Goal: Communication & Community: Answer question/provide support

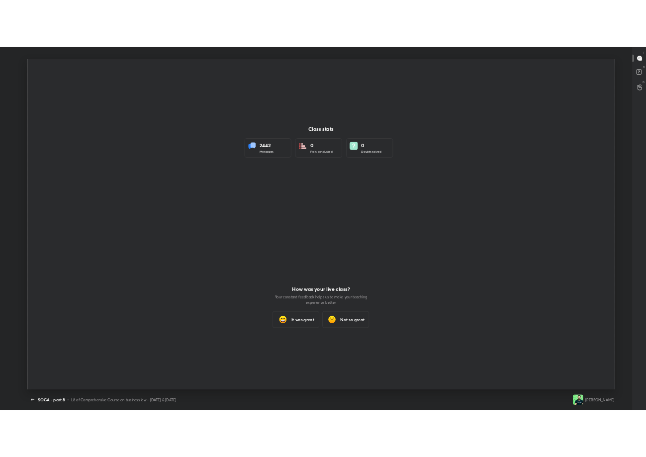
scroll to position [49341, 49097]
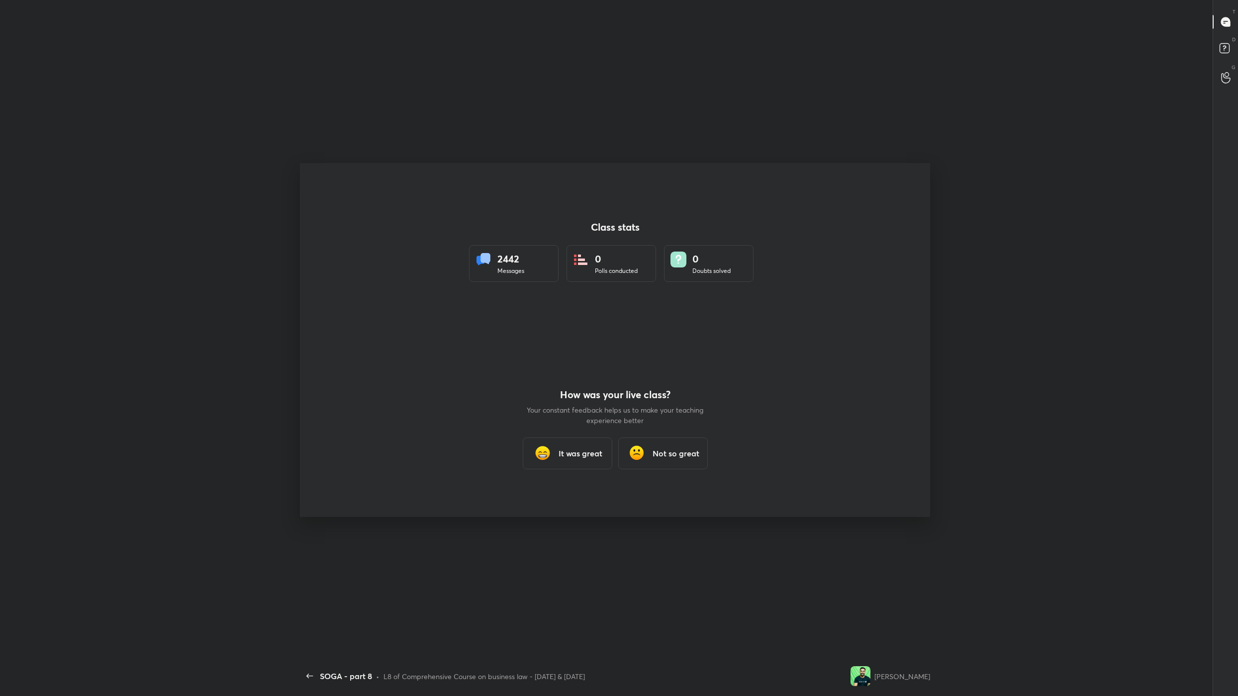
scroll to position [632, 1229]
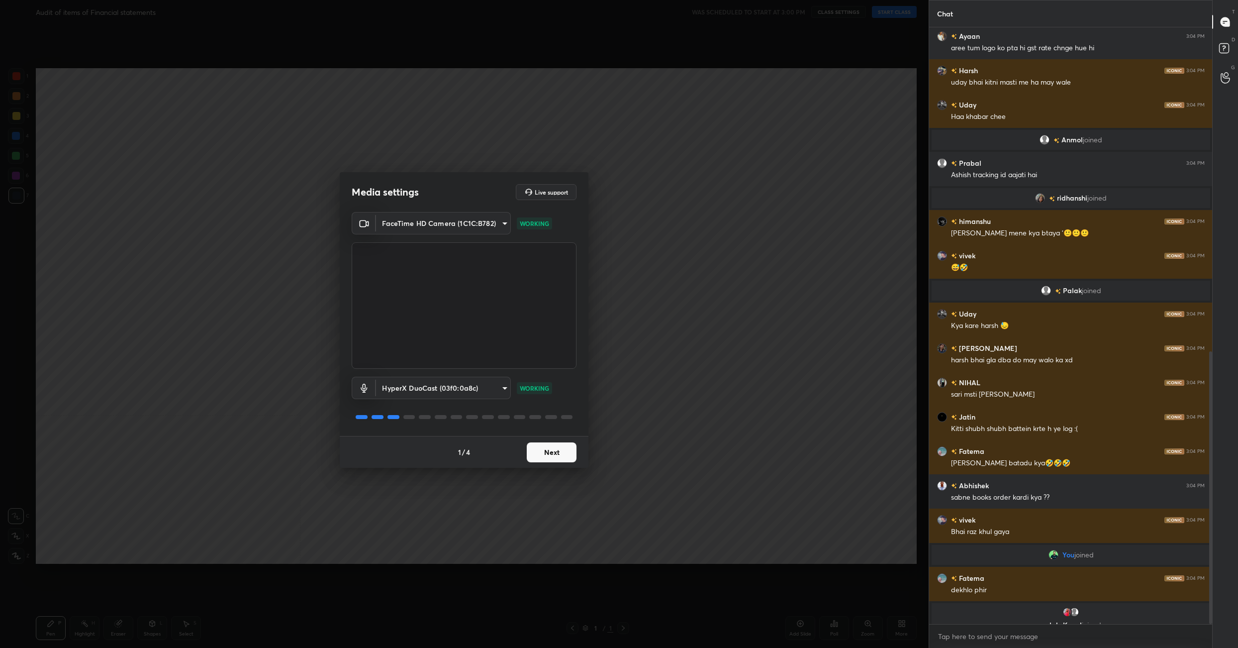
scroll to position [637, 0]
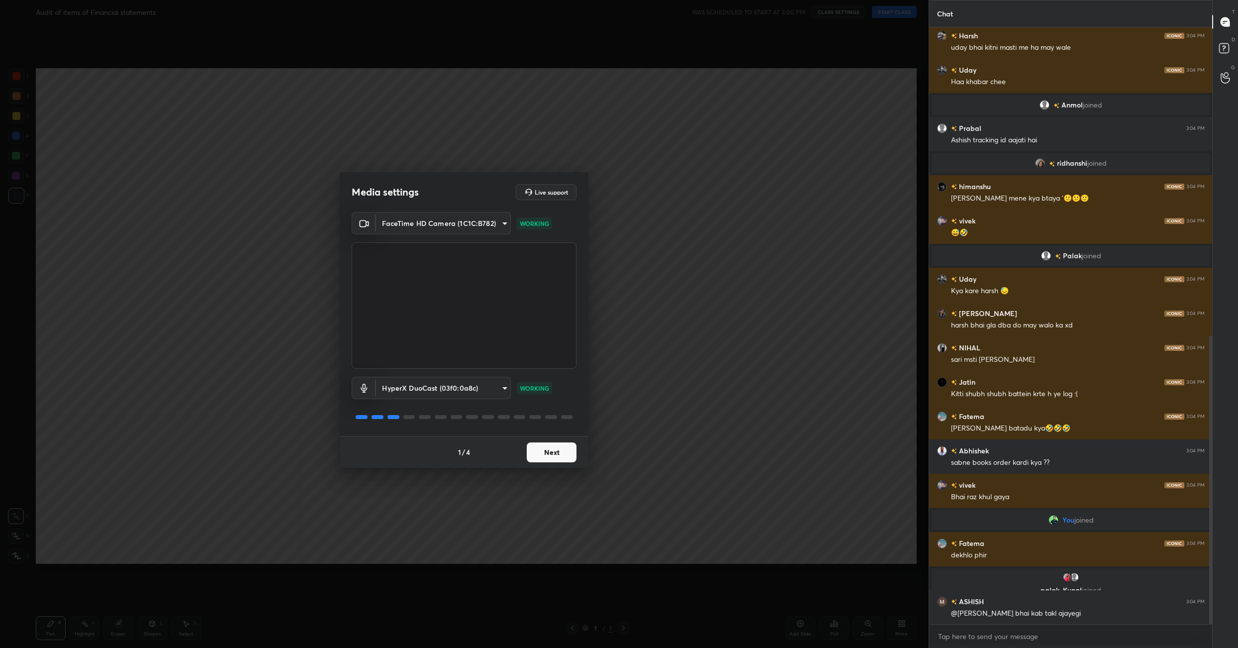
click at [563, 456] on button "Next" at bounding box center [552, 452] width 50 height 20
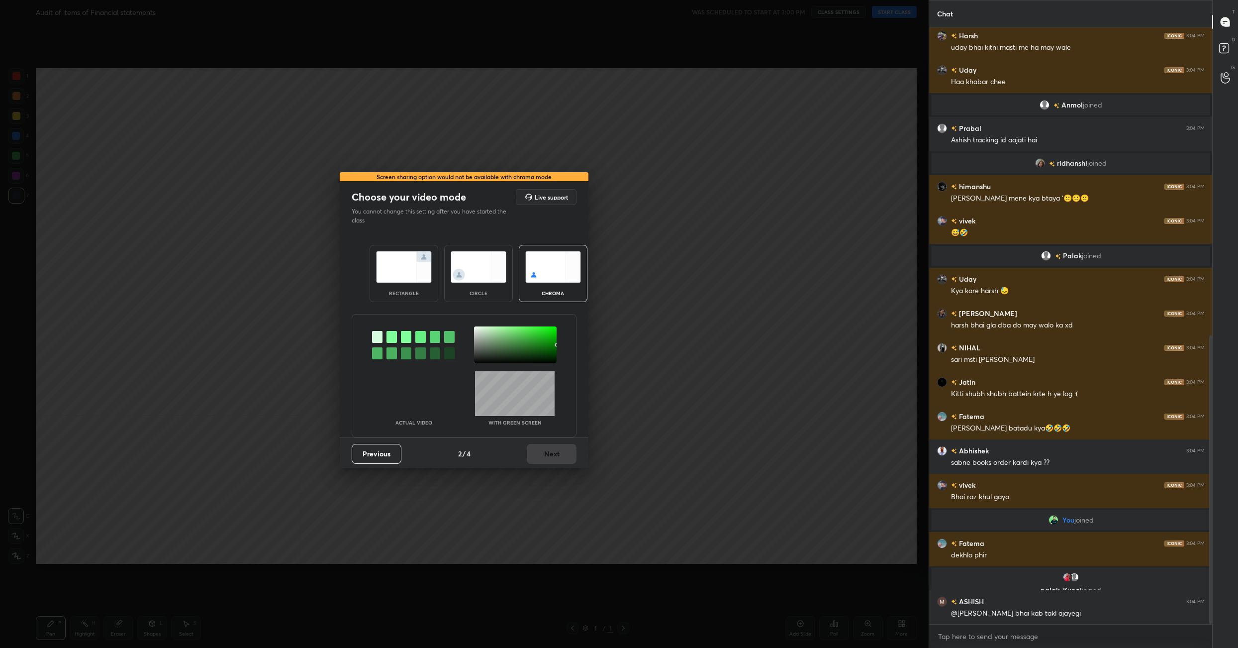
click at [395, 273] on img at bounding box center [404, 266] width 56 height 31
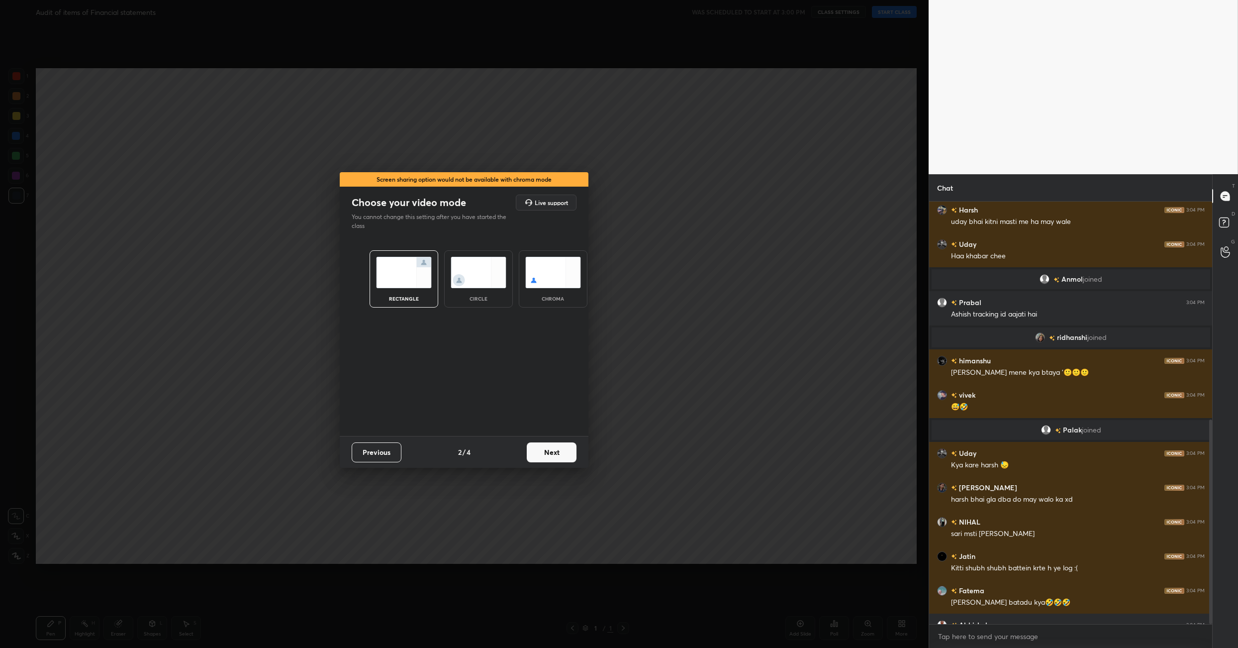
click at [555, 451] on button "Next" at bounding box center [552, 452] width 50 height 20
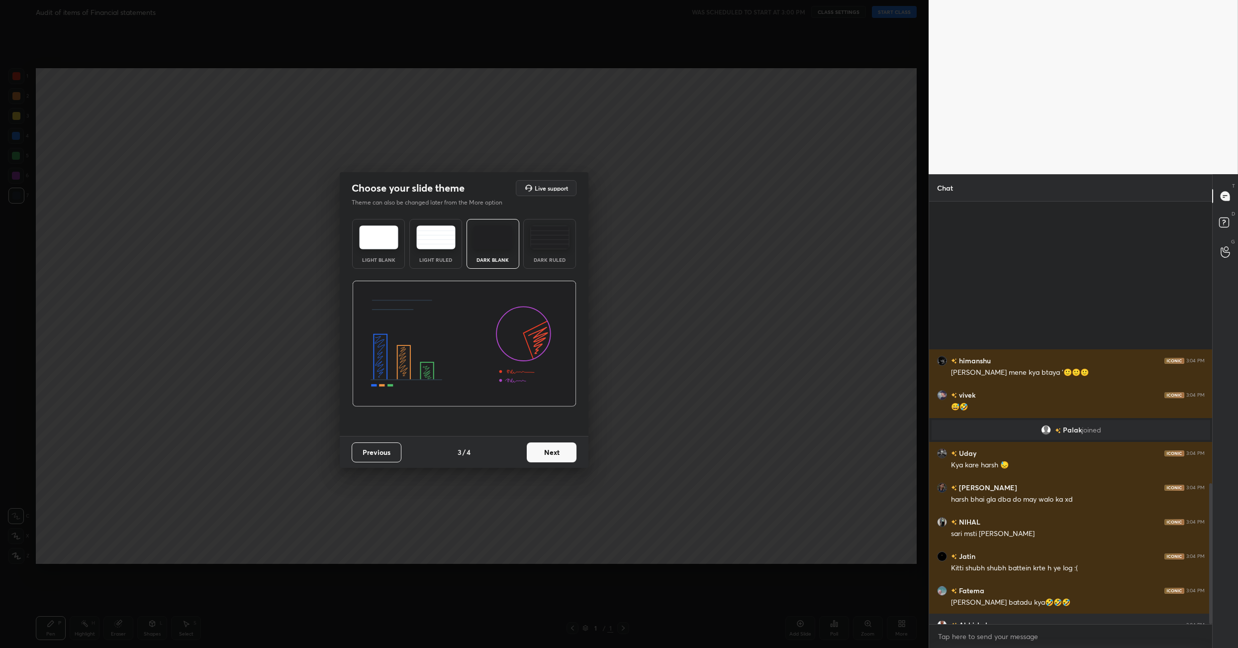
scroll to position [845, 0]
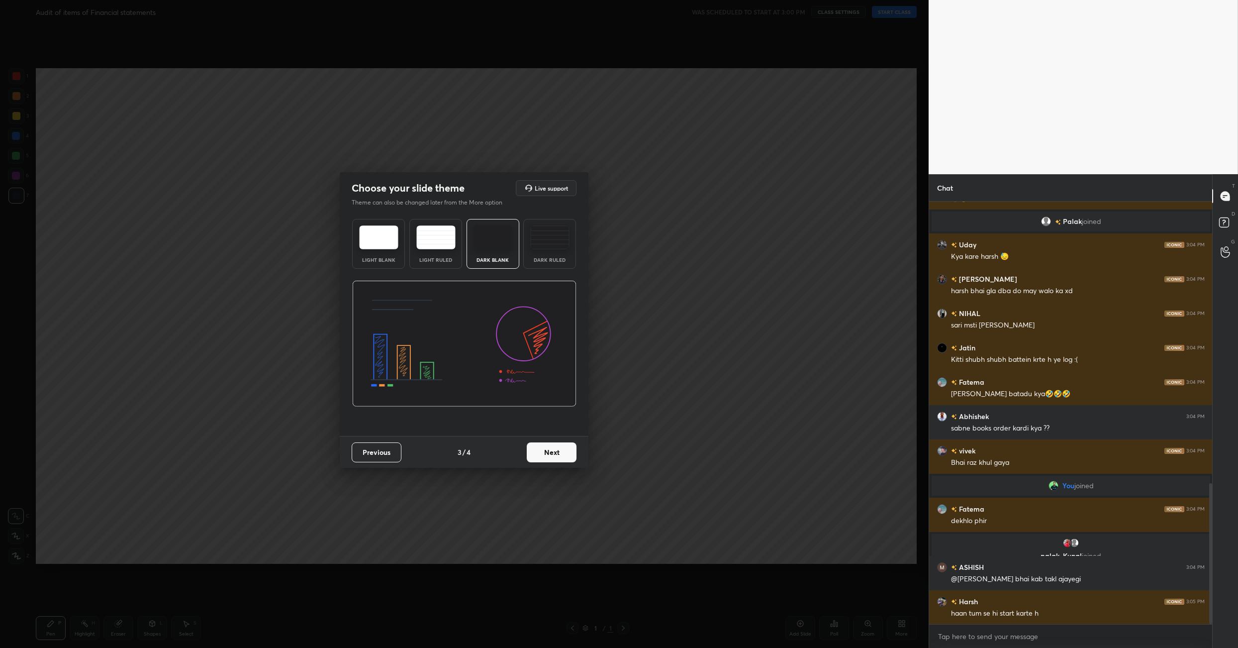
click at [555, 451] on button "Next" at bounding box center [552, 452] width 50 height 20
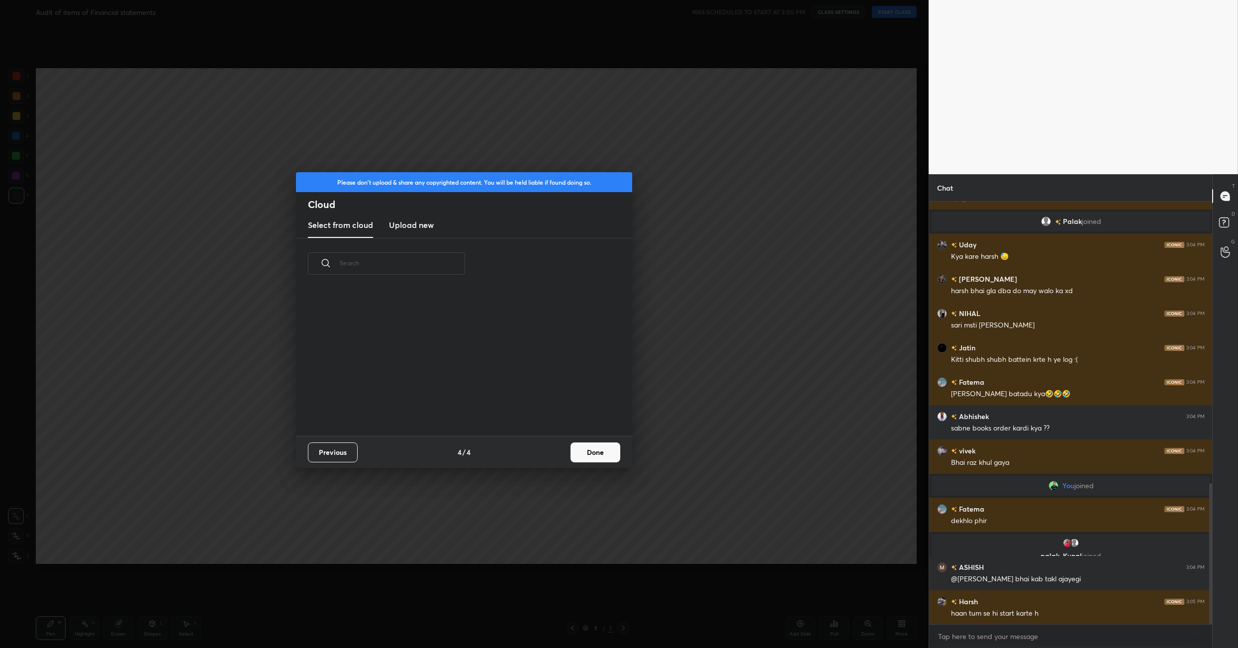
scroll to position [147, 319]
click at [585, 447] on button "Done" at bounding box center [595, 452] width 50 height 20
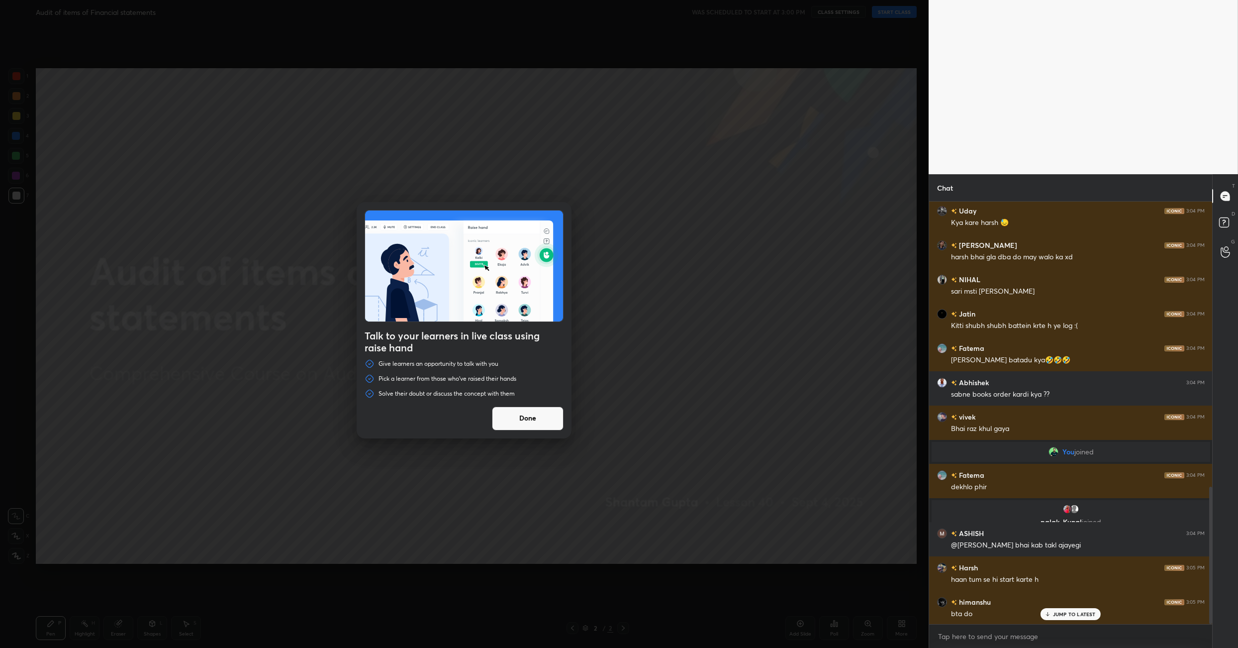
scroll to position [914, 0]
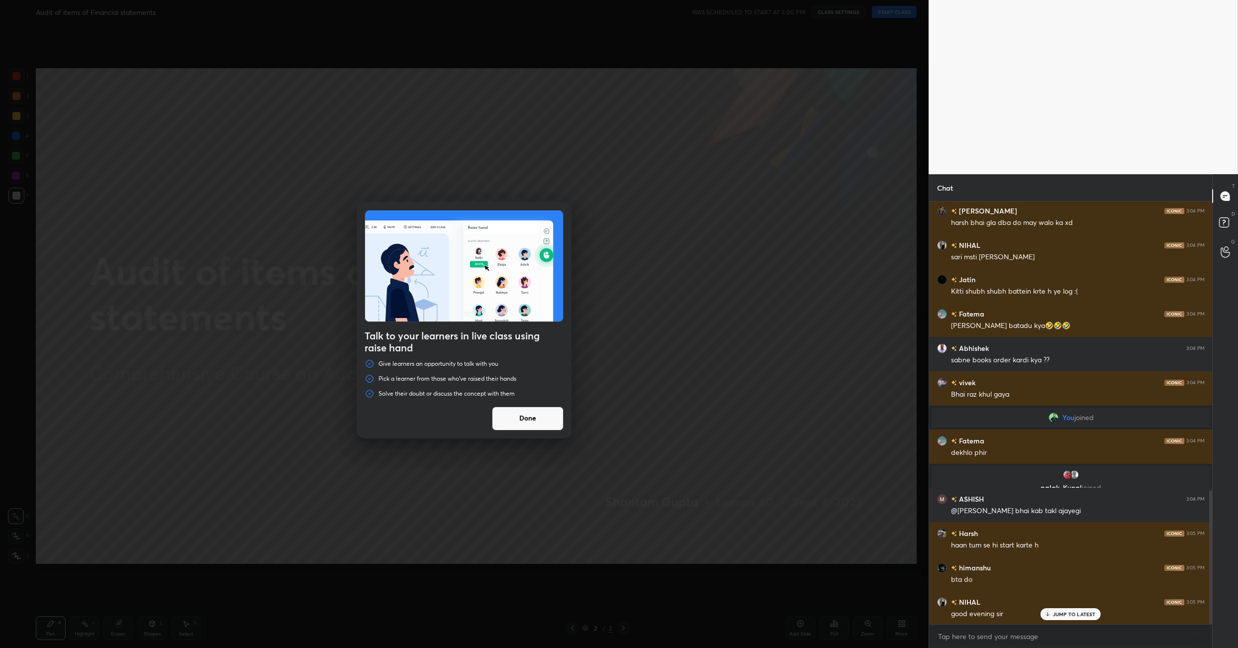
click at [522, 410] on button "Done" at bounding box center [528, 418] width 72 height 24
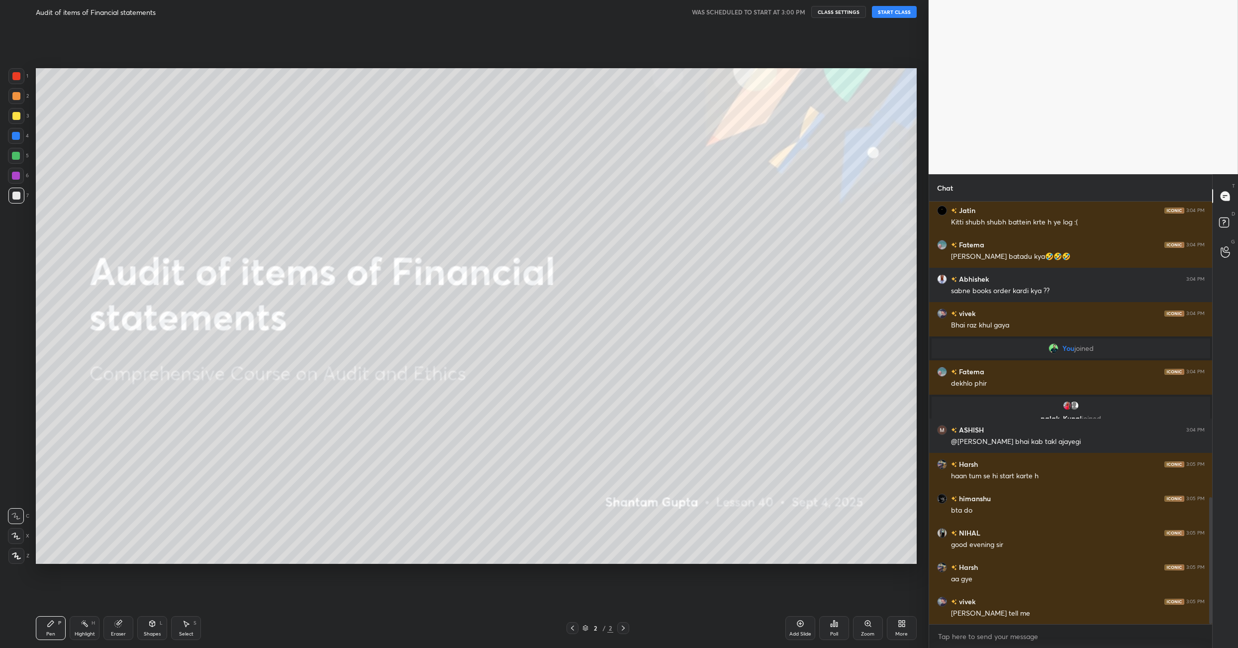
scroll to position [1026, 0]
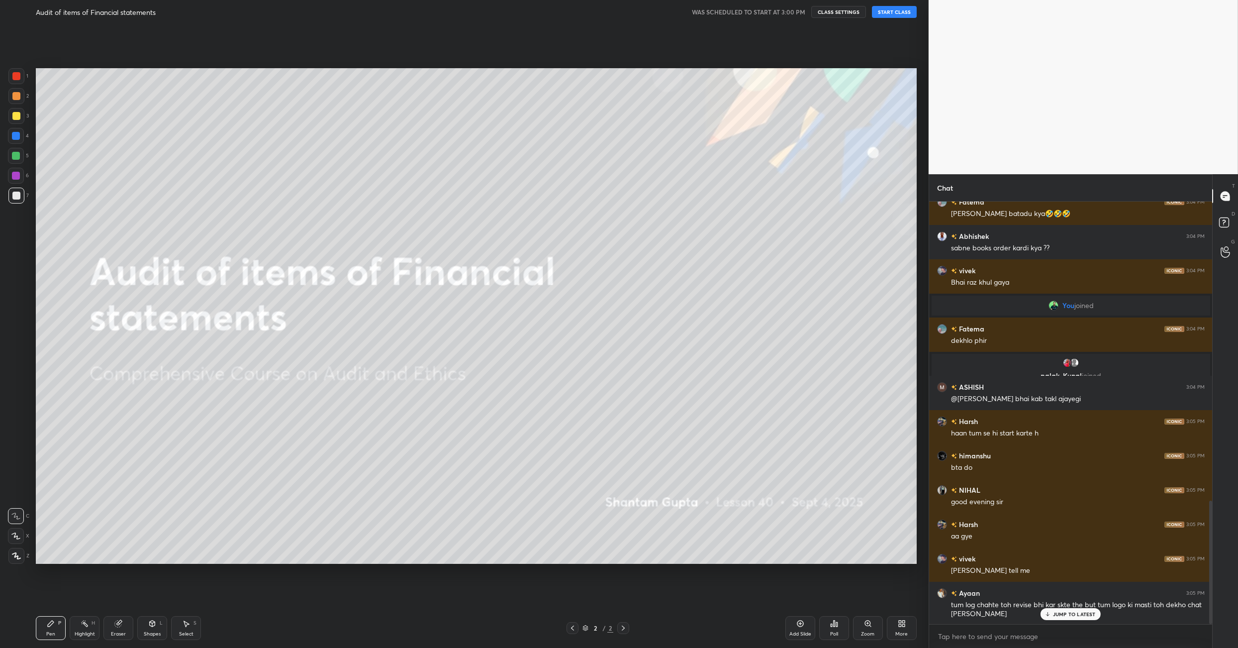
click at [910, 14] on button "START CLASS" at bounding box center [894, 12] width 45 height 12
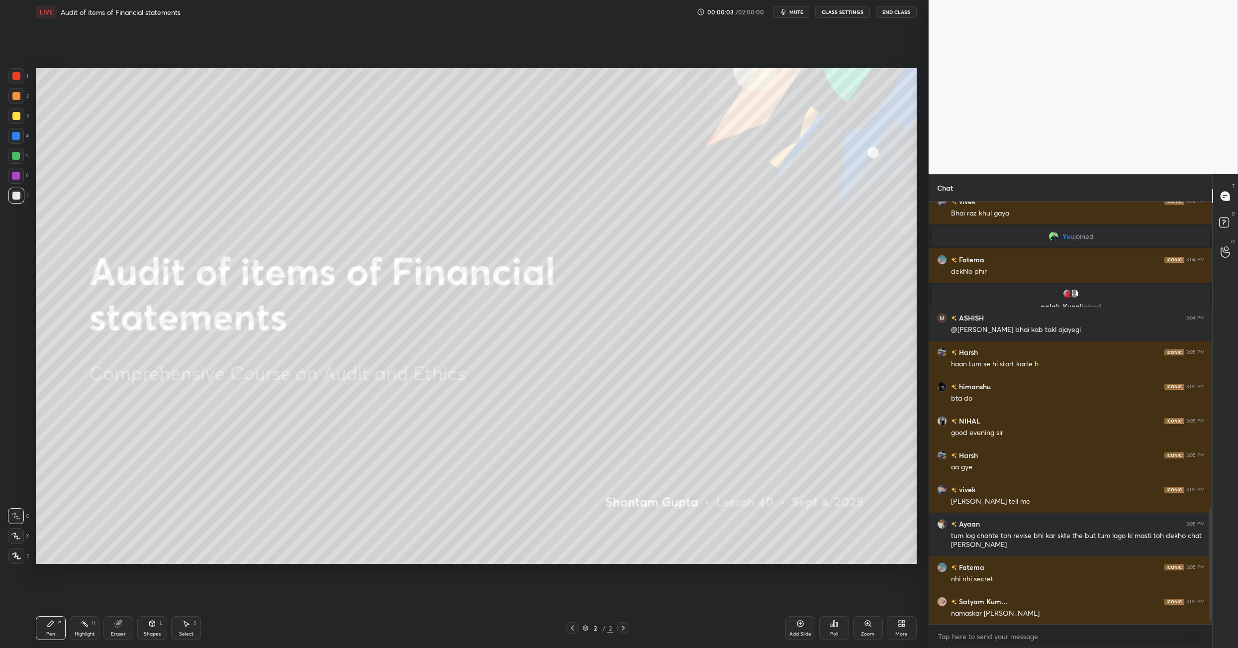
scroll to position [1129, 0]
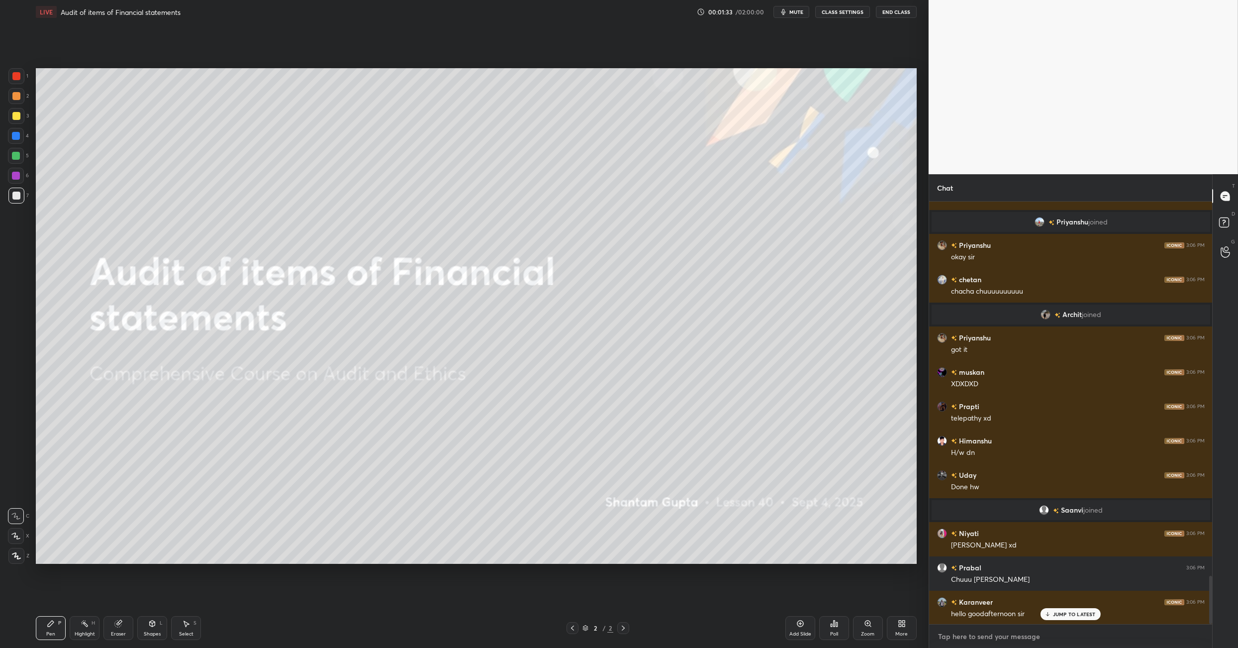
type textarea "x"
click at [954, 631] on textarea at bounding box center [1070, 636] width 267 height 16
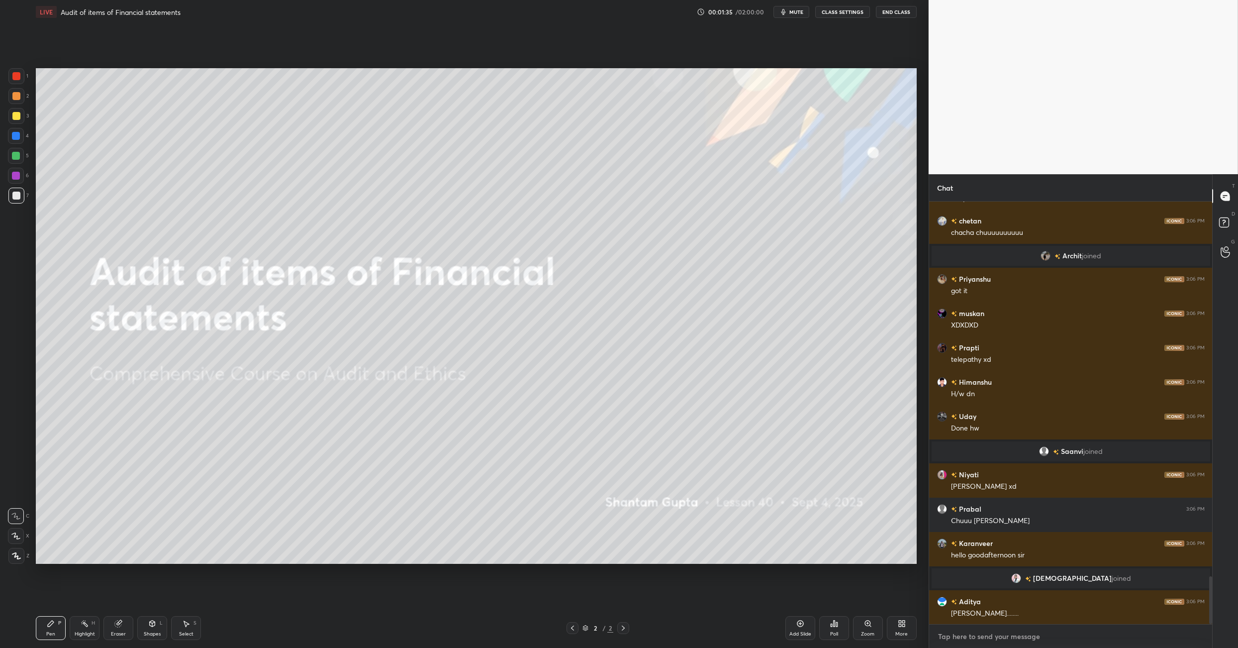
paste textarea "[URL][DOMAIN_NAME]"
type textarea "[URL][DOMAIN_NAME]"
type textarea "x"
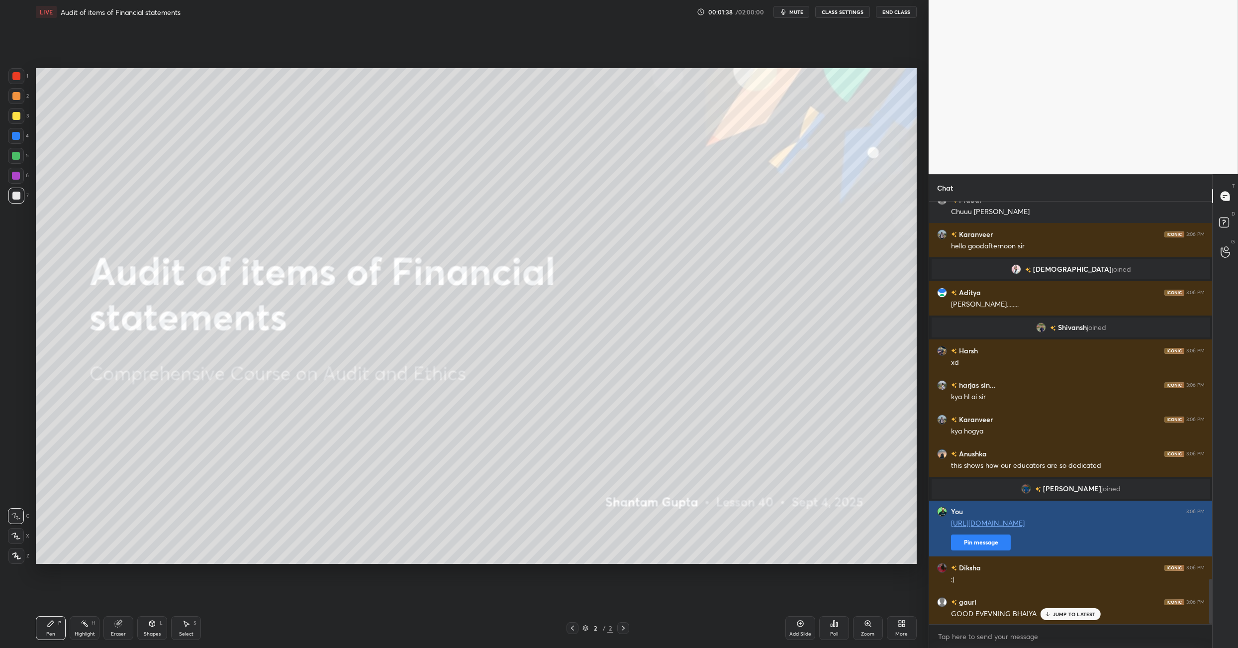
click at [964, 544] on button "Pin message" at bounding box center [981, 542] width 60 height 16
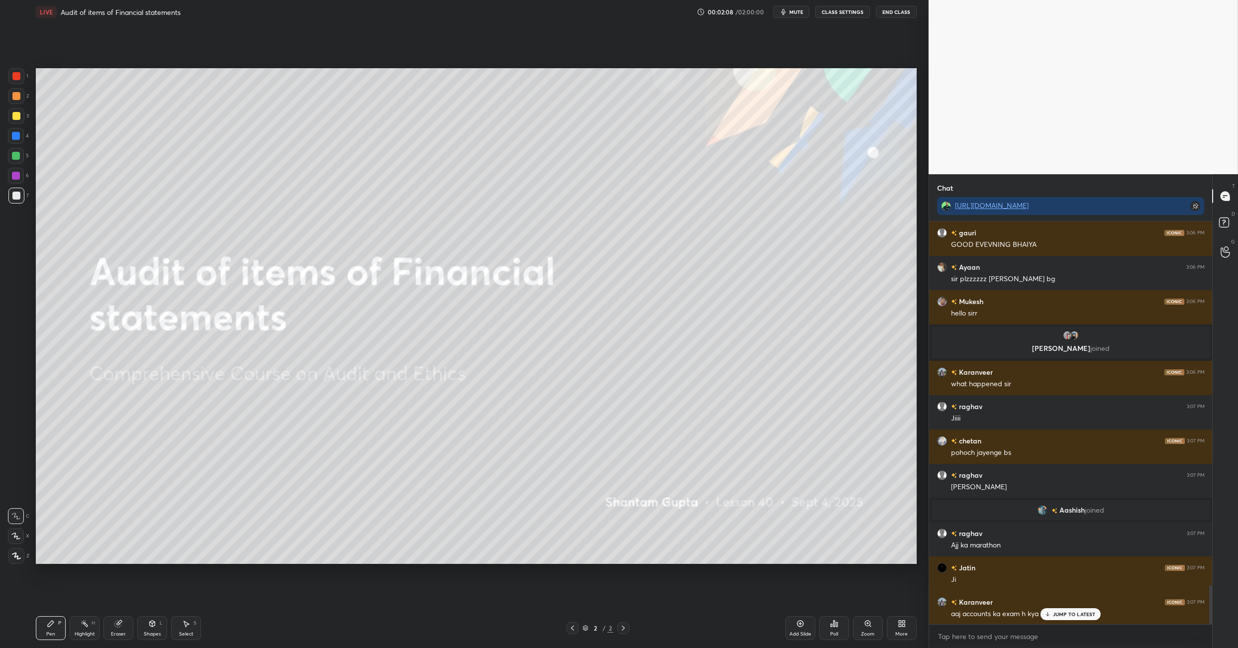
click at [910, 630] on div "More" at bounding box center [902, 628] width 30 height 24
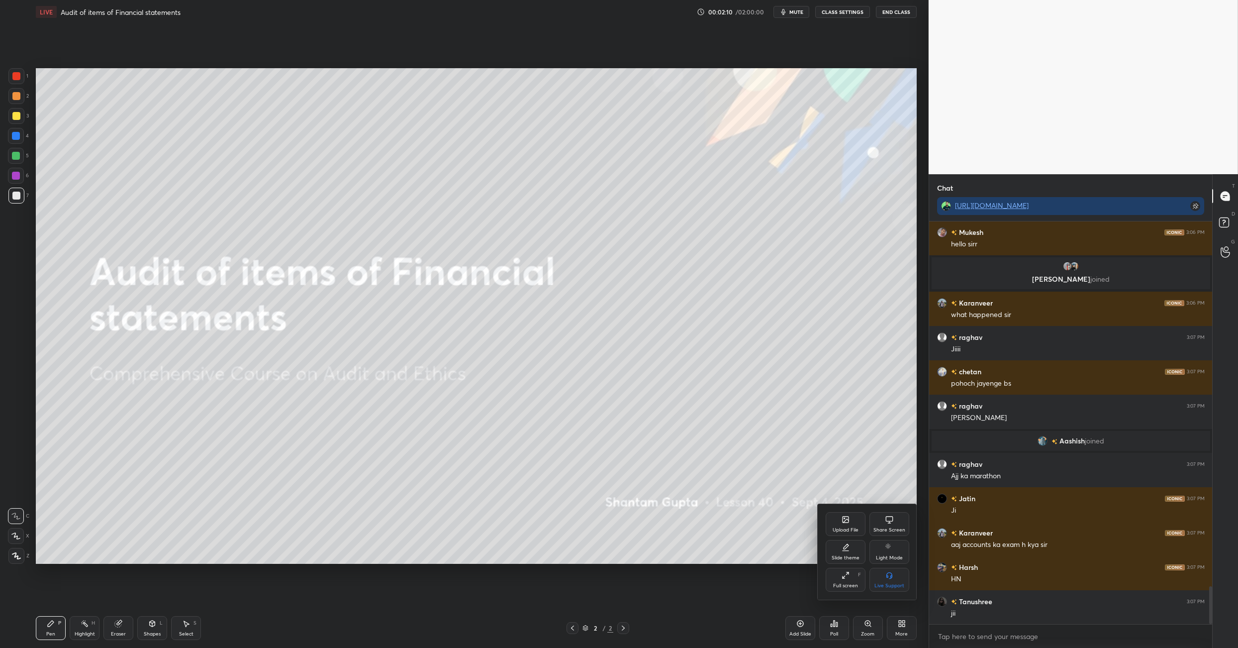
click at [844, 529] on div "Upload File" at bounding box center [846, 529] width 26 height 5
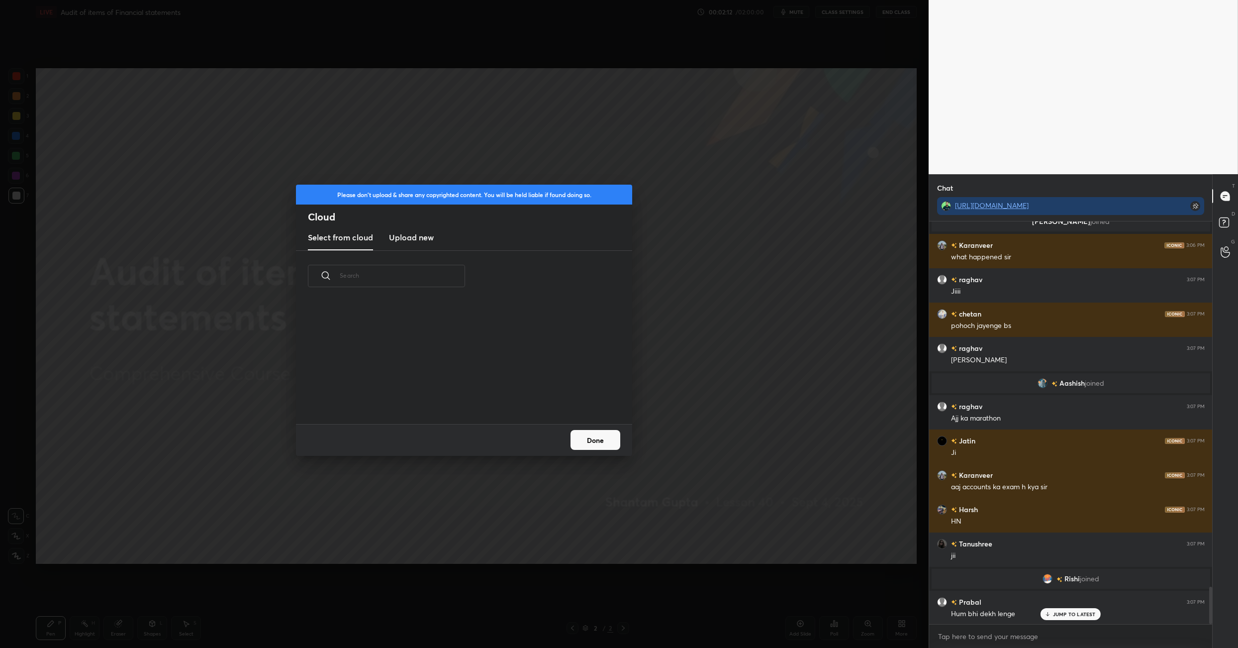
click at [414, 241] on h3 "Upload new" at bounding box center [411, 237] width 45 height 12
click at [468, 386] on div "Drag & drop your files here OR Browse" at bounding box center [464, 337] width 100 height 132
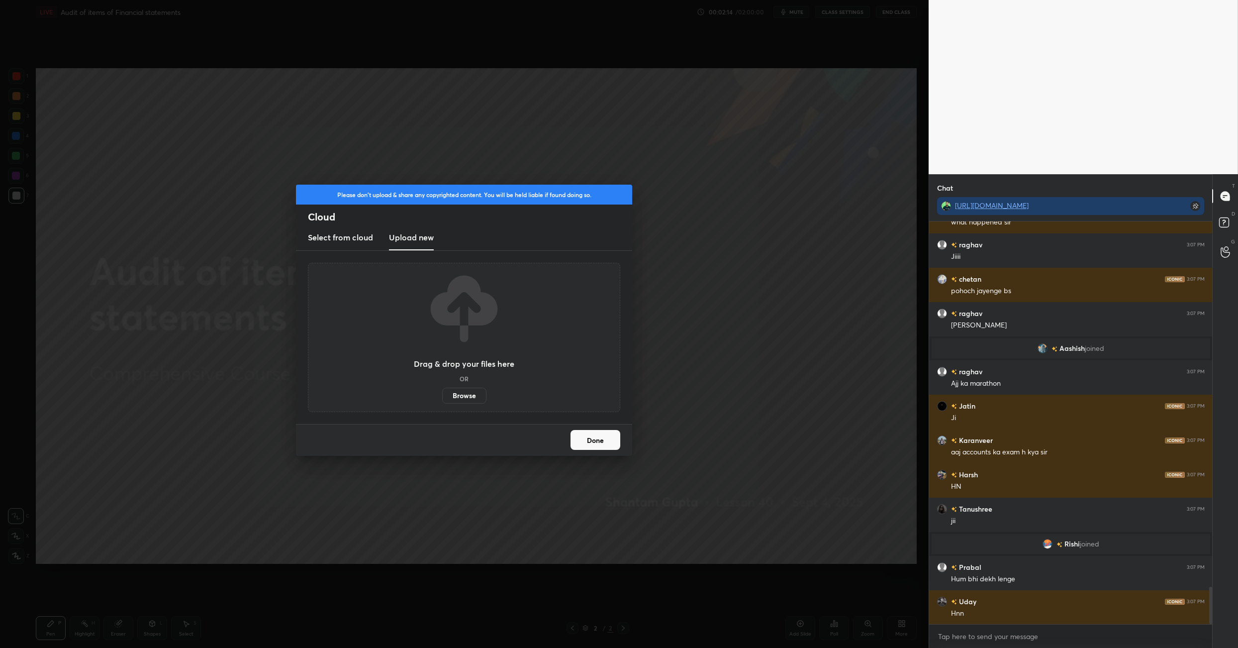
click at [469, 393] on label "Browse" at bounding box center [464, 395] width 44 height 16
click at [442, 393] on input "Browse" at bounding box center [442, 395] width 0 height 16
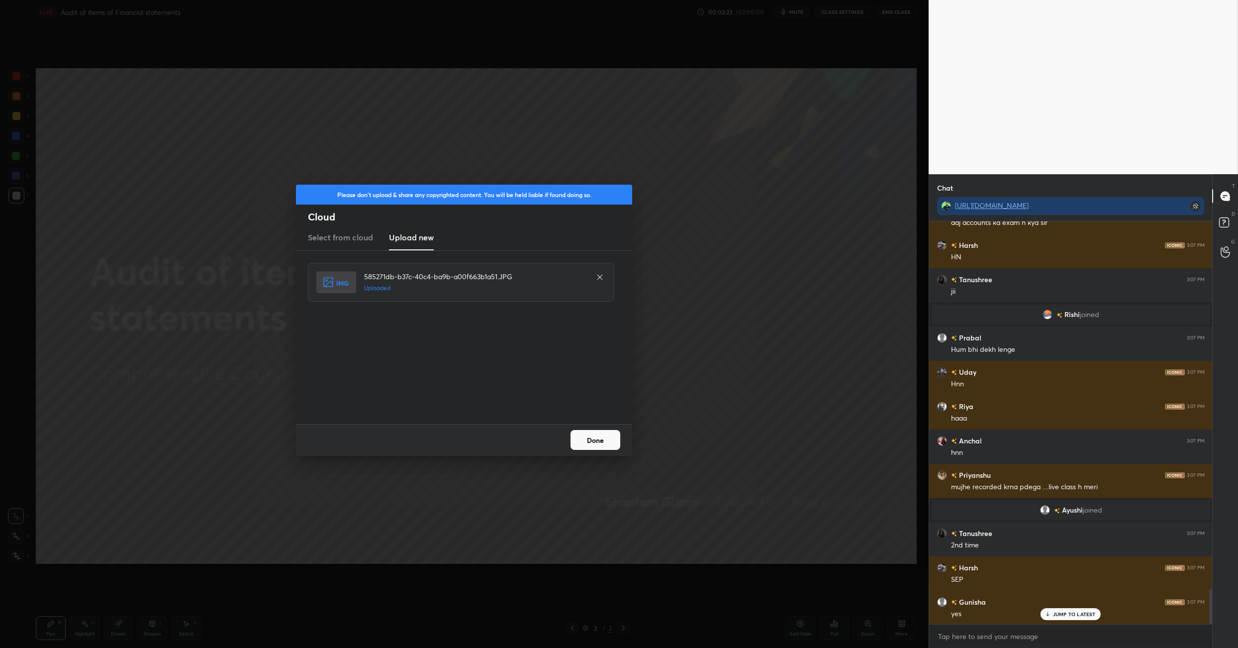
click at [604, 435] on button "Done" at bounding box center [595, 440] width 50 height 20
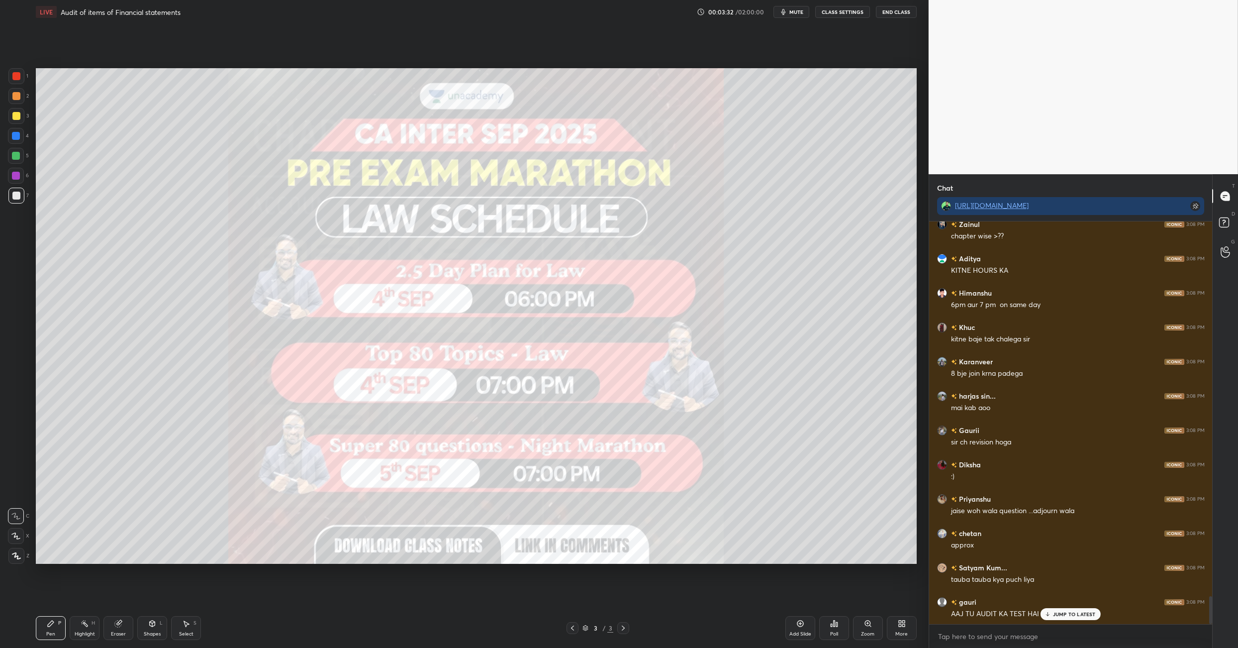
scroll to position [5444, 0]
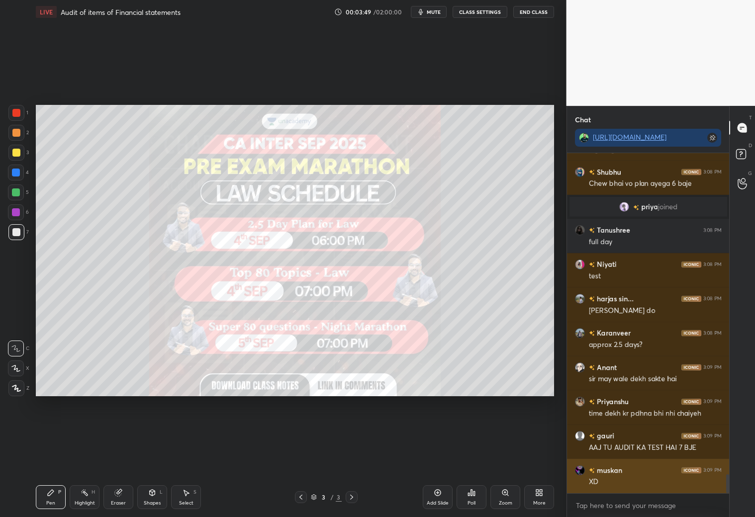
click at [668, 481] on div "XD" at bounding box center [655, 482] width 133 height 10
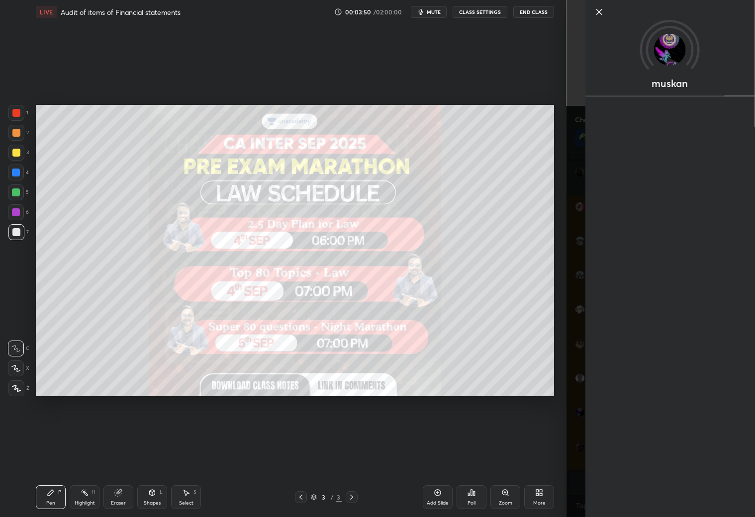
click at [500, 447] on div "Setting up your live class Poll for secs No correct answer Start poll" at bounding box center [295, 251] width 527 height 454
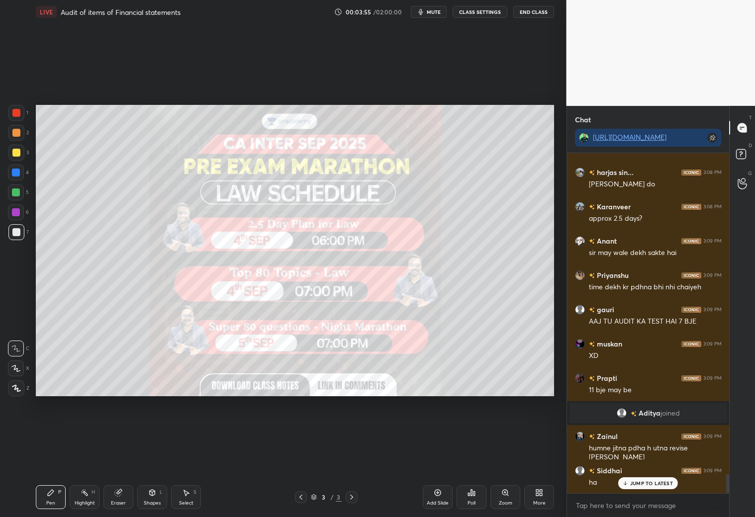
click at [355, 498] on icon at bounding box center [352, 497] width 8 height 8
click at [542, 492] on icon at bounding box center [541, 491] width 2 height 2
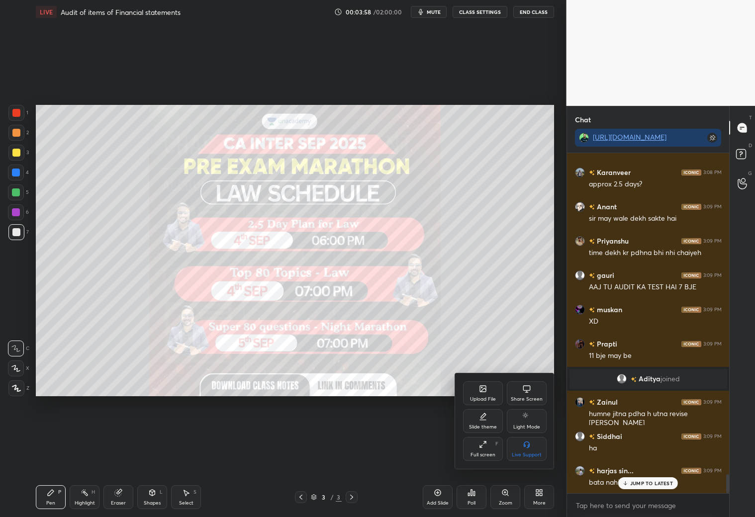
click at [474, 418] on div "Slide theme" at bounding box center [483, 421] width 40 height 24
click at [477, 420] on div "Light Blank" at bounding box center [483, 421] width 40 height 24
click at [466, 385] on icon at bounding box center [463, 388] width 8 height 8
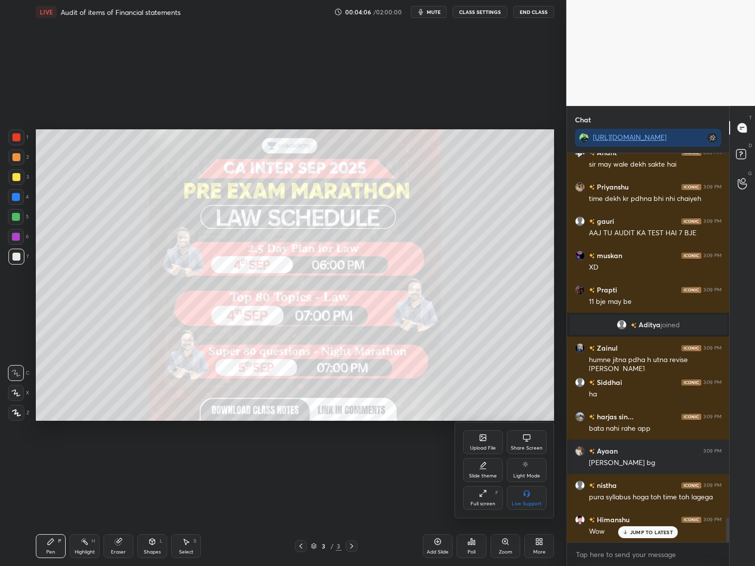
click at [438, 548] on div at bounding box center [377, 283] width 755 height 566
click at [438, 539] on icon at bounding box center [438, 542] width 6 height 6
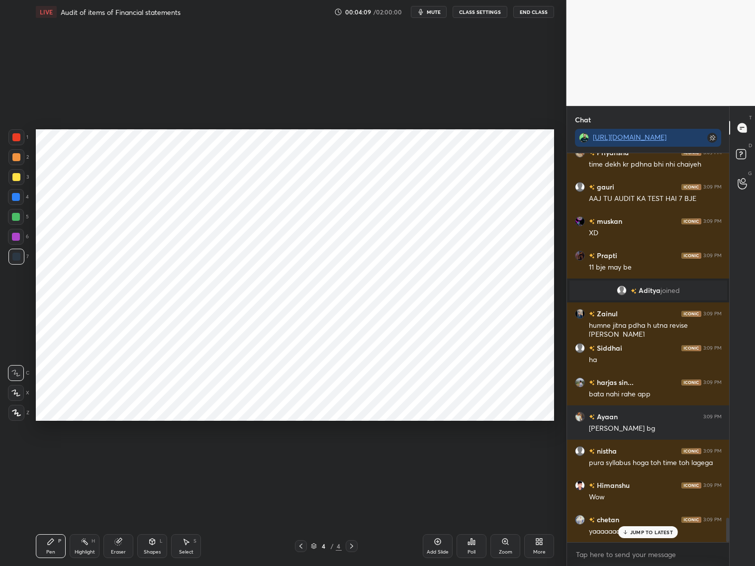
click at [629, 527] on div "JUMP TO LATEST" at bounding box center [648, 532] width 60 height 12
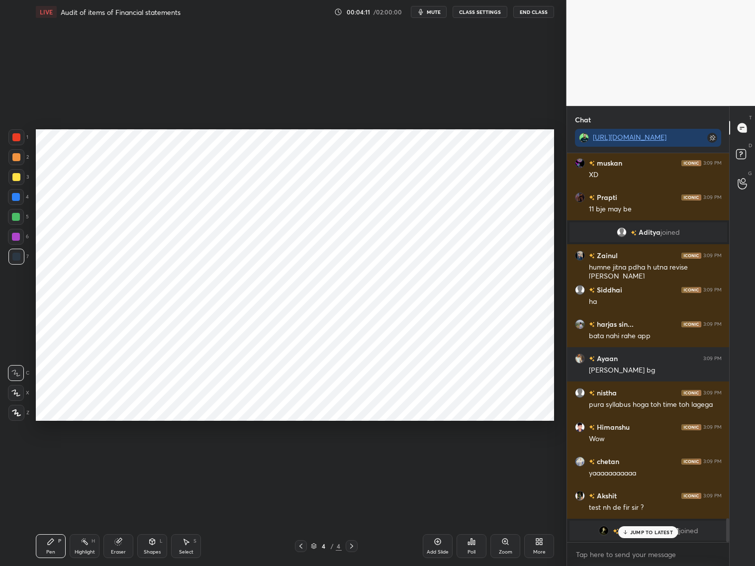
drag, startPoint x: 18, startPoint y: 195, endPoint x: 19, endPoint y: 190, distance: 5.1
click at [20, 193] on div at bounding box center [16, 197] width 16 height 16
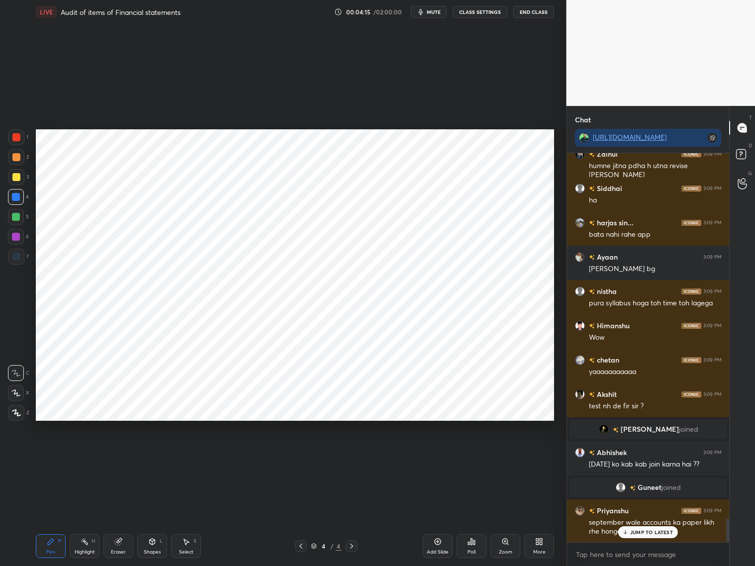
click at [153, 544] on icon at bounding box center [152, 542] width 8 height 8
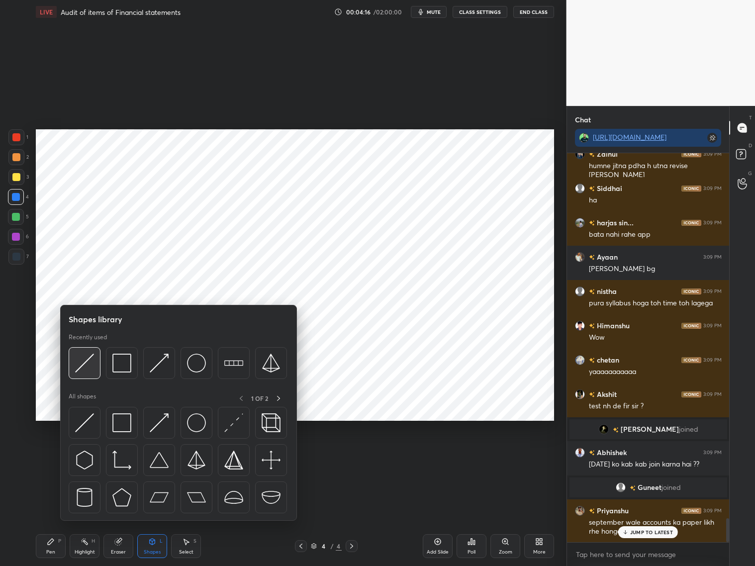
click at [88, 365] on img at bounding box center [84, 363] width 19 height 19
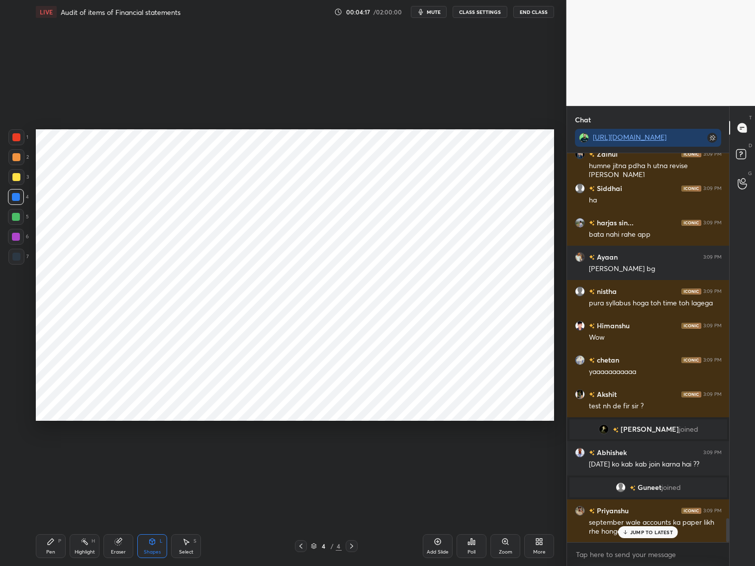
click at [116, 545] on div "Eraser" at bounding box center [118, 546] width 30 height 24
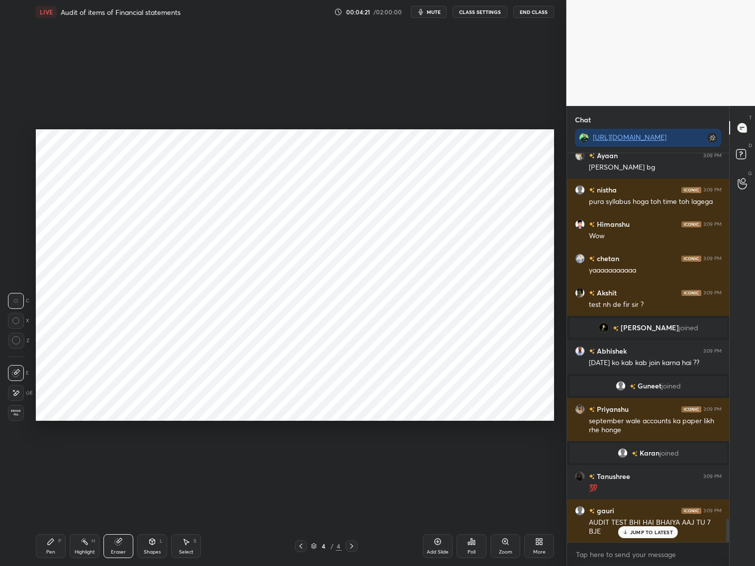
click at [302, 546] on icon at bounding box center [301, 546] width 8 height 8
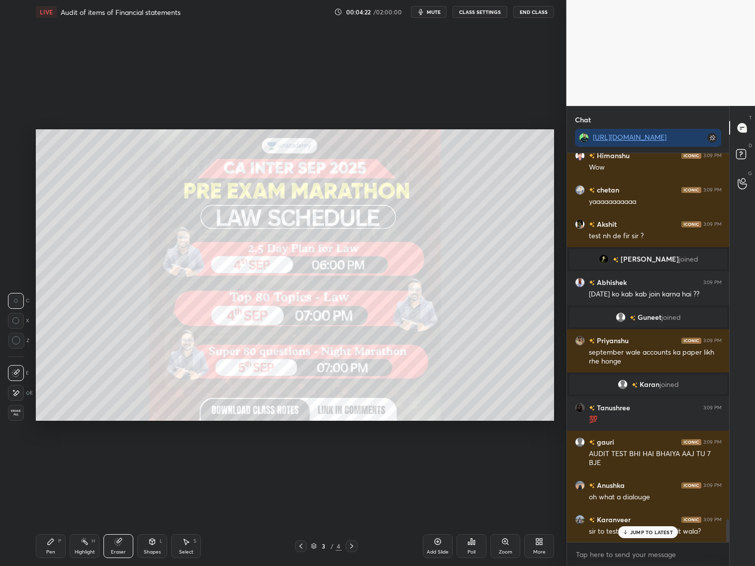
click at [540, 550] on div "More" at bounding box center [539, 552] width 12 height 5
drag, startPoint x: 490, startPoint y: 469, endPoint x: 496, endPoint y: 466, distance: 6.0
click at [493, 469] on div "Slide theme" at bounding box center [483, 470] width 40 height 24
drag, startPoint x: 483, startPoint y: 495, endPoint x: 490, endPoint y: 496, distance: 7.5
click at [485, 495] on div "Dark Blank" at bounding box center [483, 498] width 40 height 24
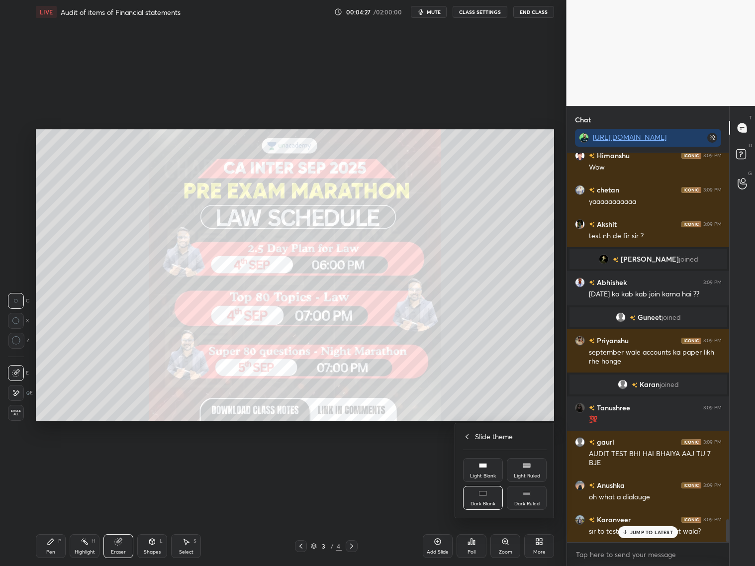
click at [639, 534] on div at bounding box center [377, 283] width 755 height 566
click at [636, 541] on div "[PERSON_NAME] 3:09 PM time dekh kr pdhna bhi nhi chaiyeh gauri 3:09 PM AAJ TU A…" at bounding box center [648, 359] width 163 height 413
click at [636, 532] on p "JUMP TO LATEST" at bounding box center [651, 532] width 43 height 6
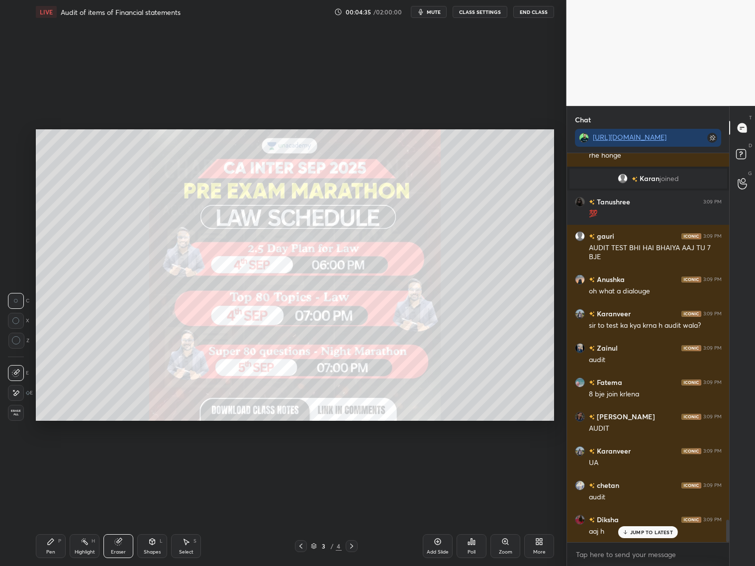
scroll to position [6426, 0]
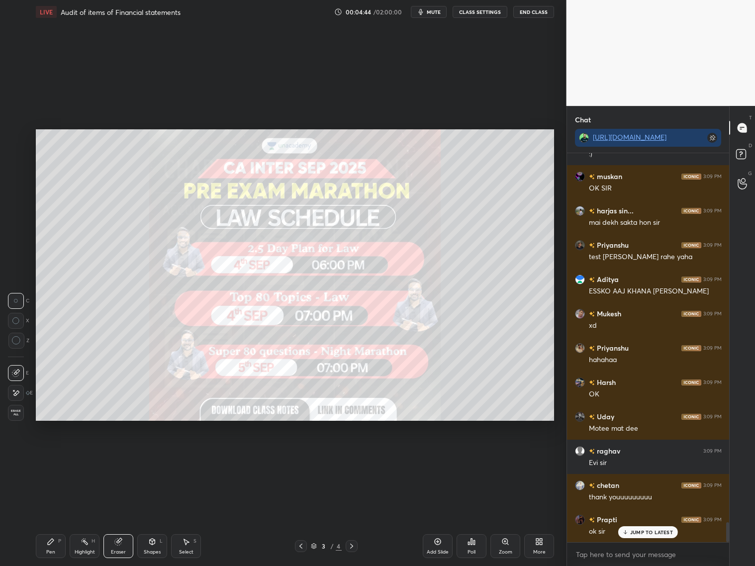
click at [444, 547] on div "Add Slide" at bounding box center [438, 546] width 30 height 24
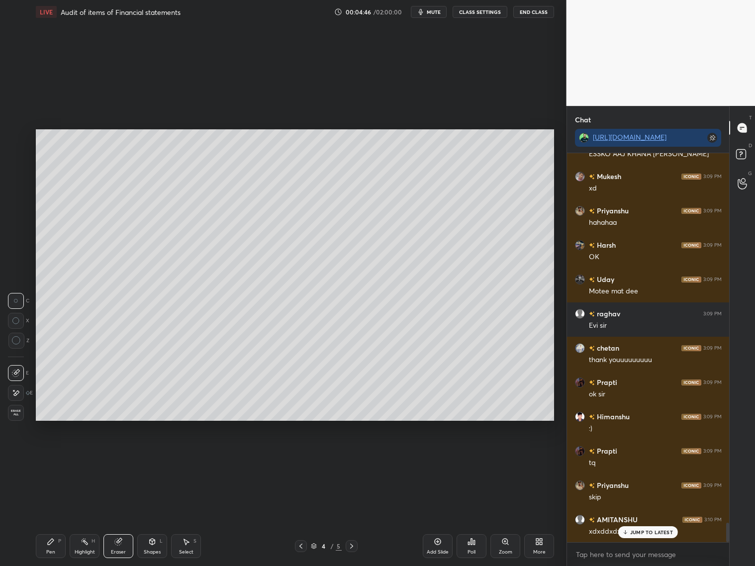
drag, startPoint x: 152, startPoint y: 545, endPoint x: 152, endPoint y: 540, distance: 5.5
click at [153, 544] on div "Shapes L" at bounding box center [152, 546] width 30 height 24
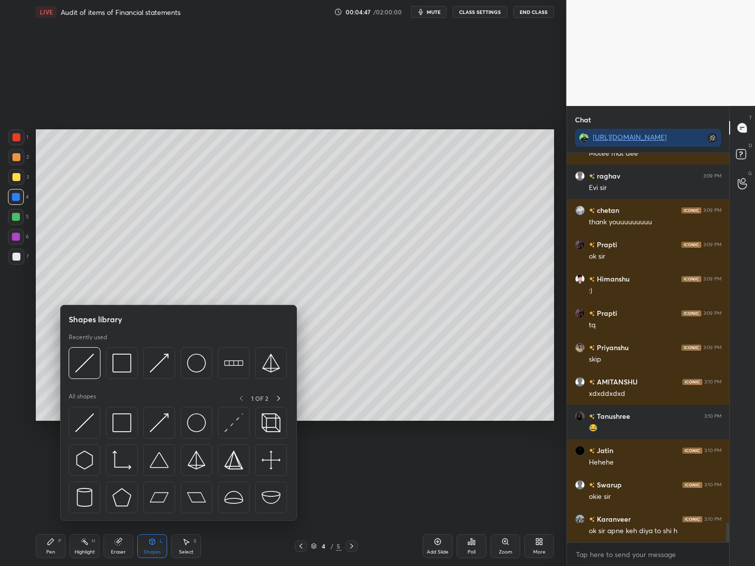
click at [15, 262] on div at bounding box center [16, 257] width 16 height 16
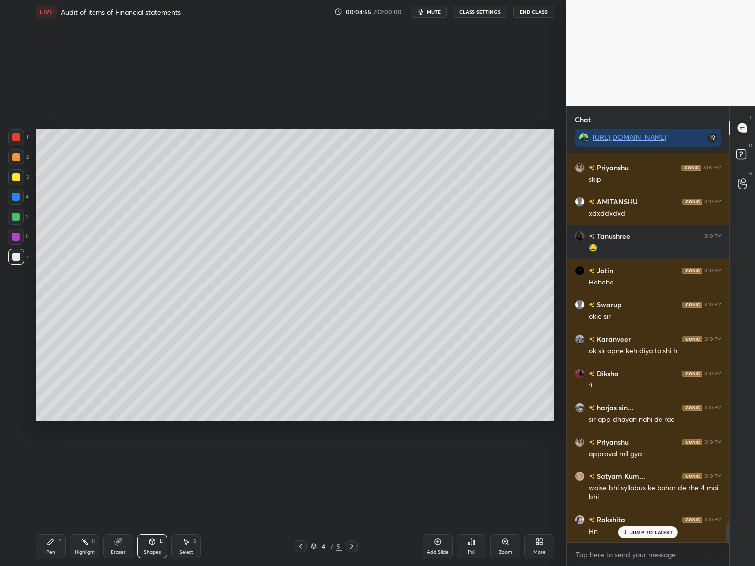
click at [51, 542] on icon at bounding box center [51, 542] width 6 height 6
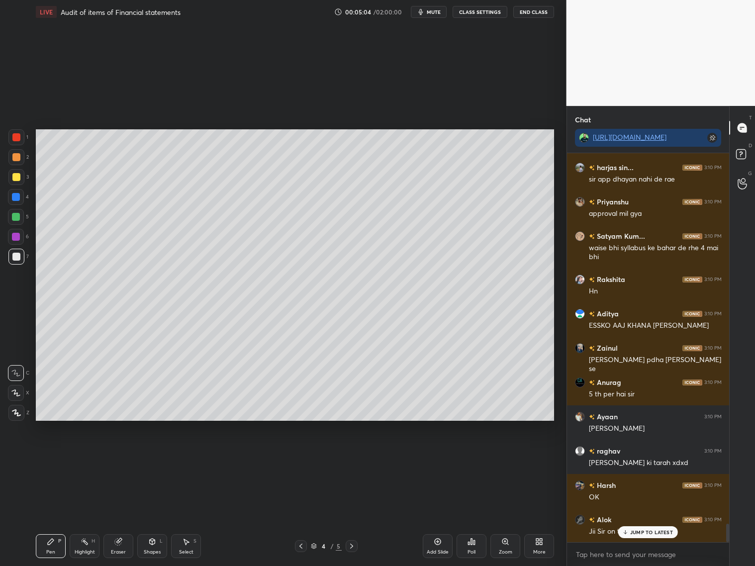
click at [15, 177] on div at bounding box center [16, 177] width 8 height 8
drag, startPoint x: 17, startPoint y: 390, endPoint x: 17, endPoint y: 385, distance: 5.5
click at [18, 390] on icon at bounding box center [15, 392] width 9 height 7
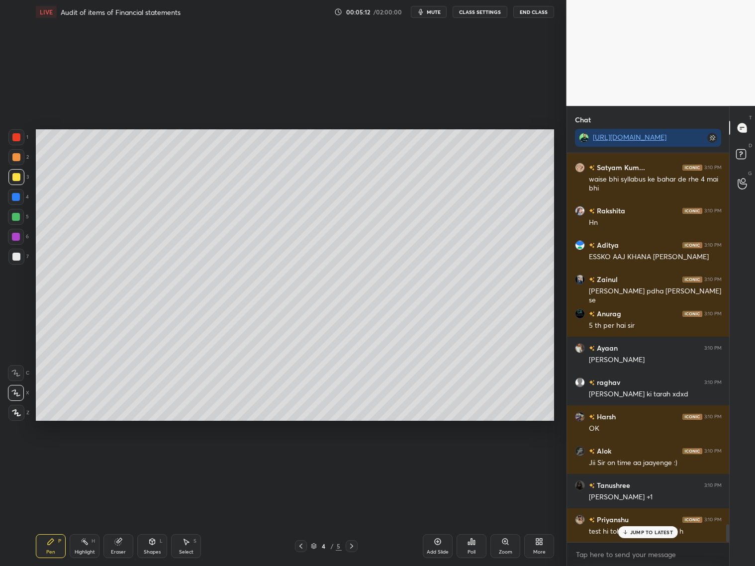
scroll to position [8003, 0]
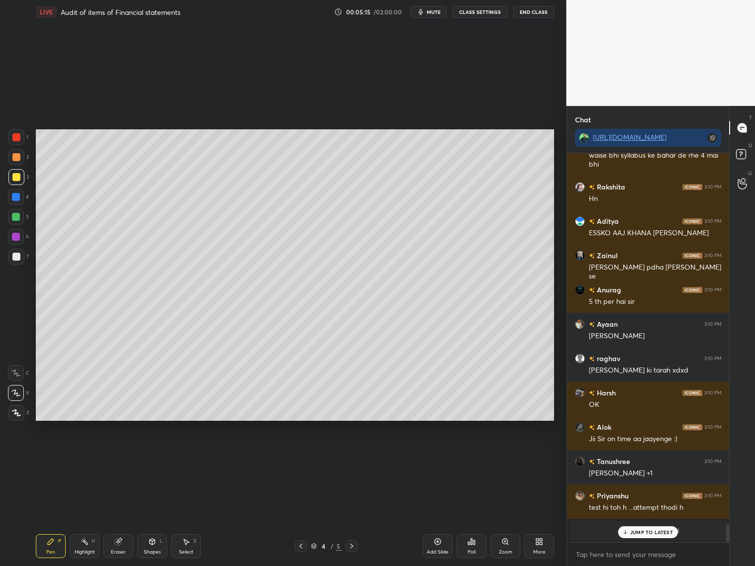
click at [642, 532] on p "JUMP TO LATEST" at bounding box center [651, 532] width 43 height 6
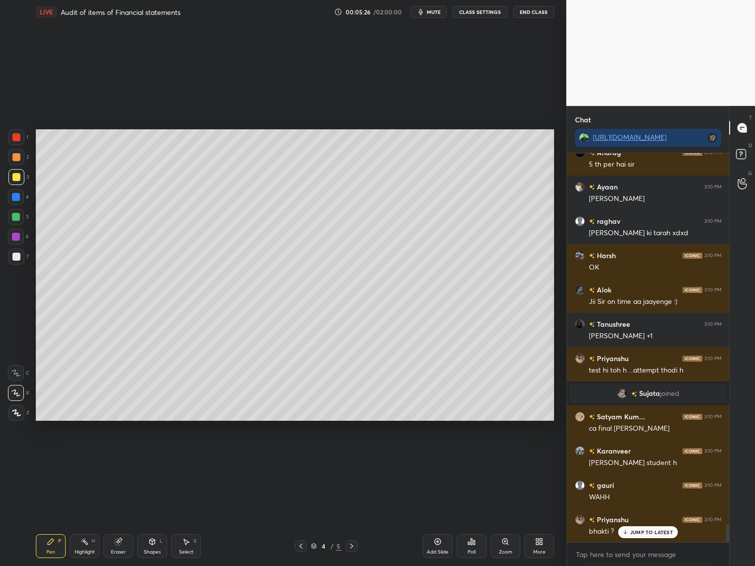
scroll to position [8174, 0]
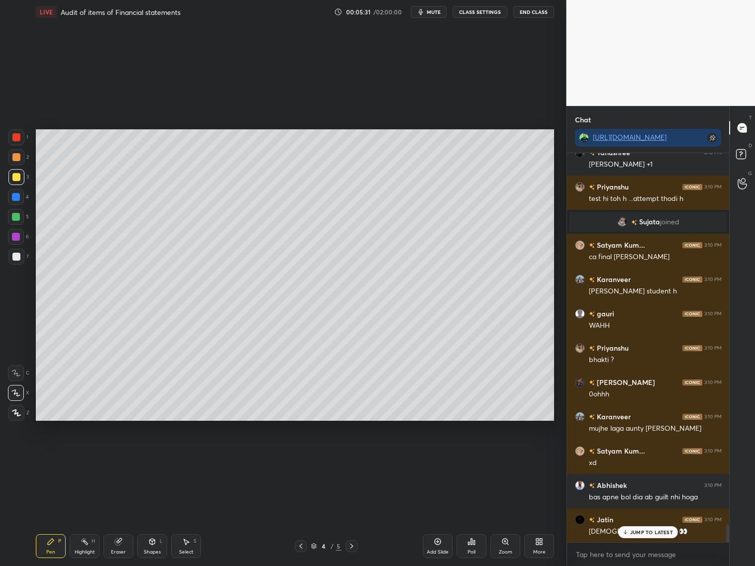
drag, startPoint x: 17, startPoint y: 138, endPoint x: 22, endPoint y: 135, distance: 5.8
click at [17, 138] on div at bounding box center [16, 137] width 8 height 8
click at [17, 157] on div at bounding box center [16, 157] width 8 height 8
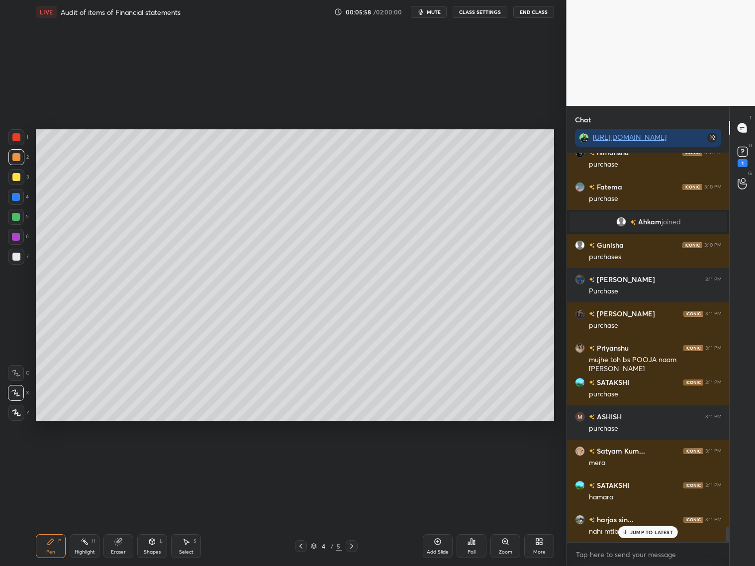
scroll to position [9331, 0]
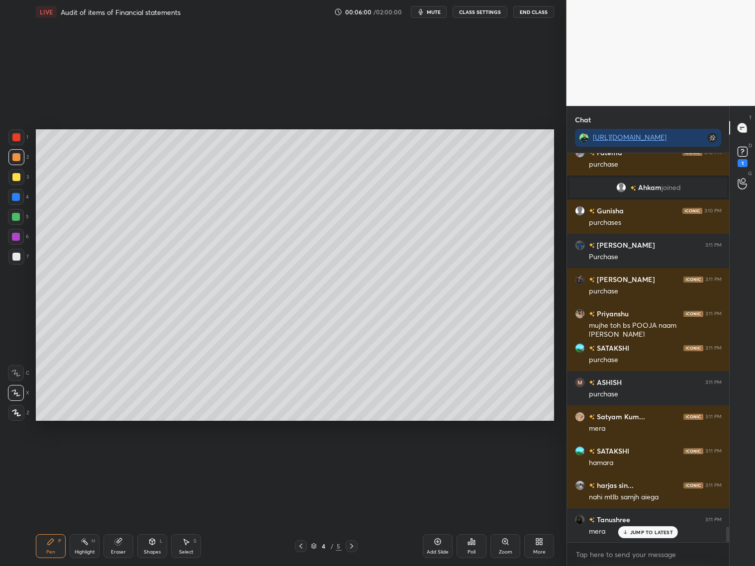
click at [643, 532] on p "JUMP TO LATEST" at bounding box center [651, 532] width 43 height 6
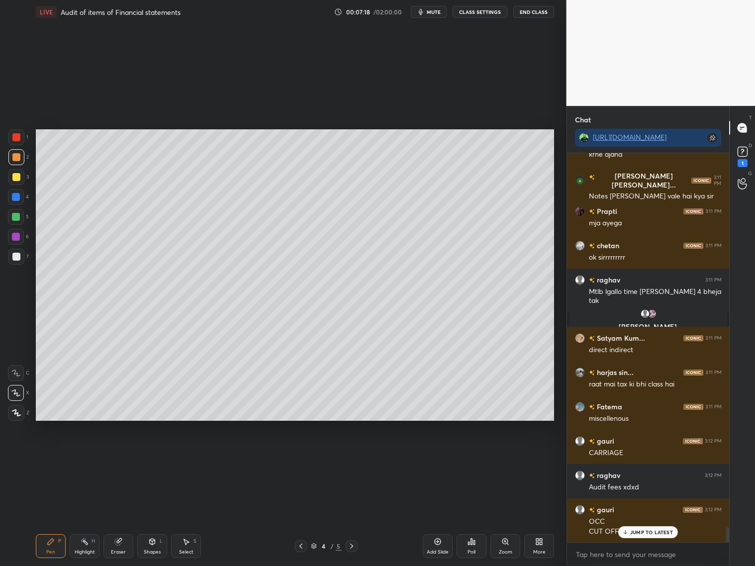
scroll to position [9809, 0]
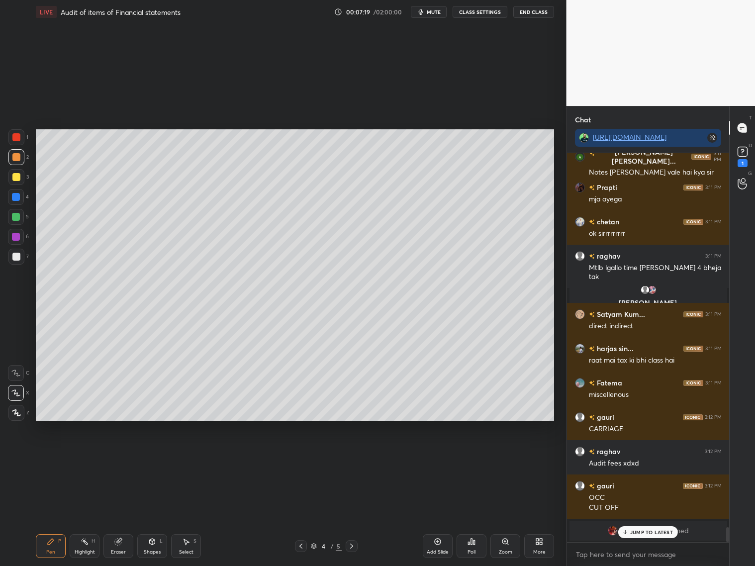
click at [15, 180] on div at bounding box center [16, 177] width 8 height 8
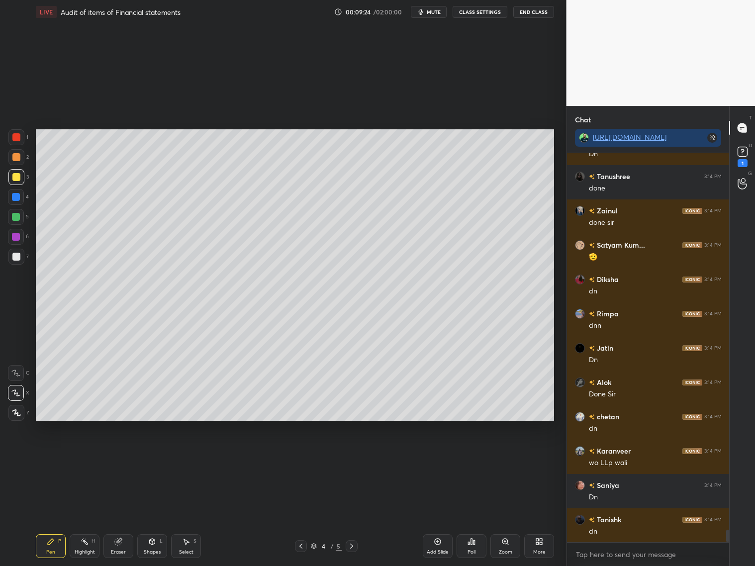
scroll to position [11618, 0]
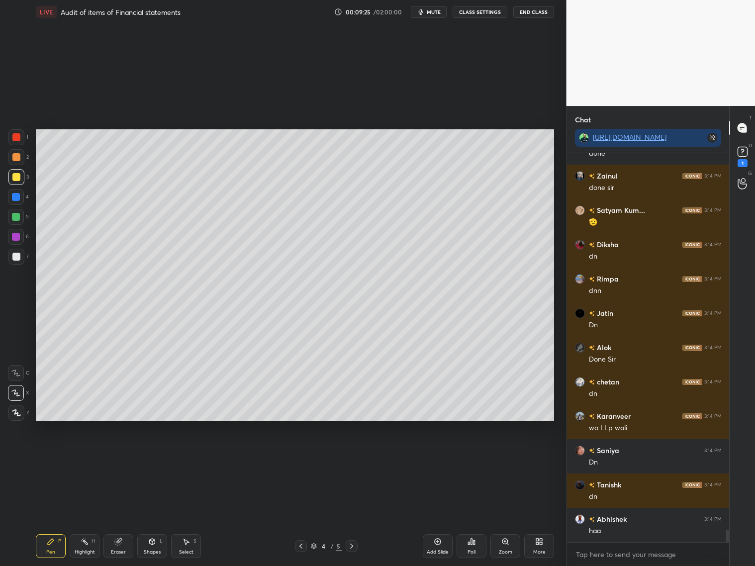
click at [16, 258] on div at bounding box center [16, 257] width 8 height 8
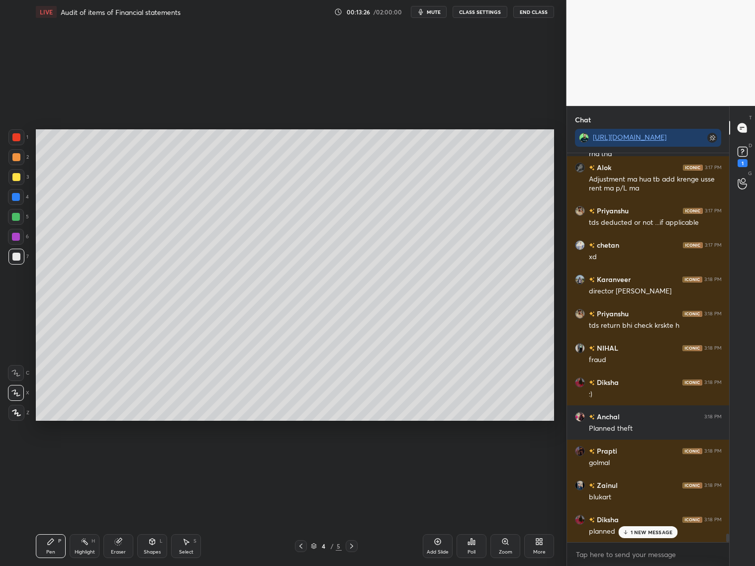
scroll to position [17134, 0]
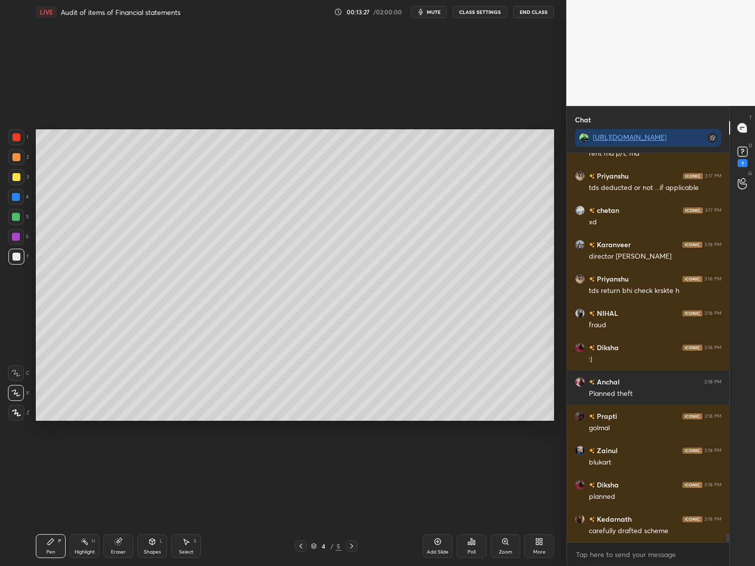
click at [437, 546] on div "Add Slide" at bounding box center [438, 546] width 30 height 24
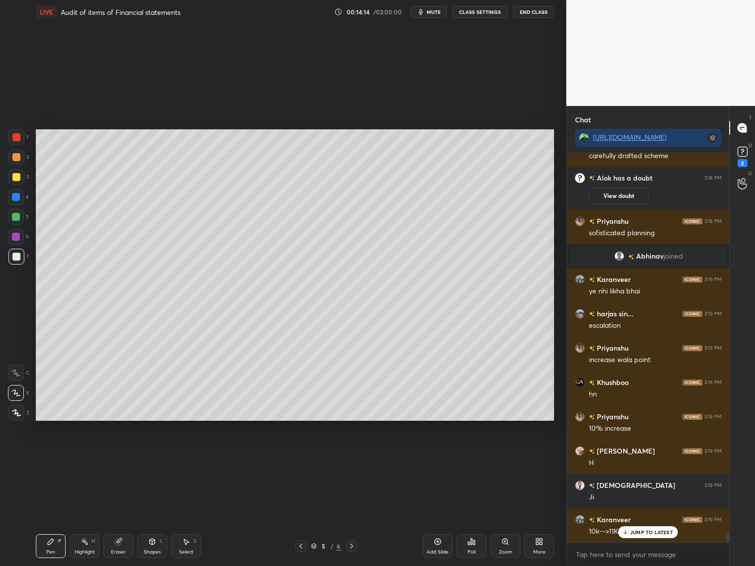
scroll to position [14500, 0]
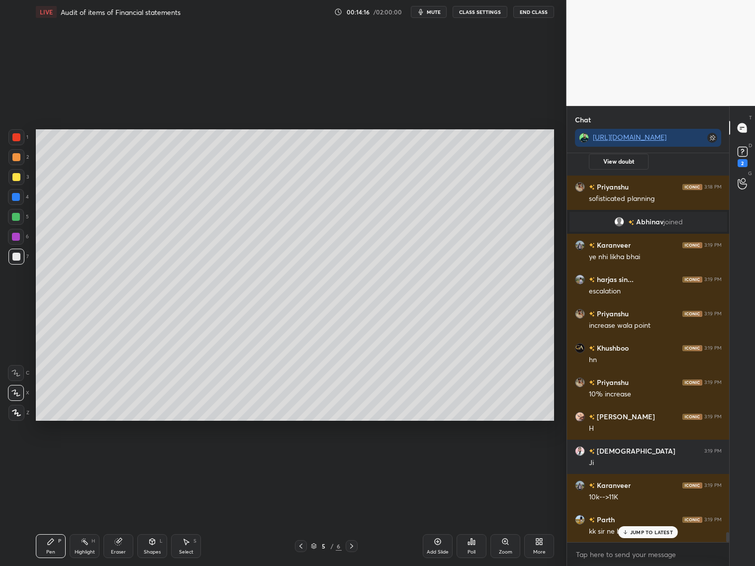
click at [628, 531] on icon at bounding box center [625, 532] width 6 height 6
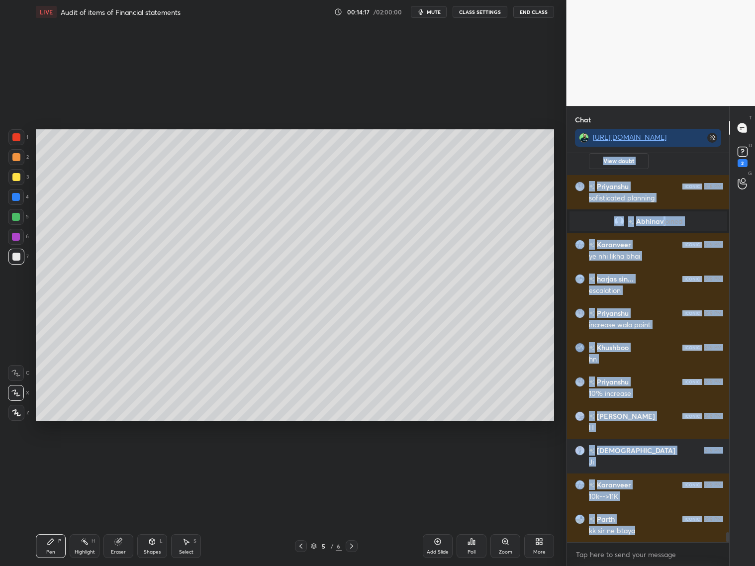
click at [635, 529] on div "Kedarnath 3:18 PM carefully drafted scheme [PERSON_NAME] has a doubt 3:18 PM Vi…" at bounding box center [648, 347] width 163 height 389
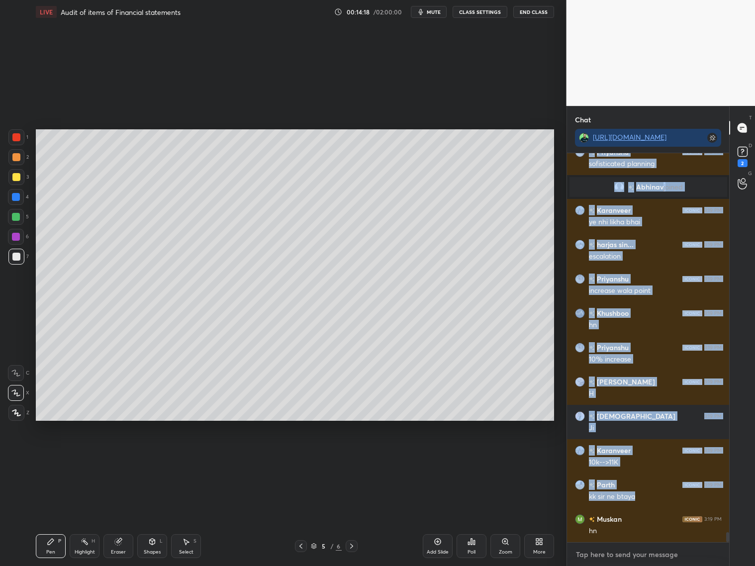
click at [609, 557] on textarea at bounding box center [648, 555] width 147 height 16
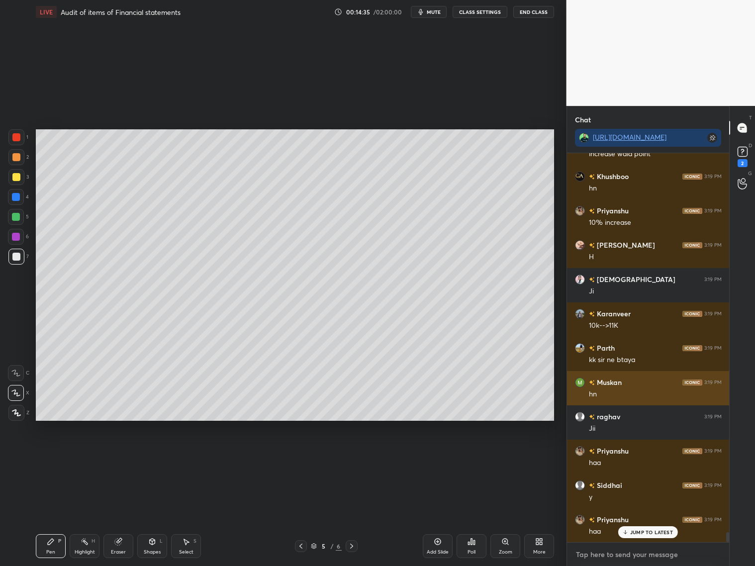
scroll to position [14707, 0]
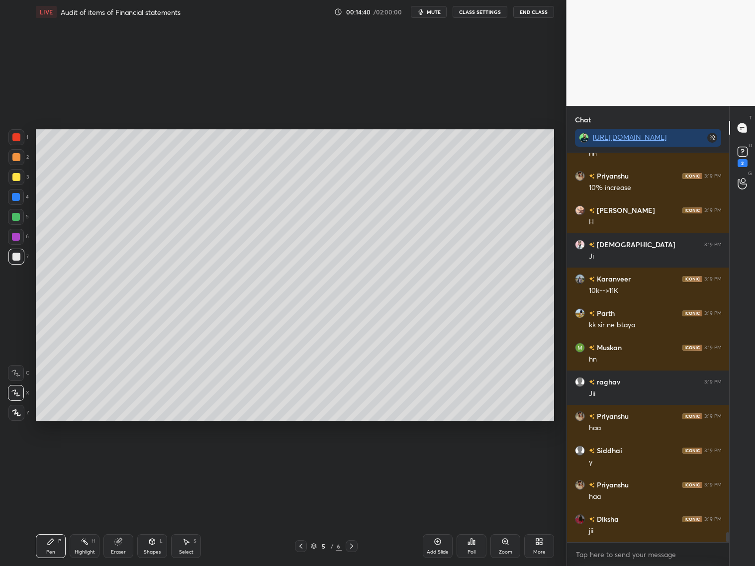
click at [153, 548] on div "Shapes L" at bounding box center [152, 546] width 30 height 24
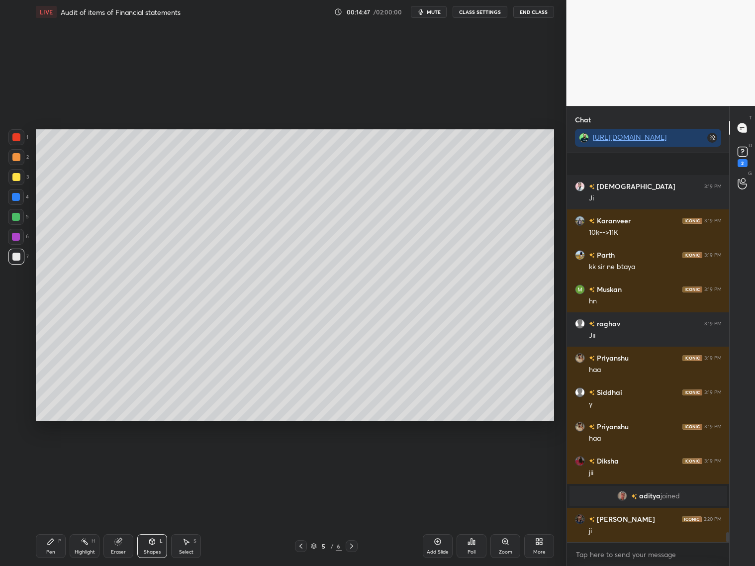
scroll to position [14655, 0]
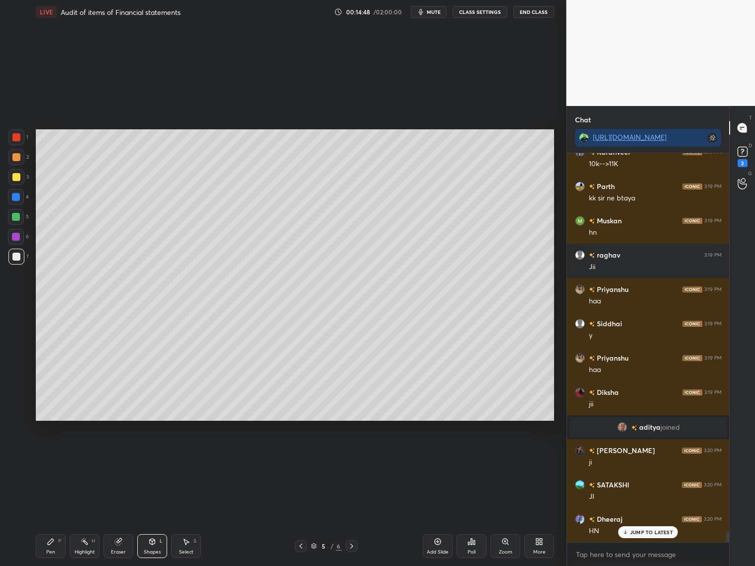
click at [53, 544] on icon at bounding box center [51, 542] width 8 height 8
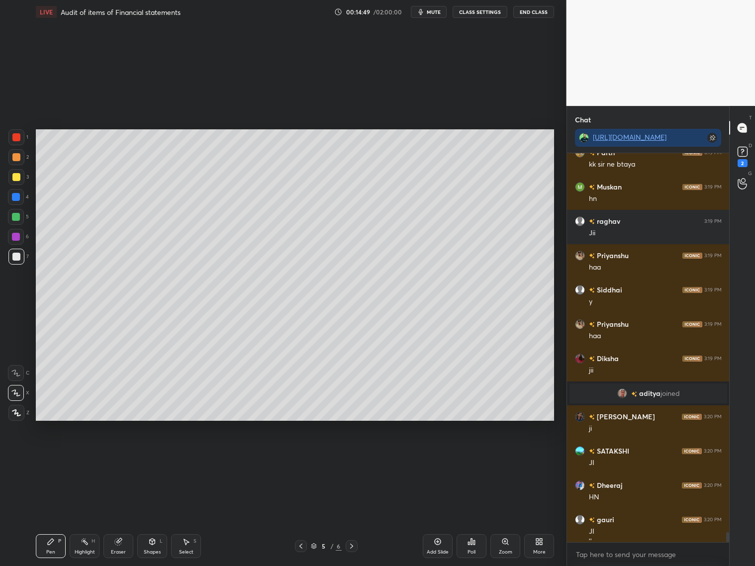
scroll to position [14700, 0]
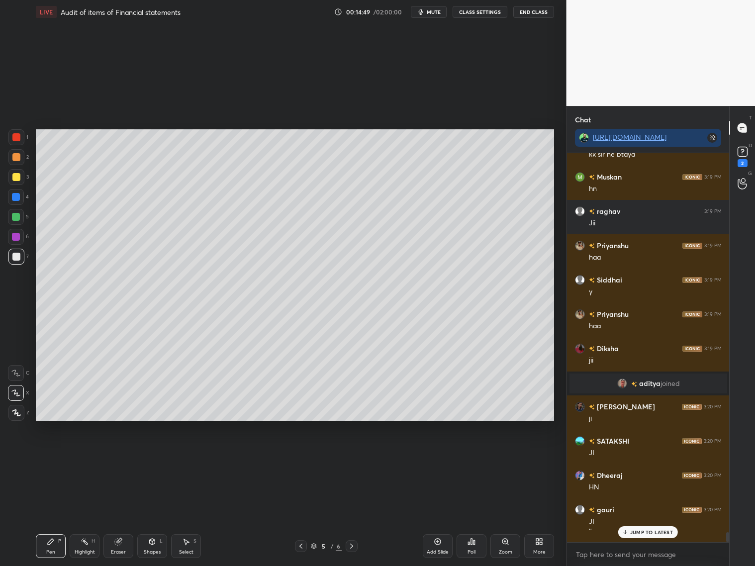
click at [20, 180] on div at bounding box center [16, 177] width 16 height 16
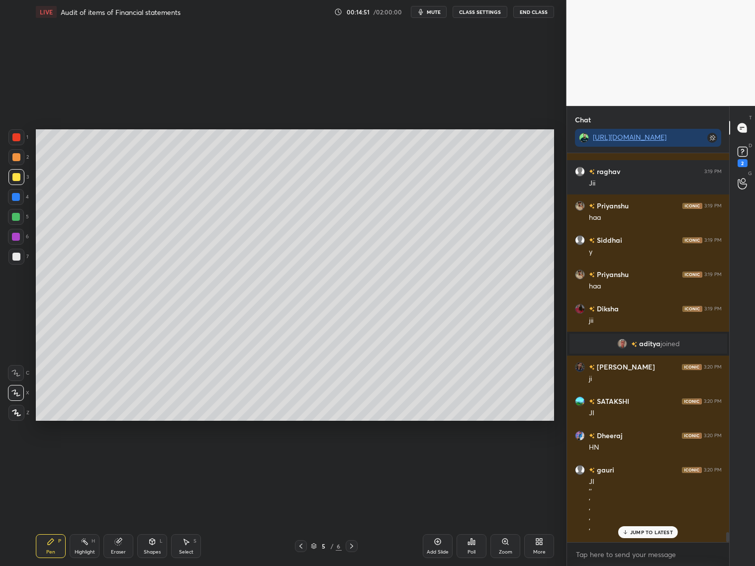
click at [299, 546] on icon at bounding box center [300, 546] width 3 height 5
click at [347, 546] on div at bounding box center [352, 546] width 12 height 12
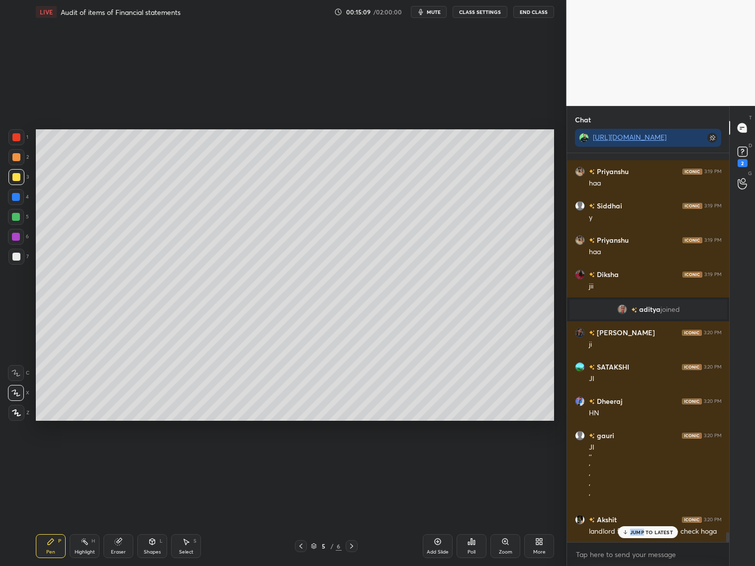
click at [645, 532] on p "JUMP TO LATEST" at bounding box center [651, 532] width 43 height 6
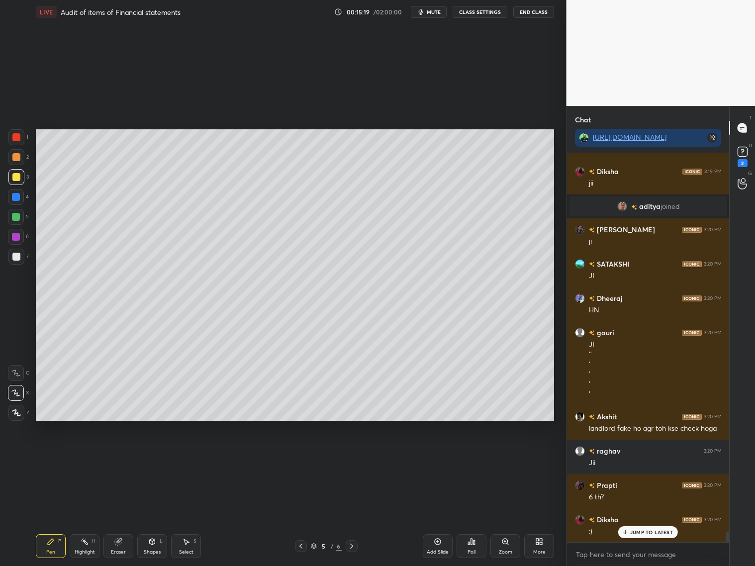
scroll to position [14911, 0]
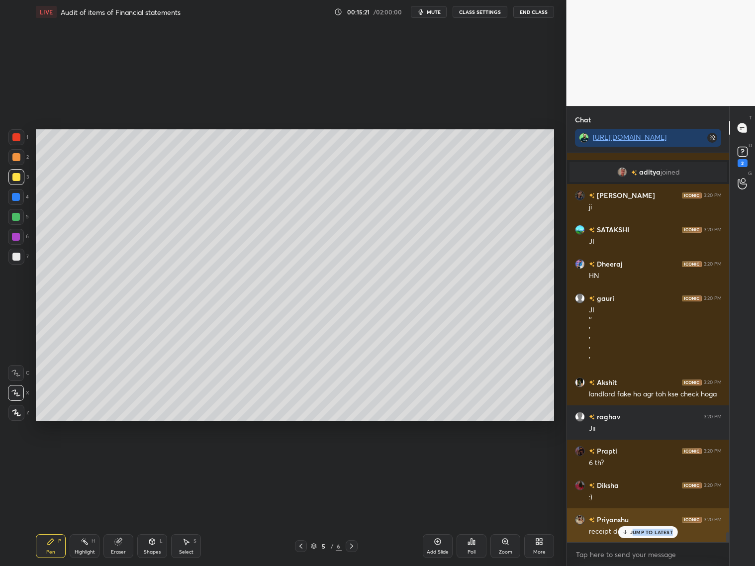
click at [635, 533] on div "JUMP TO LATEST" at bounding box center [648, 532] width 60 height 12
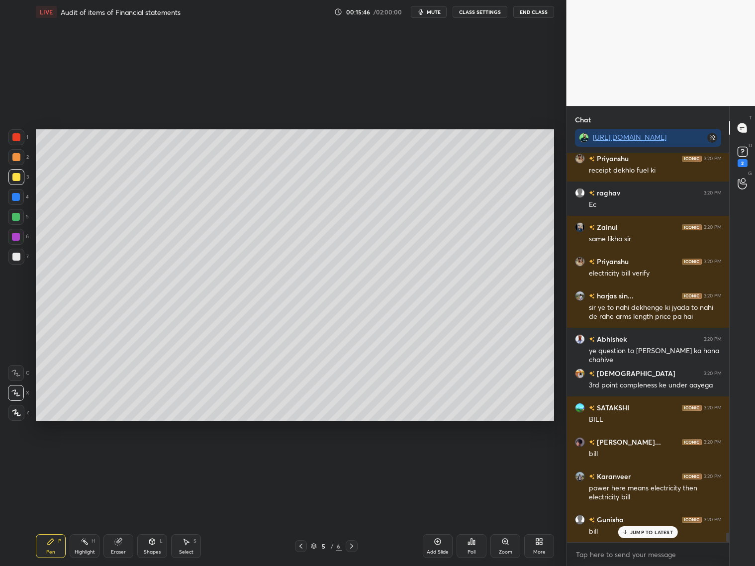
scroll to position [15306, 0]
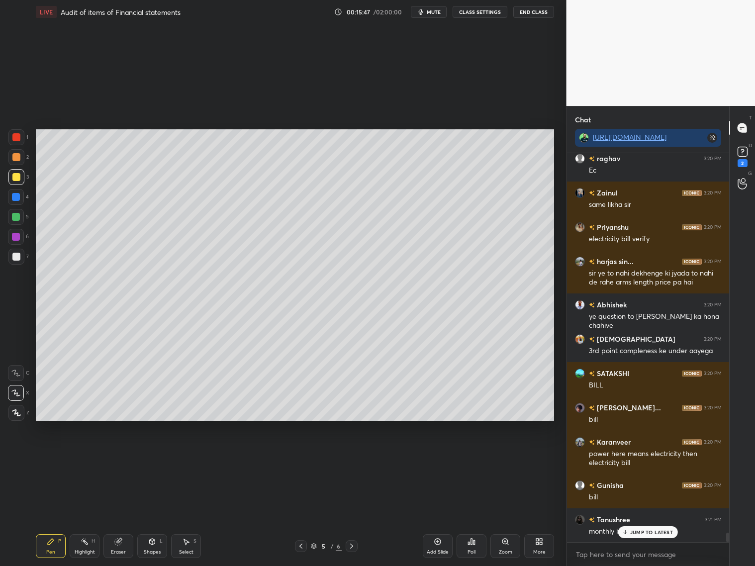
click at [437, 545] on div "Add Slide" at bounding box center [438, 546] width 30 height 24
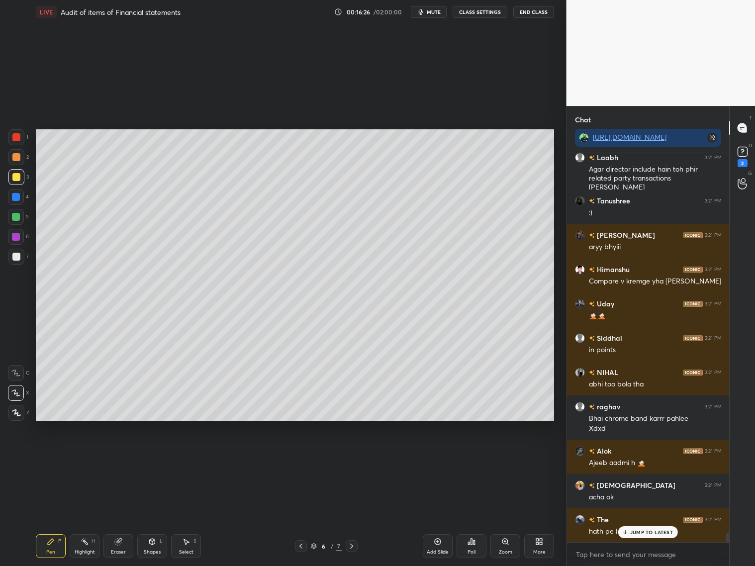
scroll to position [15977, 0]
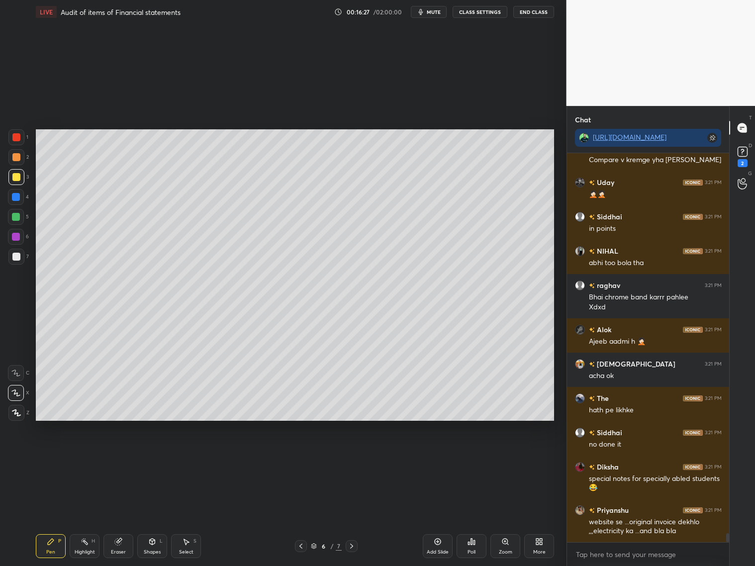
click at [300, 545] on icon at bounding box center [301, 546] width 8 height 8
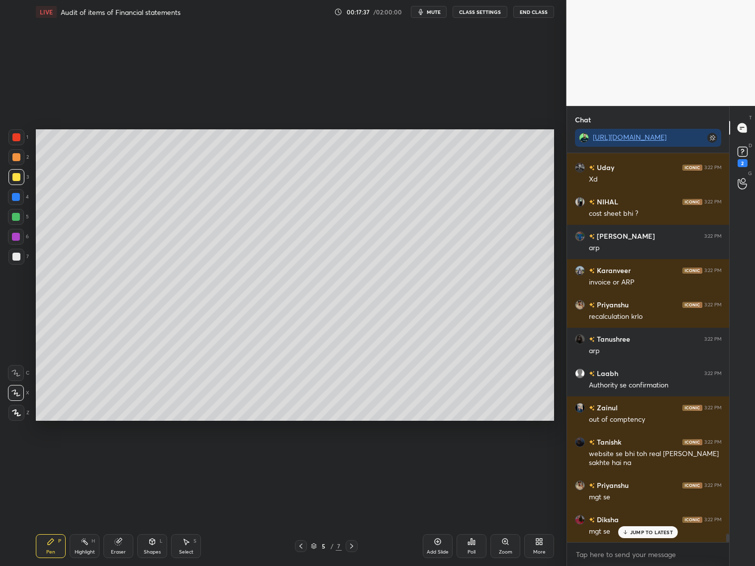
scroll to position [17308, 0]
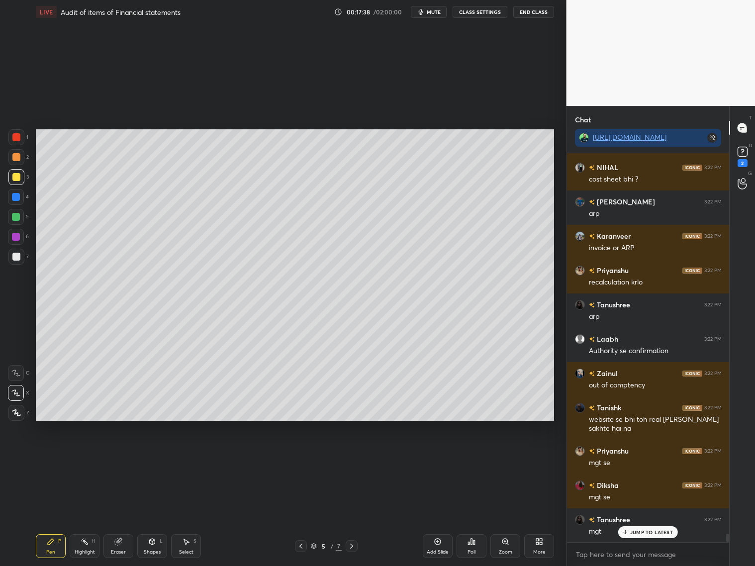
drag, startPoint x: 18, startPoint y: 256, endPoint x: 24, endPoint y: 249, distance: 9.2
click at [19, 255] on div at bounding box center [16, 257] width 8 height 8
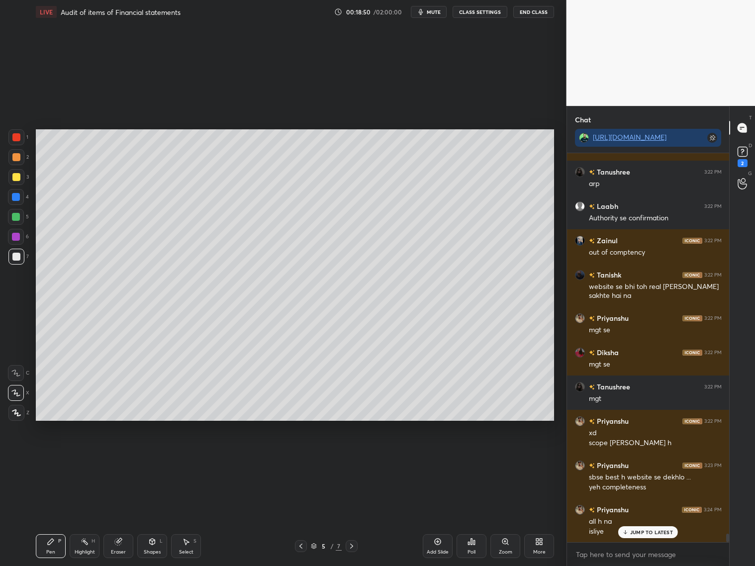
scroll to position [17475, 0]
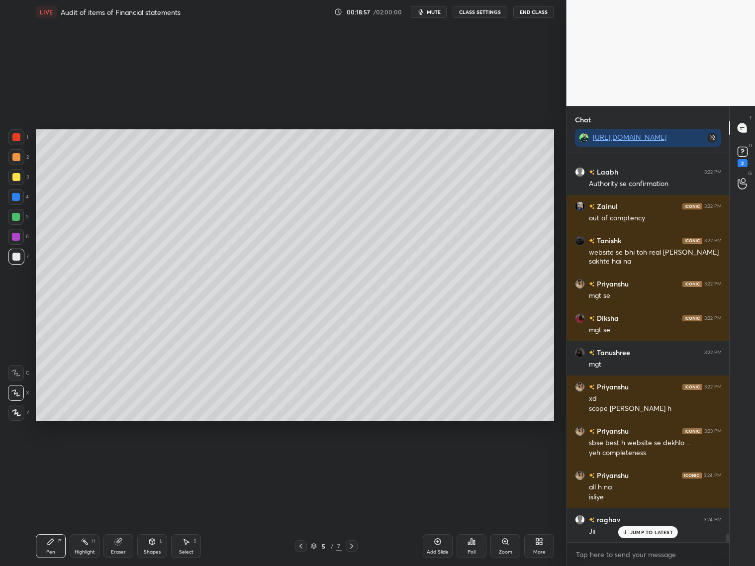
drag, startPoint x: 120, startPoint y: 548, endPoint x: 143, endPoint y: 499, distance: 53.6
click at [121, 544] on div "Eraser" at bounding box center [118, 546] width 30 height 24
drag, startPoint x: 51, startPoint y: 546, endPoint x: 69, endPoint y: 520, distance: 30.8
click at [53, 545] on div "Pen P" at bounding box center [51, 546] width 30 height 24
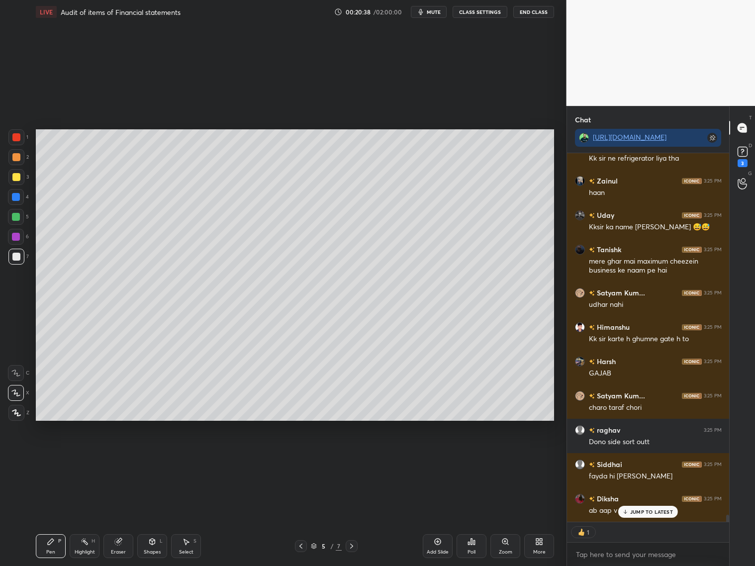
scroll to position [18931, 0]
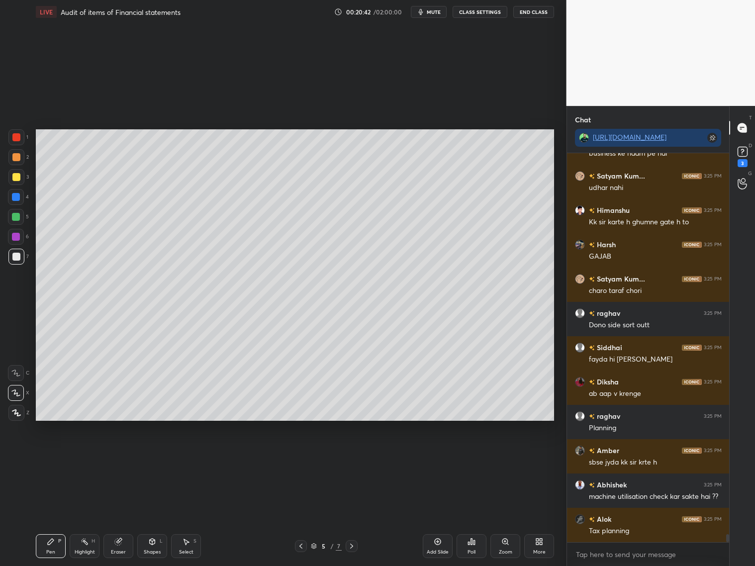
click at [352, 544] on icon at bounding box center [352, 546] width 8 height 8
drag, startPoint x: 299, startPoint y: 548, endPoint x: 307, endPoint y: 544, distance: 8.5
click at [299, 549] on icon at bounding box center [301, 546] width 8 height 8
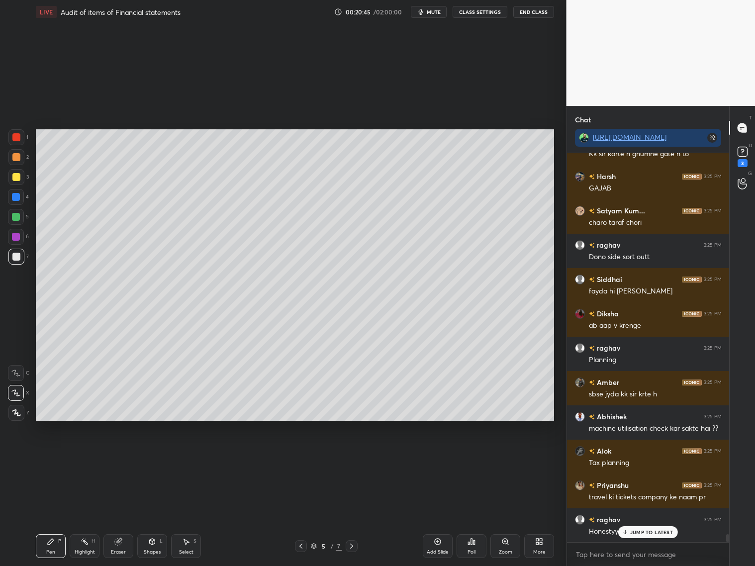
click at [349, 543] on icon at bounding box center [352, 546] width 8 height 8
click at [120, 543] on icon at bounding box center [118, 542] width 6 height 6
drag, startPoint x: 16, startPoint y: 413, endPoint x: 25, endPoint y: 398, distance: 17.1
click at [18, 413] on span "Erase all" at bounding box center [15, 412] width 15 height 7
click at [299, 543] on icon at bounding box center [301, 546] width 8 height 8
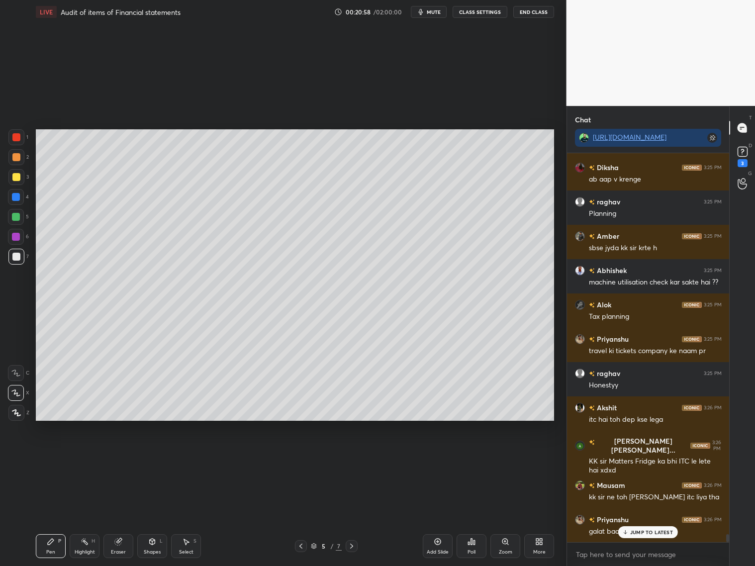
click at [637, 533] on p "JUMP TO LATEST" at bounding box center [651, 532] width 43 height 6
click at [350, 546] on icon at bounding box center [352, 546] width 8 height 8
click at [301, 545] on icon at bounding box center [300, 546] width 3 height 5
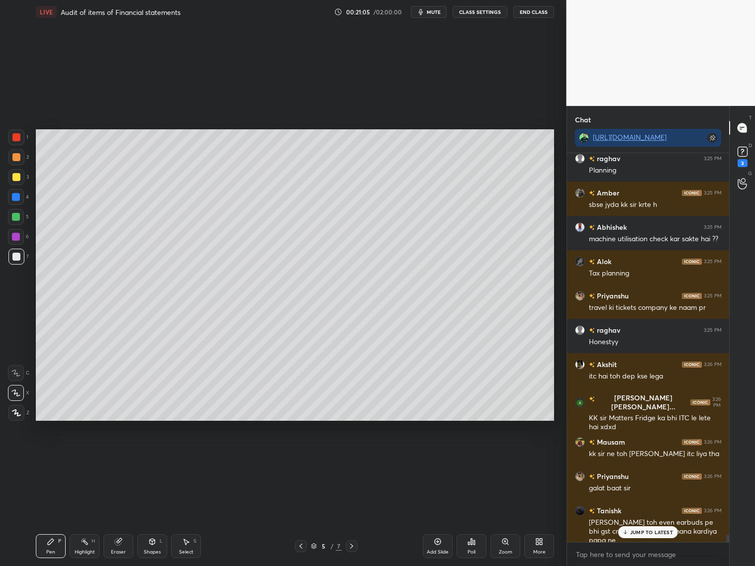
click at [352, 546] on icon at bounding box center [352, 546] width 8 height 8
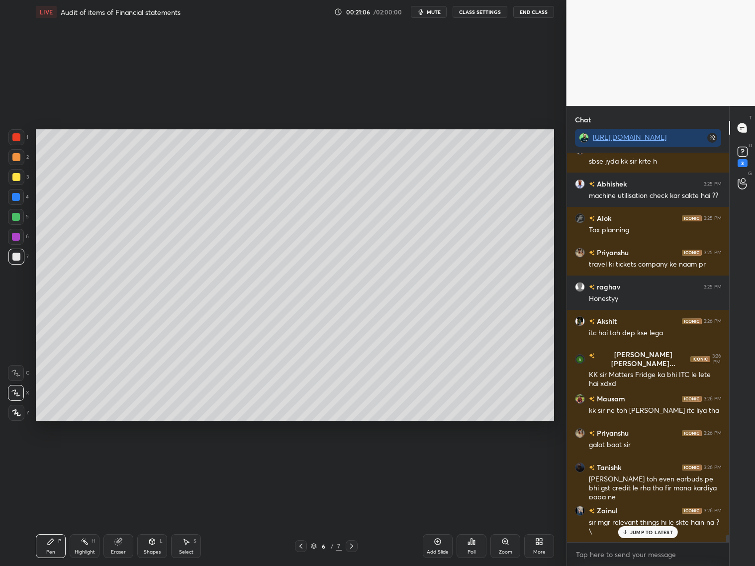
drag, startPoint x: 156, startPoint y: 548, endPoint x: 155, endPoint y: 541, distance: 7.0
click at [156, 548] on div "Shapes L" at bounding box center [152, 546] width 30 height 24
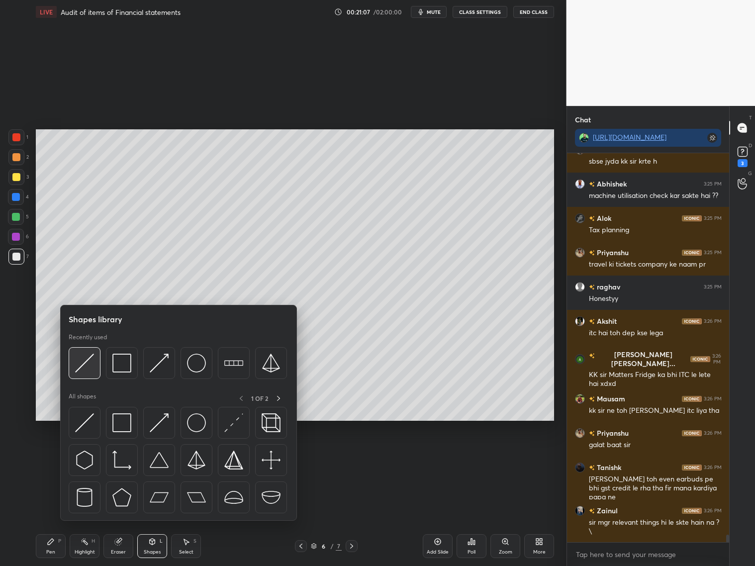
scroll to position [19349, 0]
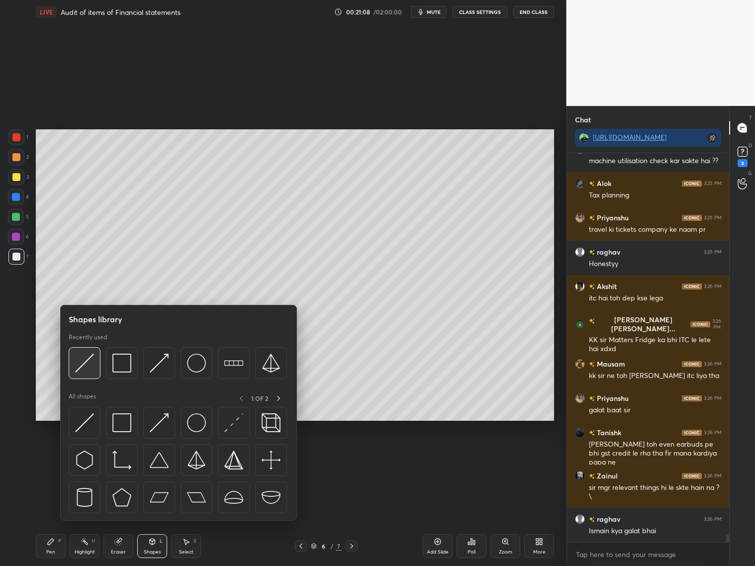
click at [91, 367] on img at bounding box center [84, 363] width 19 height 19
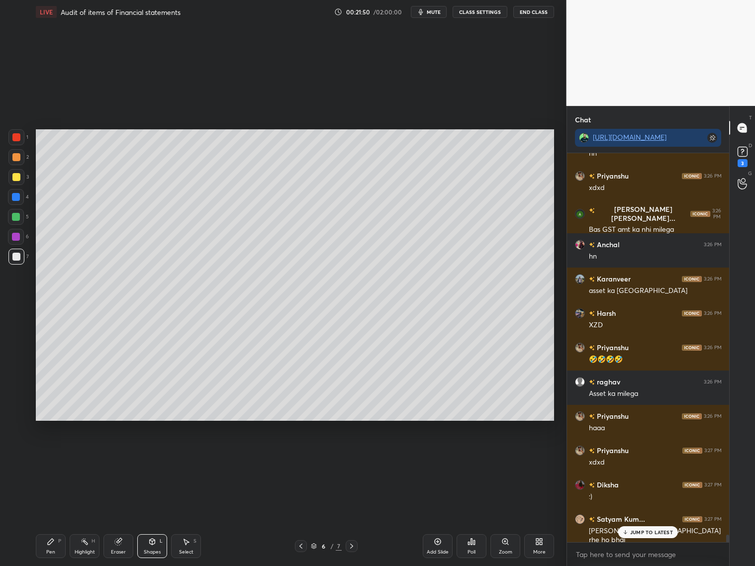
scroll to position [20353, 0]
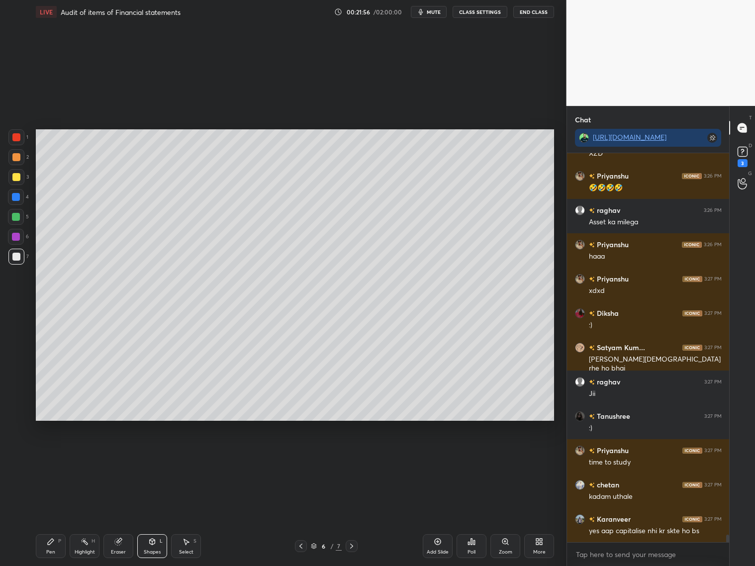
drag, startPoint x: 297, startPoint y: 547, endPoint x: 303, endPoint y: 546, distance: 6.1
click at [299, 548] on icon at bounding box center [301, 546] width 8 height 8
click at [354, 544] on icon at bounding box center [352, 546] width 8 height 8
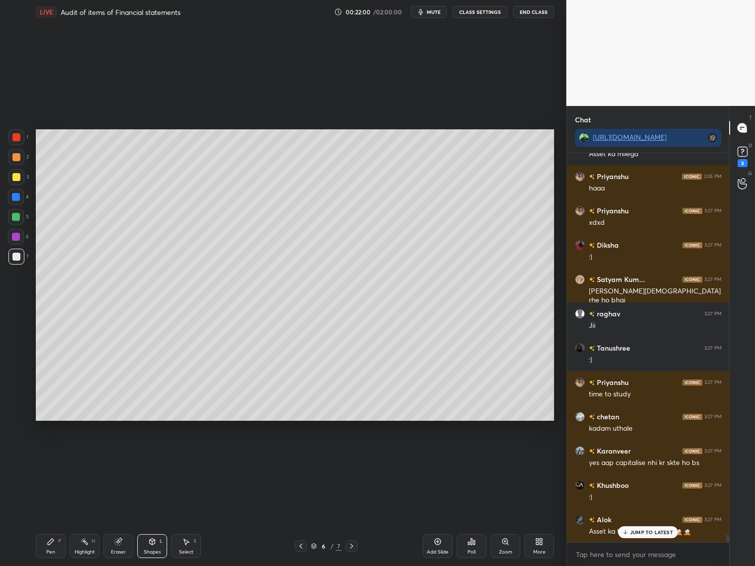
click at [160, 545] on div "Shapes L" at bounding box center [152, 546] width 30 height 24
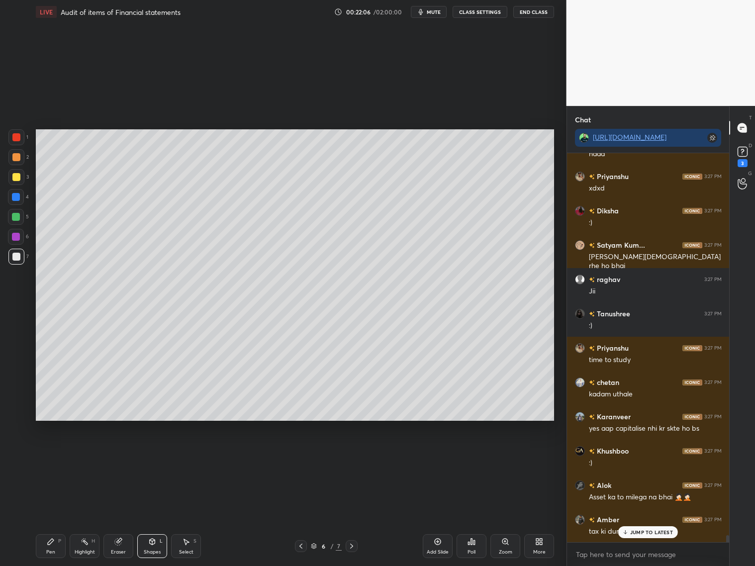
drag, startPoint x: 56, startPoint y: 542, endPoint x: 52, endPoint y: 538, distance: 6.0
click at [55, 543] on div "Pen P" at bounding box center [51, 546] width 30 height 24
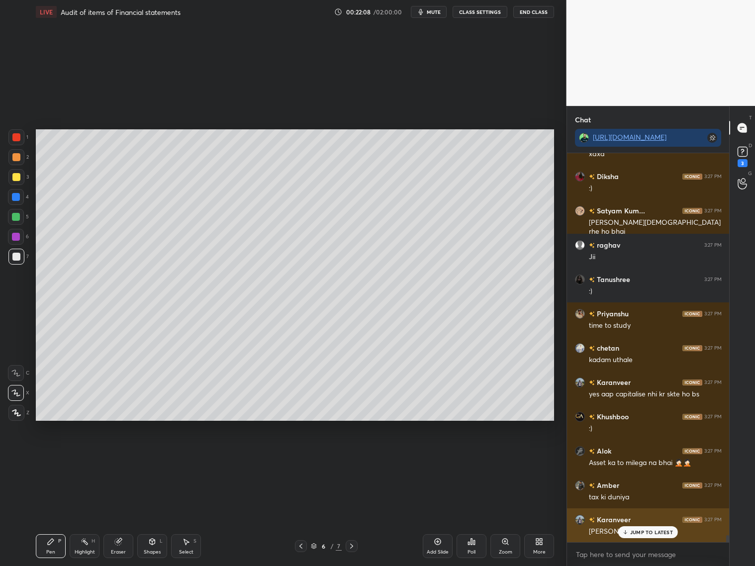
click at [627, 535] on div "JUMP TO LATEST" at bounding box center [648, 532] width 60 height 12
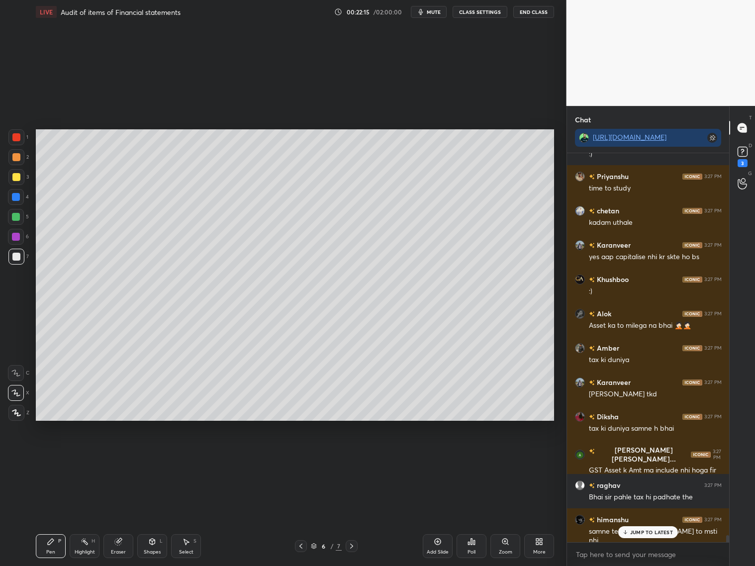
click at [301, 549] on icon at bounding box center [301, 546] width 8 height 8
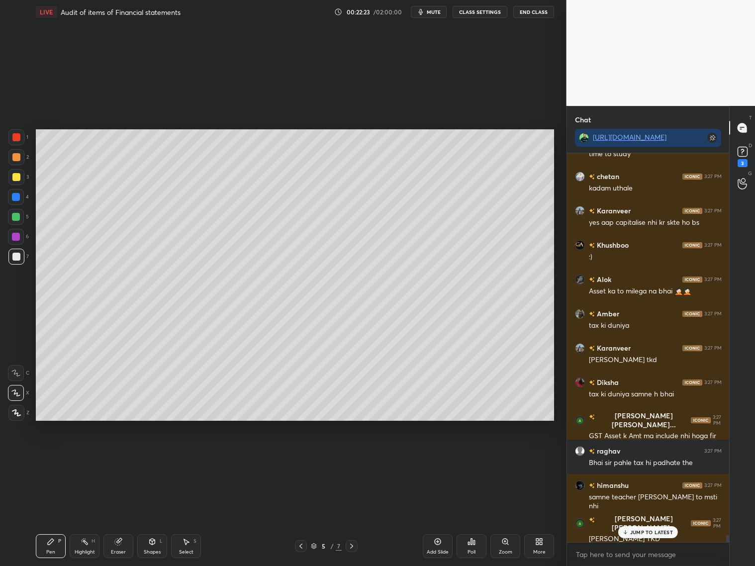
click at [352, 545] on icon at bounding box center [352, 546] width 8 height 8
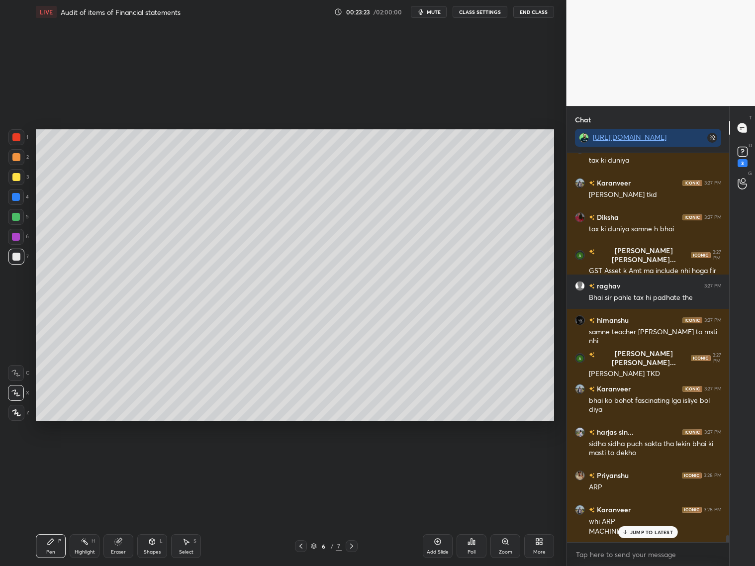
scroll to position [20999, 0]
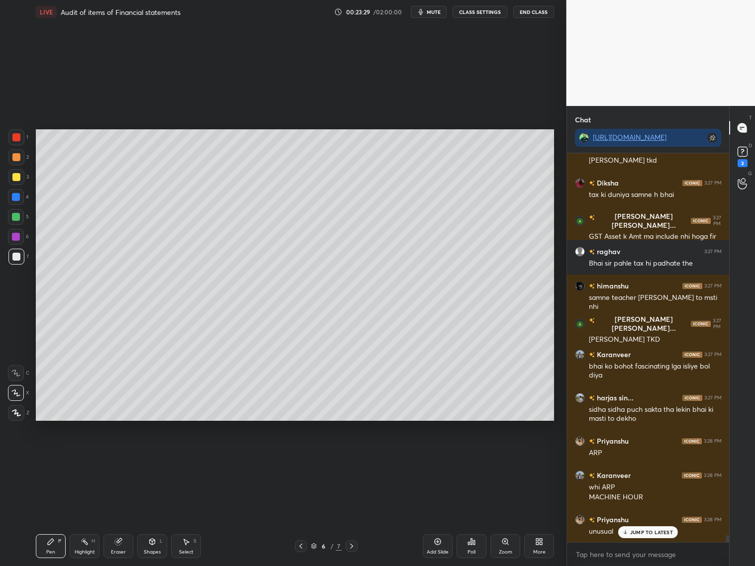
click at [16, 177] on div at bounding box center [16, 177] width 8 height 8
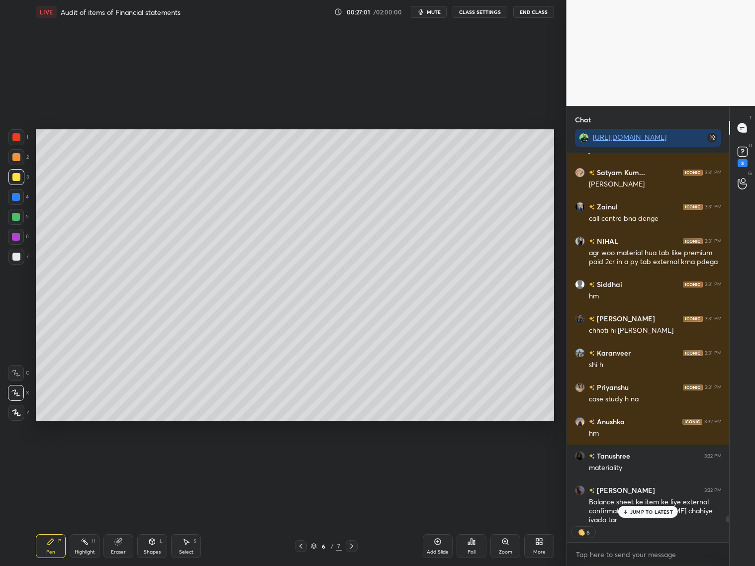
scroll to position [3, 3]
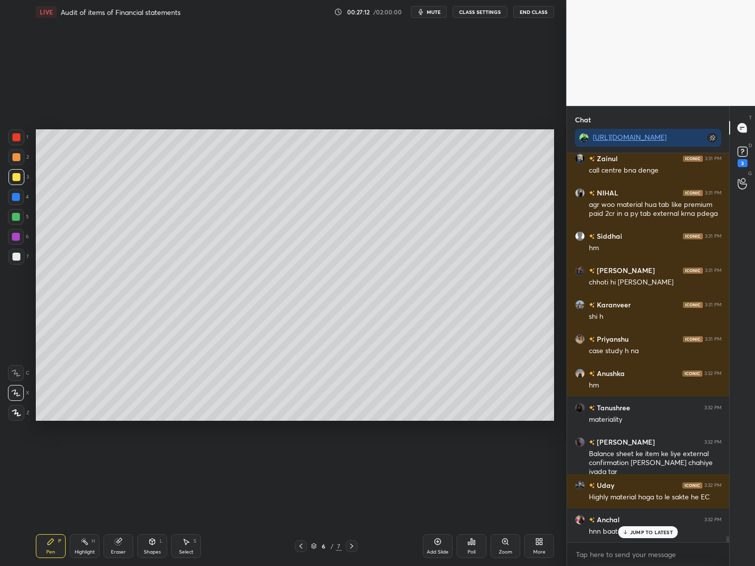
click at [18, 255] on div at bounding box center [16, 257] width 8 height 8
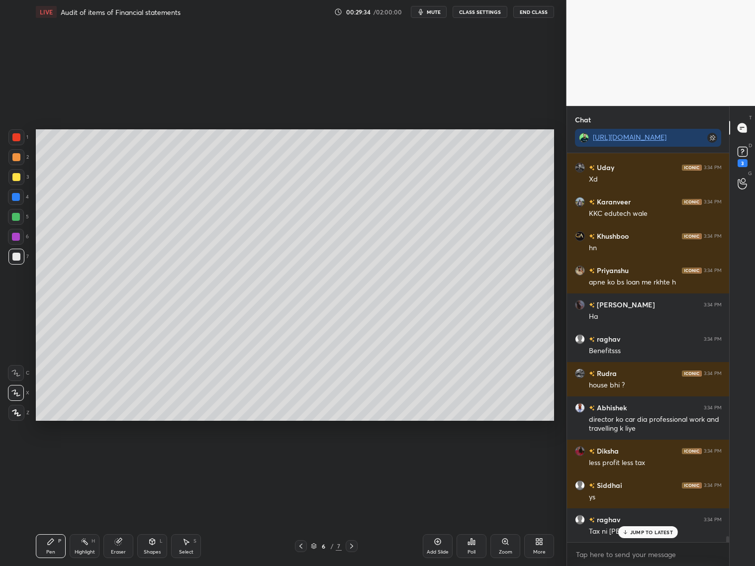
scroll to position [25458, 0]
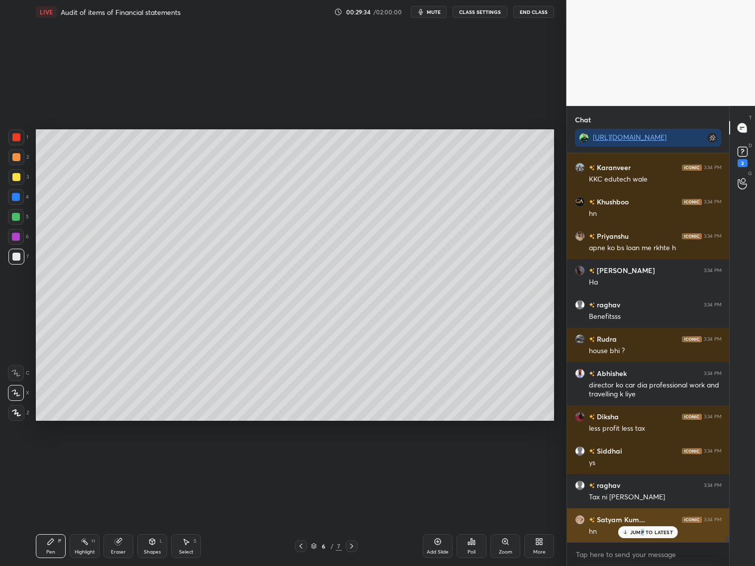
click at [642, 531] on p "JUMP TO LATEST" at bounding box center [651, 532] width 43 height 6
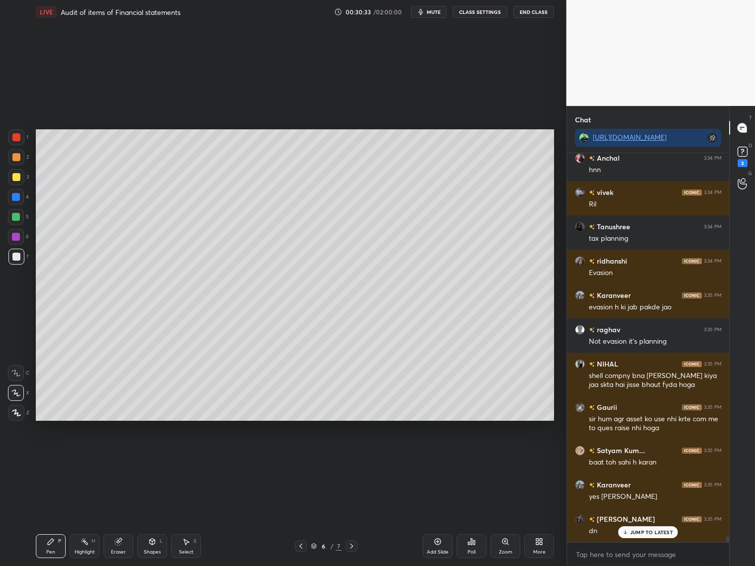
scroll to position [25991, 0]
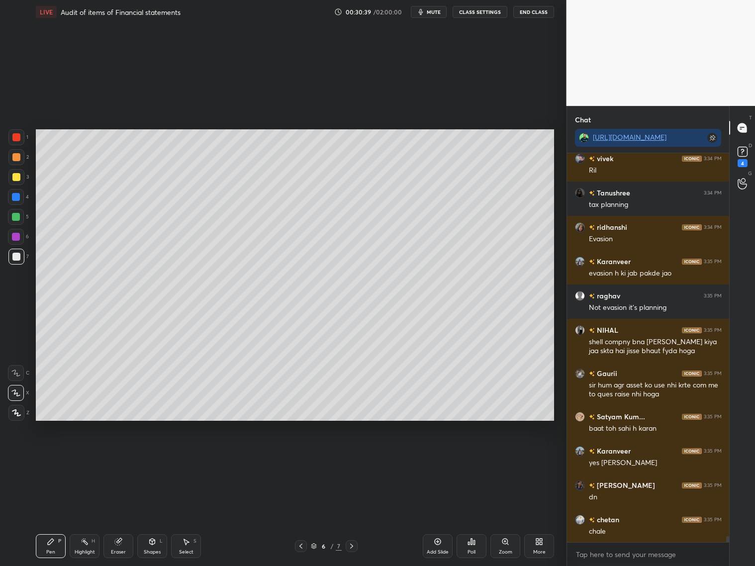
click at [446, 544] on div "Add Slide" at bounding box center [438, 546] width 30 height 24
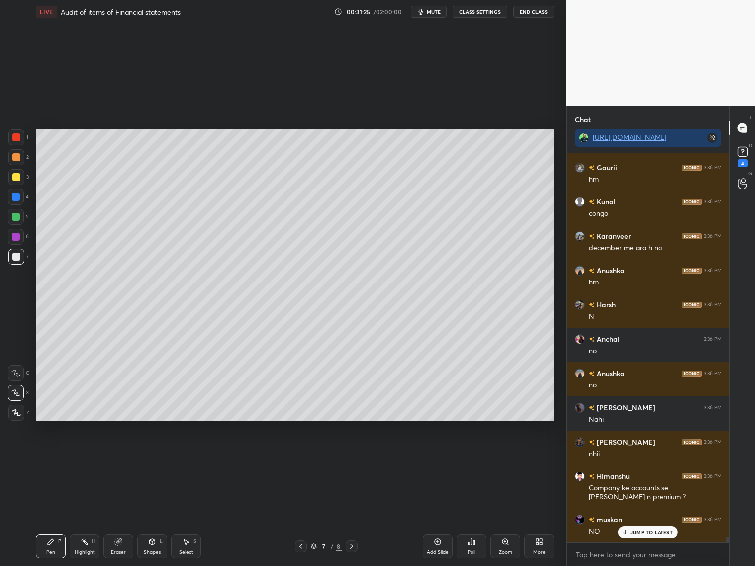
scroll to position [26592, 0]
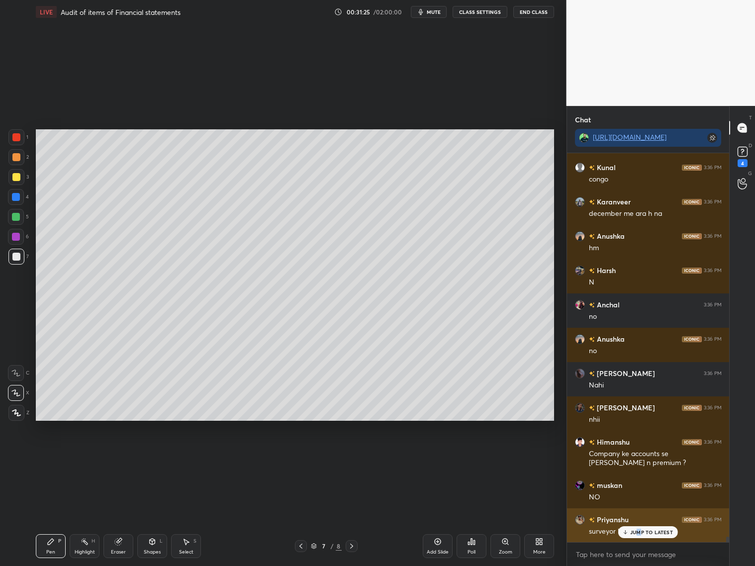
click at [638, 534] on p "JUMP TO LATEST" at bounding box center [651, 532] width 43 height 6
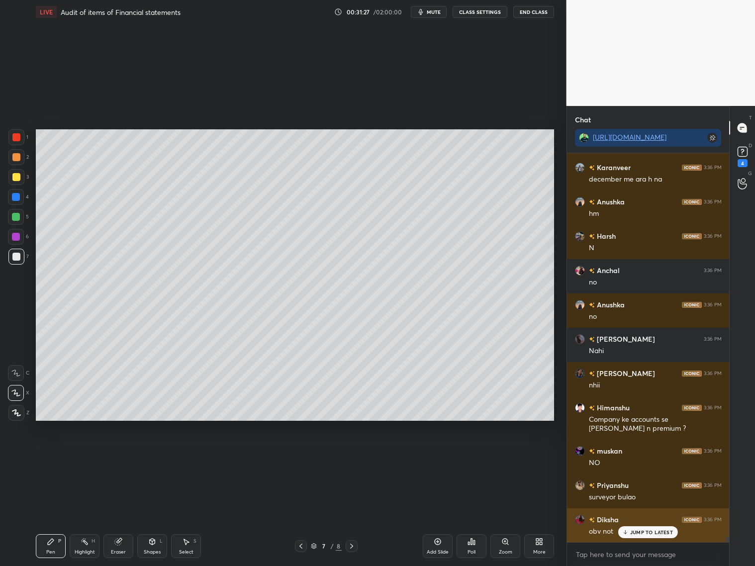
click at [639, 532] on p "JUMP TO LATEST" at bounding box center [651, 532] width 43 height 6
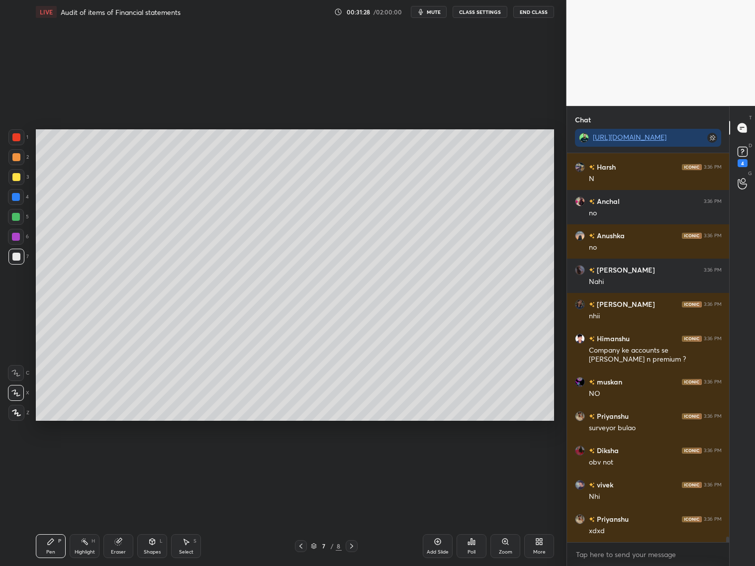
click at [300, 544] on icon at bounding box center [301, 546] width 8 height 8
click at [355, 545] on icon at bounding box center [352, 546] width 8 height 8
click at [153, 548] on div "Shapes L" at bounding box center [152, 546] width 30 height 24
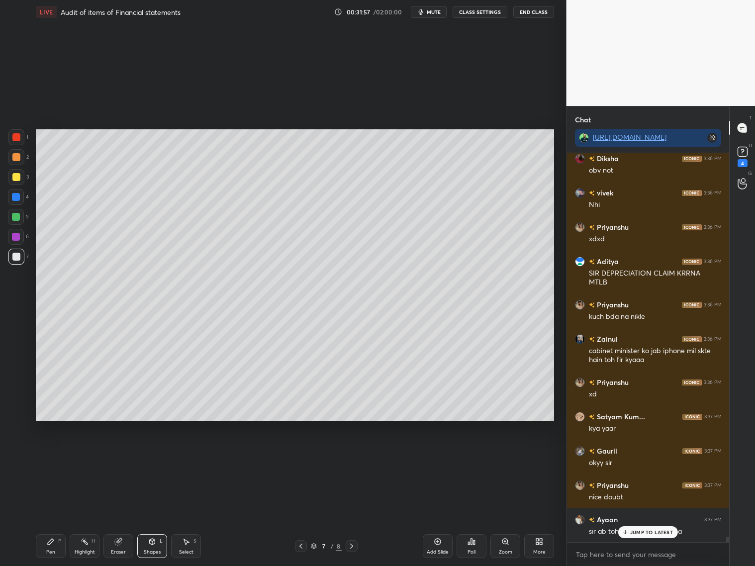
scroll to position [27022, 0]
click at [639, 534] on div "JUMP TO LATEST" at bounding box center [648, 532] width 60 height 12
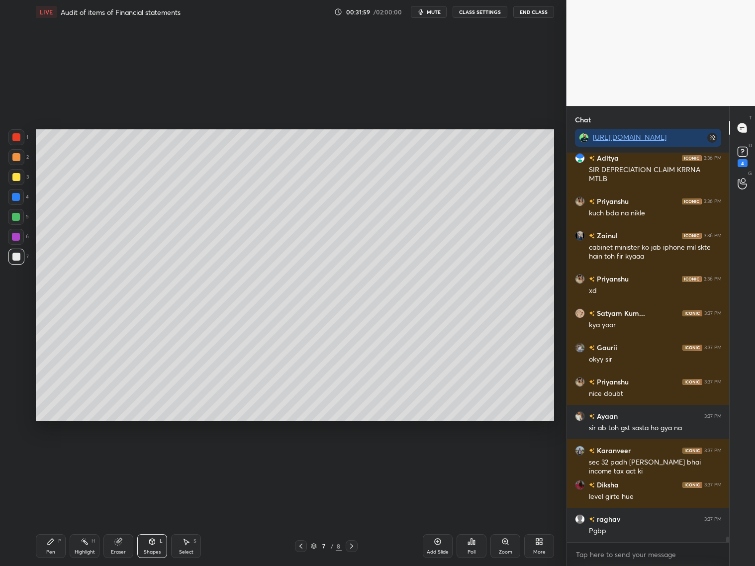
scroll to position [27125, 0]
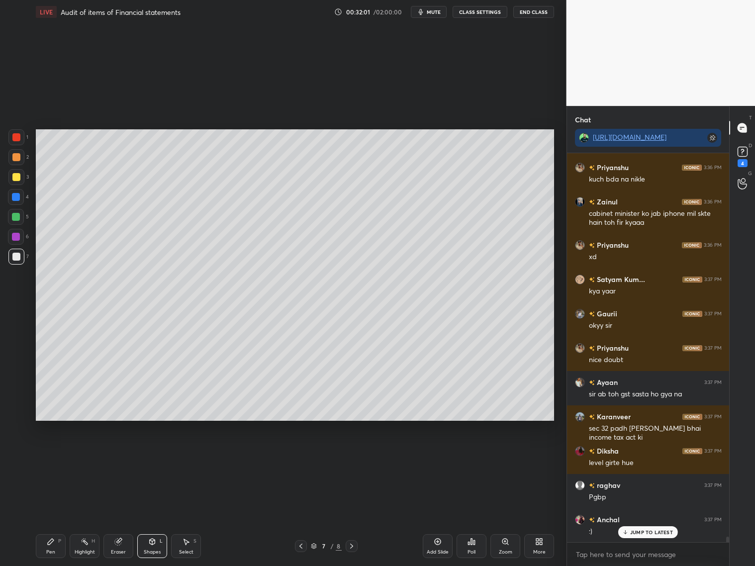
click at [16, 173] on div at bounding box center [16, 177] width 8 height 8
click at [302, 548] on icon at bounding box center [301, 546] width 8 height 8
click at [353, 544] on icon at bounding box center [352, 546] width 8 height 8
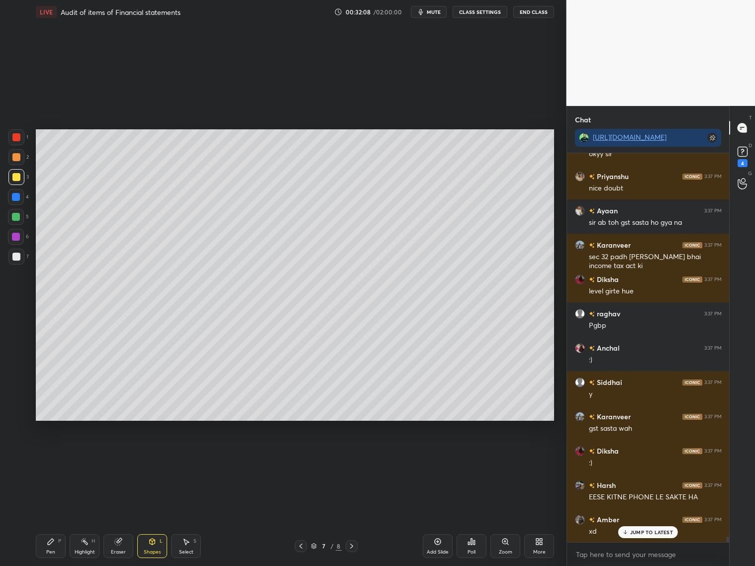
scroll to position [27330, 0]
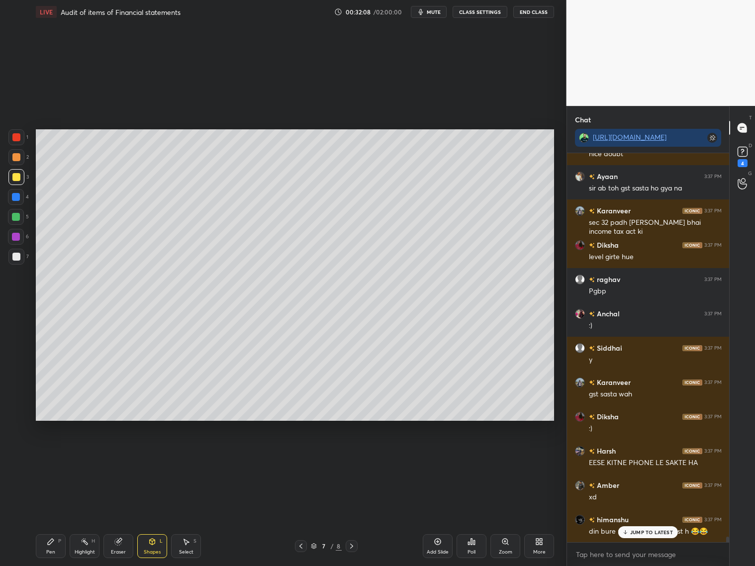
click at [17, 178] on div at bounding box center [16, 177] width 8 height 8
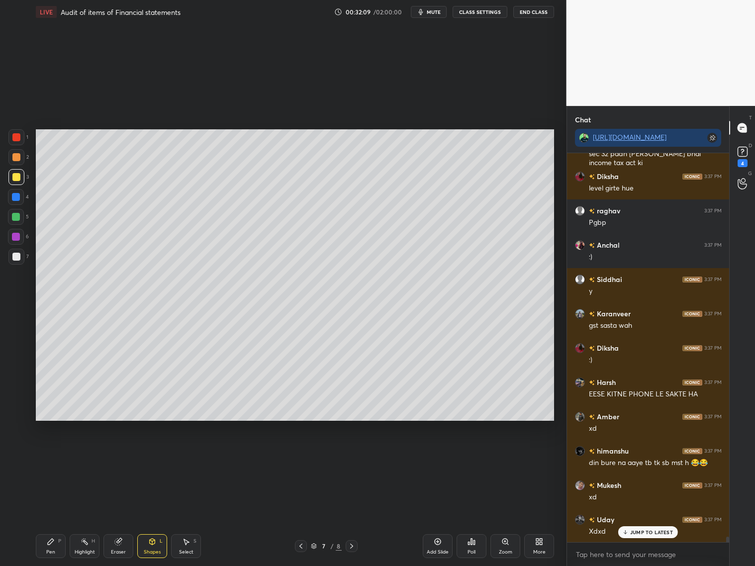
click at [50, 545] on icon at bounding box center [51, 542] width 8 height 8
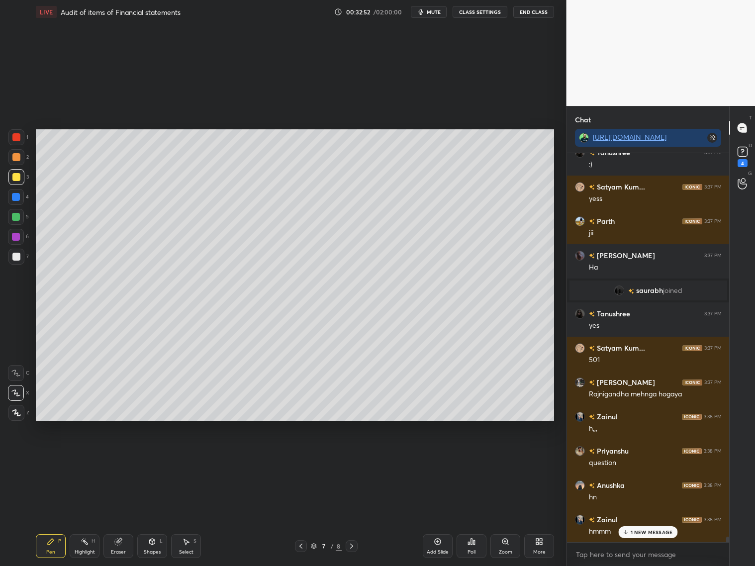
scroll to position [28427, 0]
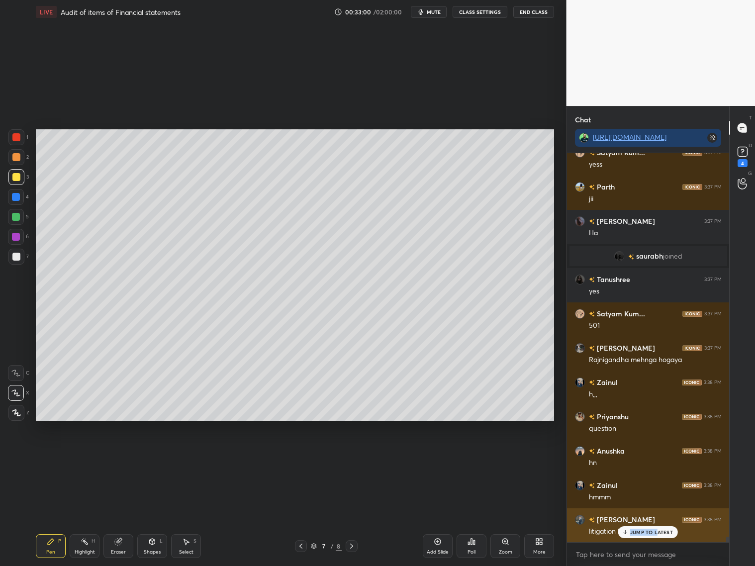
click at [658, 530] on p "JUMP TO LATEST" at bounding box center [651, 532] width 43 height 6
drag, startPoint x: 13, startPoint y: 259, endPoint x: 23, endPoint y: 249, distance: 13.7
click at [16, 258] on div at bounding box center [16, 257] width 8 height 8
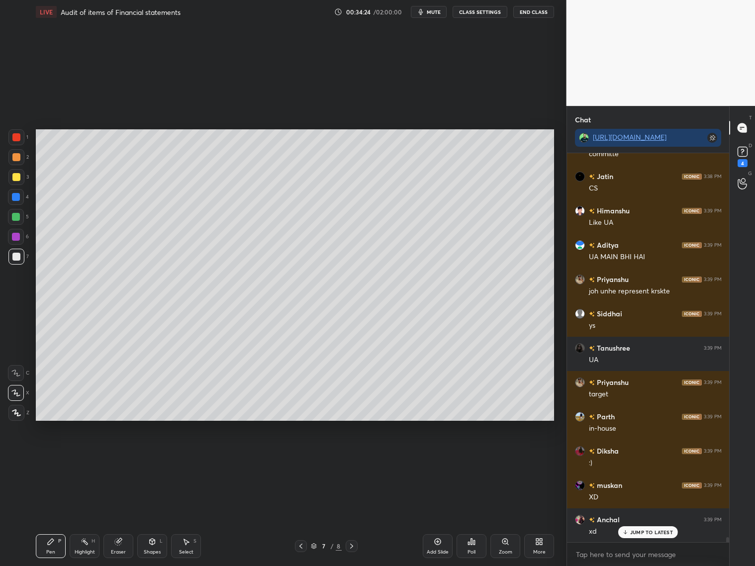
scroll to position [28952, 0]
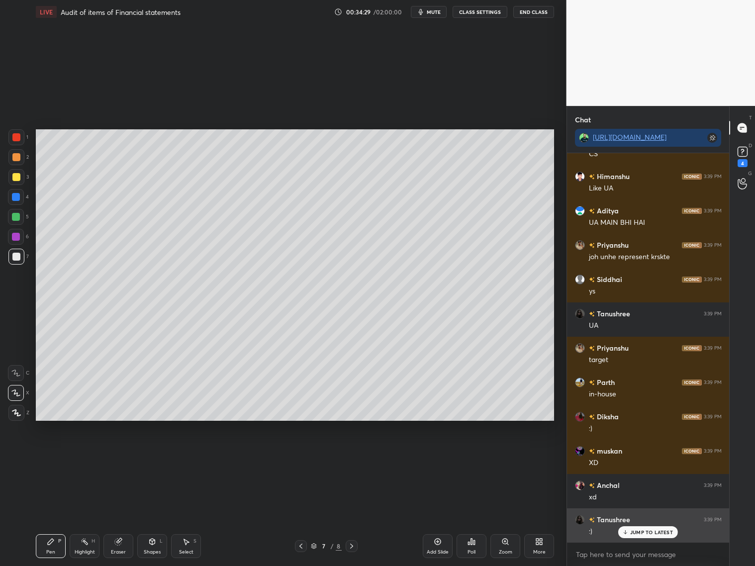
click at [652, 532] on p "JUMP TO LATEST" at bounding box center [651, 532] width 43 height 6
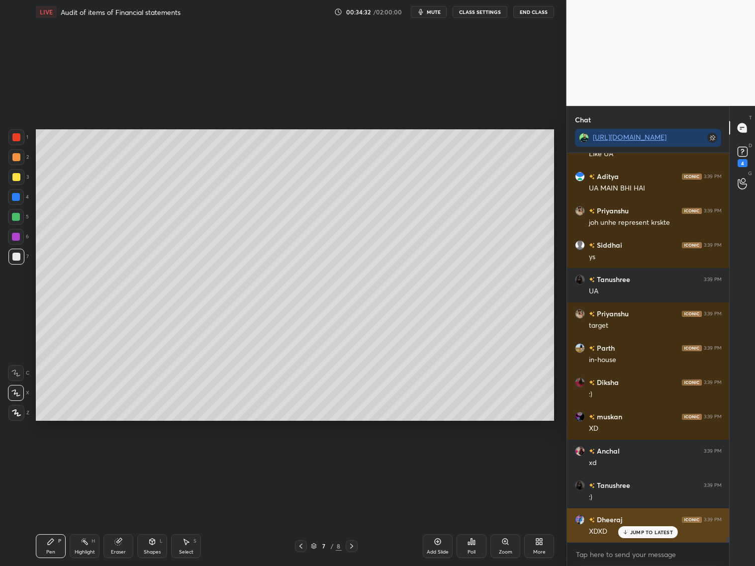
click at [637, 534] on p "JUMP TO LATEST" at bounding box center [651, 532] width 43 height 6
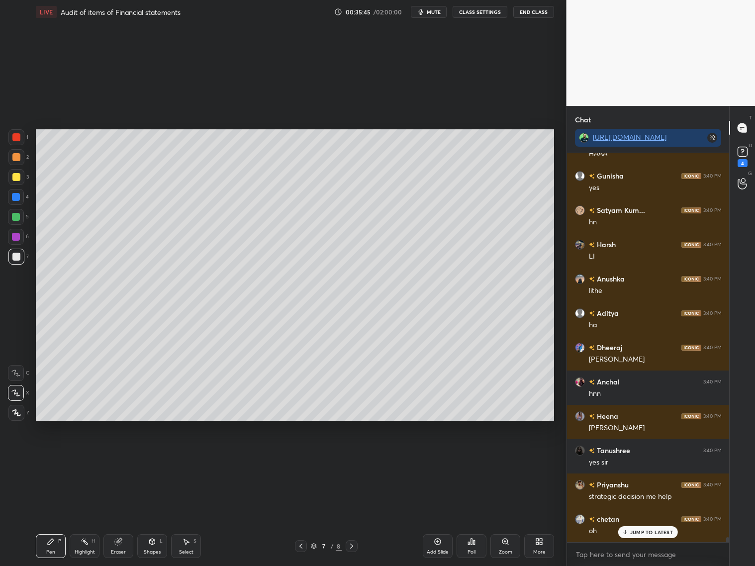
scroll to position [30129, 0]
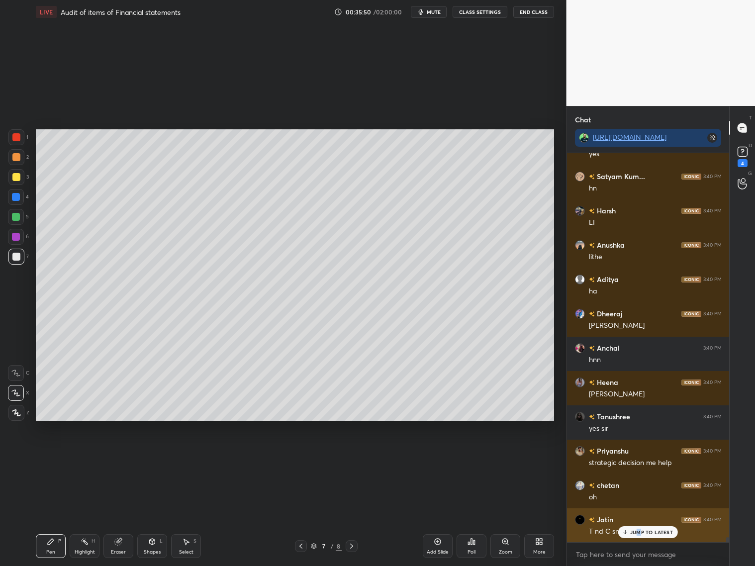
click at [639, 533] on p "JUMP TO LATEST" at bounding box center [651, 532] width 43 height 6
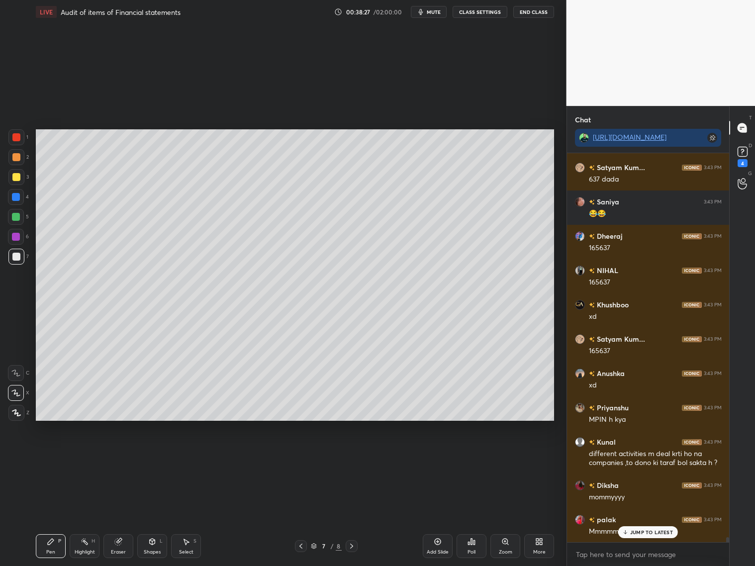
scroll to position [30961, 0]
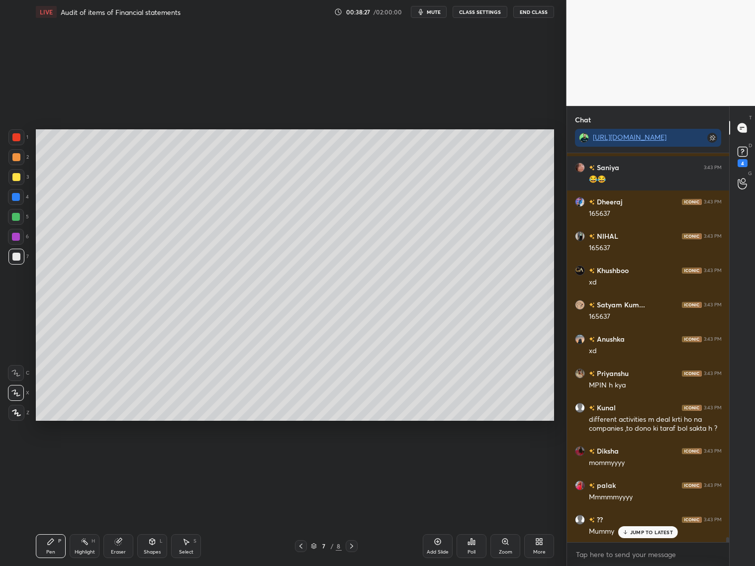
click at [648, 531] on p "JUMP TO LATEST" at bounding box center [651, 532] width 43 height 6
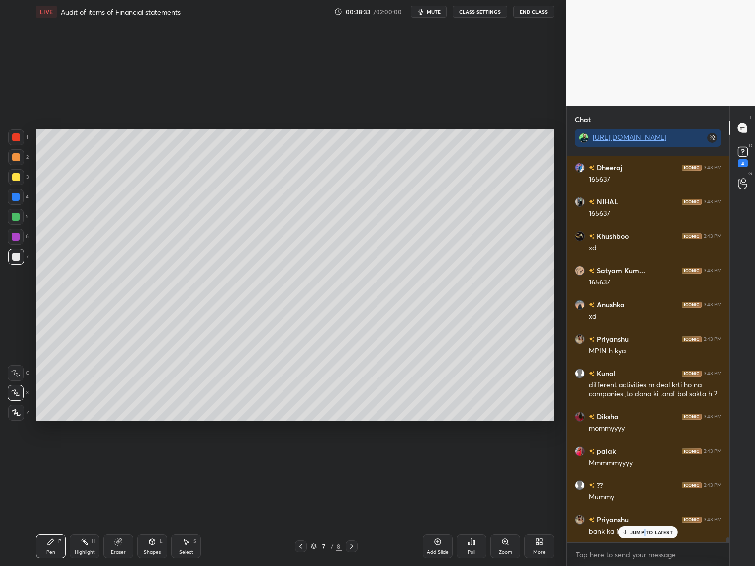
click at [645, 533] on p "JUMP TO LATEST" at bounding box center [651, 532] width 43 height 6
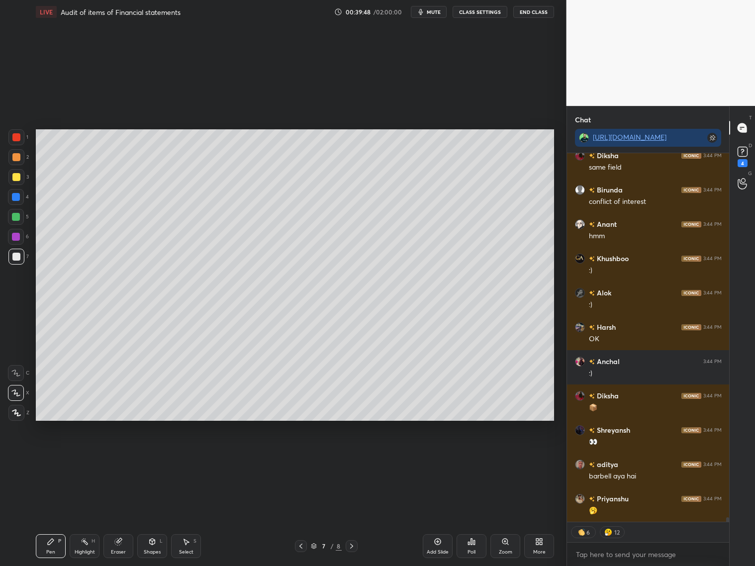
scroll to position [31668, 0]
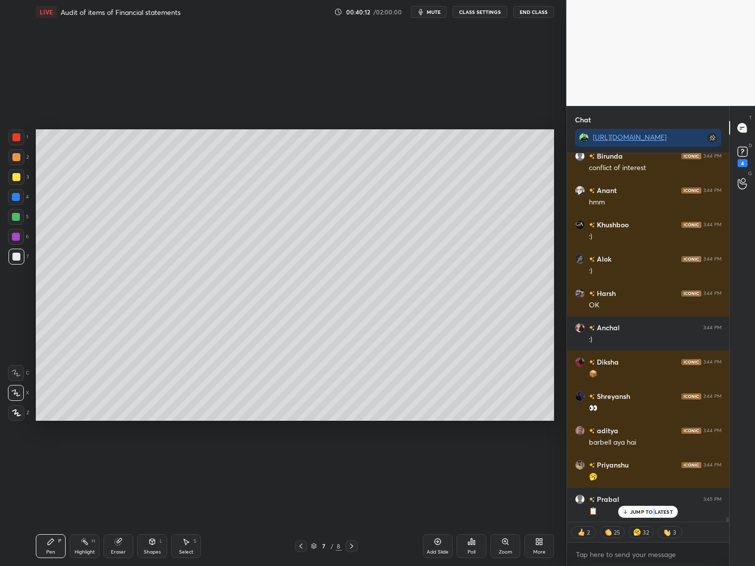
click at [656, 513] on p "JUMP TO LATEST" at bounding box center [651, 512] width 43 height 6
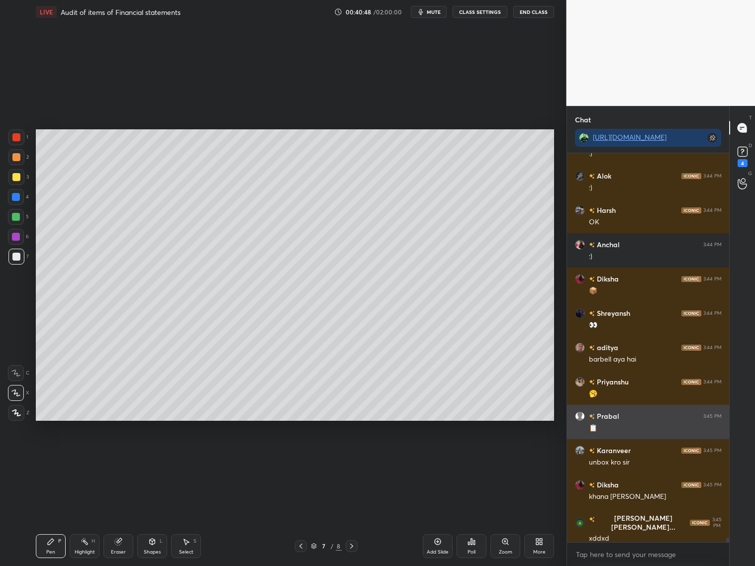
scroll to position [31785, 0]
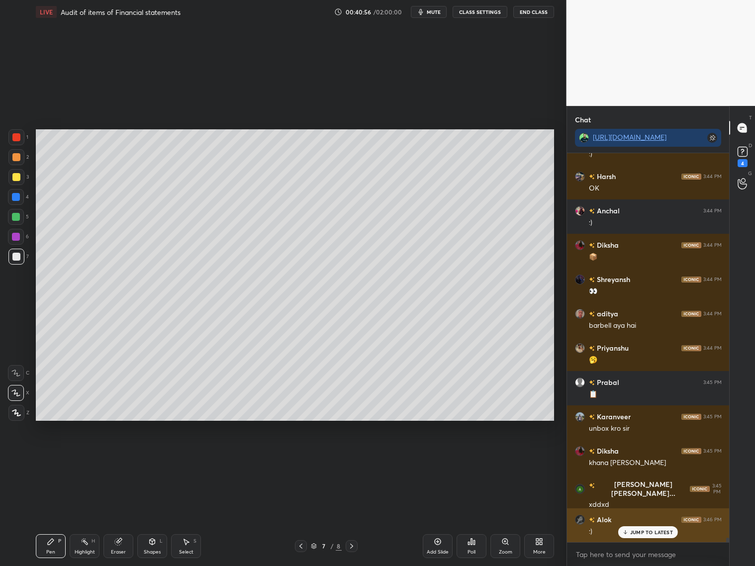
click at [652, 534] on div "JUMP TO LATEST" at bounding box center [648, 532] width 60 height 12
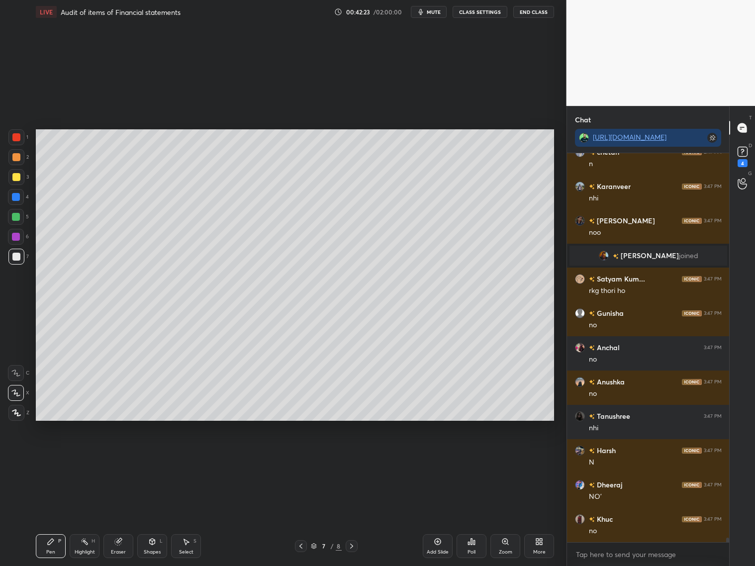
scroll to position [32255, 0]
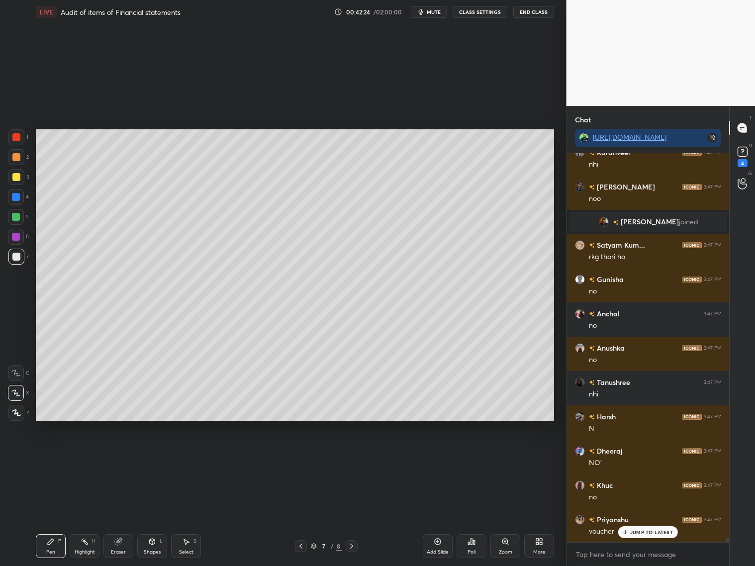
click at [144, 547] on div "Shapes L" at bounding box center [152, 546] width 30 height 24
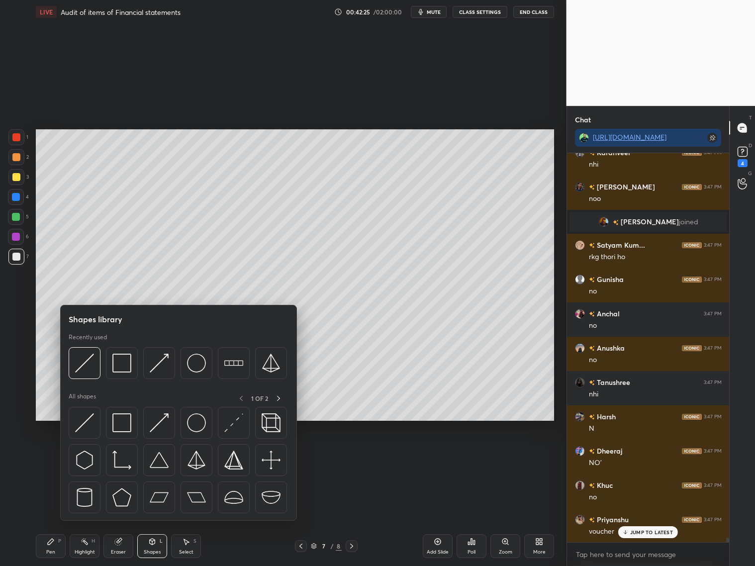
click at [125, 547] on div "Eraser" at bounding box center [118, 546] width 30 height 24
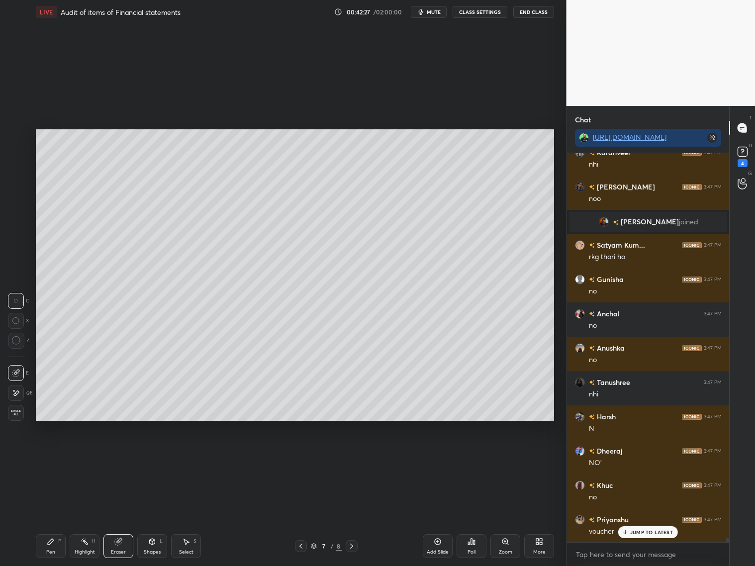
drag, startPoint x: 55, startPoint y: 546, endPoint x: 57, endPoint y: 541, distance: 5.6
click at [58, 545] on div "Pen P" at bounding box center [51, 546] width 30 height 24
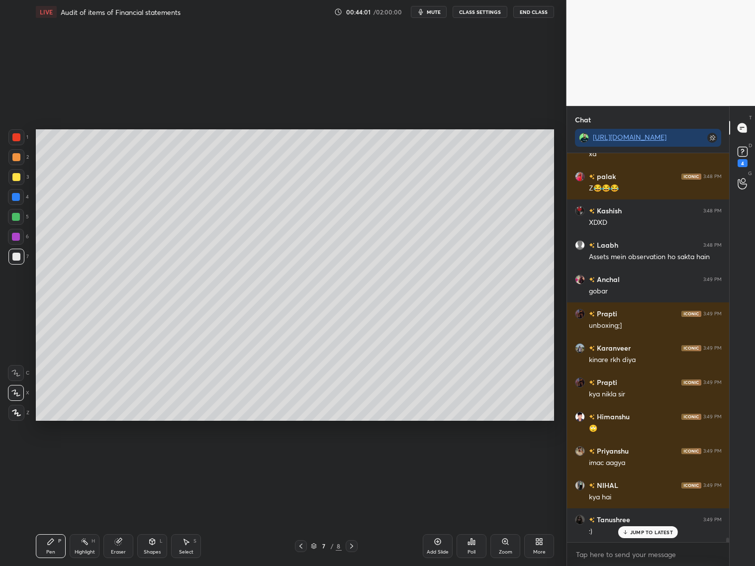
scroll to position [34005, 0]
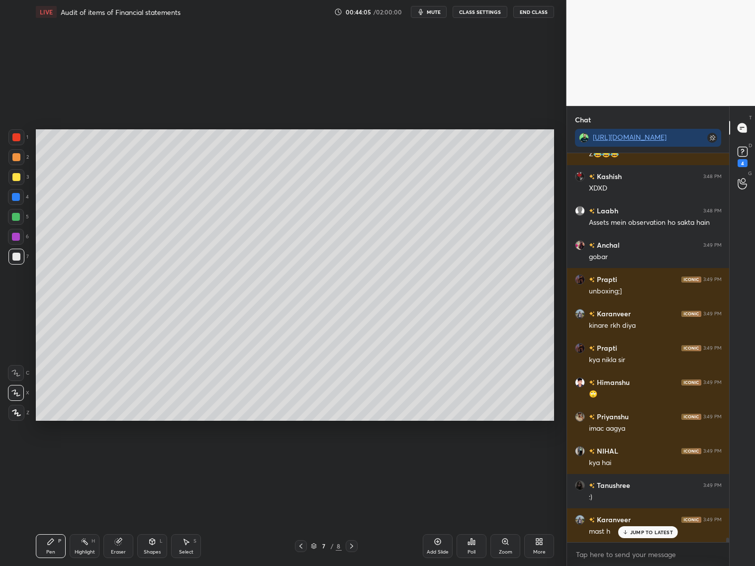
drag, startPoint x: 120, startPoint y: 545, endPoint x: 125, endPoint y: 524, distance: 22.0
click at [121, 543] on div "Eraser" at bounding box center [118, 546] width 30 height 24
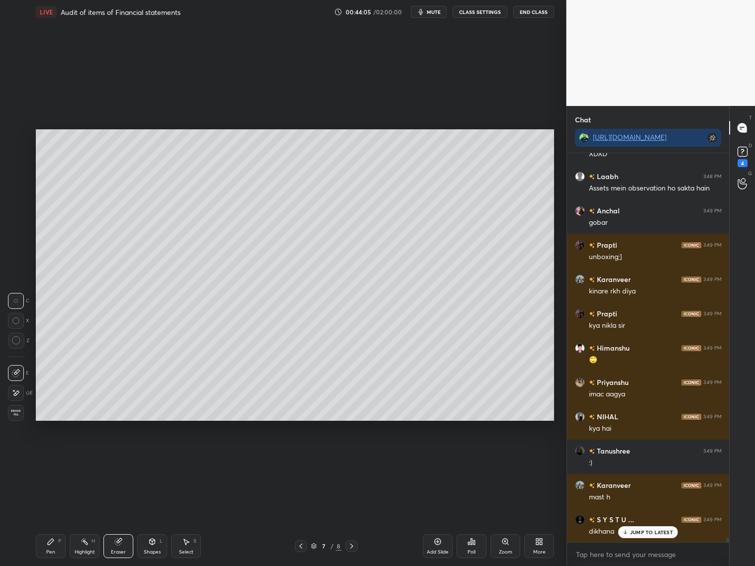
click at [153, 421] on div "Setting up your live class Poll for secs No correct answer Start poll" at bounding box center [295, 275] width 527 height 502
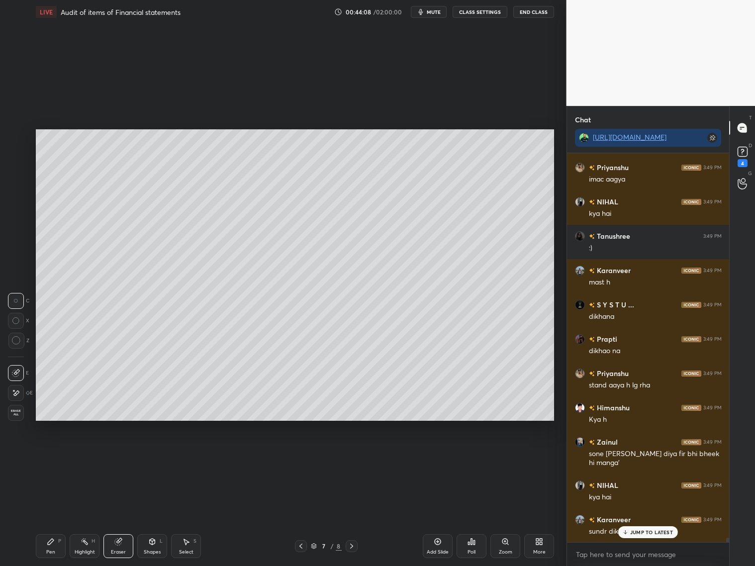
drag, startPoint x: 53, startPoint y: 545, endPoint x: 60, endPoint y: 532, distance: 14.5
click at [56, 542] on div "Pen P" at bounding box center [51, 546] width 30 height 24
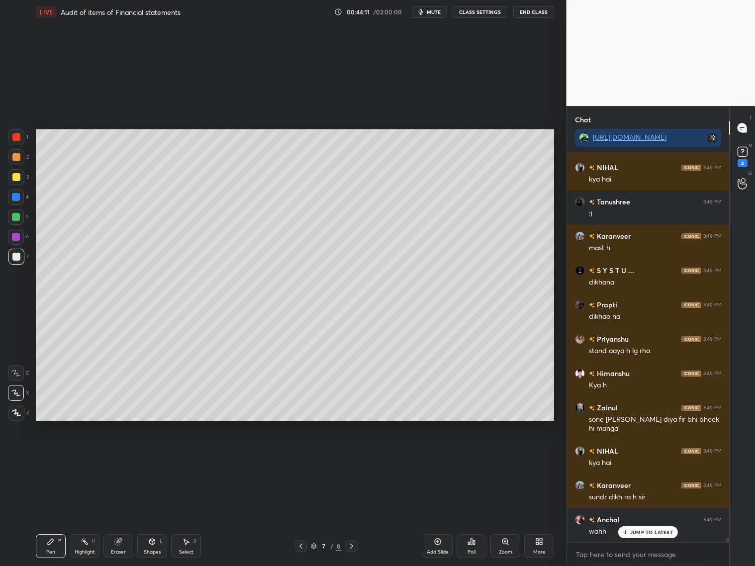
click at [125, 543] on div "Eraser" at bounding box center [118, 546] width 30 height 24
drag, startPoint x: 47, startPoint y: 547, endPoint x: 63, endPoint y: 529, distance: 23.6
click at [48, 545] on div "Pen P" at bounding box center [51, 546] width 30 height 24
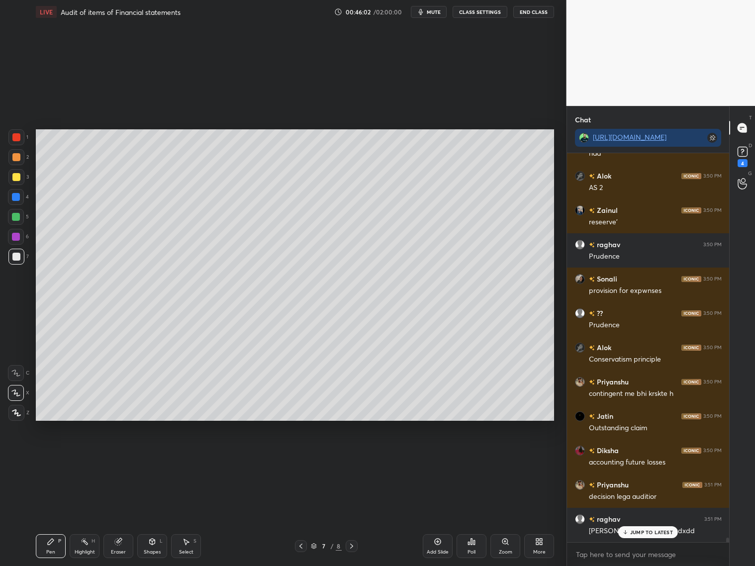
scroll to position [35294, 0]
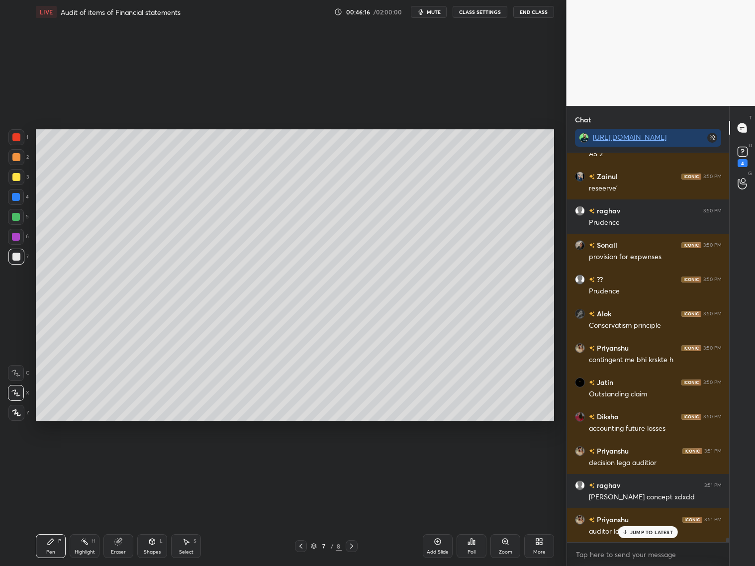
click at [444, 546] on div "Add Slide" at bounding box center [438, 546] width 30 height 24
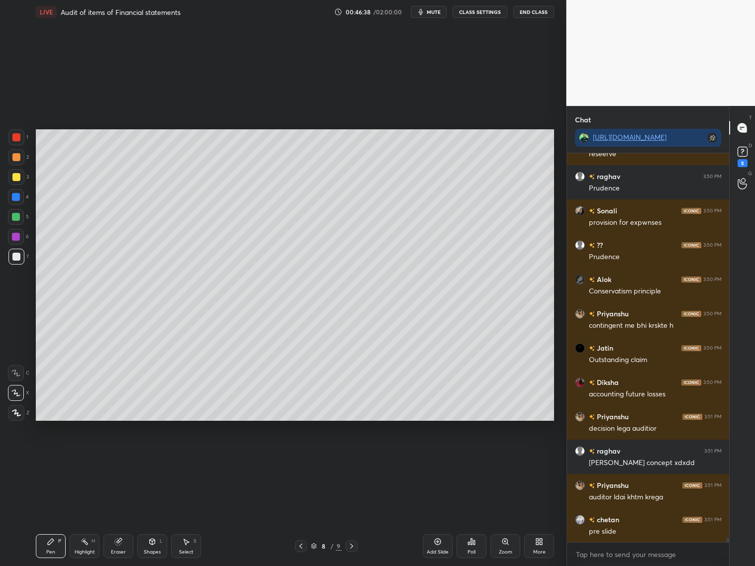
scroll to position [35362, 0]
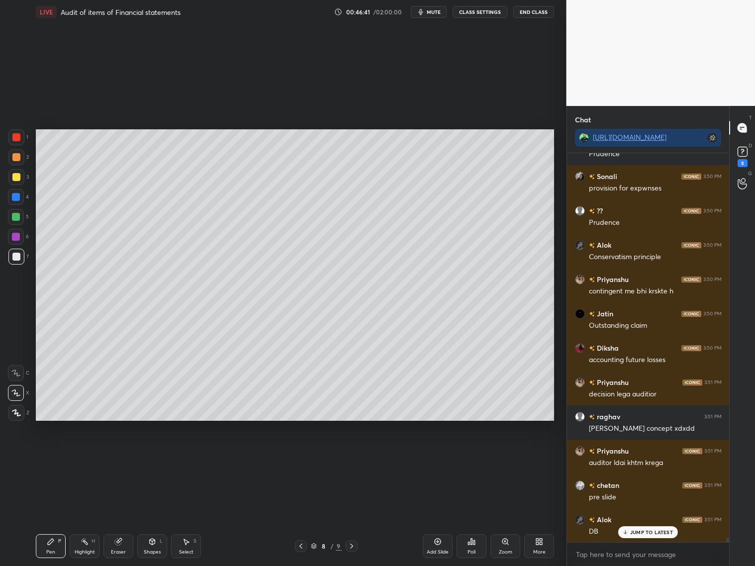
click at [155, 546] on div "Shapes L" at bounding box center [152, 546] width 30 height 24
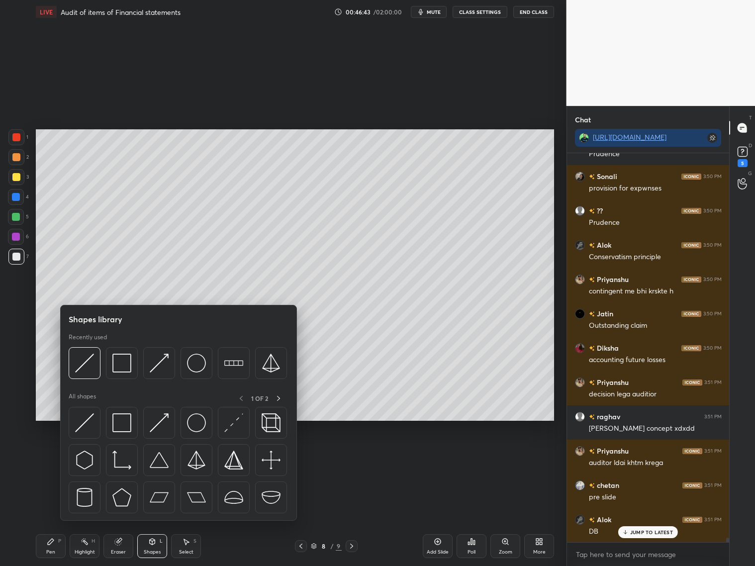
drag, startPoint x: 16, startPoint y: 157, endPoint x: 31, endPoint y: 149, distance: 16.7
click at [20, 156] on div at bounding box center [16, 157] width 16 height 16
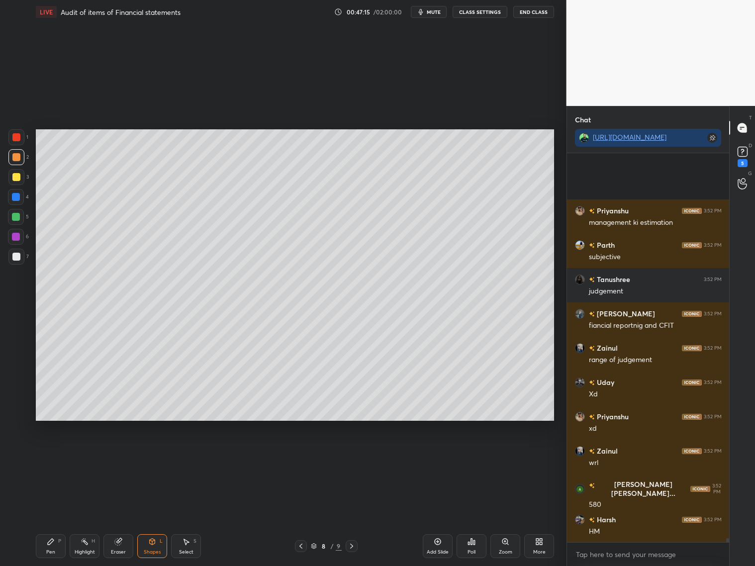
scroll to position [35946, 0]
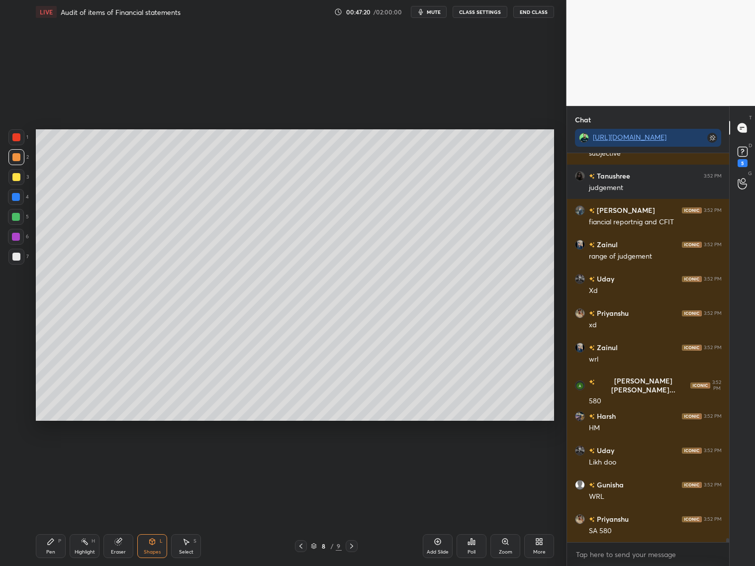
click at [15, 175] on div at bounding box center [16, 177] width 8 height 8
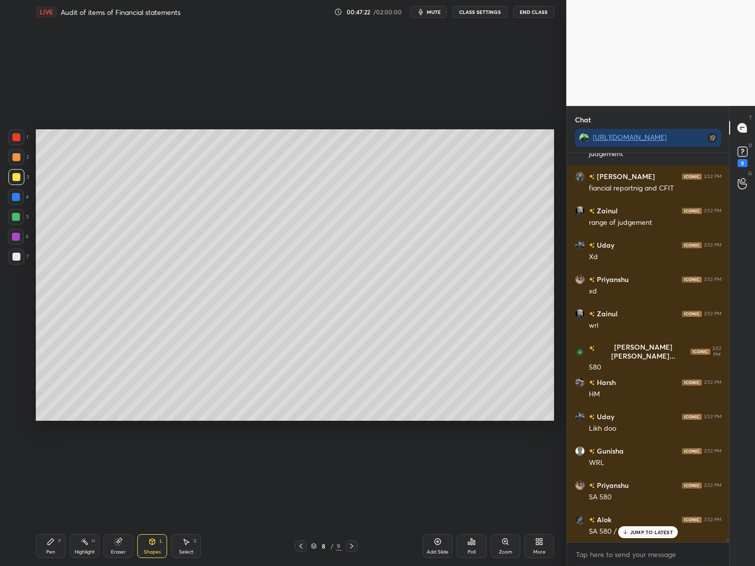
drag, startPoint x: 52, startPoint y: 535, endPoint x: 50, endPoint y: 516, distance: 19.5
click at [53, 537] on div "Pen P" at bounding box center [51, 546] width 30 height 24
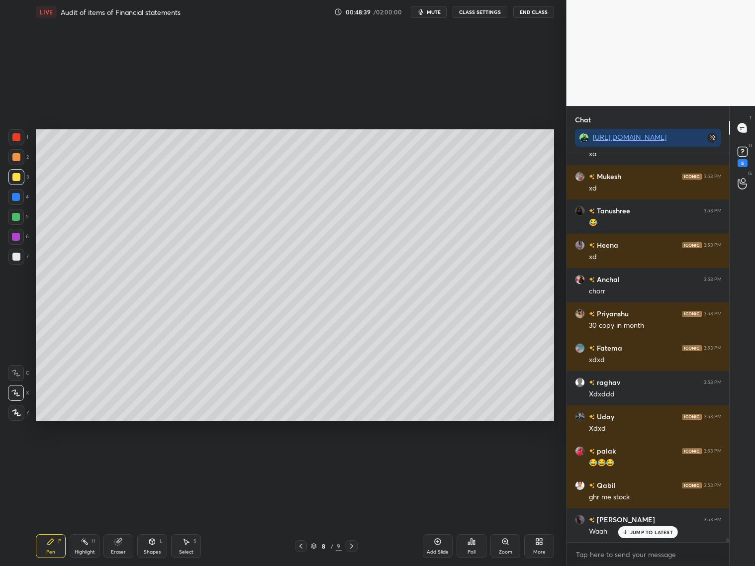
scroll to position [37670, 0]
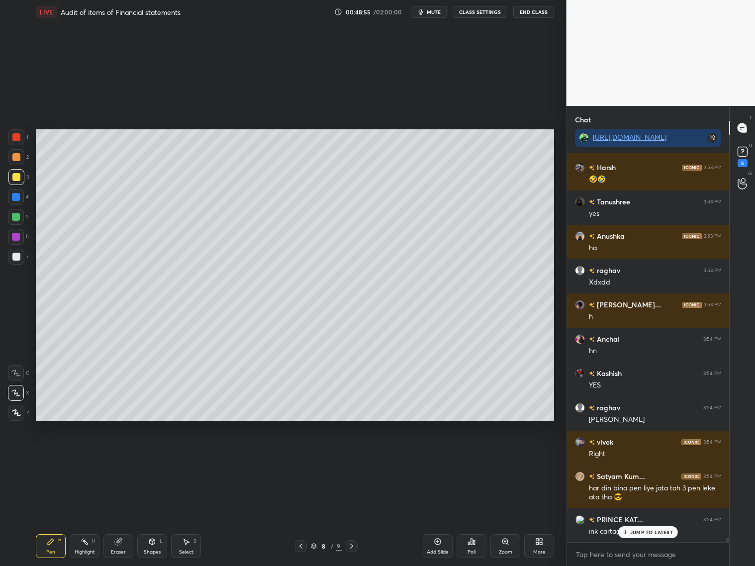
click at [649, 536] on div "JUMP TO LATEST" at bounding box center [648, 532] width 60 height 12
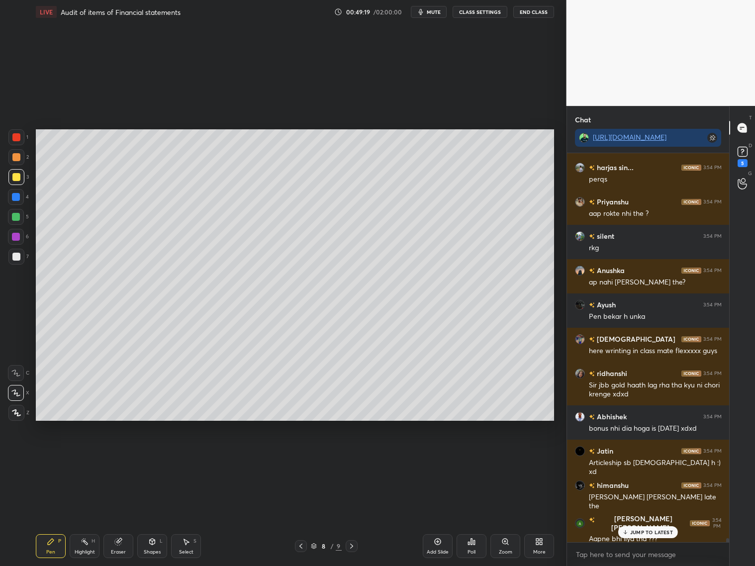
click at [639, 533] on p "JUMP TO LATEST" at bounding box center [651, 532] width 43 height 6
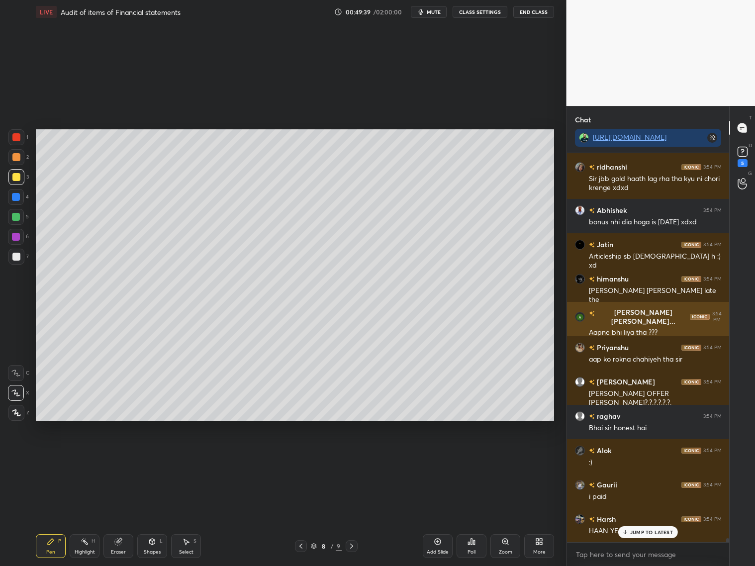
scroll to position [38830, 0]
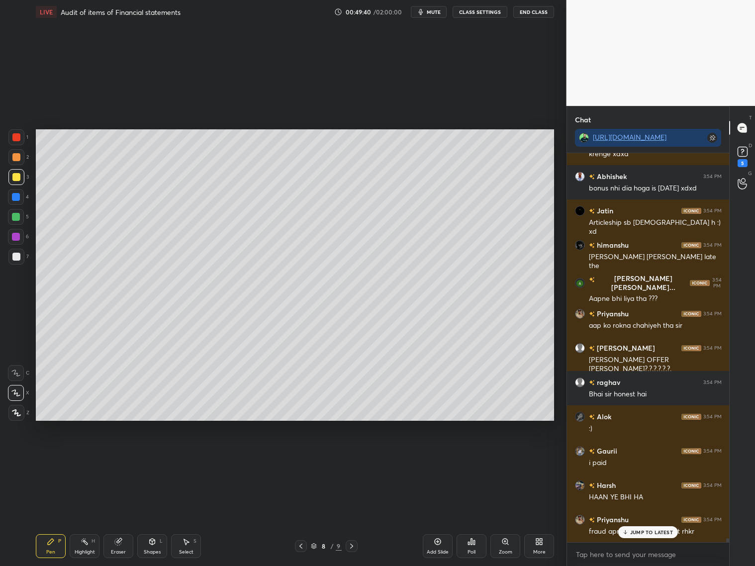
click at [648, 536] on div "JUMP TO LATEST" at bounding box center [648, 532] width 60 height 12
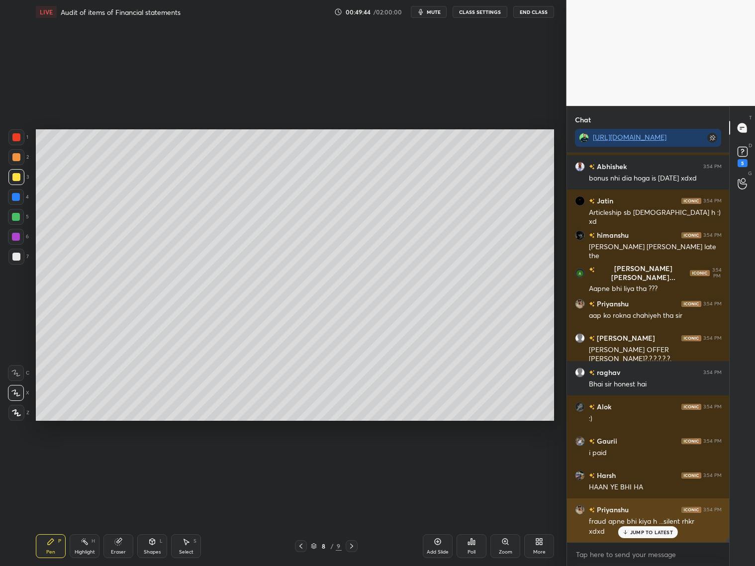
scroll to position [38874, 0]
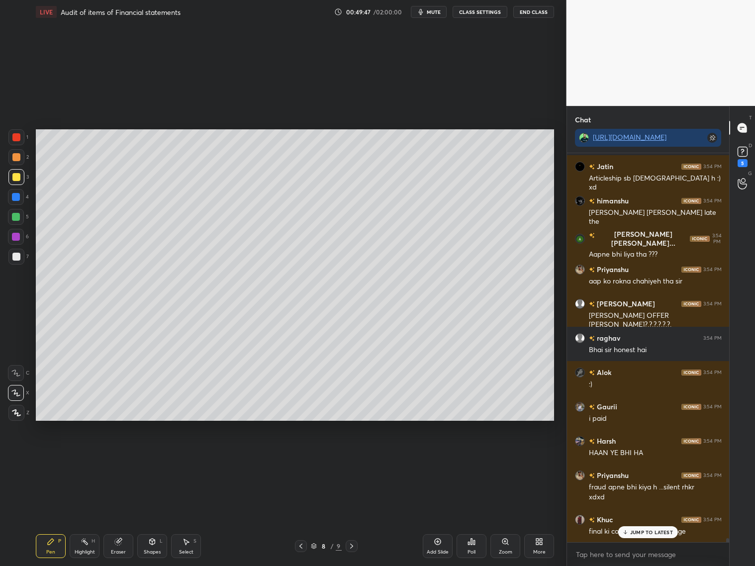
click at [16, 258] on div at bounding box center [16, 257] width 8 height 8
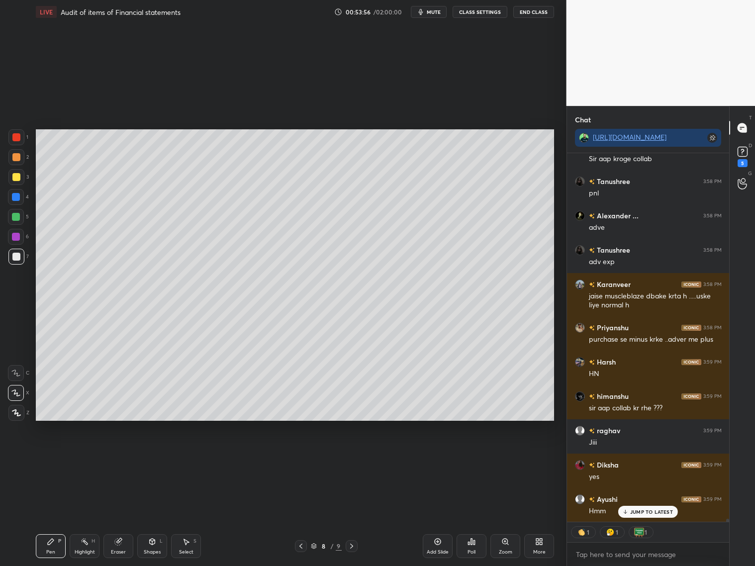
scroll to position [386, 160]
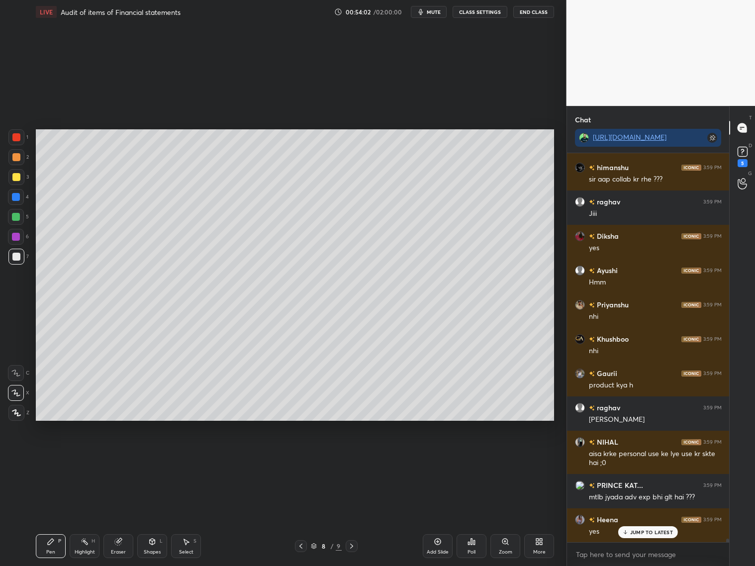
click at [637, 533] on p "JUMP TO LATEST" at bounding box center [651, 532] width 43 height 6
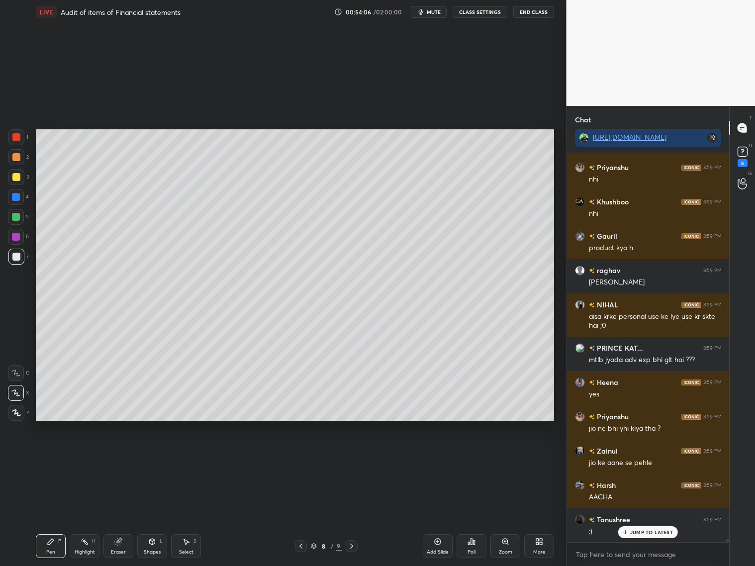
click at [436, 547] on div "Add Slide" at bounding box center [438, 546] width 30 height 24
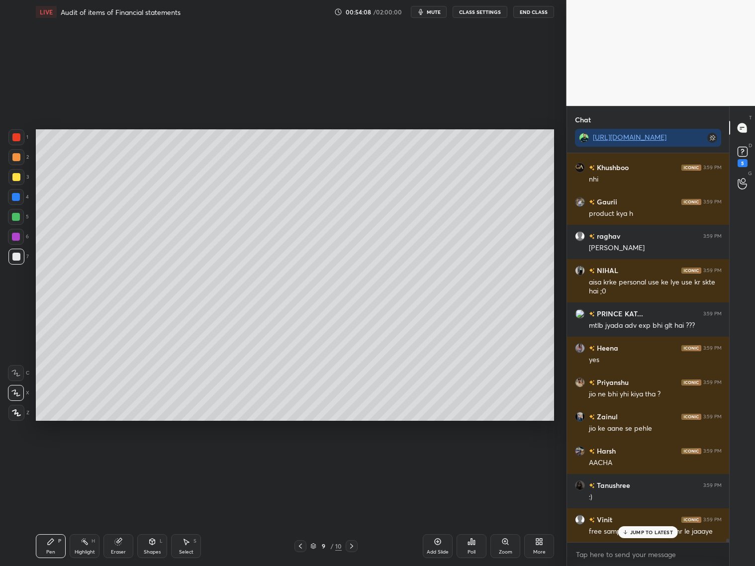
click at [151, 550] on div "Shapes" at bounding box center [152, 552] width 17 height 5
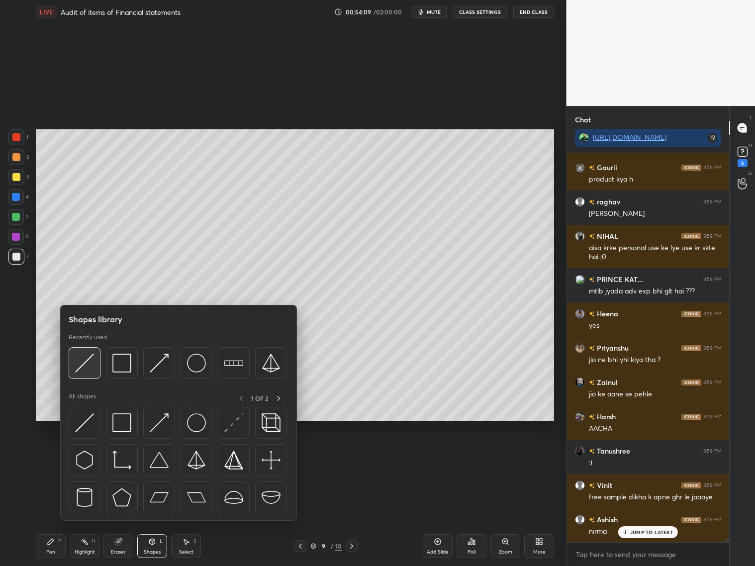
drag, startPoint x: 90, startPoint y: 367, endPoint x: 26, endPoint y: 85, distance: 289.5
click at [85, 364] on img at bounding box center [84, 363] width 19 height 19
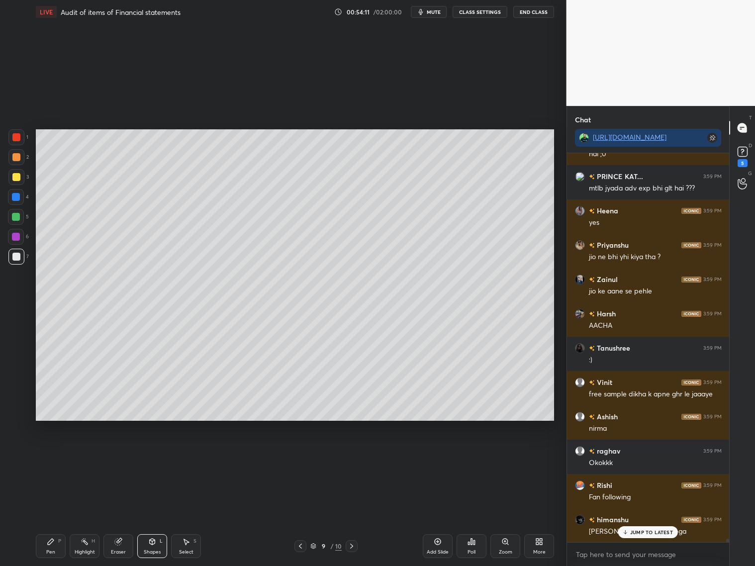
click at [13, 157] on div at bounding box center [16, 157] width 8 height 8
click at [295, 548] on div at bounding box center [300, 546] width 12 height 12
click at [345, 546] on div "8 / 10" at bounding box center [325, 546] width 63 height 12
click at [349, 545] on icon at bounding box center [352, 546] width 8 height 8
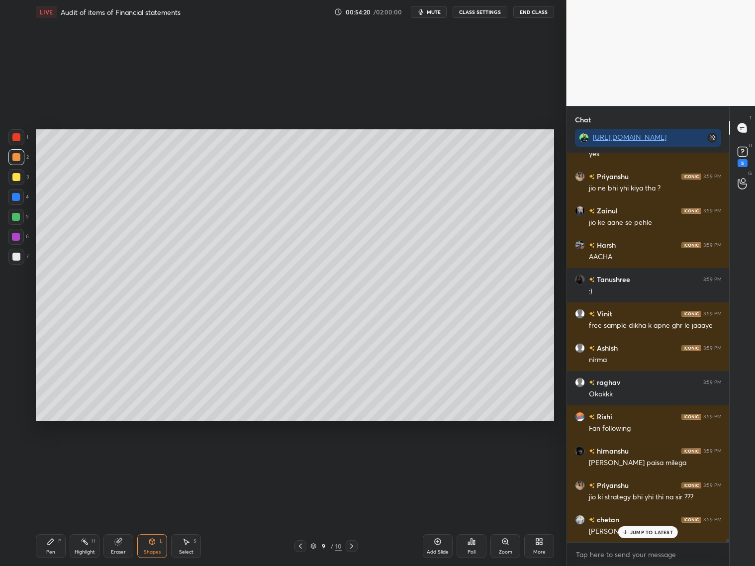
drag, startPoint x: 294, startPoint y: 547, endPoint x: 315, endPoint y: 543, distance: 21.2
click at [297, 546] on div at bounding box center [300, 546] width 12 height 12
click at [638, 536] on div "JUMP TO LATEST" at bounding box center [648, 532] width 60 height 12
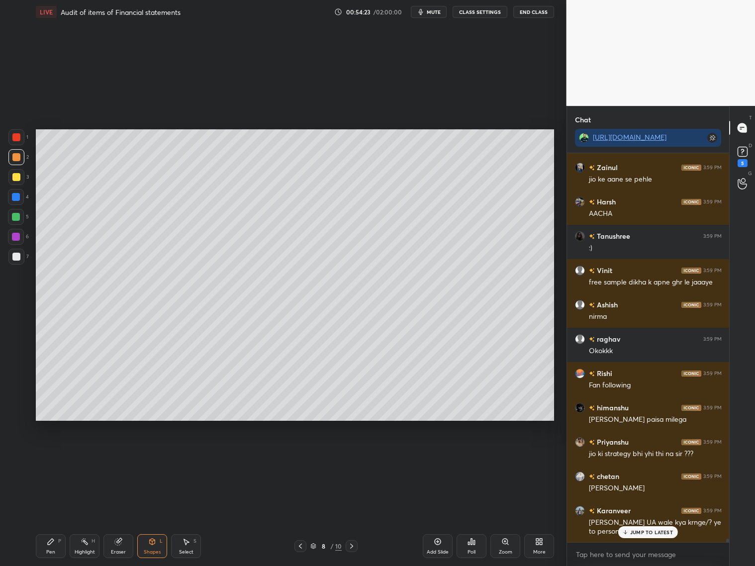
click at [643, 537] on div "JUMP TO LATEST" at bounding box center [648, 532] width 60 height 12
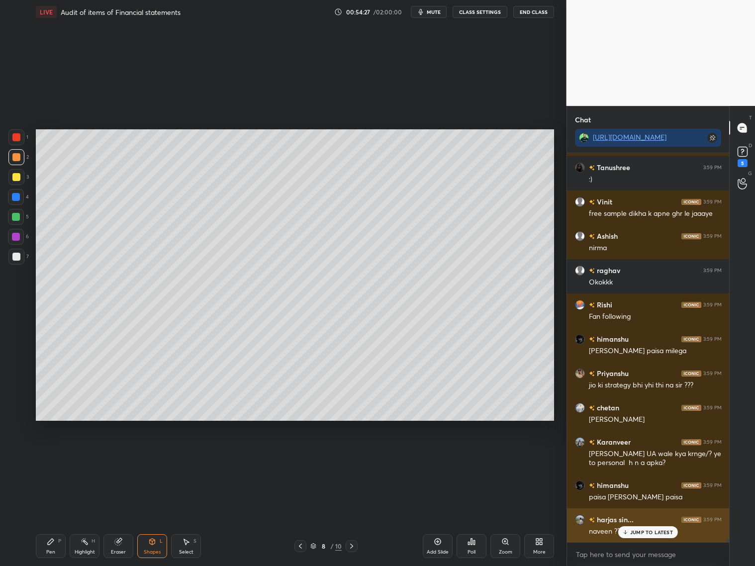
drag, startPoint x: 633, startPoint y: 530, endPoint x: 628, endPoint y: 525, distance: 6.7
click at [633, 531] on p "JUMP TO LATEST" at bounding box center [651, 532] width 43 height 6
click at [350, 544] on icon at bounding box center [352, 546] width 8 height 8
click at [20, 259] on div at bounding box center [16, 257] width 16 height 16
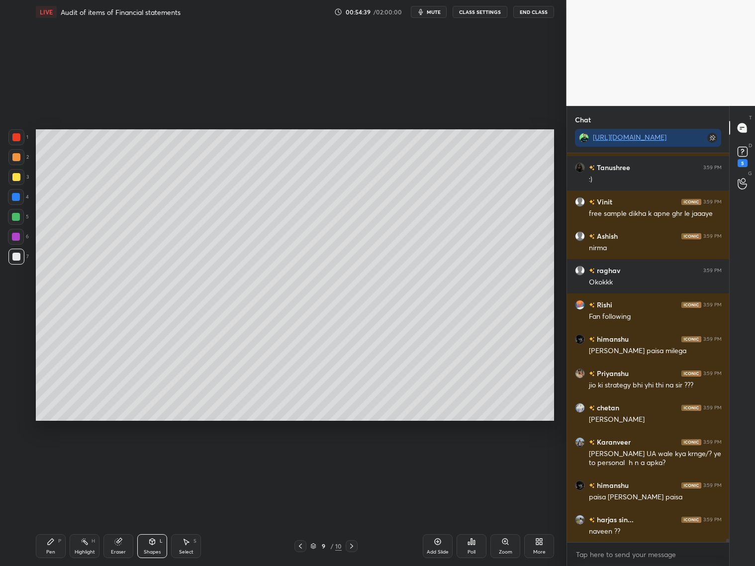
scroll to position [42648, 0]
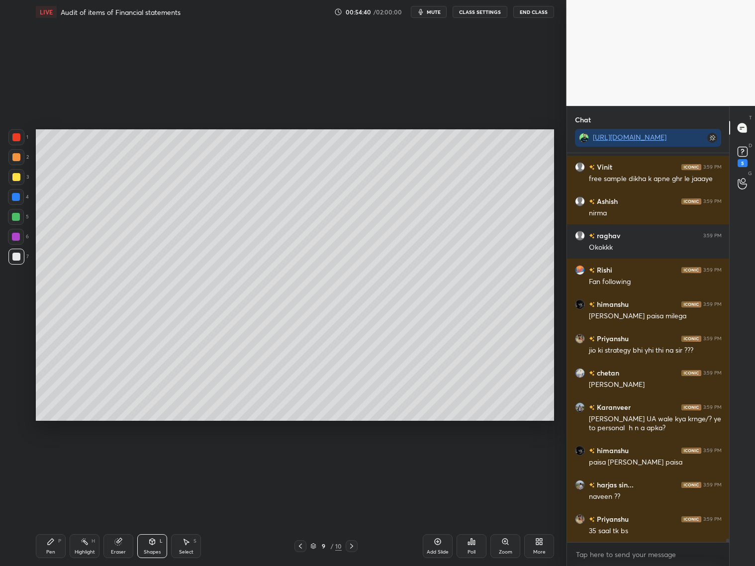
drag, startPoint x: 301, startPoint y: 544, endPoint x: 312, endPoint y: 538, distance: 12.5
click at [304, 543] on div at bounding box center [300, 546] width 12 height 12
click at [351, 544] on icon at bounding box center [352, 546] width 8 height 8
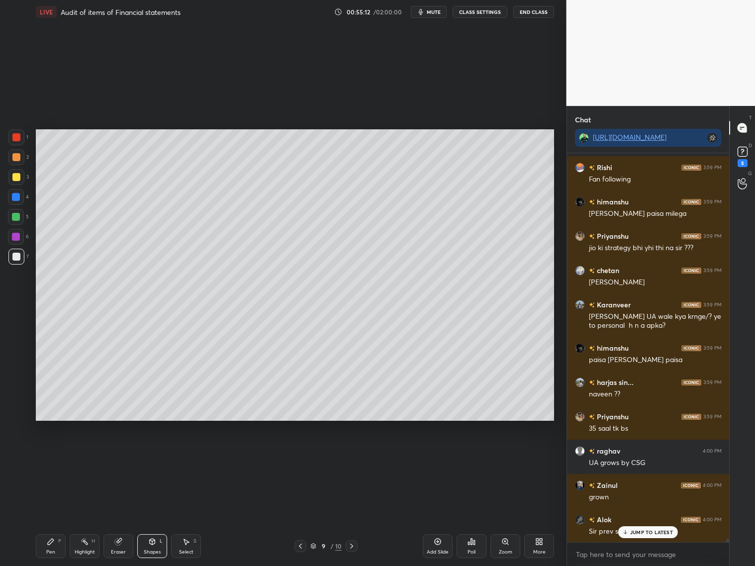
scroll to position [42785, 0]
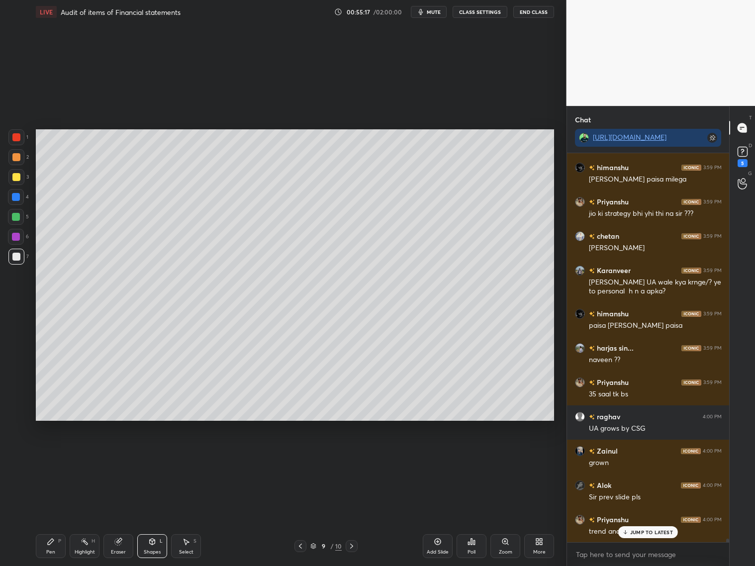
drag, startPoint x: 55, startPoint y: 546, endPoint x: 53, endPoint y: 511, distance: 34.9
click at [54, 543] on div "Pen P" at bounding box center [51, 546] width 30 height 24
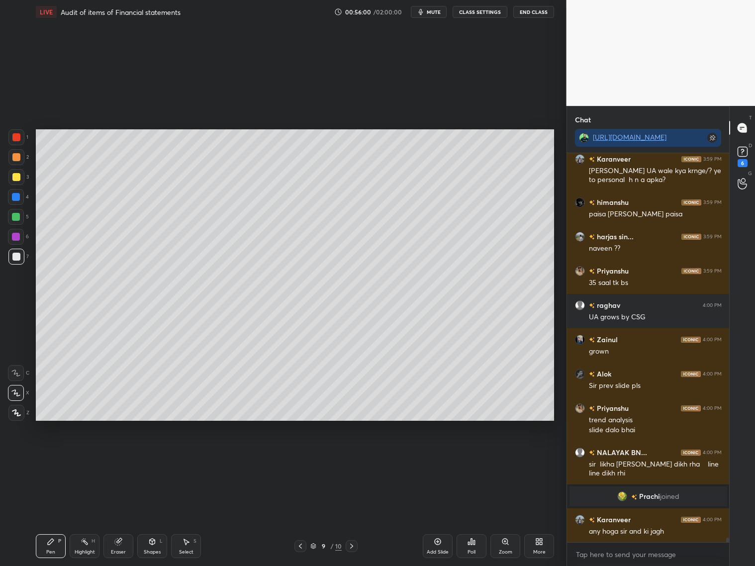
scroll to position [34834, 0]
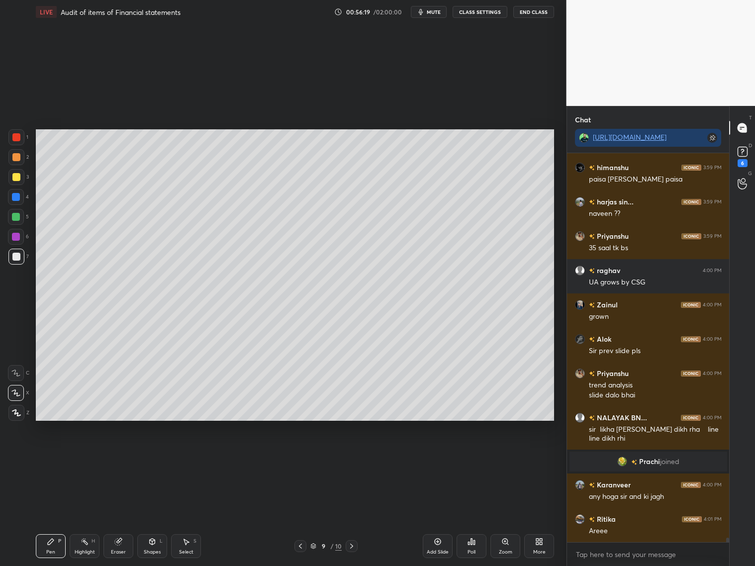
drag, startPoint x: 118, startPoint y: 544, endPoint x: 134, endPoint y: 515, distance: 33.6
click at [122, 539] on div "Eraser" at bounding box center [118, 546] width 30 height 24
drag, startPoint x: 50, startPoint y: 545, endPoint x: 60, endPoint y: 519, distance: 28.0
click at [50, 545] on div "Pen P" at bounding box center [51, 546] width 30 height 24
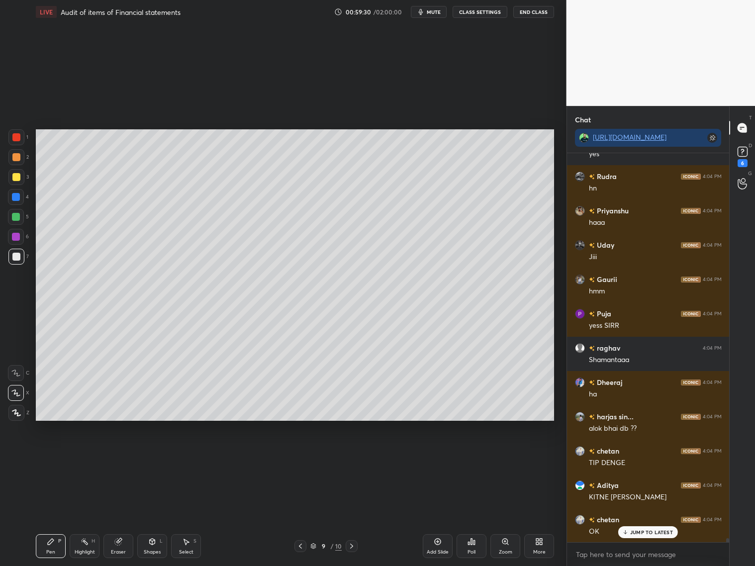
scroll to position [39726, 0]
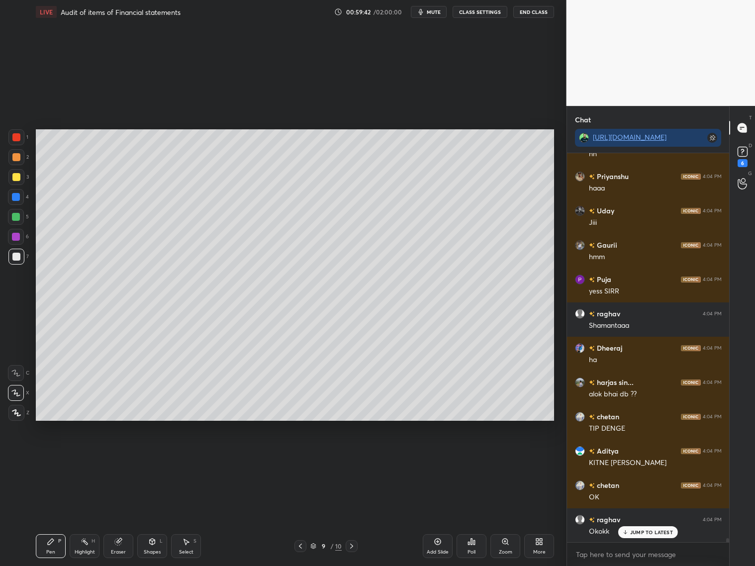
click at [16, 180] on div at bounding box center [16, 177] width 8 height 8
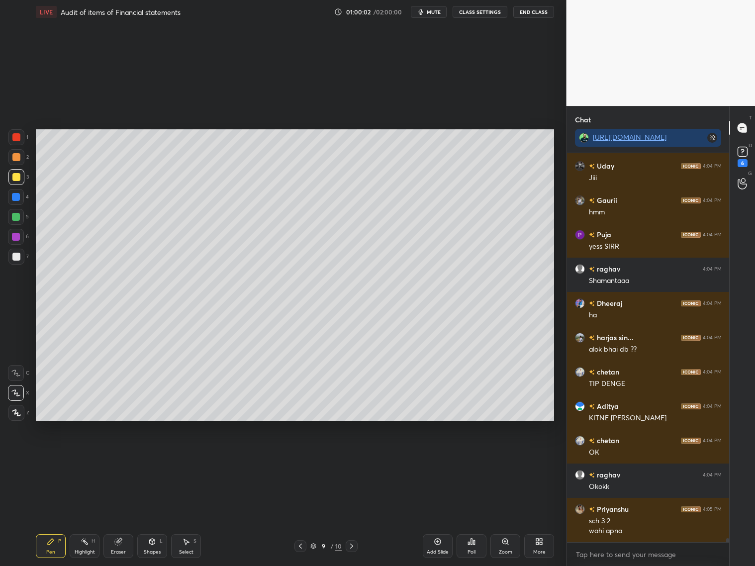
scroll to position [39804, 0]
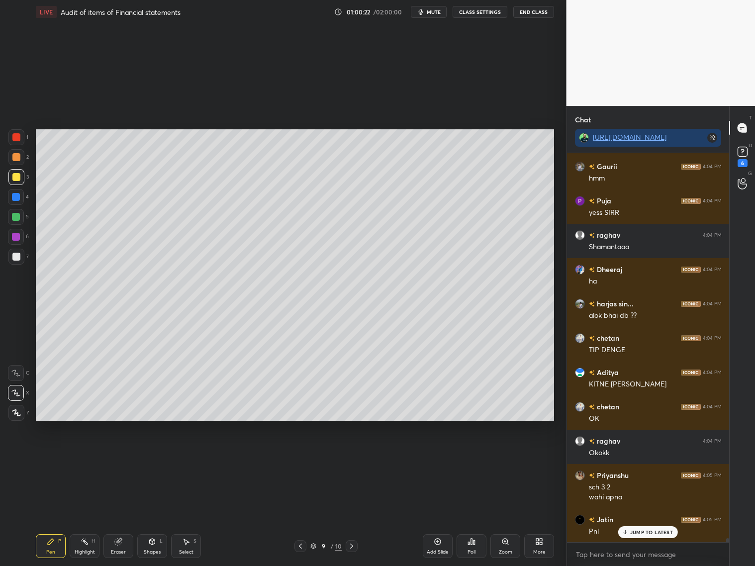
click at [322, 425] on div "Setting up your live class Poll for secs No correct answer Start poll" at bounding box center [295, 275] width 527 height 502
click at [116, 545] on div "Eraser" at bounding box center [118, 546] width 30 height 24
click at [48, 546] on div "Pen P" at bounding box center [51, 546] width 30 height 24
drag, startPoint x: 438, startPoint y: 545, endPoint x: 443, endPoint y: 534, distance: 12.0
click at [437, 544] on div "Add Slide" at bounding box center [438, 546] width 30 height 24
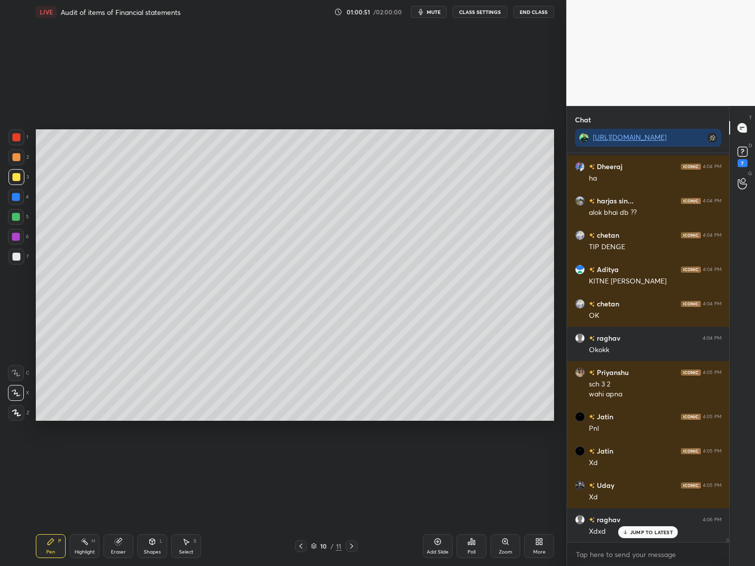
scroll to position [39942, 0]
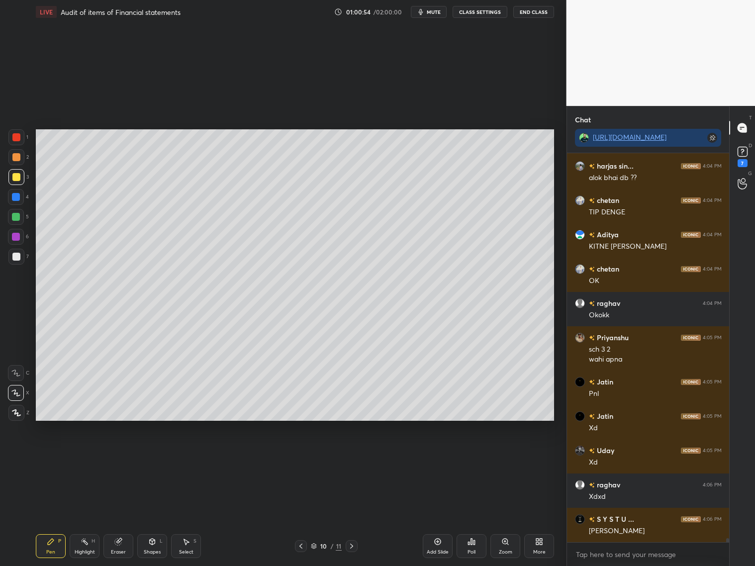
click at [296, 544] on div at bounding box center [301, 546] width 12 height 12
click at [352, 544] on icon at bounding box center [352, 546] width 8 height 8
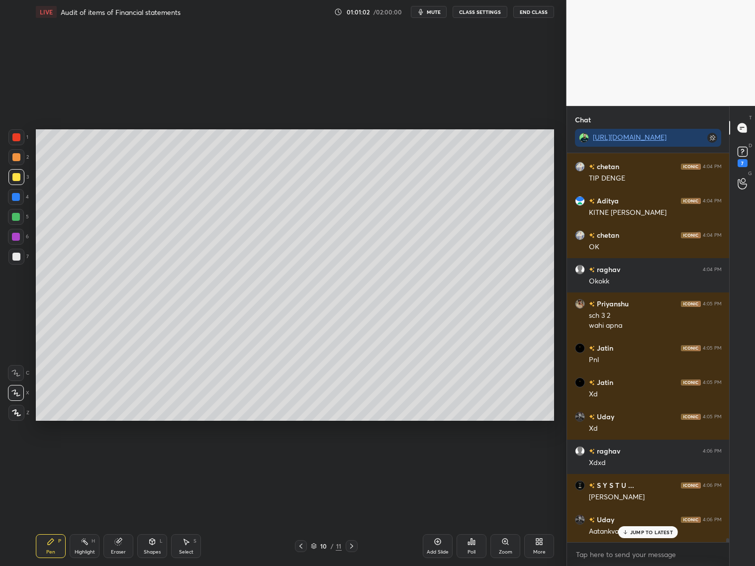
click at [642, 531] on div "[PERSON_NAME] 4:04 PM [PERSON_NAME] 4:04 PM [PERSON_NAME] 4:04 PM yes Rudra 4:0…" at bounding box center [648, 347] width 163 height 389
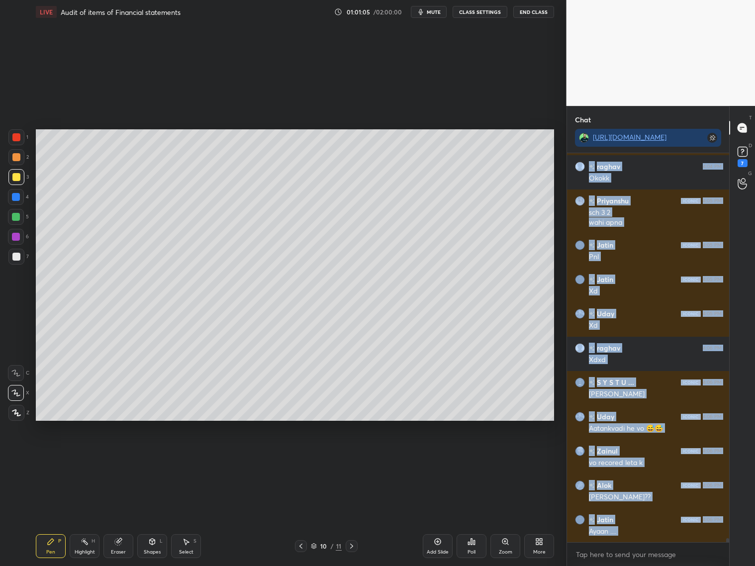
scroll to position [40114, 0]
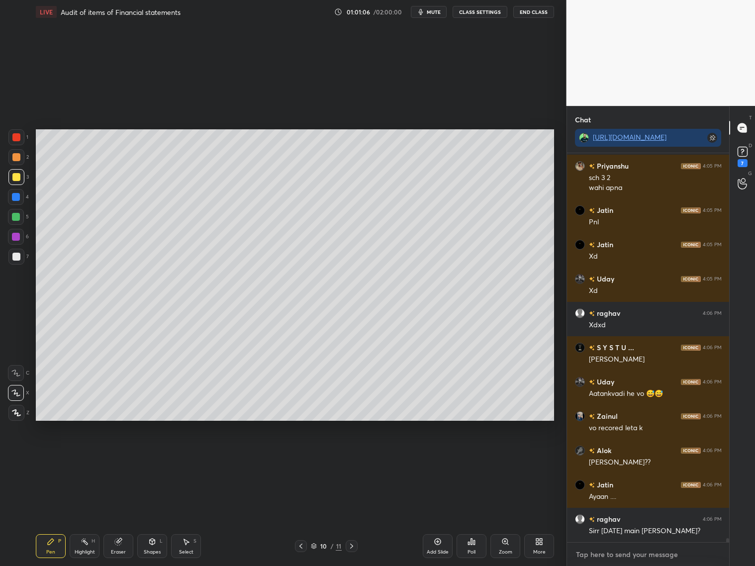
click at [615, 556] on textarea at bounding box center [648, 555] width 147 height 16
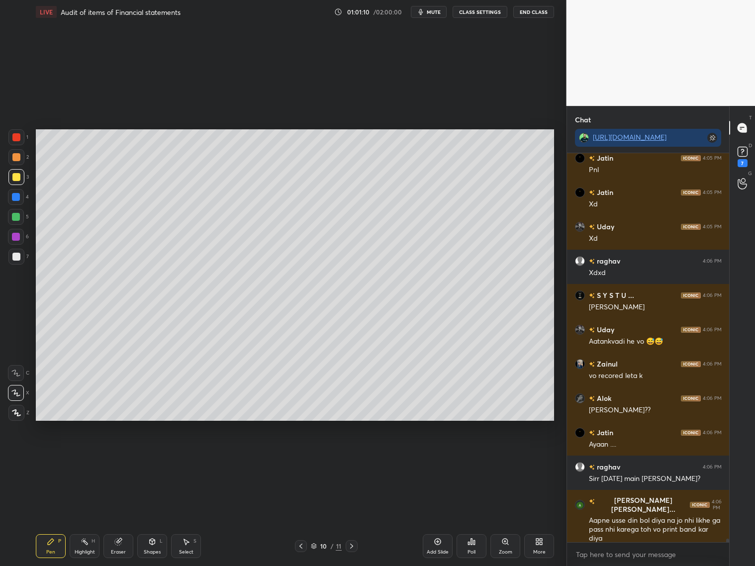
click at [301, 546] on icon at bounding box center [301, 546] width 8 height 8
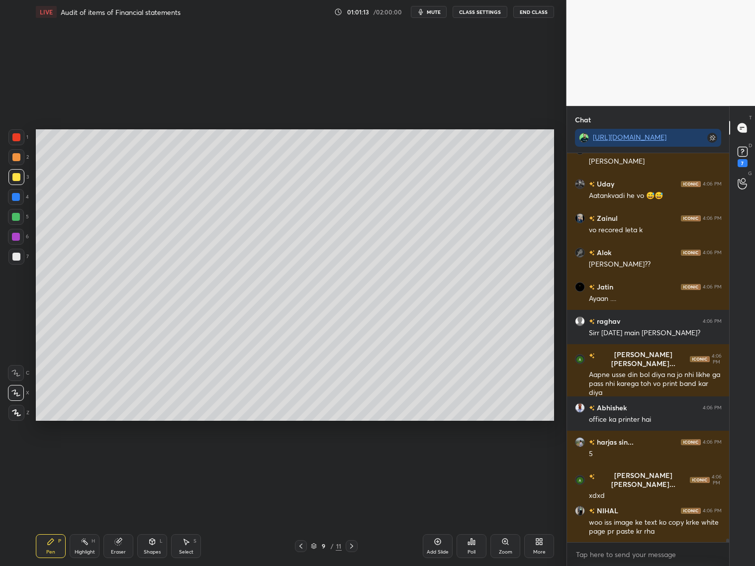
scroll to position [40346, 0]
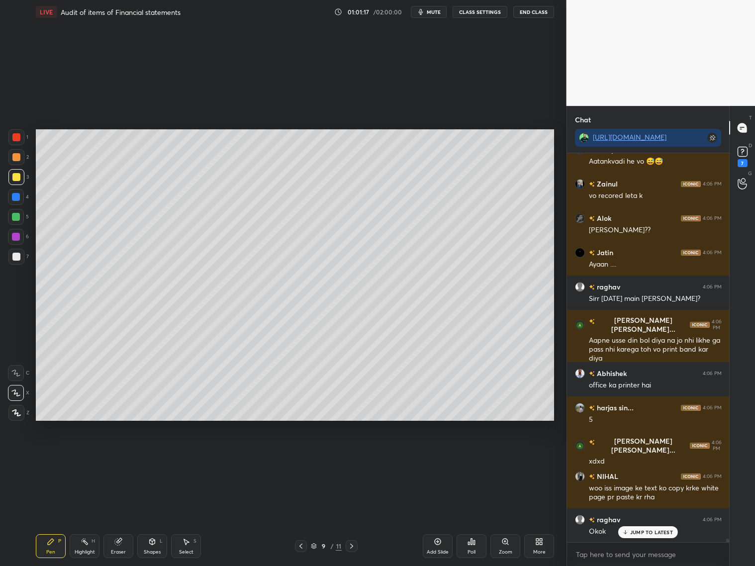
click at [354, 546] on icon at bounding box center [352, 546] width 8 height 8
click at [299, 546] on icon at bounding box center [301, 546] width 8 height 8
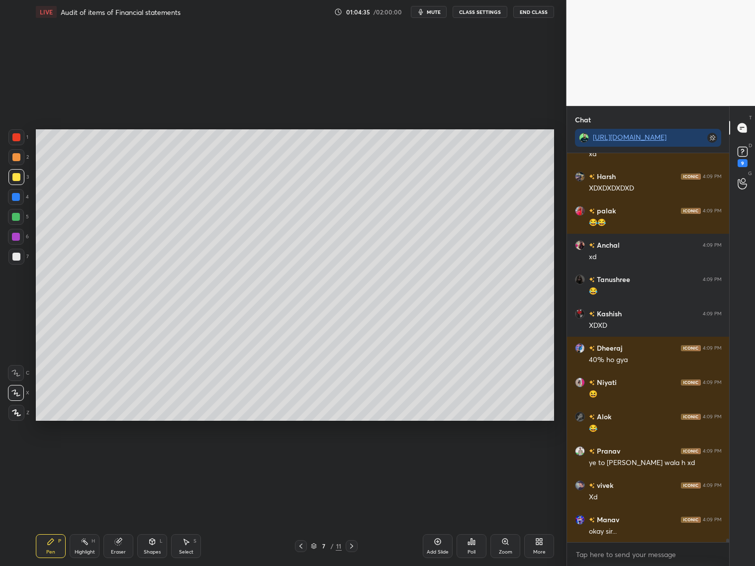
scroll to position [41919, 0]
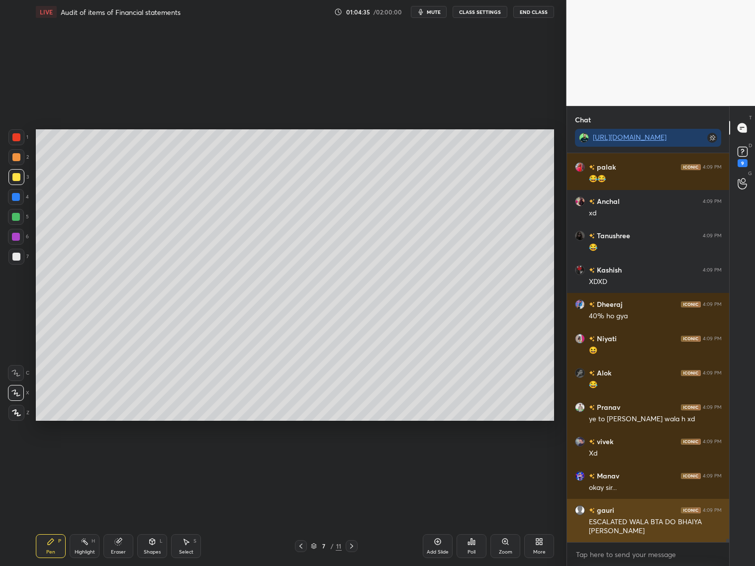
click at [627, 529] on div "ESCALATED WALA BTA DO BHAIYA [PERSON_NAME]" at bounding box center [655, 526] width 133 height 19
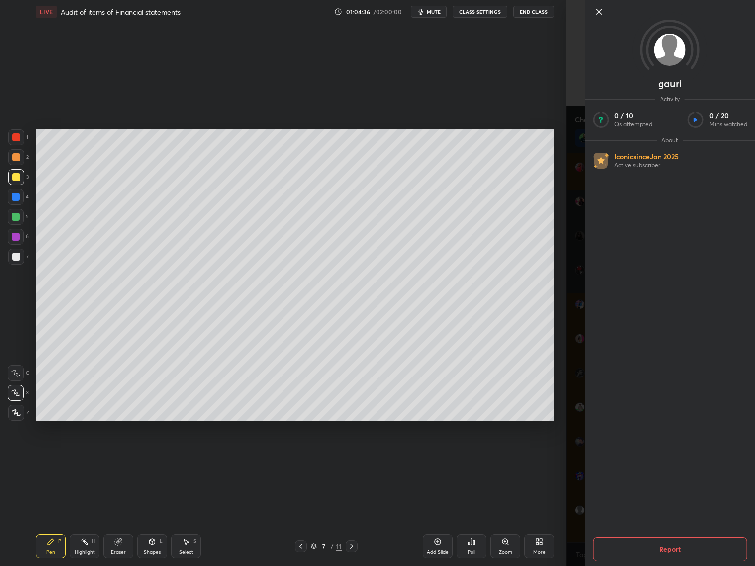
click at [422, 439] on div "Setting up your live class Poll for secs No correct answer Start poll" at bounding box center [295, 275] width 527 height 502
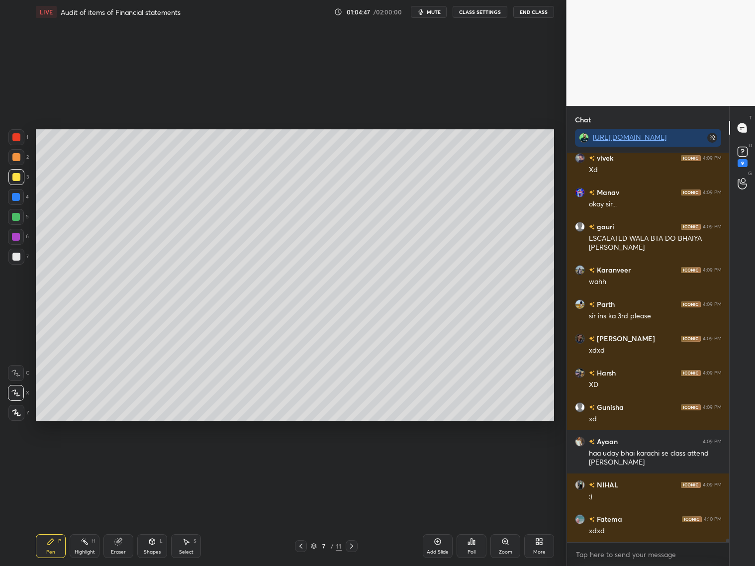
scroll to position [42315, 0]
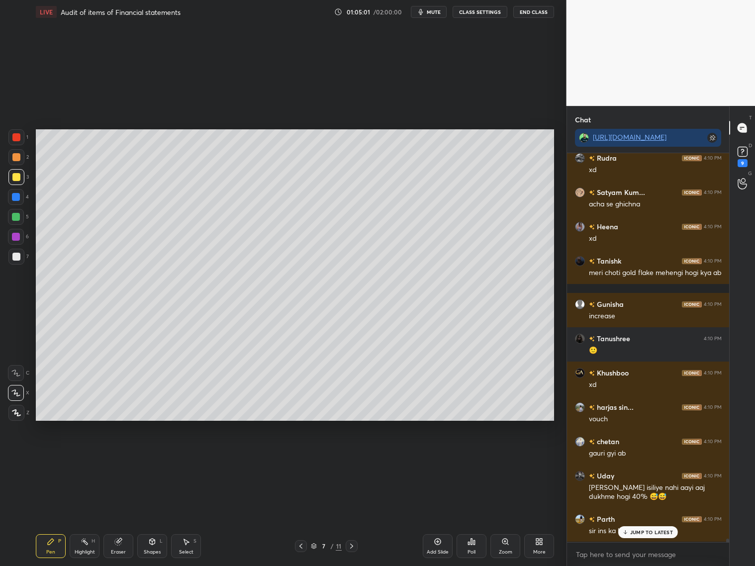
drag, startPoint x: 654, startPoint y: 514, endPoint x: 663, endPoint y: 510, distance: 10.0
click at [658, 515] on div "Harsh 4:09 PM XD Gunisha 4:09 PM xd Ayaan 4:09 PM haa uday bhai karachi se clas…" at bounding box center [648, 347] width 163 height 389
click at [653, 533] on p "JUMP TO LATEST" at bounding box center [651, 532] width 43 height 6
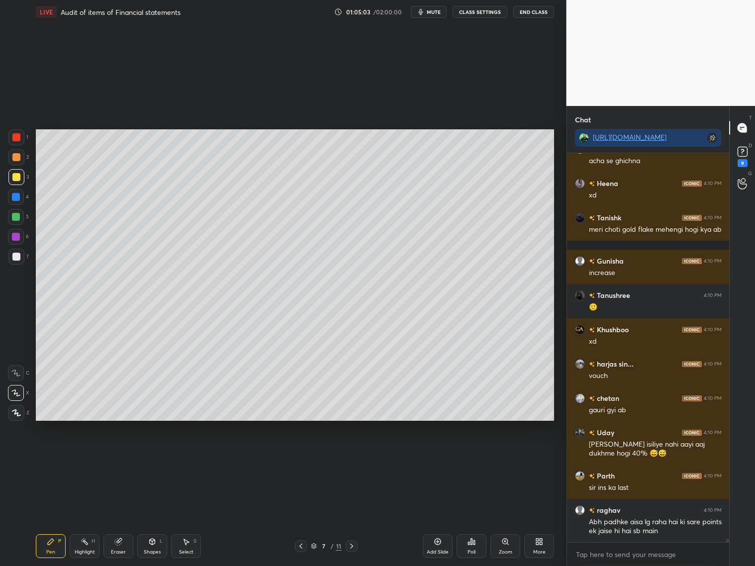
click at [349, 547] on icon at bounding box center [352, 546] width 8 height 8
click at [349, 546] on icon at bounding box center [352, 546] width 8 height 8
drag, startPoint x: 297, startPoint y: 544, endPoint x: 302, endPoint y: 543, distance: 5.6
click at [301, 545] on icon at bounding box center [301, 546] width 8 height 8
click at [301, 546] on icon at bounding box center [301, 546] width 8 height 8
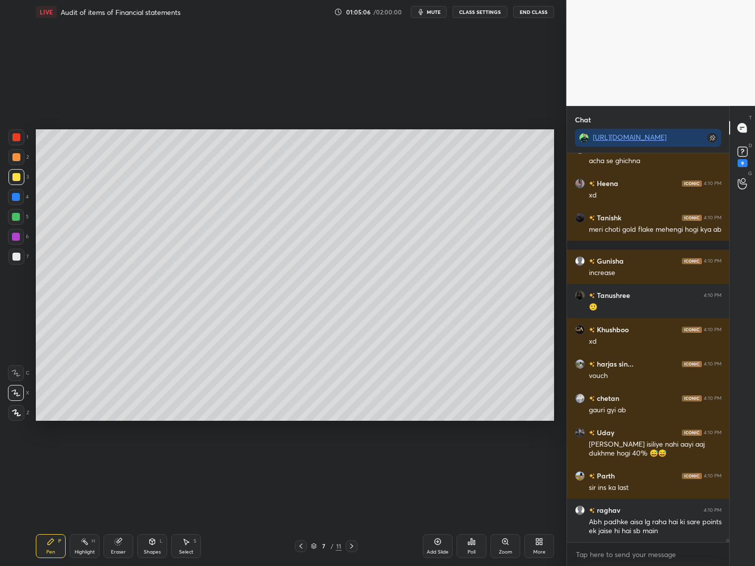
click at [299, 546] on icon at bounding box center [301, 546] width 8 height 8
click at [350, 545] on icon at bounding box center [352, 546] width 8 height 8
click at [301, 545] on icon at bounding box center [301, 546] width 8 height 8
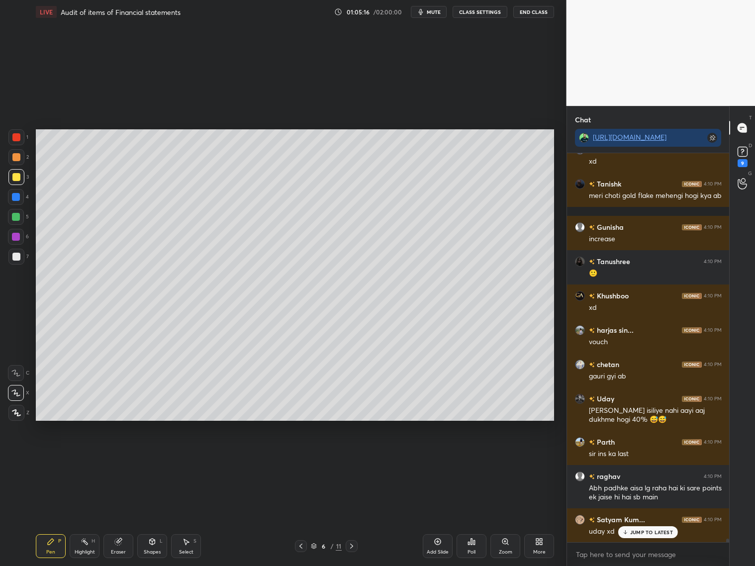
click at [351, 549] on icon at bounding box center [352, 546] width 8 height 8
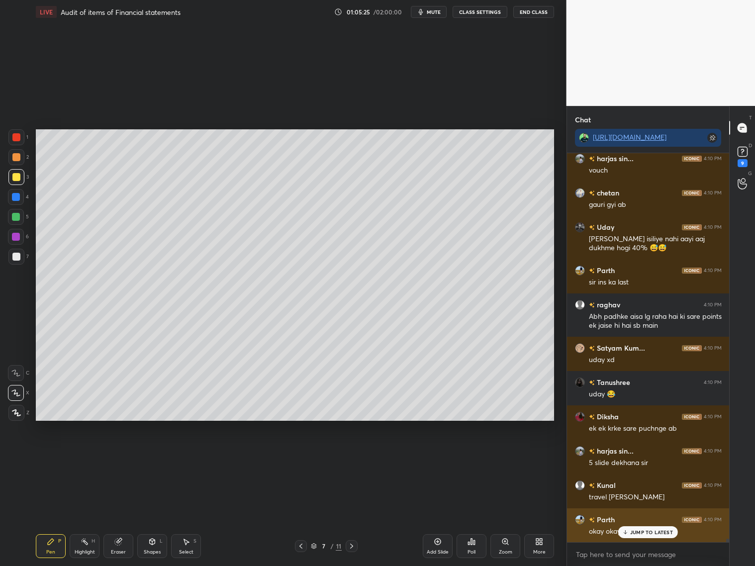
click at [643, 532] on p "JUMP TO LATEST" at bounding box center [651, 532] width 43 height 6
click at [354, 544] on icon at bounding box center [352, 546] width 8 height 8
click at [353, 550] on div at bounding box center [352, 546] width 12 height 12
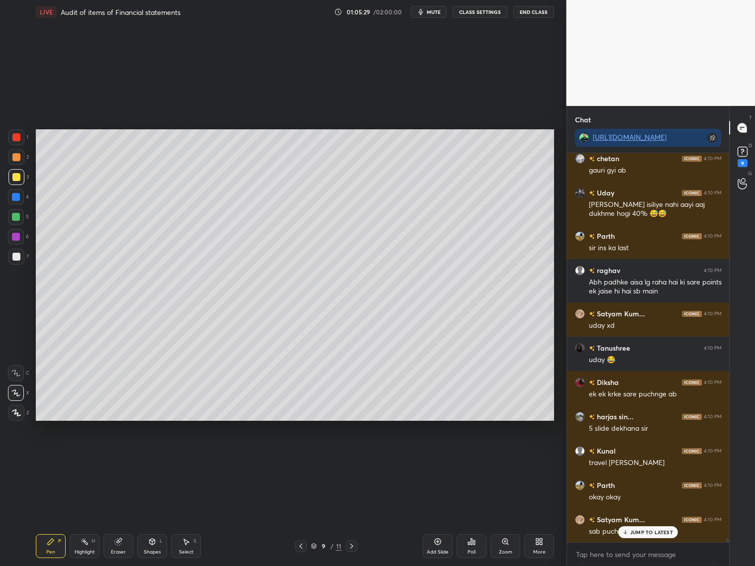
click at [355, 550] on div at bounding box center [352, 546] width 12 height 12
click at [360, 549] on div "10 / 11" at bounding box center [325, 546] width 193 height 12
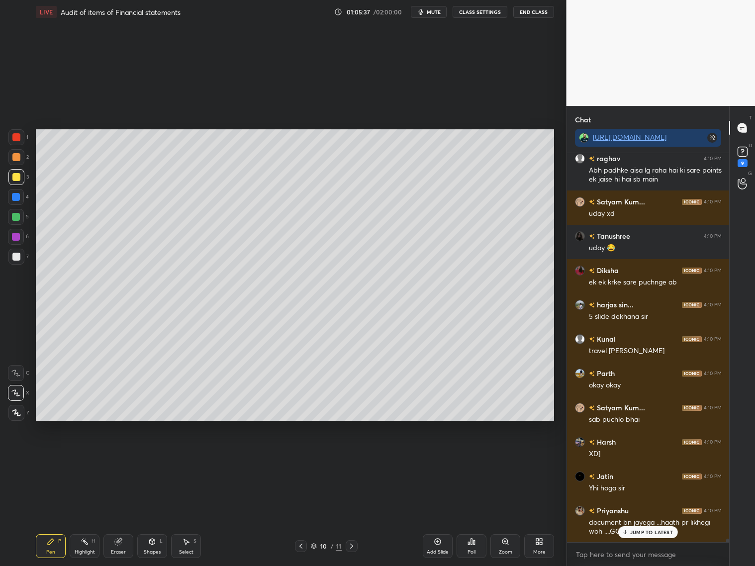
click at [429, 550] on div "Add Slide" at bounding box center [438, 552] width 22 height 5
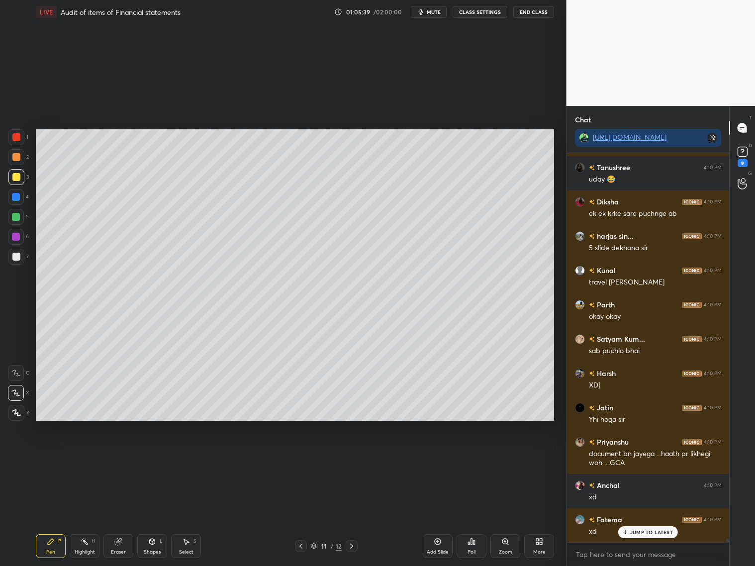
click at [23, 259] on div at bounding box center [16, 257] width 16 height 16
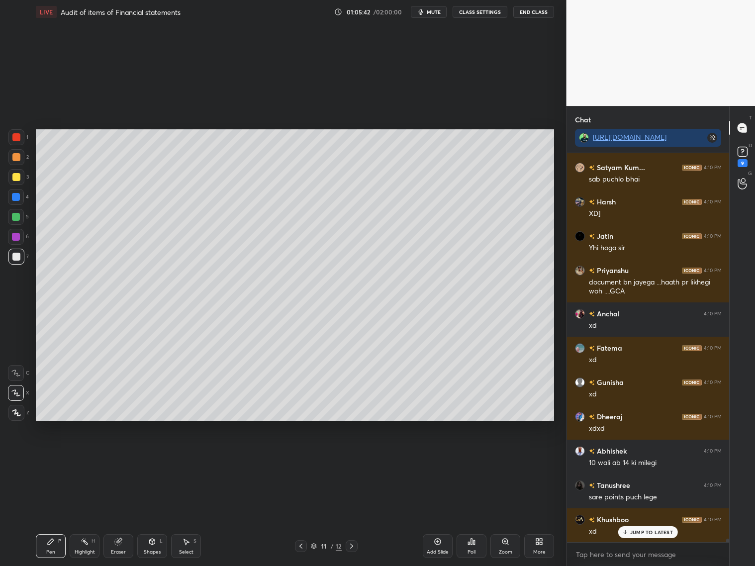
click at [17, 161] on div at bounding box center [16, 157] width 8 height 8
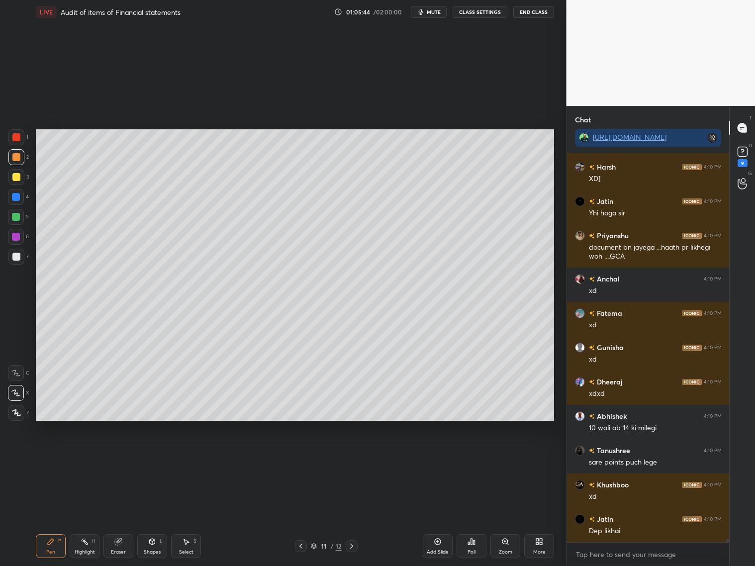
click at [17, 180] on div at bounding box center [16, 177] width 16 height 16
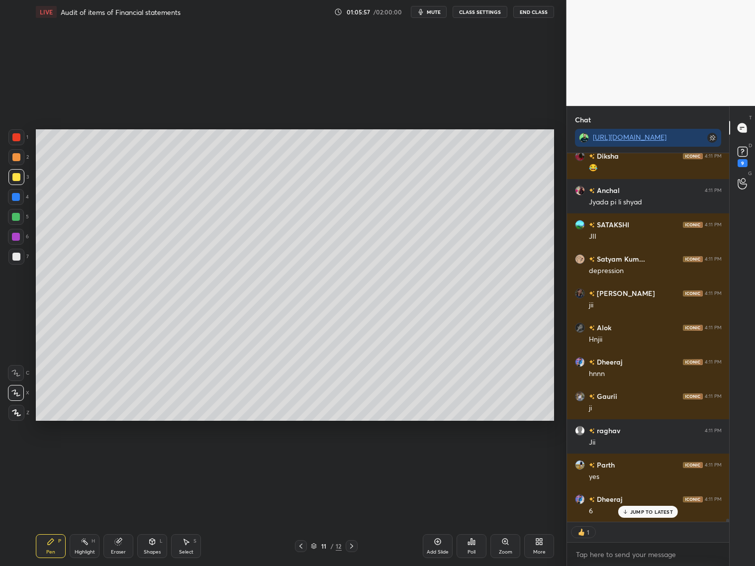
click at [15, 261] on div at bounding box center [16, 257] width 16 height 16
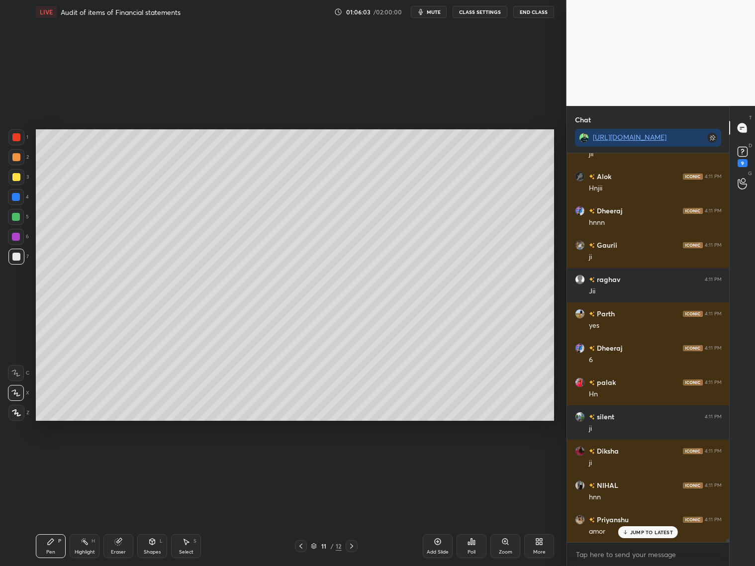
scroll to position [44272, 0]
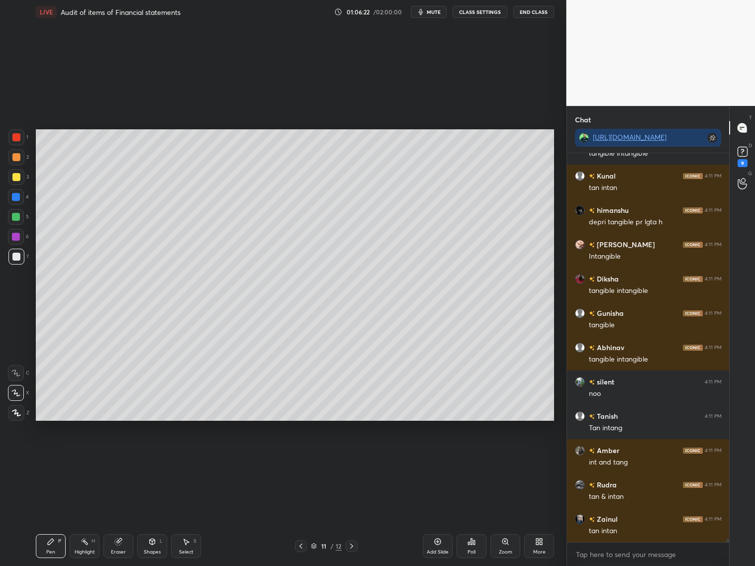
drag, startPoint x: 117, startPoint y: 544, endPoint x: 122, endPoint y: 510, distance: 34.7
click at [118, 546] on div "Eraser" at bounding box center [118, 546] width 30 height 24
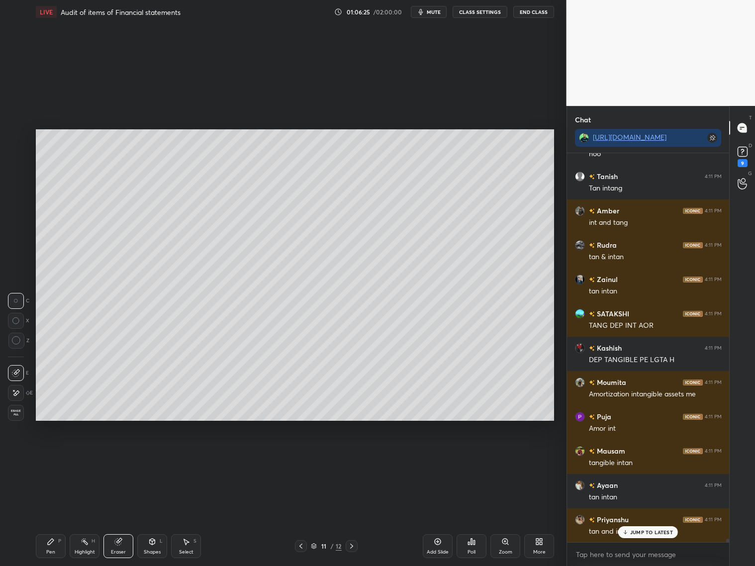
click at [49, 547] on div "Pen P" at bounding box center [51, 546] width 30 height 24
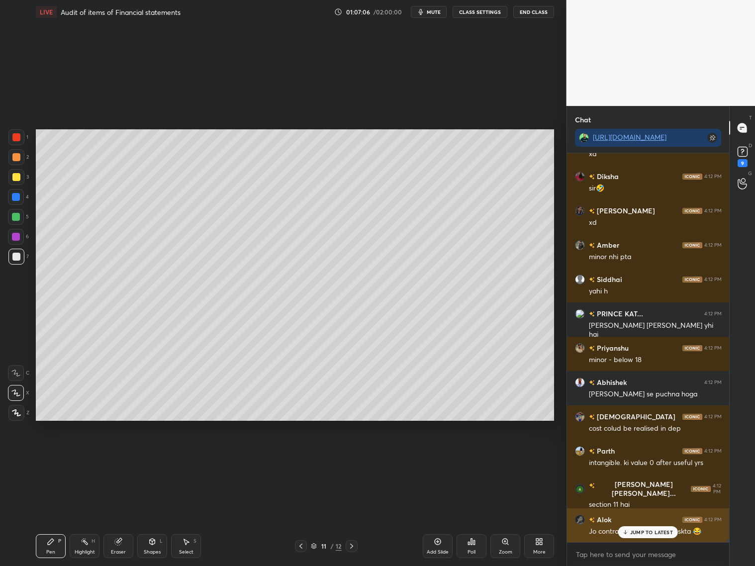
drag, startPoint x: 636, startPoint y: 533, endPoint x: 641, endPoint y: 524, distance: 10.7
click at [637, 532] on p "JUMP TO LATEST" at bounding box center [651, 532] width 43 height 6
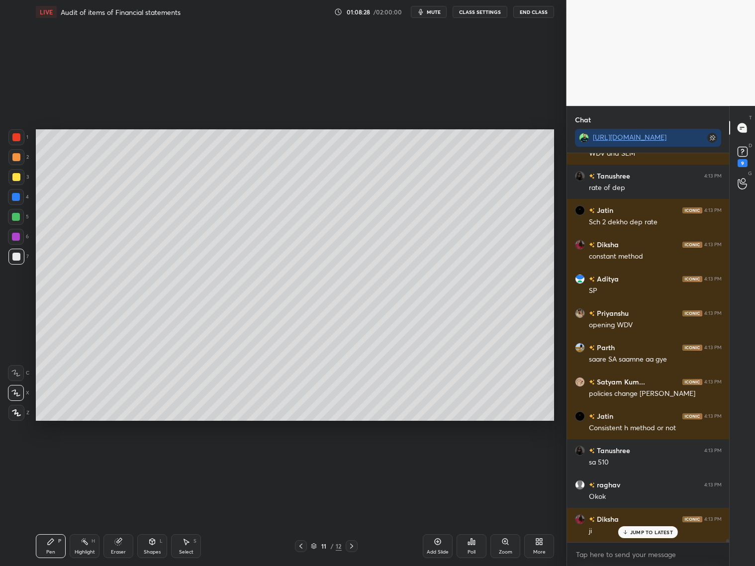
scroll to position [48565, 0]
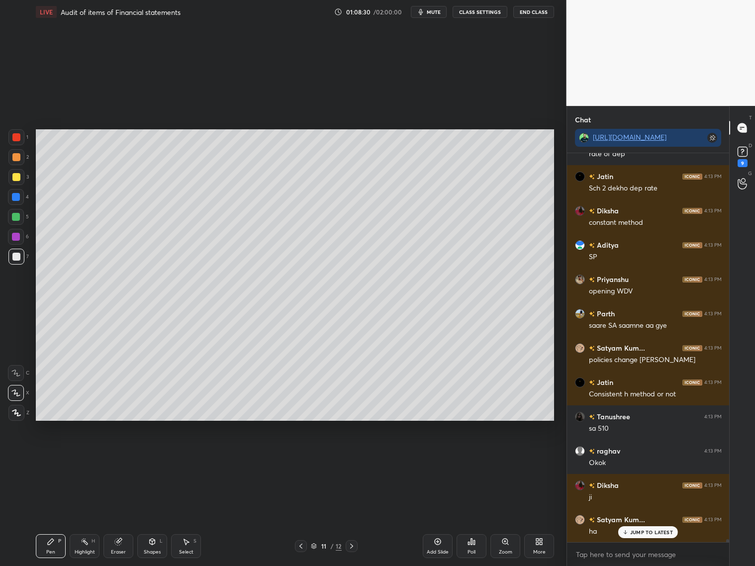
click at [15, 253] on div at bounding box center [16, 257] width 8 height 8
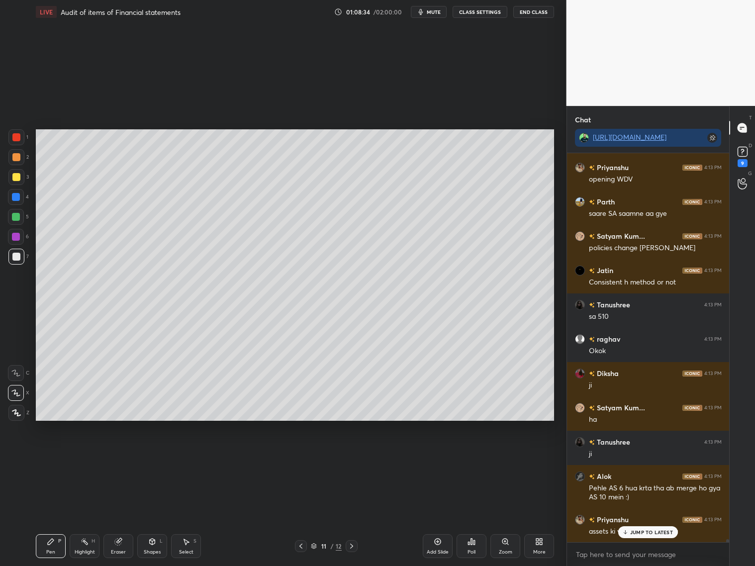
scroll to position [48712, 0]
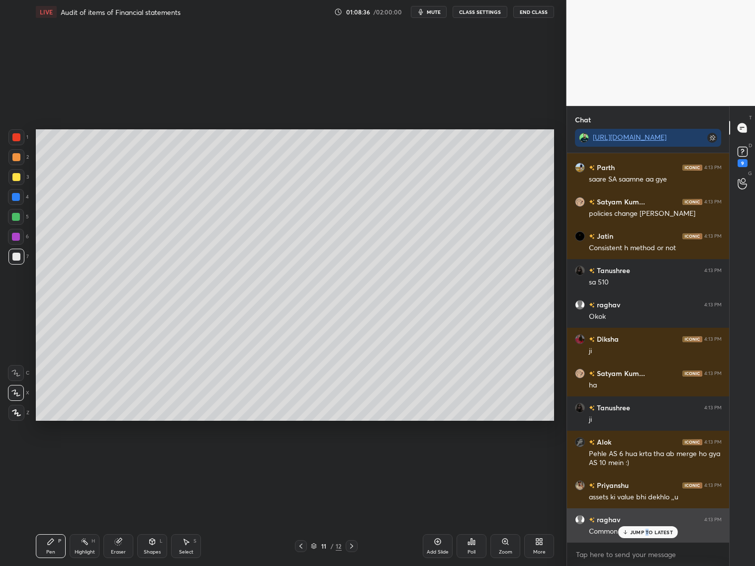
click at [647, 531] on p "JUMP TO LATEST" at bounding box center [651, 532] width 43 height 6
click at [123, 543] on div "Eraser" at bounding box center [118, 546] width 30 height 24
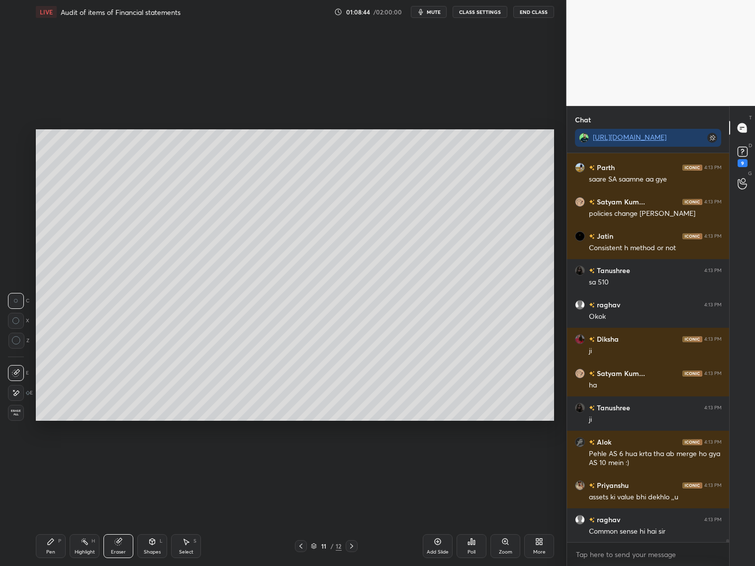
click at [54, 545] on div "Pen P" at bounding box center [51, 546] width 30 height 24
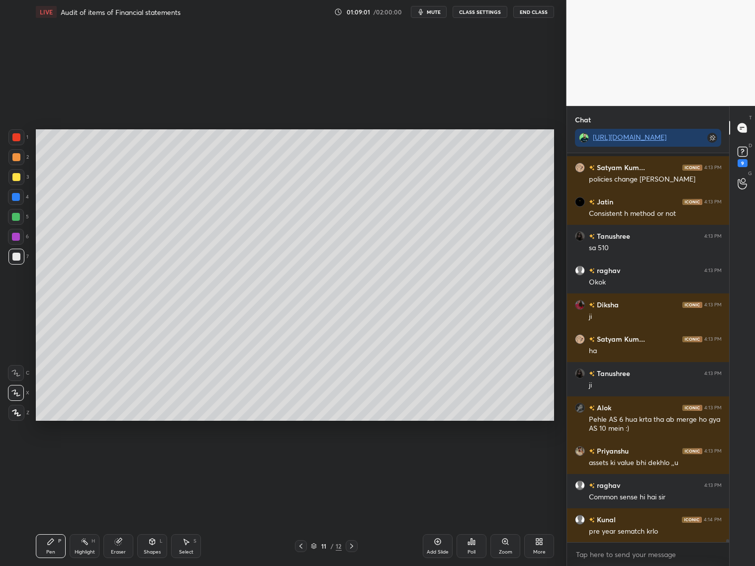
scroll to position [48789, 0]
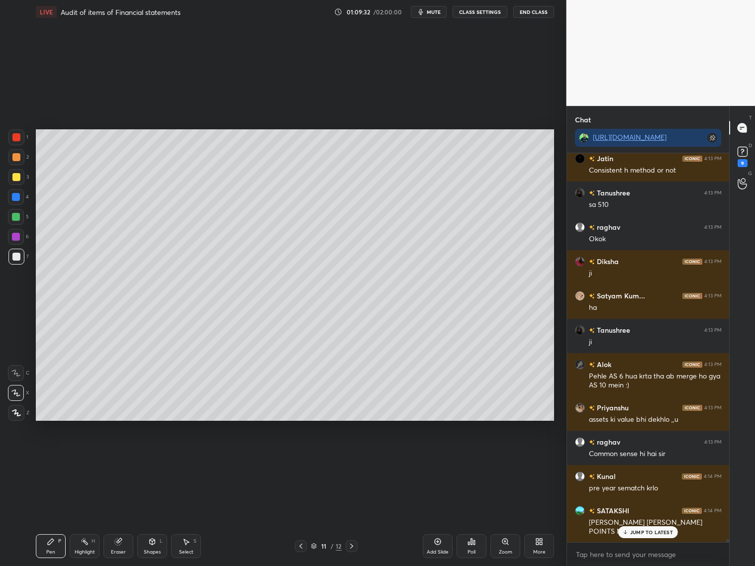
drag, startPoint x: 121, startPoint y: 544, endPoint x: 127, endPoint y: 526, distance: 18.4
click at [125, 542] on div "Eraser" at bounding box center [118, 546] width 30 height 24
click at [47, 547] on div "Pen P" at bounding box center [51, 546] width 30 height 24
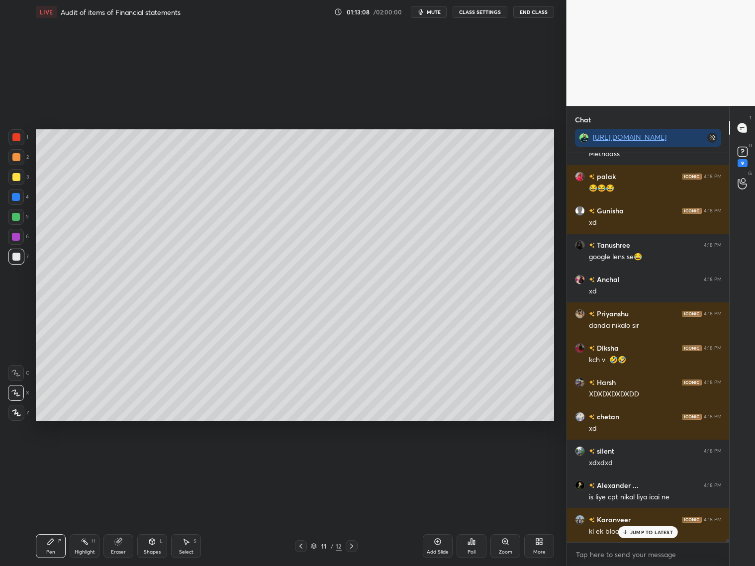
scroll to position [53993, 0]
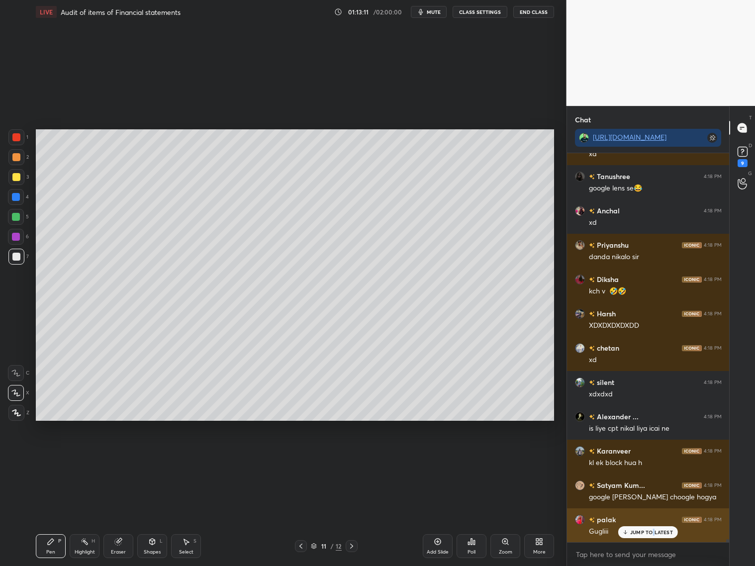
drag, startPoint x: 650, startPoint y: 531, endPoint x: 656, endPoint y: 529, distance: 5.8
click at [653, 533] on p "JUMP TO LATEST" at bounding box center [651, 532] width 43 height 6
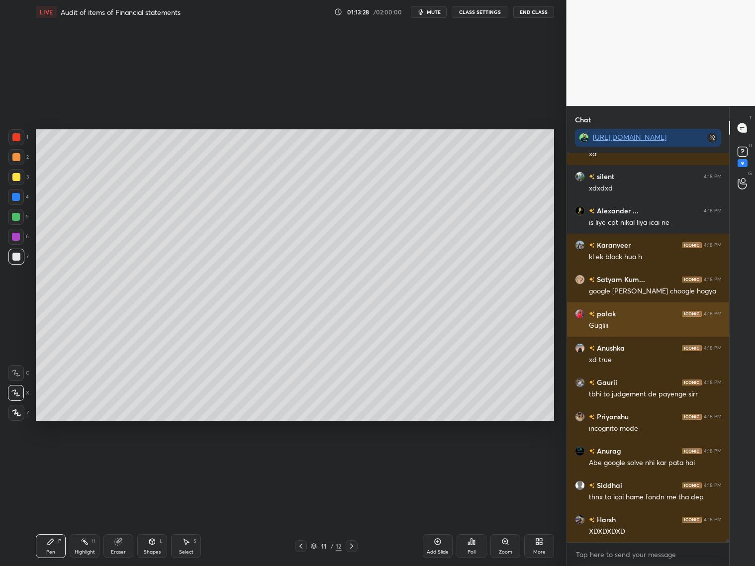
scroll to position [54268, 0]
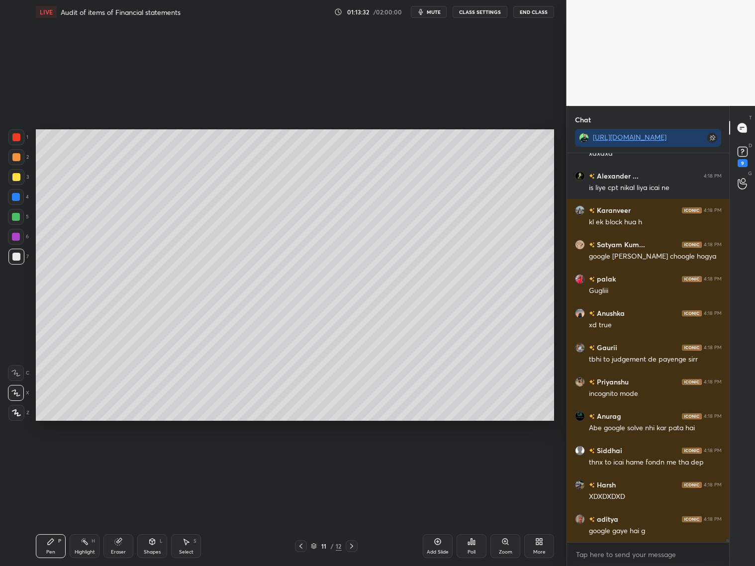
click at [118, 544] on icon at bounding box center [118, 542] width 8 height 8
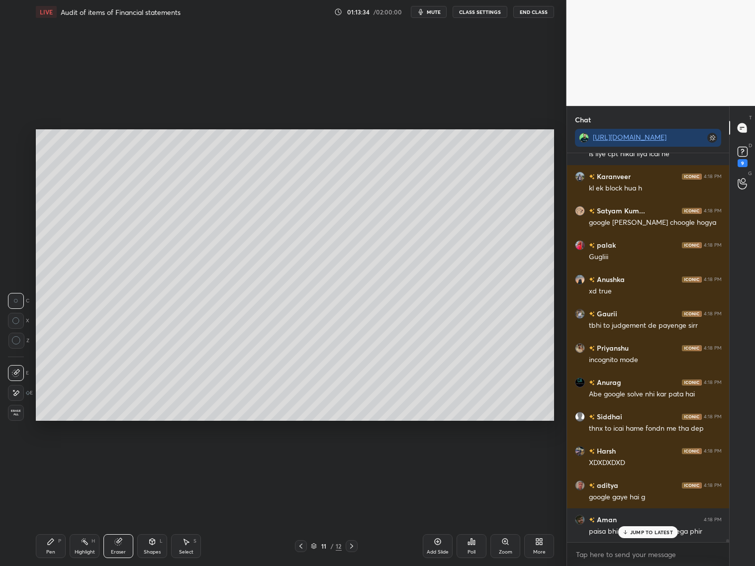
drag, startPoint x: 53, startPoint y: 548, endPoint x: 65, endPoint y: 526, distance: 24.9
click at [51, 550] on div "Pen" at bounding box center [50, 552] width 9 height 5
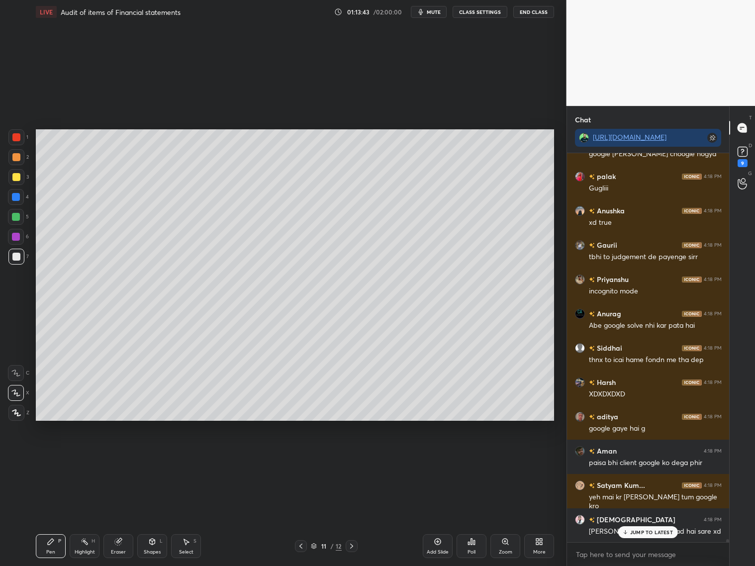
scroll to position [54405, 0]
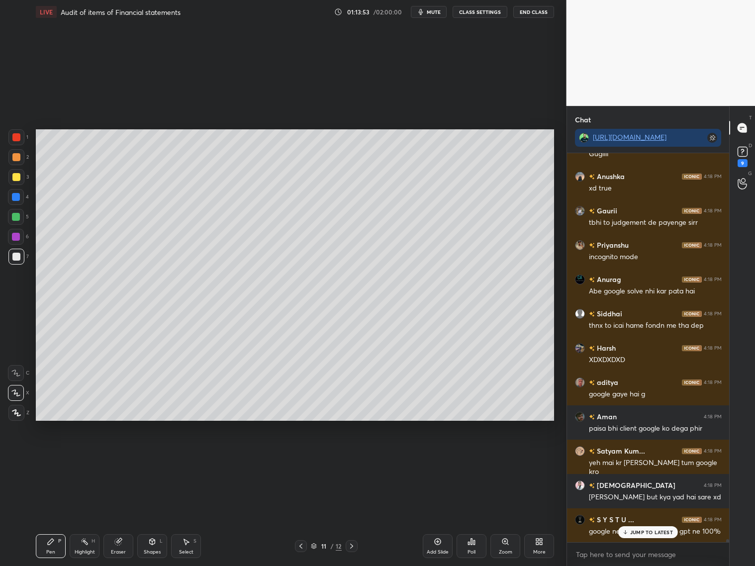
drag, startPoint x: 120, startPoint y: 541, endPoint x: 131, endPoint y: 468, distance: 74.0
click at [118, 538] on icon at bounding box center [118, 542] width 8 height 8
click at [48, 547] on div "Pen P" at bounding box center [51, 546] width 30 height 24
drag, startPoint x: 119, startPoint y: 549, endPoint x: 127, endPoint y: 520, distance: 29.9
click at [118, 548] on div "Eraser" at bounding box center [118, 546] width 30 height 24
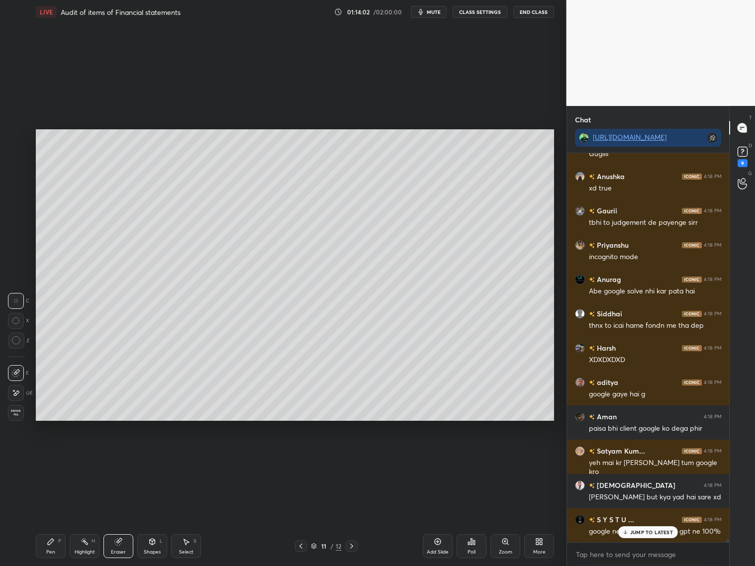
click at [61, 545] on div "Pen P" at bounding box center [51, 546] width 30 height 24
click at [106, 461] on div "Setting up your live class Poll for secs No correct answer Start poll" at bounding box center [295, 275] width 527 height 502
drag, startPoint x: 119, startPoint y: 545, endPoint x: 138, endPoint y: 510, distance: 39.2
click at [120, 544] on div "Eraser" at bounding box center [118, 546] width 30 height 24
click at [56, 539] on div "Pen P" at bounding box center [51, 546] width 30 height 24
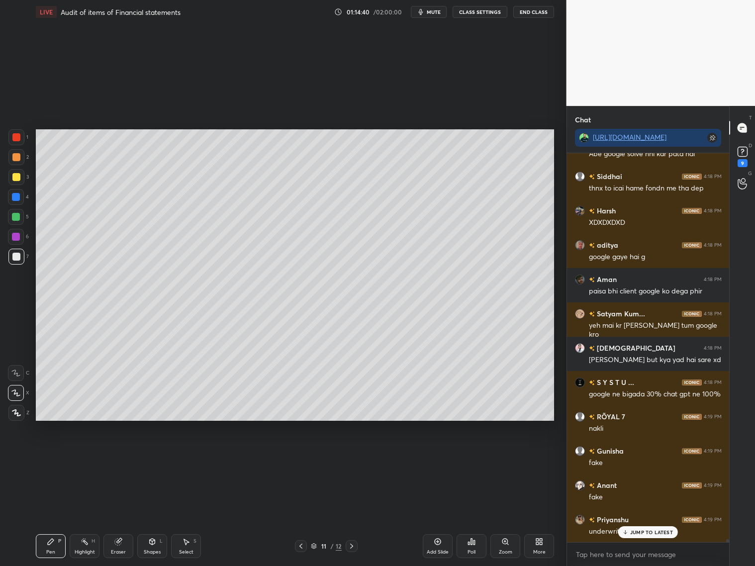
scroll to position [54577, 0]
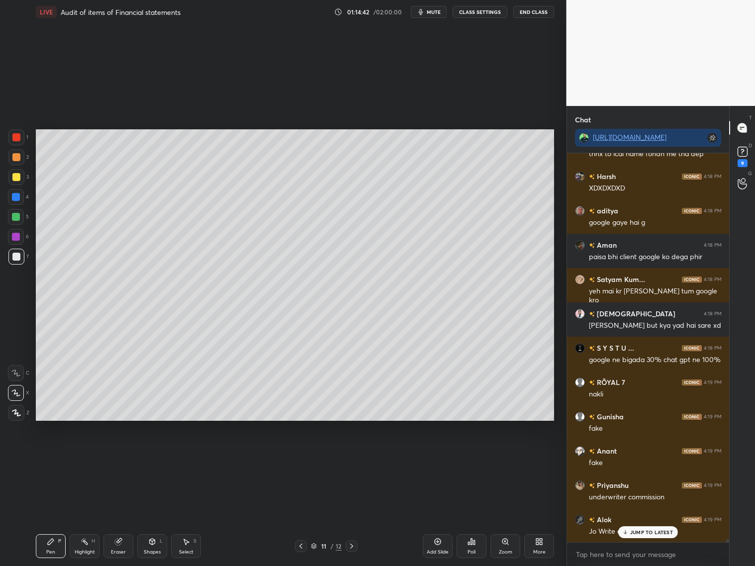
drag, startPoint x: 440, startPoint y: 546, endPoint x: 435, endPoint y: 530, distance: 16.4
click at [441, 546] on div "Add Slide" at bounding box center [438, 546] width 30 height 24
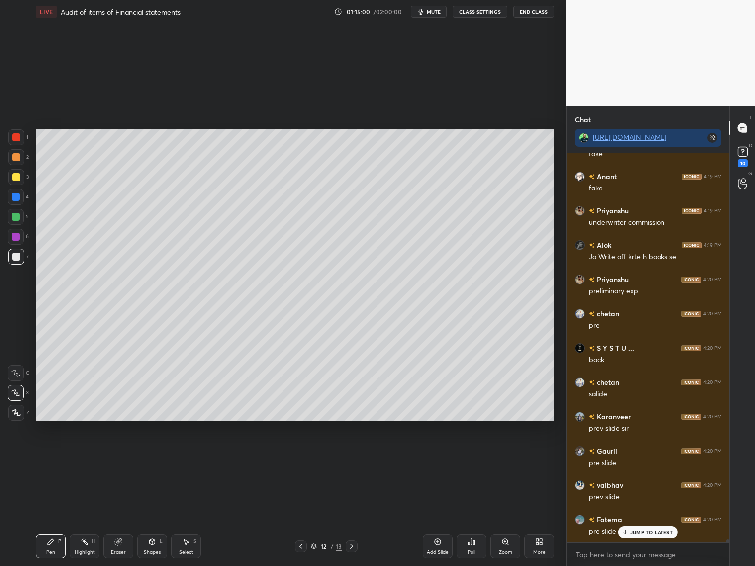
scroll to position [54886, 0]
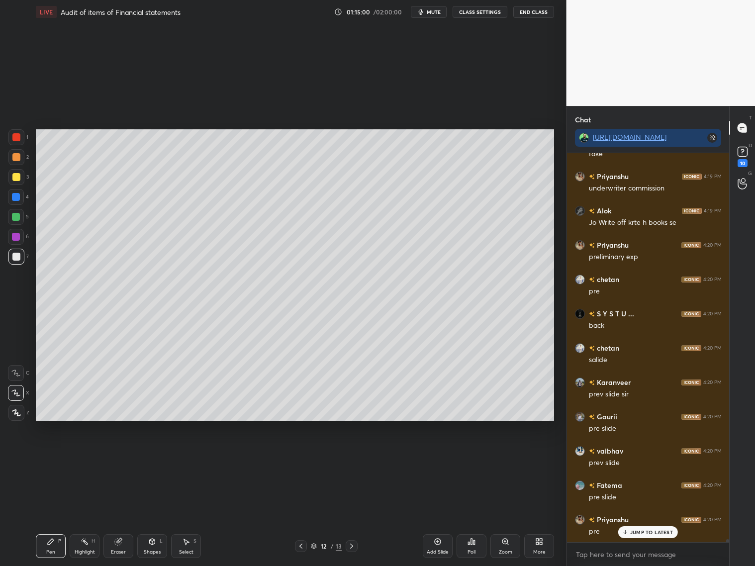
click at [298, 546] on icon at bounding box center [301, 546] width 8 height 8
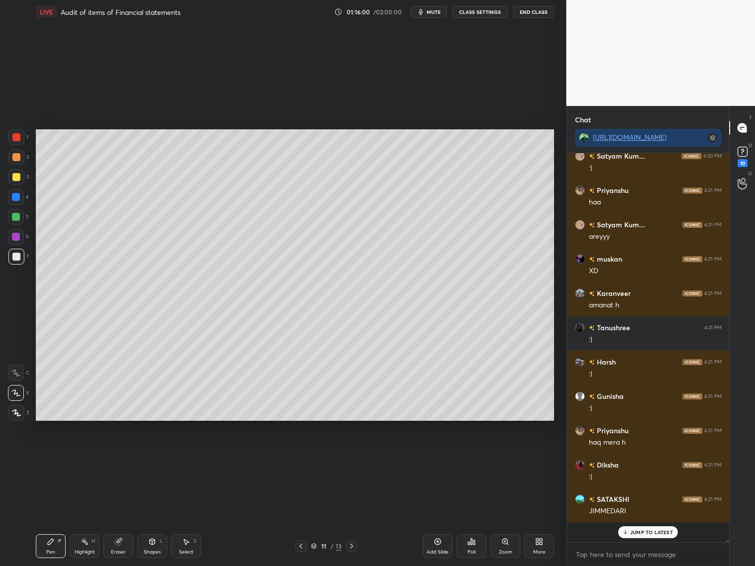
scroll to position [386, 160]
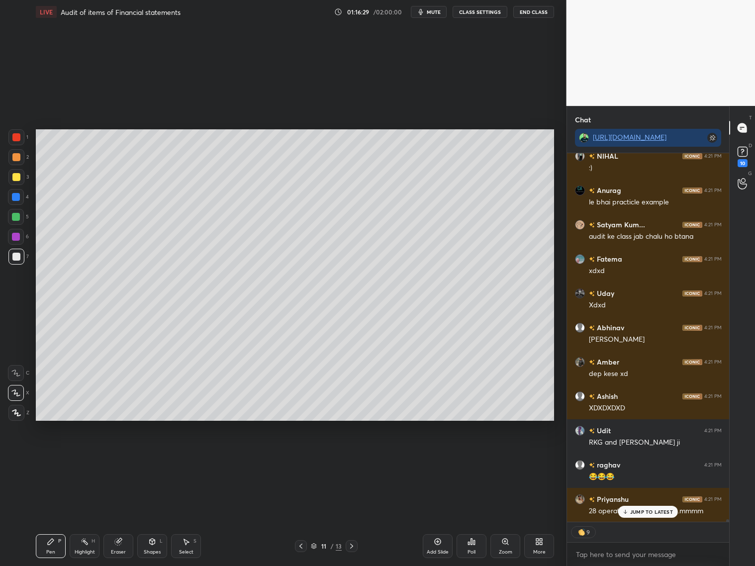
click at [637, 511] on p "JUMP TO LATEST" at bounding box center [651, 512] width 43 height 6
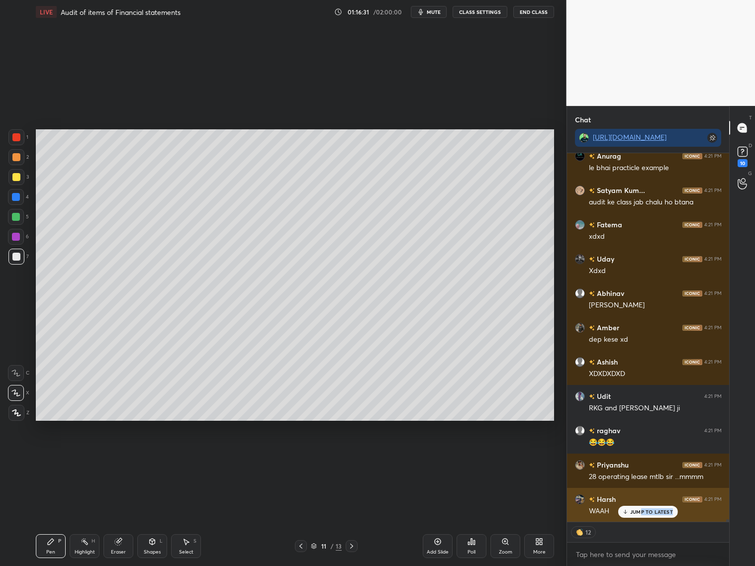
drag, startPoint x: 642, startPoint y: 515, endPoint x: 636, endPoint y: 509, distance: 8.4
click at [640, 513] on div "JUMP TO LATEST" at bounding box center [648, 512] width 60 height 12
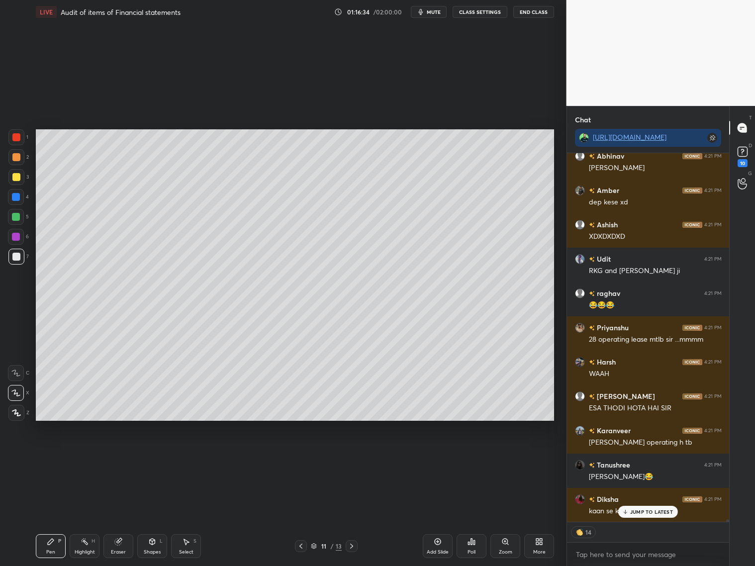
click at [351, 545] on icon at bounding box center [352, 546] width 8 height 8
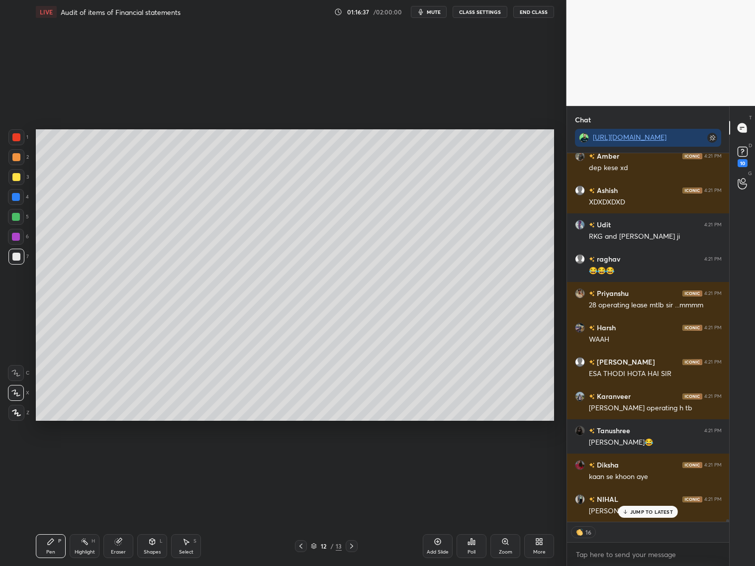
drag, startPoint x: 148, startPoint y: 539, endPoint x: 155, endPoint y: 532, distance: 9.9
click at [152, 543] on icon at bounding box center [152, 542] width 5 height 6
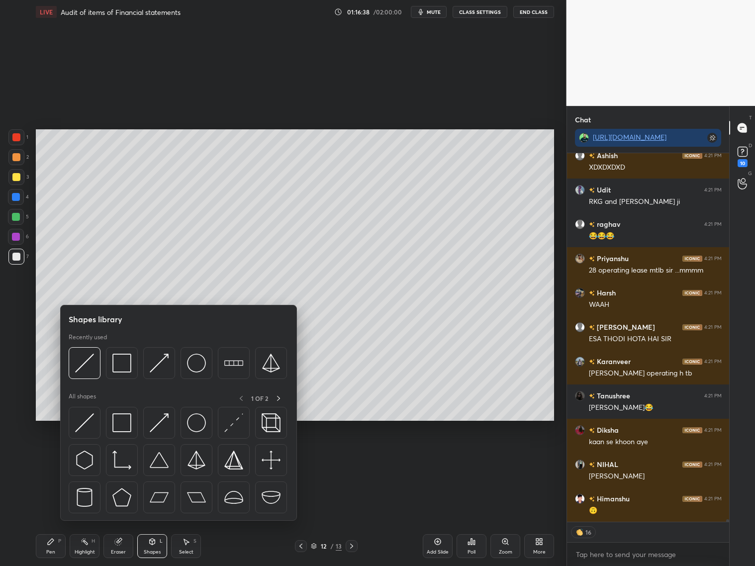
click at [16, 178] on div at bounding box center [16, 177] width 8 height 8
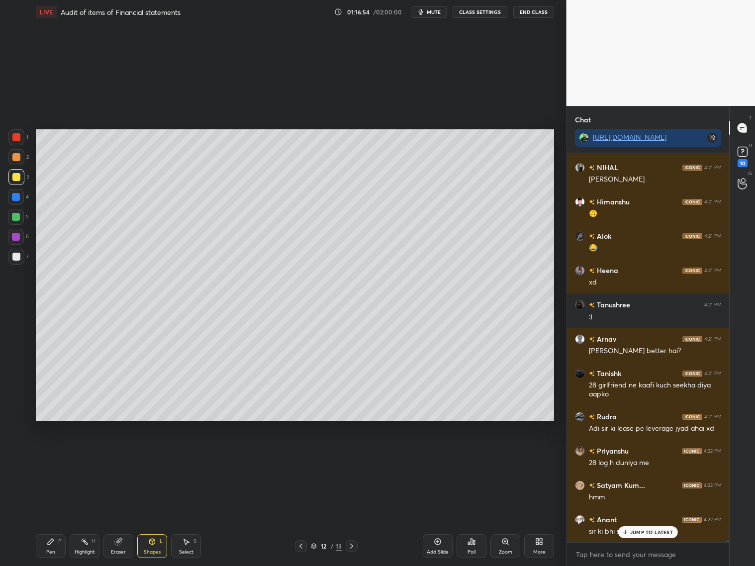
drag, startPoint x: 300, startPoint y: 544, endPoint x: 305, endPoint y: 544, distance: 5.5
click at [300, 545] on icon at bounding box center [301, 546] width 8 height 8
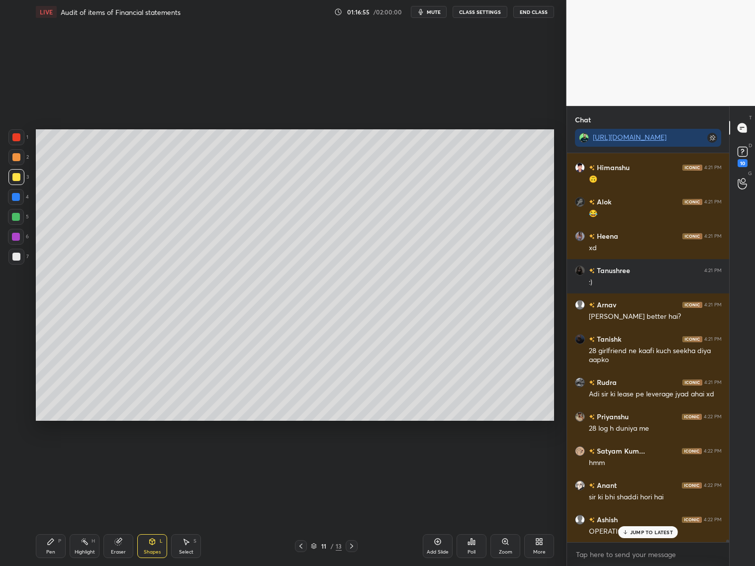
drag, startPoint x: 352, startPoint y: 546, endPoint x: 351, endPoint y: 539, distance: 7.0
click at [352, 545] on icon at bounding box center [352, 546] width 8 height 8
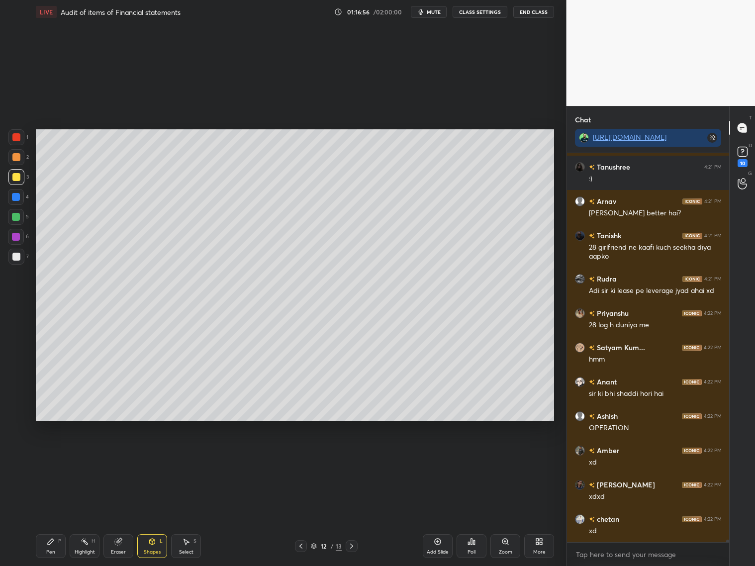
click at [18, 258] on div at bounding box center [16, 257] width 8 height 8
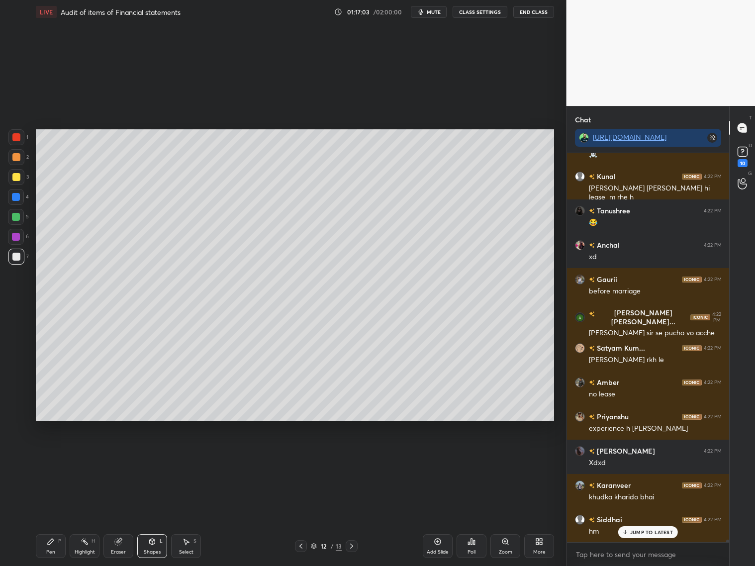
click at [57, 546] on div "Pen P" at bounding box center [51, 546] width 30 height 24
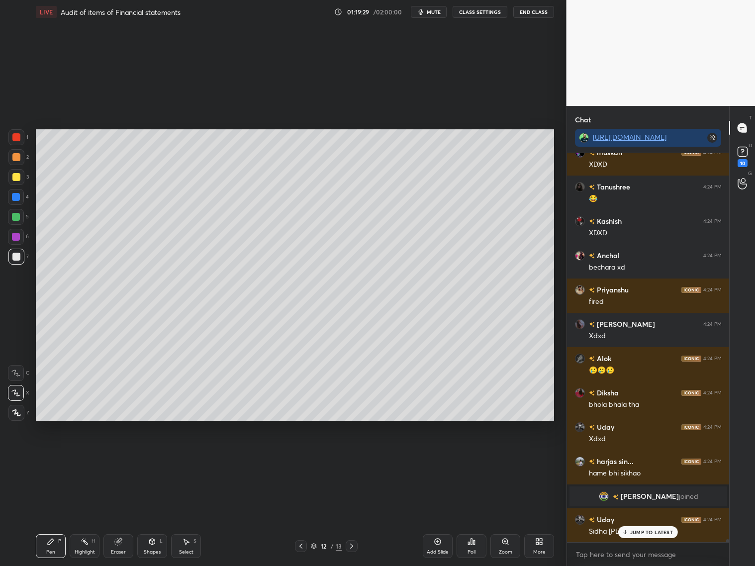
scroll to position [54685, 0]
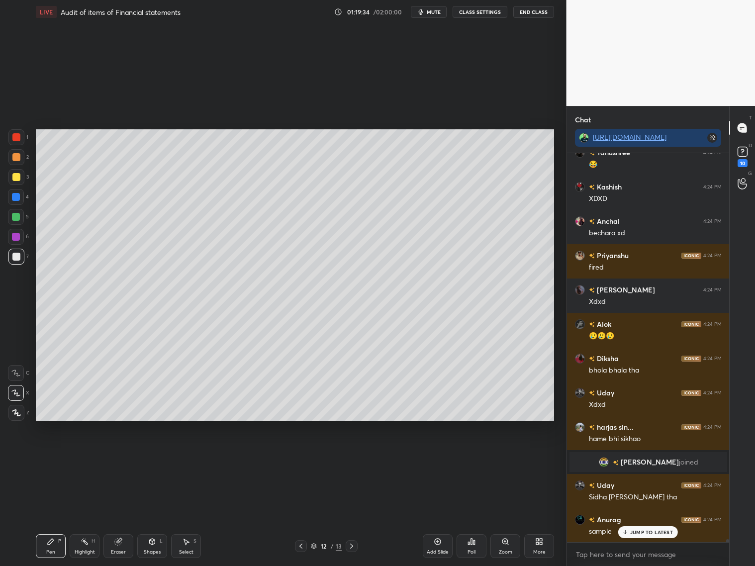
click at [123, 547] on div "Eraser" at bounding box center [118, 546] width 30 height 24
drag, startPoint x: 58, startPoint y: 546, endPoint x: 66, endPoint y: 516, distance: 30.9
click at [59, 545] on div "Pen P" at bounding box center [51, 546] width 30 height 24
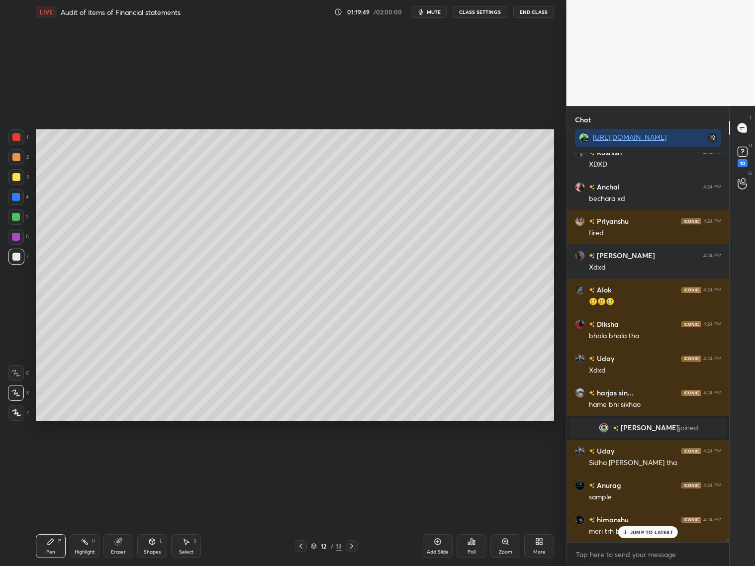
scroll to position [54762, 0]
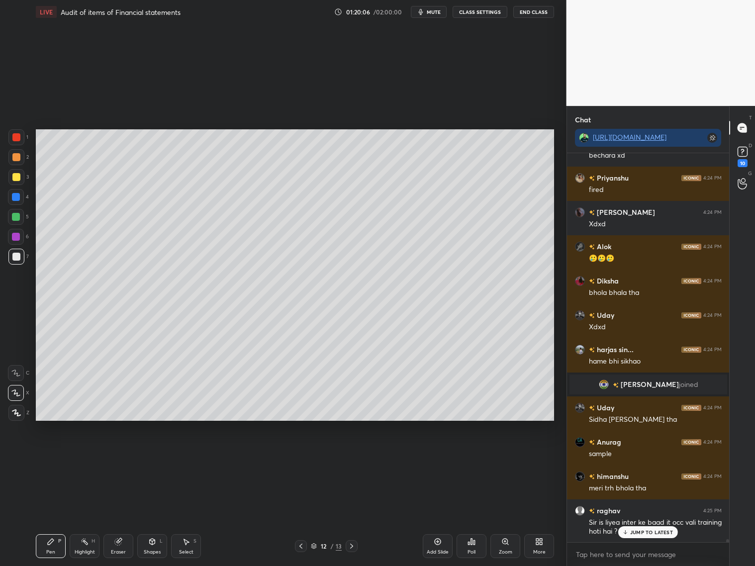
click at [121, 545] on div "Eraser" at bounding box center [118, 546] width 30 height 24
drag, startPoint x: 54, startPoint y: 547, endPoint x: 59, endPoint y: 518, distance: 29.3
click at [48, 545] on div "Pen P" at bounding box center [51, 546] width 30 height 24
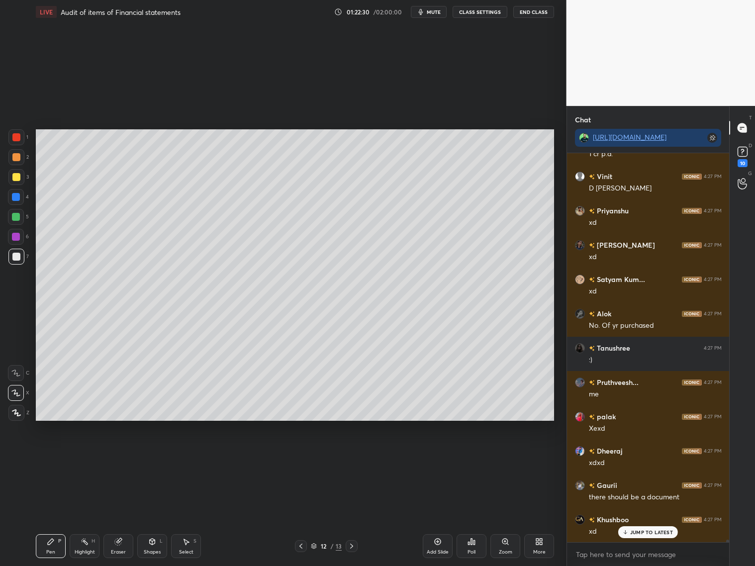
scroll to position [57835, 0]
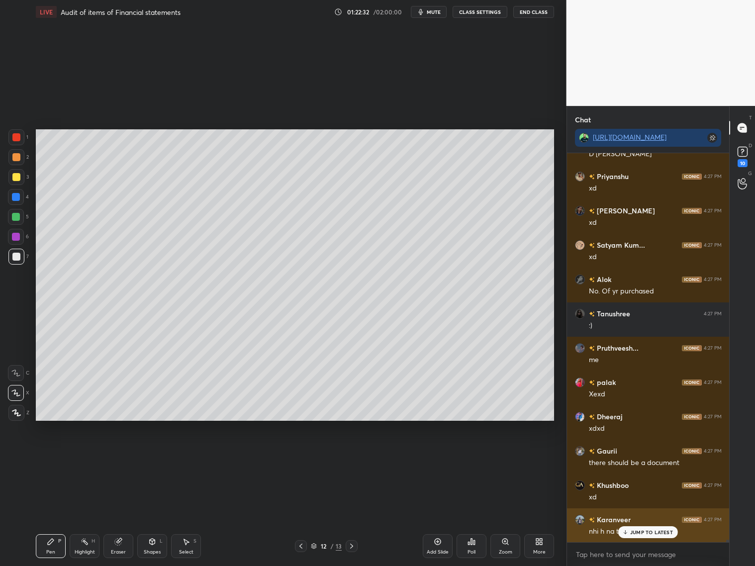
drag, startPoint x: 625, startPoint y: 532, endPoint x: 631, endPoint y: 525, distance: 8.9
click at [629, 534] on div "JUMP TO LATEST" at bounding box center [648, 532] width 60 height 12
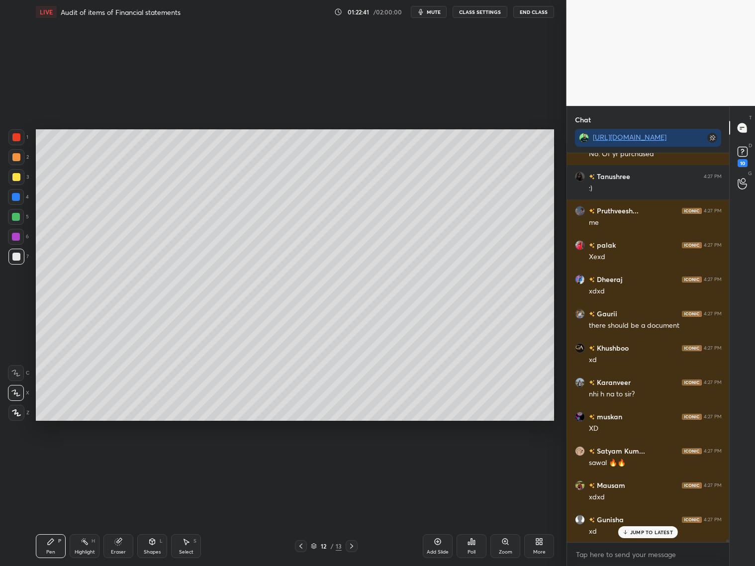
scroll to position [58076, 0]
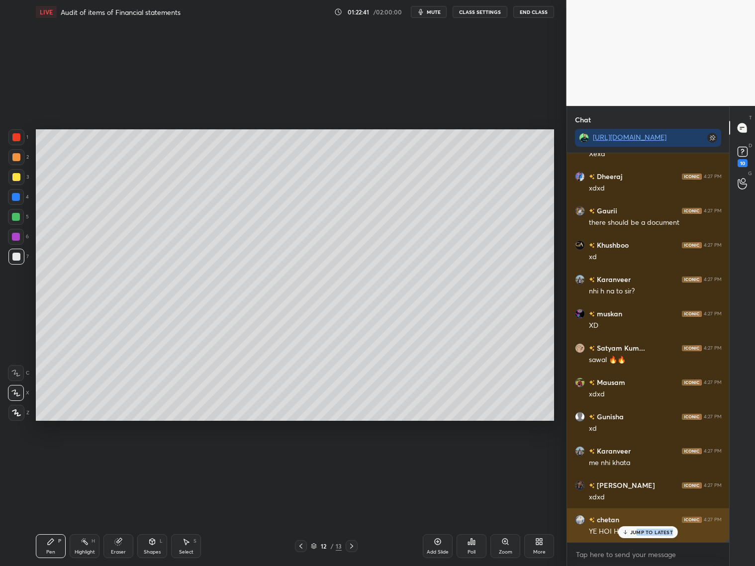
click at [636, 534] on div "JUMP TO LATEST" at bounding box center [648, 532] width 60 height 12
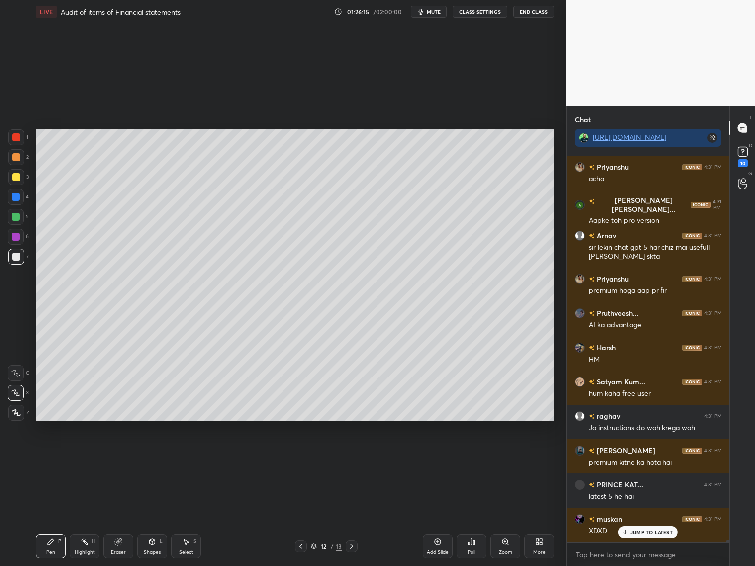
scroll to position [62152, 0]
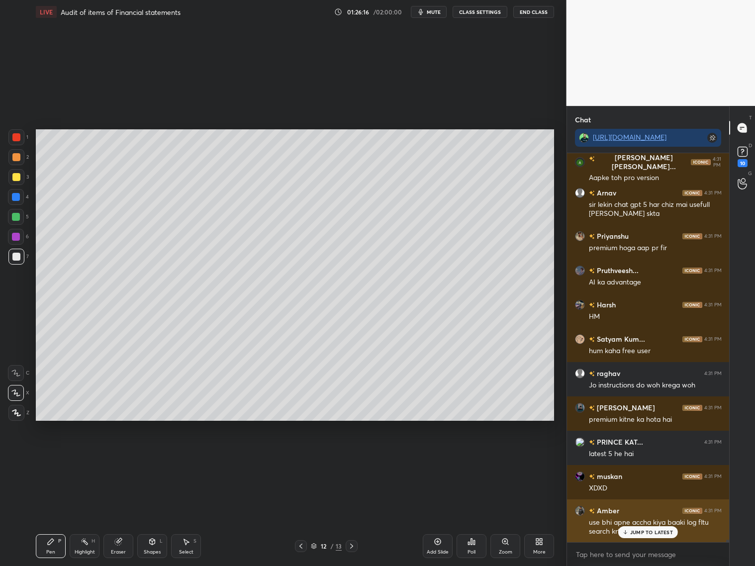
click at [633, 538] on div "JUMP TO LATEST" at bounding box center [648, 532] width 60 height 12
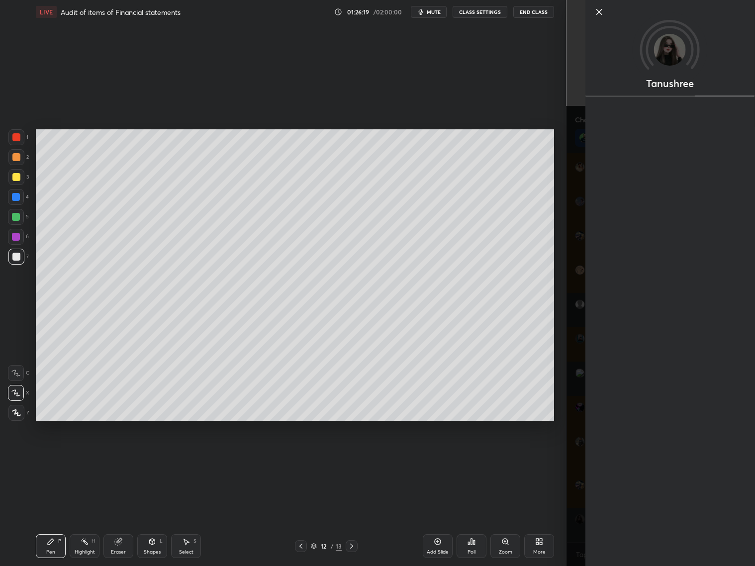
click at [571, 472] on div "Tanushree" at bounding box center [660, 283] width 189 height 566
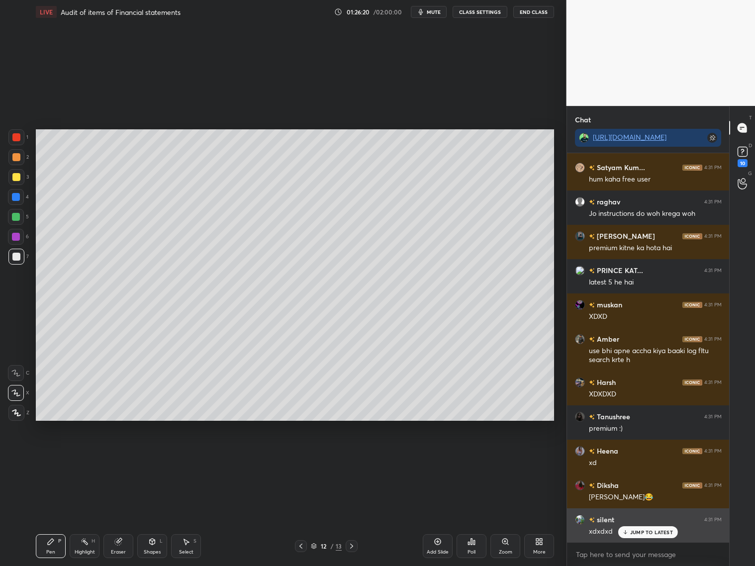
click at [651, 533] on p "JUMP TO LATEST" at bounding box center [651, 532] width 43 height 6
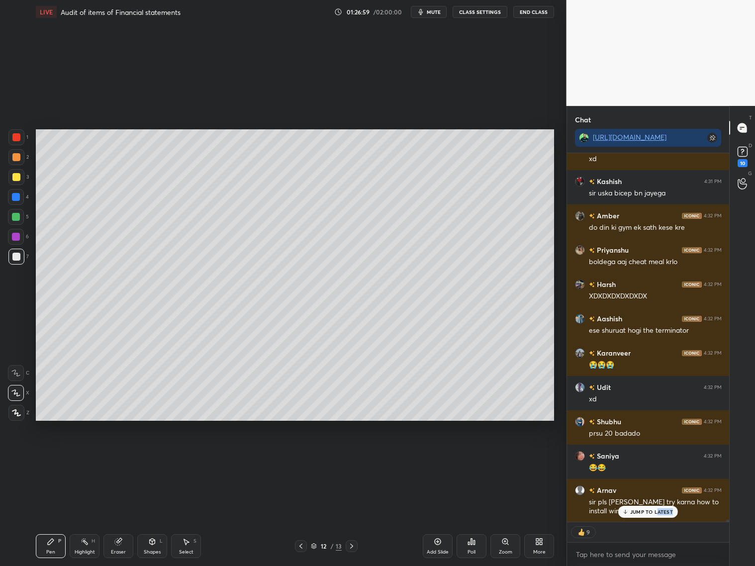
click at [658, 515] on div "JUMP TO LATEST" at bounding box center [648, 512] width 60 height 12
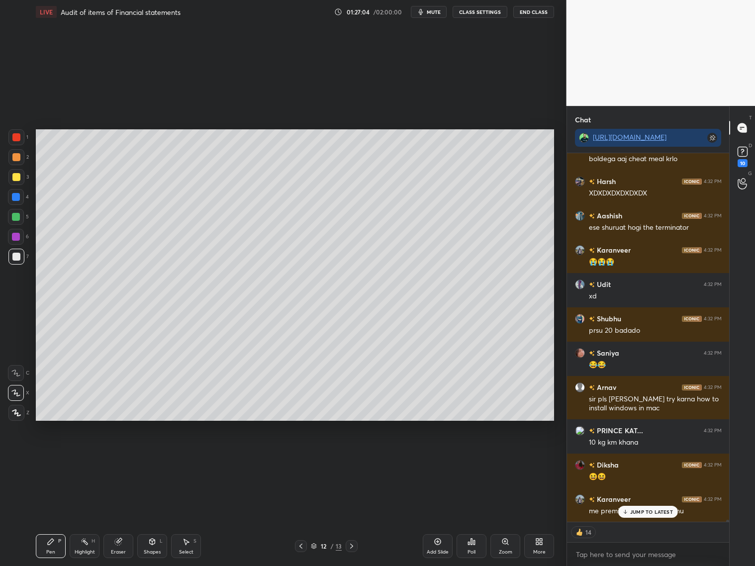
click at [114, 550] on div "Eraser" at bounding box center [118, 552] width 15 height 5
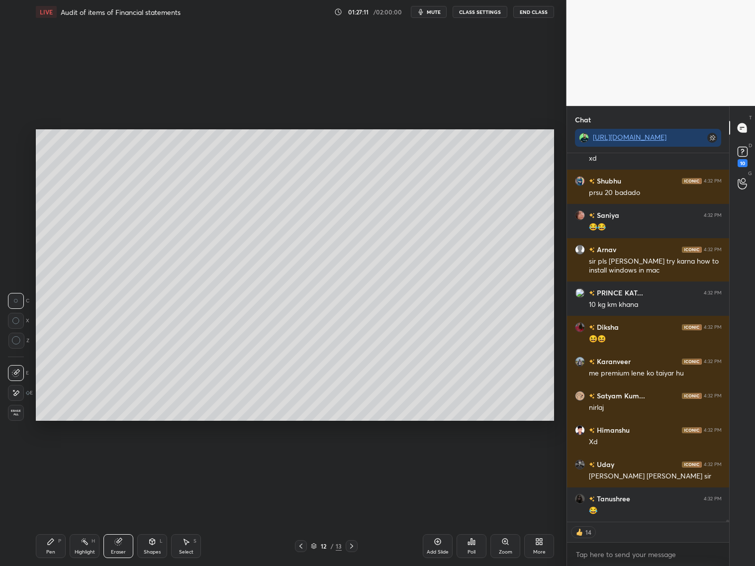
click at [56, 541] on div "Pen P" at bounding box center [51, 546] width 30 height 24
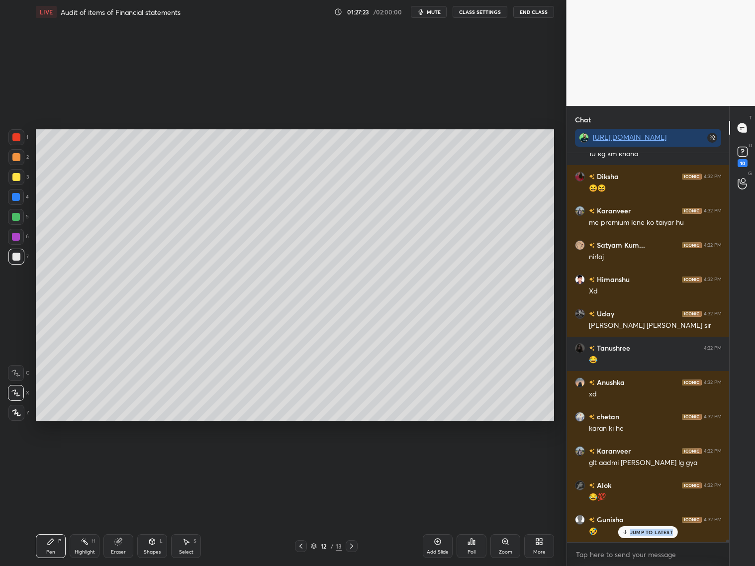
click at [629, 534] on div "JUMP TO LATEST" at bounding box center [648, 532] width 60 height 12
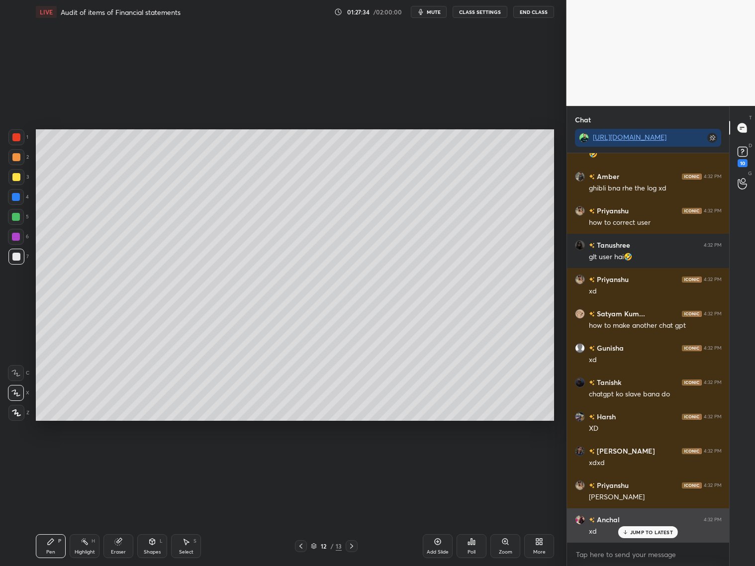
click at [631, 529] on p "JUMP TO LATEST" at bounding box center [651, 532] width 43 height 6
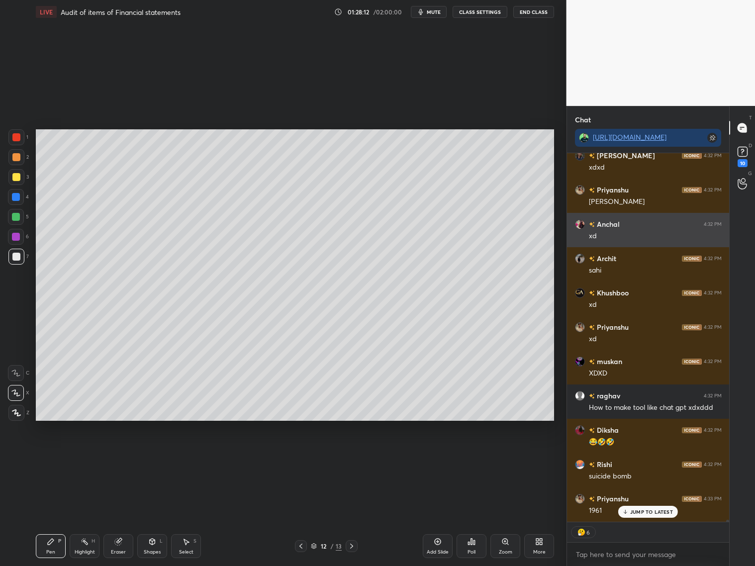
scroll to position [64679, 0]
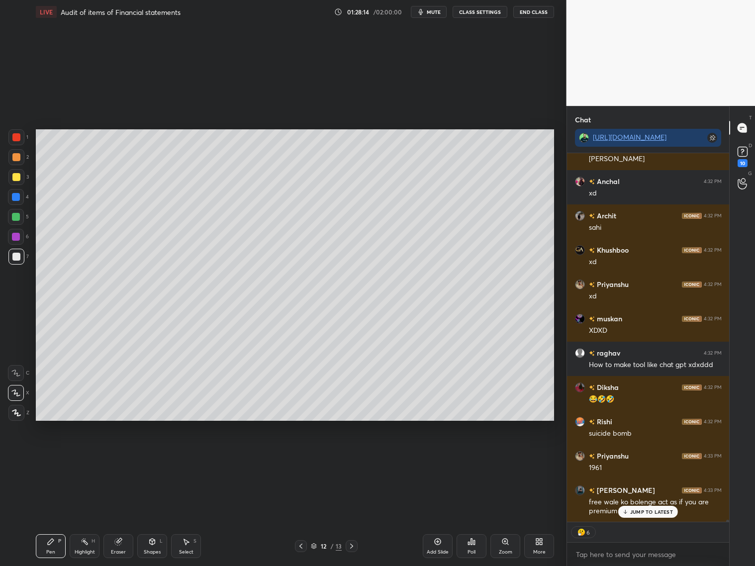
drag, startPoint x: 117, startPoint y: 547, endPoint x: 154, endPoint y: 511, distance: 52.1
click at [119, 546] on div "Eraser" at bounding box center [118, 546] width 30 height 24
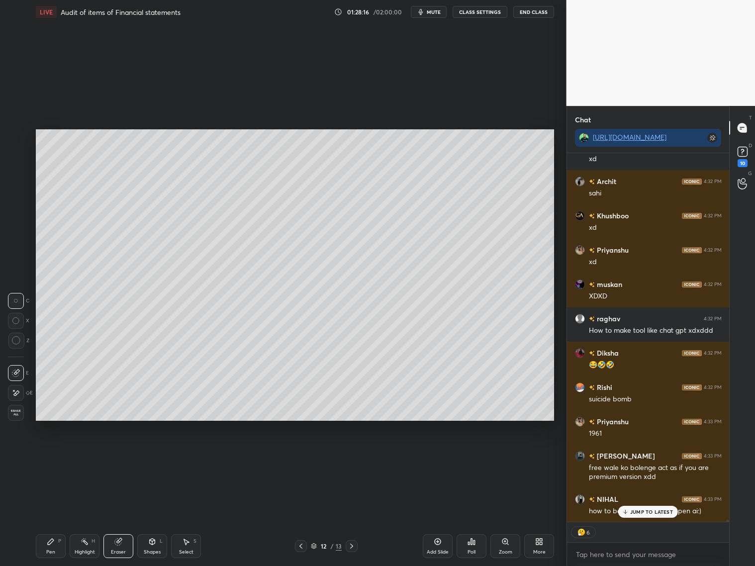
click at [50, 552] on div "Pen" at bounding box center [50, 552] width 9 height 5
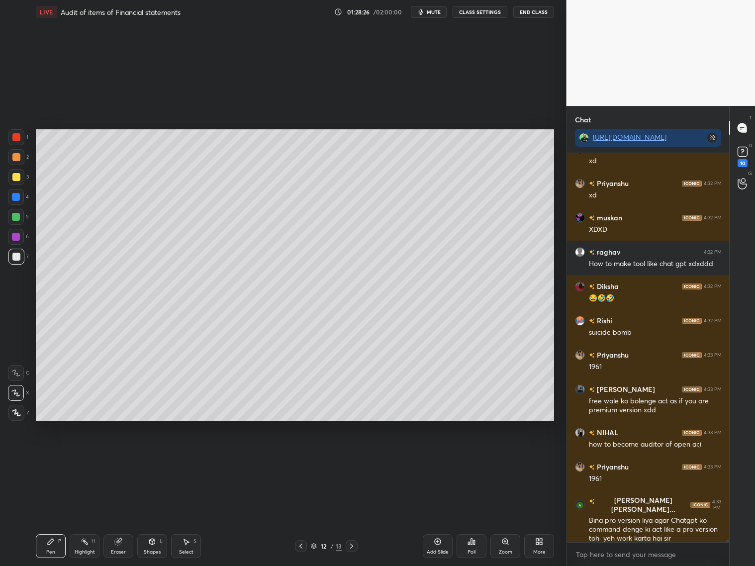
scroll to position [64814, 0]
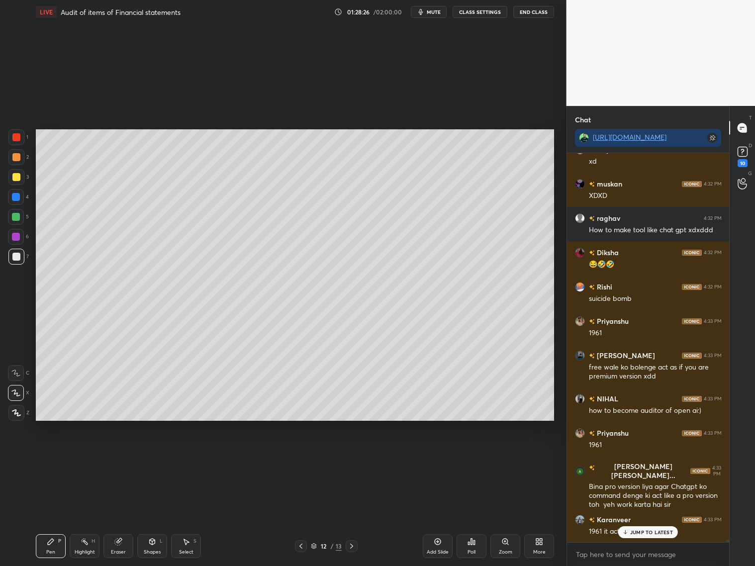
click at [445, 544] on div "Add Slide" at bounding box center [438, 546] width 30 height 24
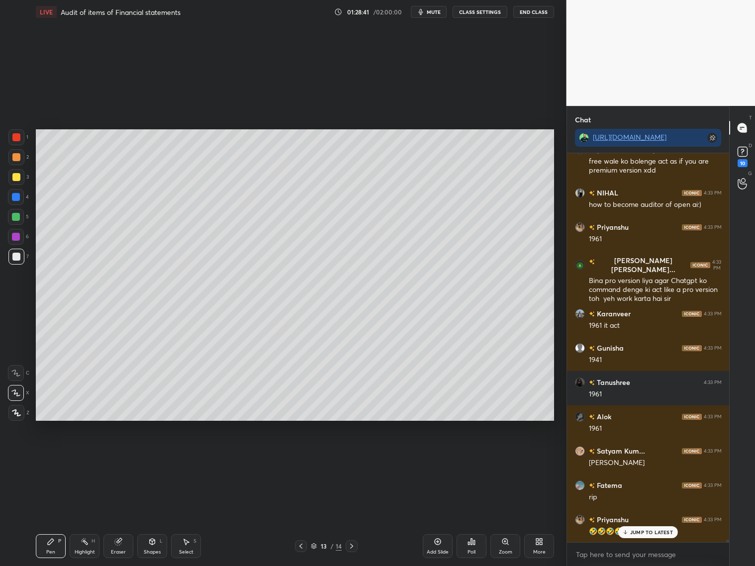
scroll to position [65030, 0]
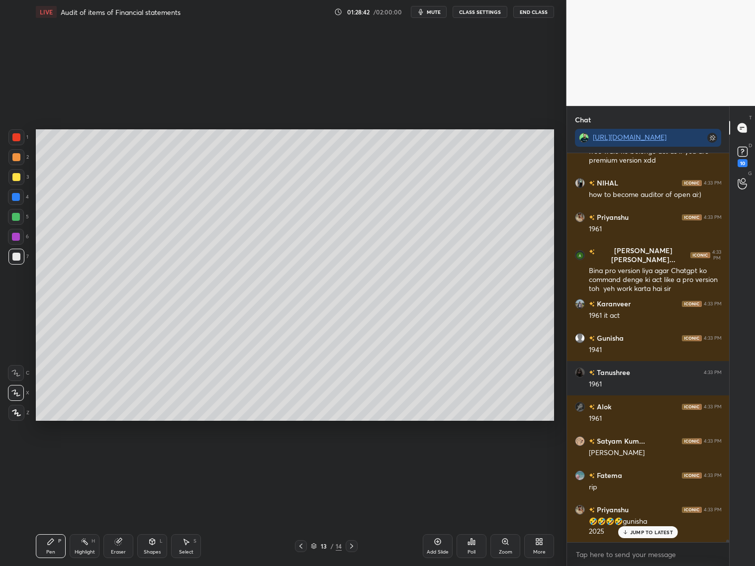
click at [304, 545] on icon at bounding box center [301, 546] width 8 height 8
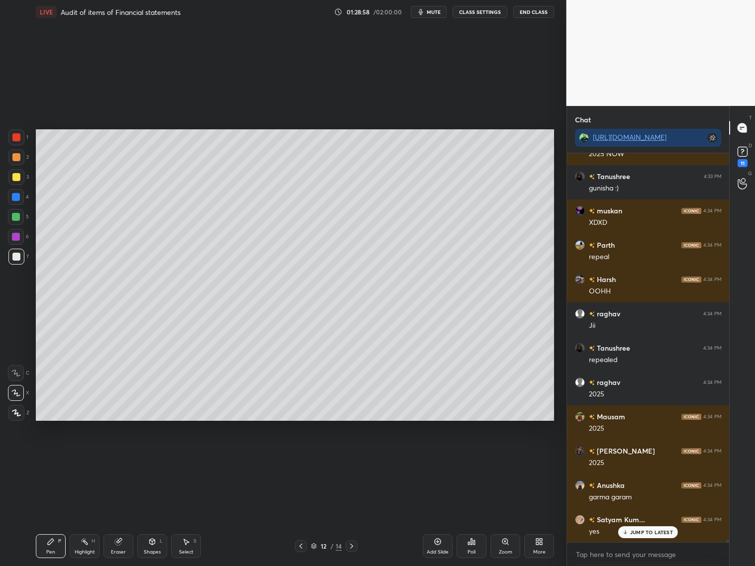
scroll to position [65622, 0]
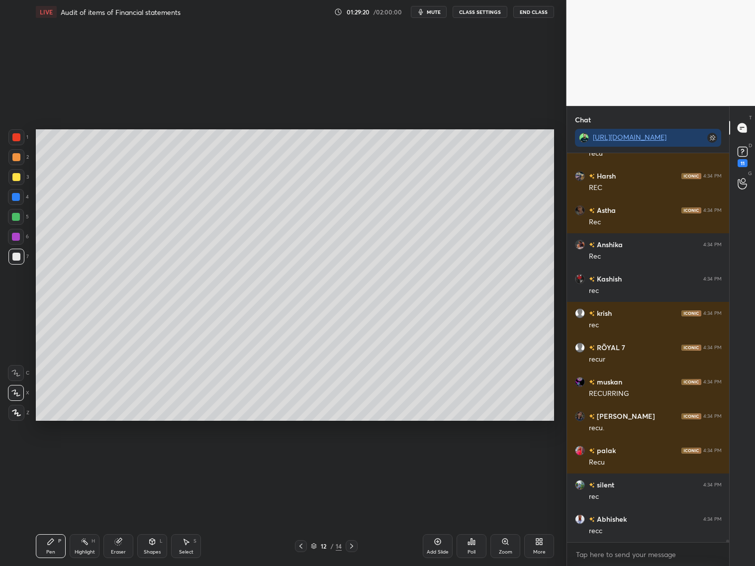
drag, startPoint x: 439, startPoint y: 546, endPoint x: 426, endPoint y: 542, distance: 13.9
click at [441, 545] on div "Add Slide" at bounding box center [438, 546] width 30 height 24
click at [149, 547] on div "Shapes L" at bounding box center [152, 546] width 30 height 24
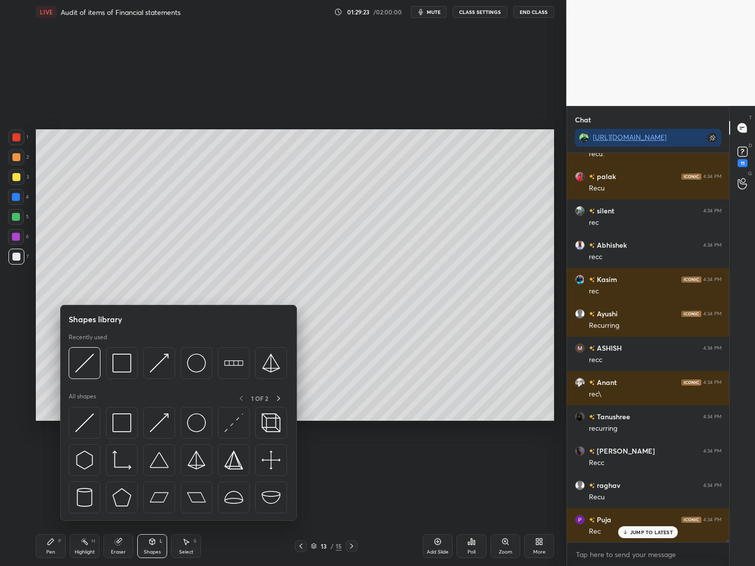
drag, startPoint x: 18, startPoint y: 162, endPoint x: 27, endPoint y: 151, distance: 13.8
click at [20, 159] on div at bounding box center [16, 157] width 16 height 16
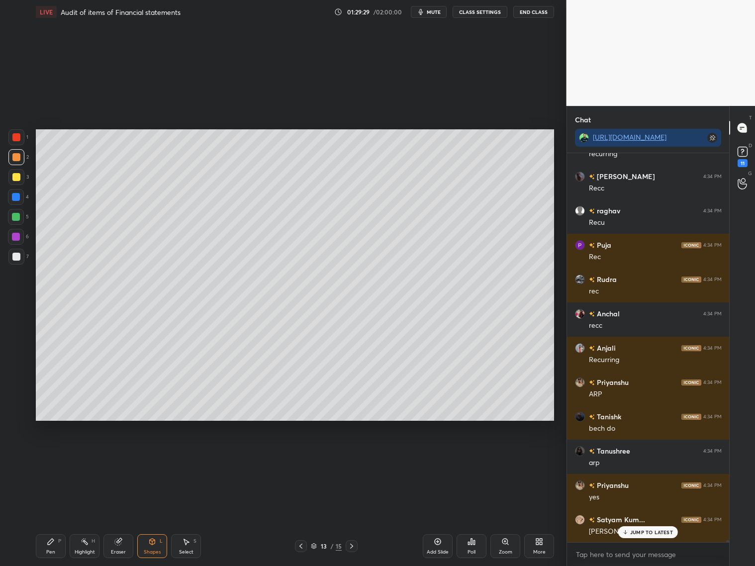
drag, startPoint x: 55, startPoint y: 541, endPoint x: 54, endPoint y: 536, distance: 5.2
click at [55, 542] on div "Pen P" at bounding box center [51, 546] width 30 height 24
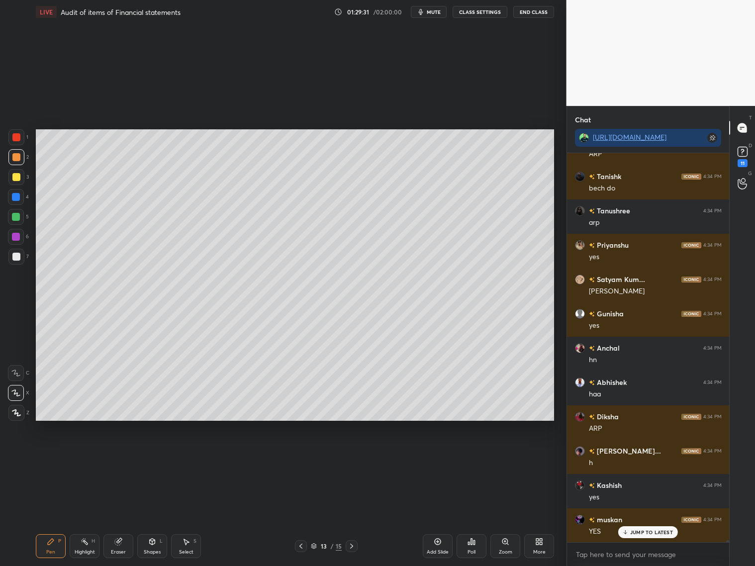
click at [18, 257] on div at bounding box center [16, 257] width 16 height 16
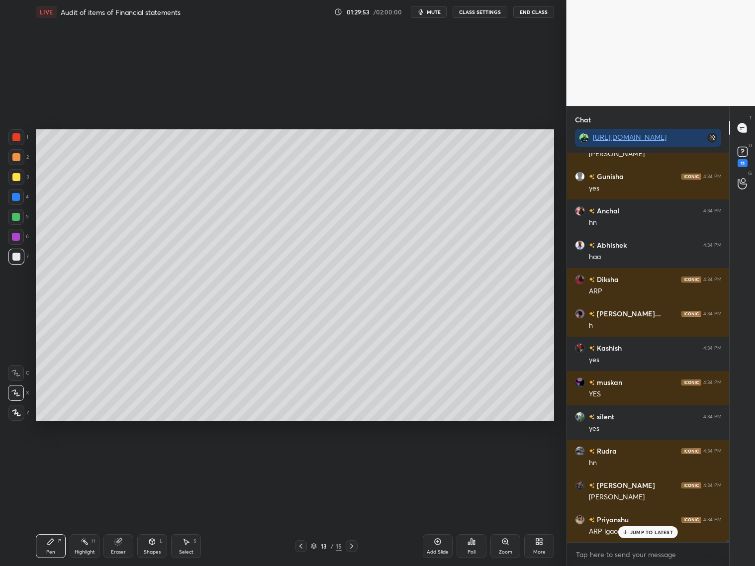
drag, startPoint x: 119, startPoint y: 543, endPoint x: 146, endPoint y: 507, distance: 45.1
click at [123, 540] on div "Eraser" at bounding box center [118, 546] width 30 height 24
click at [52, 542] on div "Pen P" at bounding box center [51, 546] width 30 height 24
click at [302, 546] on icon at bounding box center [301, 546] width 8 height 8
click at [298, 544] on div "12 / 15" at bounding box center [325, 546] width 193 height 12
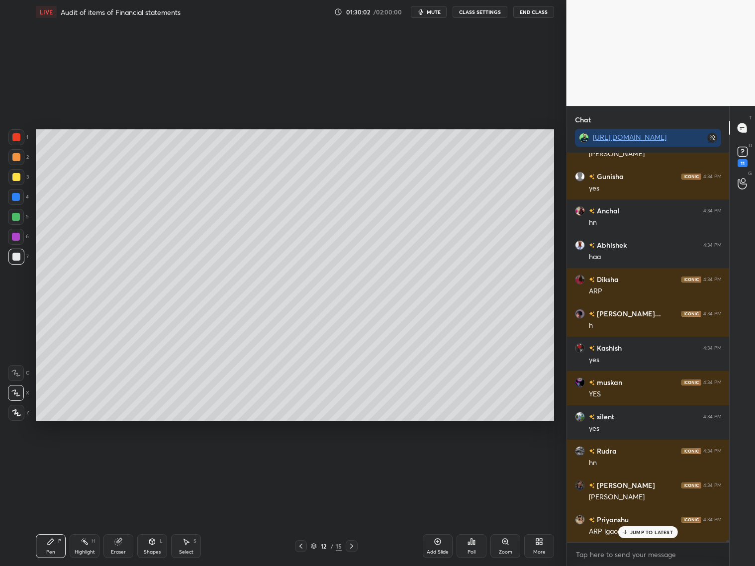
click at [305, 546] on div at bounding box center [301, 546] width 12 height 12
click at [302, 545] on icon at bounding box center [301, 546] width 8 height 8
click at [352, 545] on icon at bounding box center [351, 546] width 3 height 5
click at [352, 544] on icon at bounding box center [352, 546] width 8 height 8
click at [352, 545] on icon at bounding box center [352, 546] width 8 height 8
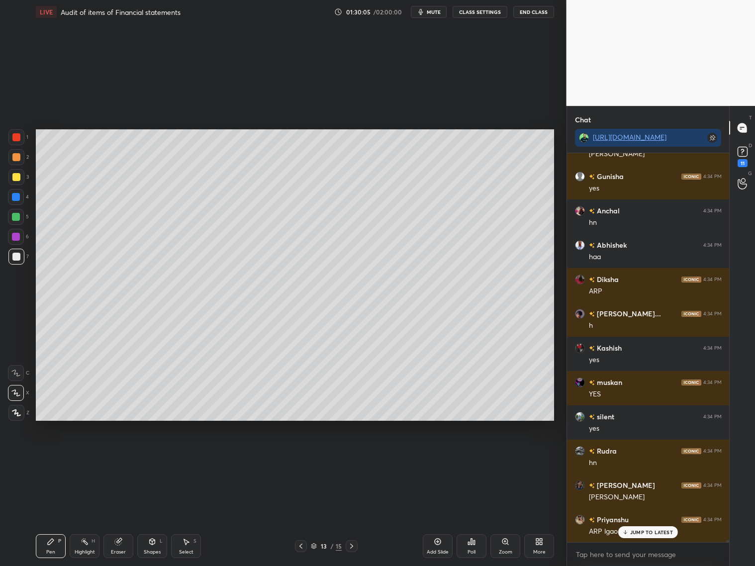
click at [349, 548] on icon at bounding box center [352, 546] width 8 height 8
click at [346, 546] on div at bounding box center [352, 546] width 12 height 12
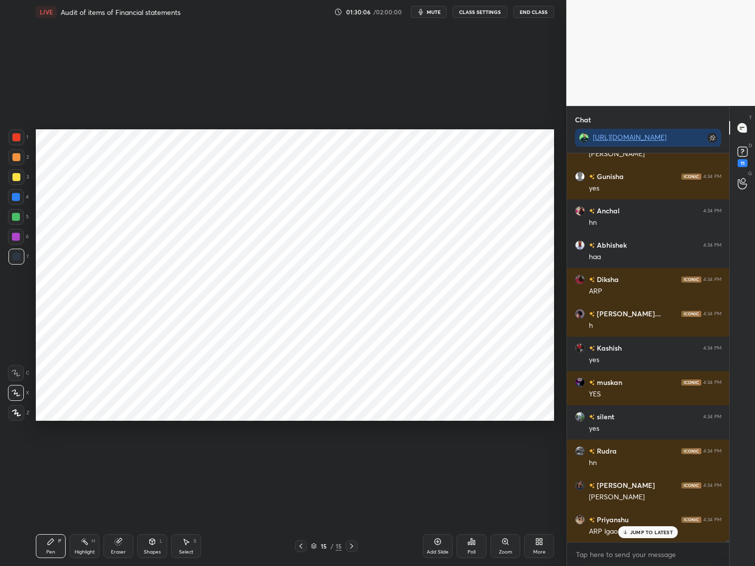
click at [305, 544] on div at bounding box center [301, 546] width 12 height 12
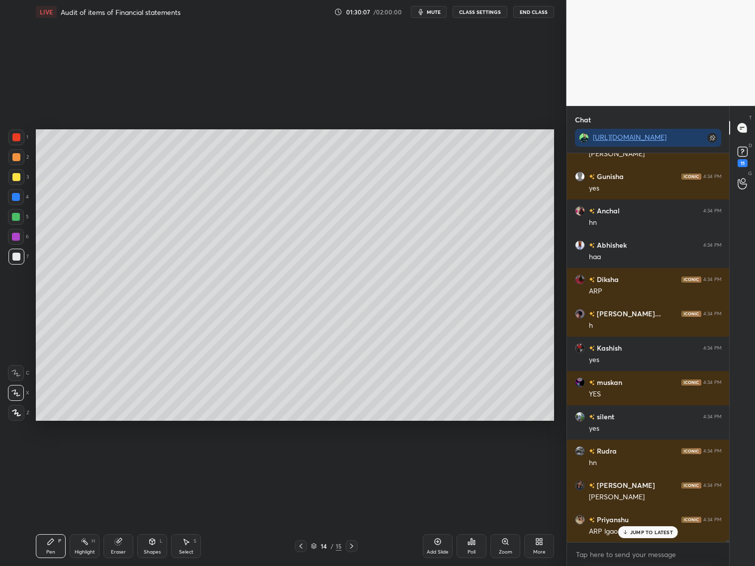
click at [302, 546] on icon at bounding box center [301, 546] width 8 height 8
click at [354, 533] on div "Pen P Highlight H Eraser Shapes L Select S 13 / 15 Add Slide Poll Zoom More" at bounding box center [295, 546] width 518 height 40
click at [352, 543] on icon at bounding box center [352, 546] width 8 height 8
click at [309, 543] on div "14 / 15" at bounding box center [326, 546] width 63 height 12
click at [309, 544] on div "14 / 15" at bounding box center [326, 546] width 63 height 12
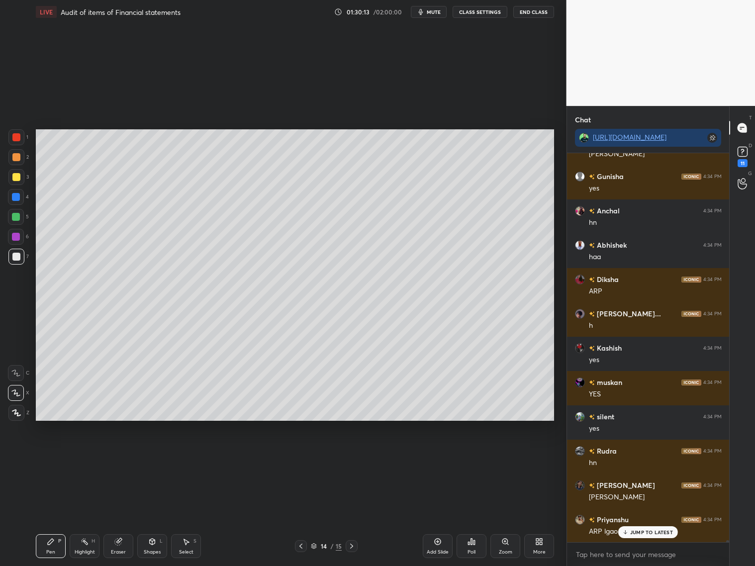
click at [300, 545] on icon at bounding box center [301, 546] width 8 height 8
click at [300, 547] on icon at bounding box center [301, 546] width 8 height 8
click at [347, 545] on div at bounding box center [352, 546] width 12 height 12
click at [354, 545] on icon at bounding box center [352, 546] width 8 height 8
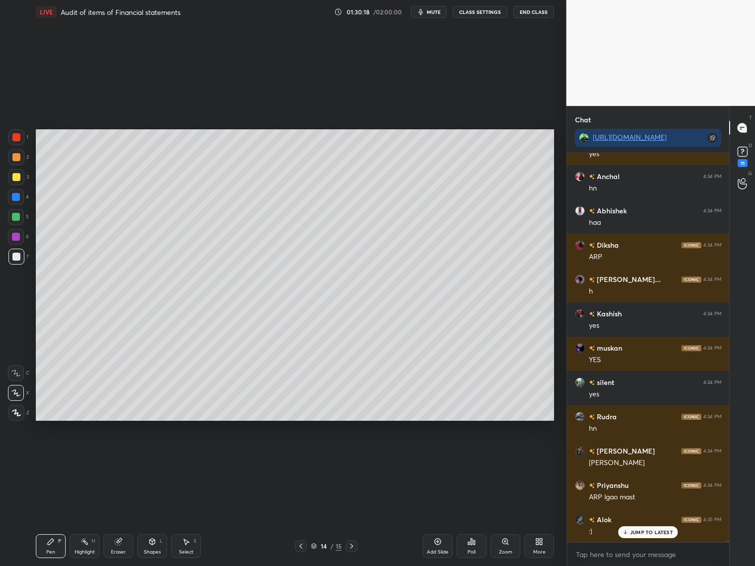
click at [188, 551] on div "Select" at bounding box center [186, 552] width 14 height 5
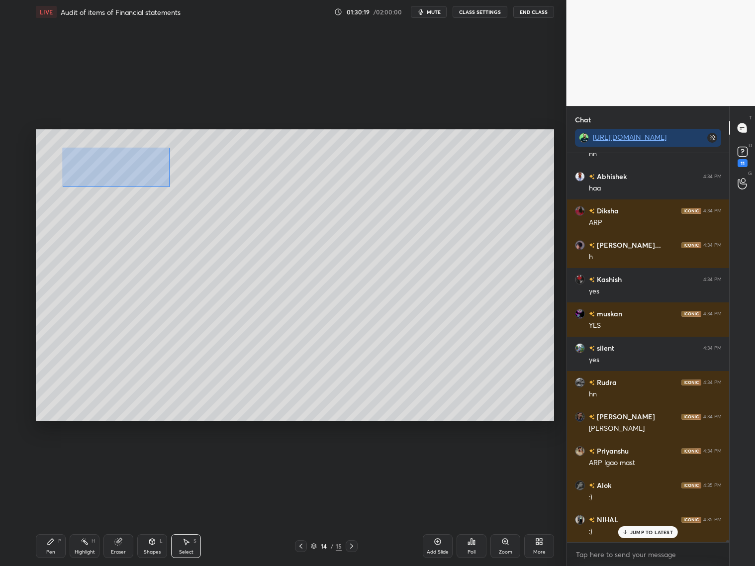
drag, startPoint x: 62, startPoint y: 147, endPoint x: 172, endPoint y: 180, distance: 114.2
click at [176, 187] on div "0 ° Undo Copy Duplicate Duplicate to new slide Delete" at bounding box center [295, 274] width 518 height 291
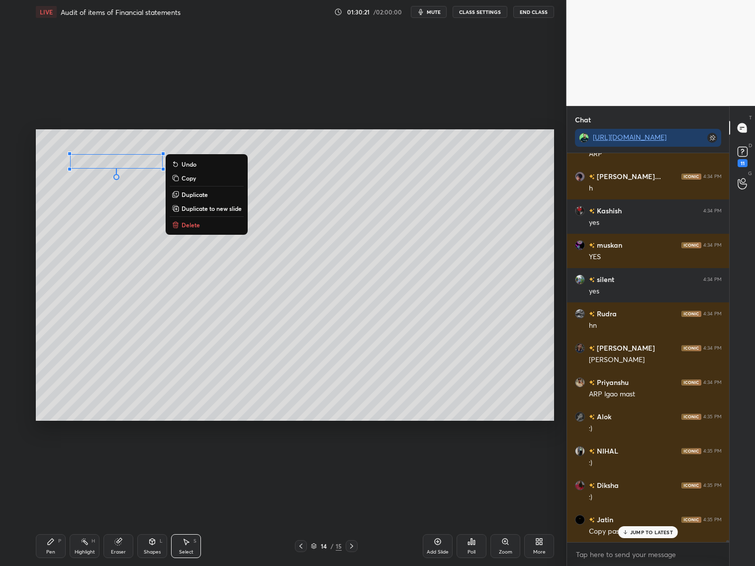
scroll to position [3, 3]
click at [202, 176] on button "Copy" at bounding box center [207, 178] width 74 height 12
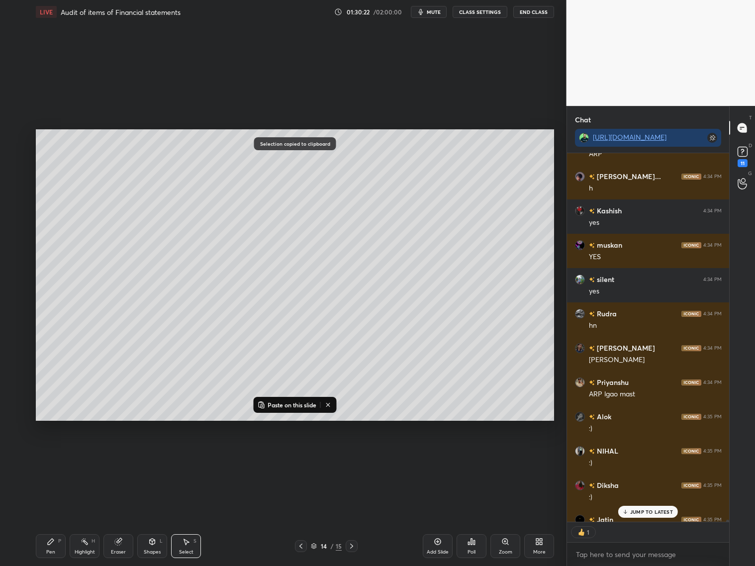
scroll to position [67942, 0]
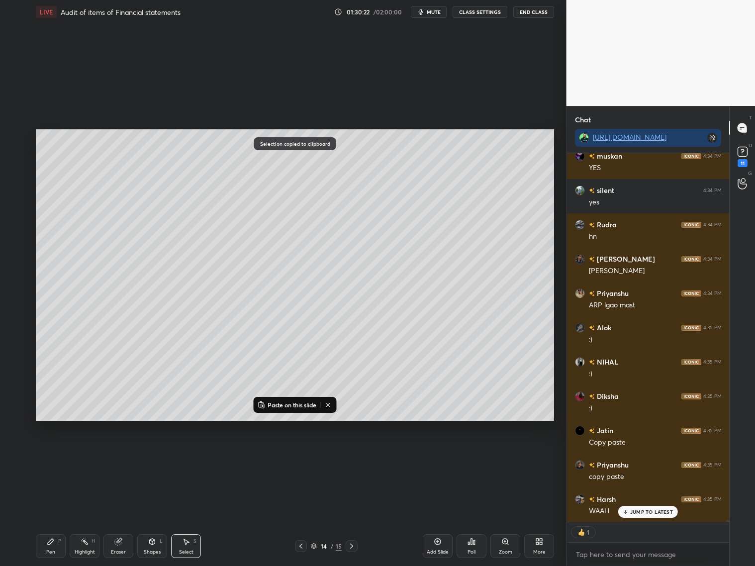
click at [302, 545] on icon at bounding box center [301, 546] width 8 height 8
drag, startPoint x: 299, startPoint y: 544, endPoint x: 303, endPoint y: 540, distance: 6.3
click at [300, 544] on icon at bounding box center [301, 546] width 8 height 8
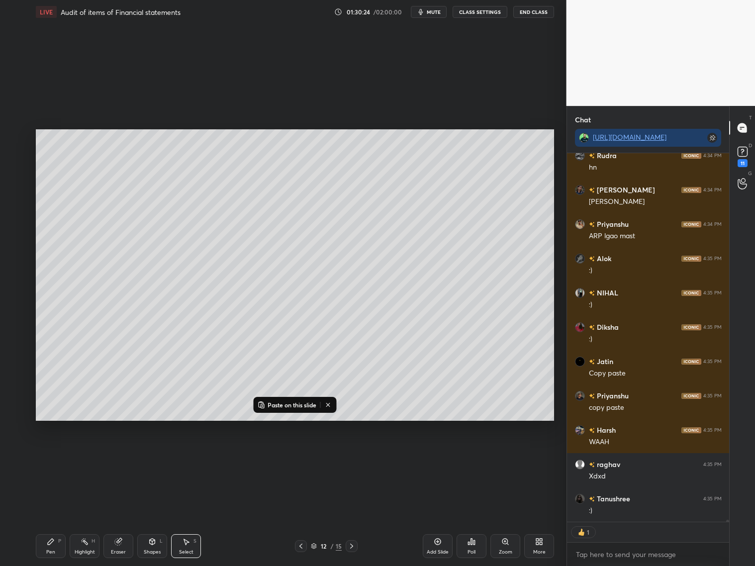
click at [285, 405] on p "Paste on this slide" at bounding box center [292, 405] width 49 height 8
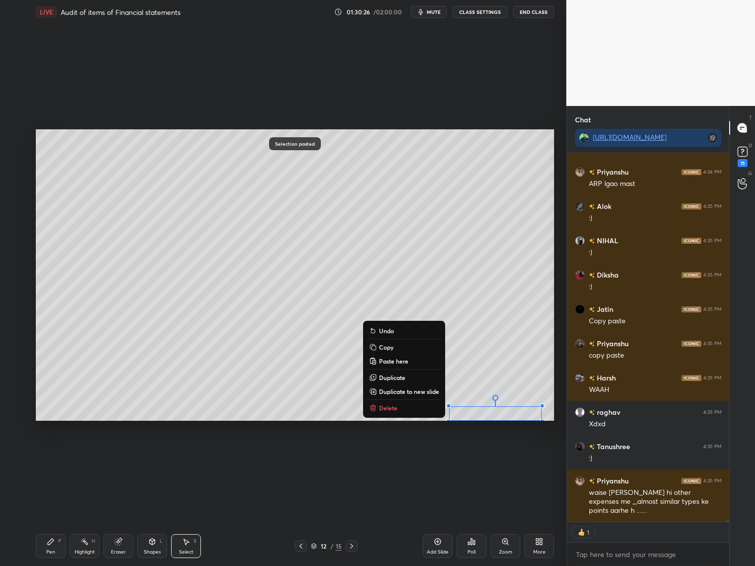
scroll to position [68097, 0]
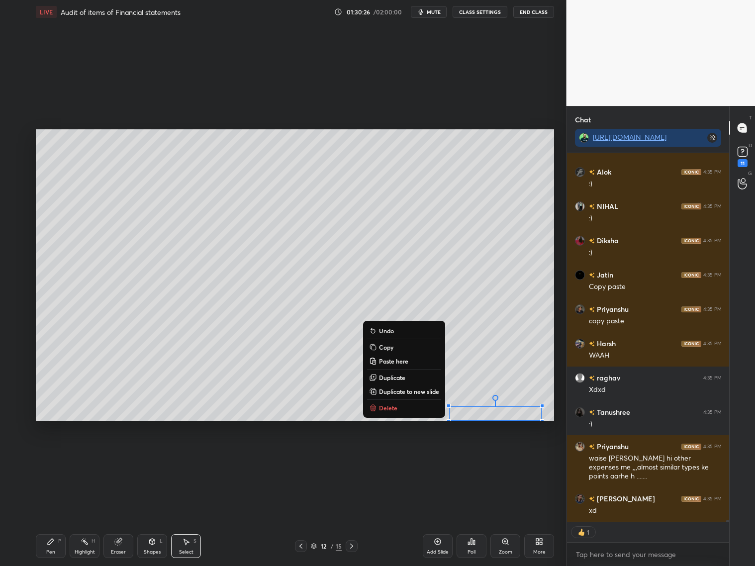
drag, startPoint x: 133, startPoint y: 173, endPoint x: 492, endPoint y: 409, distance: 430.2
click at [492, 411] on div "0 ° Undo Copy Paste here Duplicate Duplicate to new slide Delete" at bounding box center [295, 274] width 518 height 291
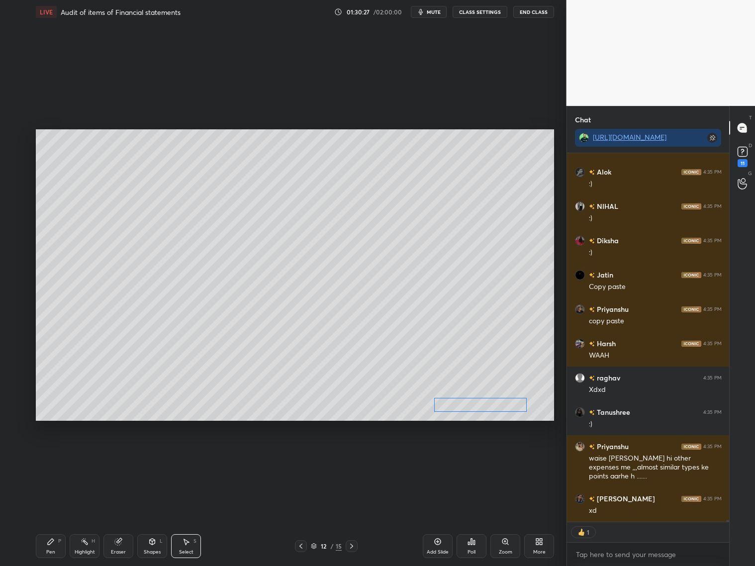
scroll to position [68131, 0]
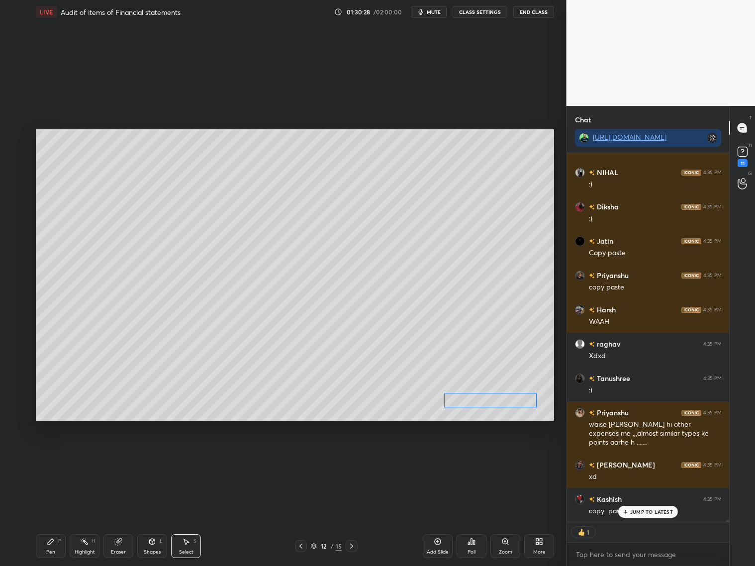
drag, startPoint x: 498, startPoint y: 414, endPoint x: 490, endPoint y: 403, distance: 13.9
click at [492, 401] on div "0 ° Undo Copy Paste here Duplicate Duplicate to new slide Delete" at bounding box center [295, 274] width 518 height 291
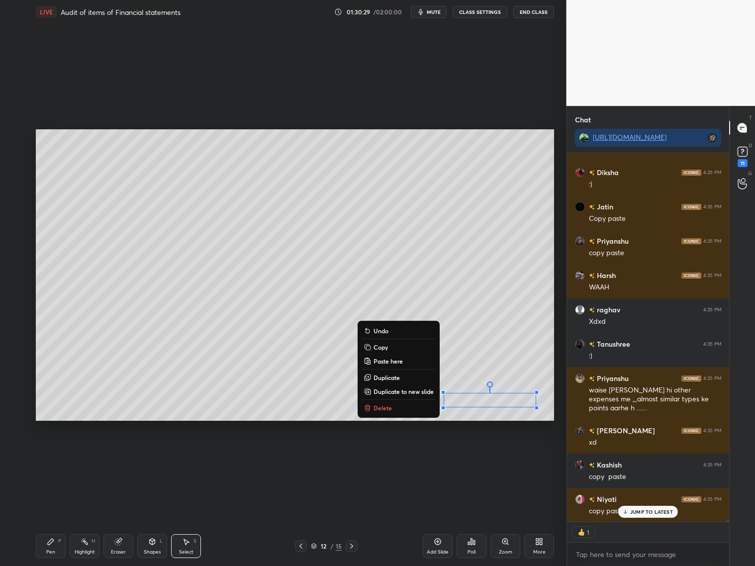
click at [332, 440] on div "0 ° Undo Copy Paste here Duplicate Duplicate to new slide Delete Setting up you…" at bounding box center [295, 275] width 527 height 502
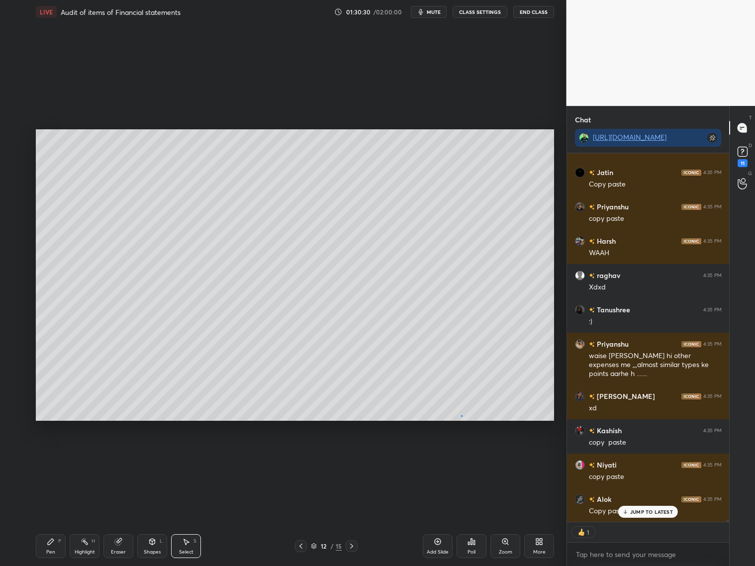
click at [461, 416] on div "0 ° Undo Copy Paste here Duplicate Duplicate to new slide Delete" at bounding box center [295, 274] width 518 height 291
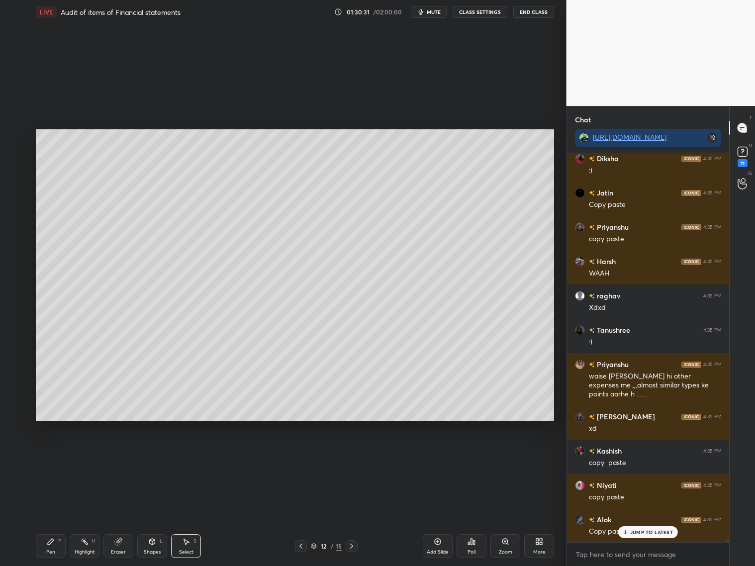
scroll to position [68179, 0]
click at [351, 547] on icon at bounding box center [352, 546] width 8 height 8
click at [351, 546] on icon at bounding box center [352, 546] width 8 height 8
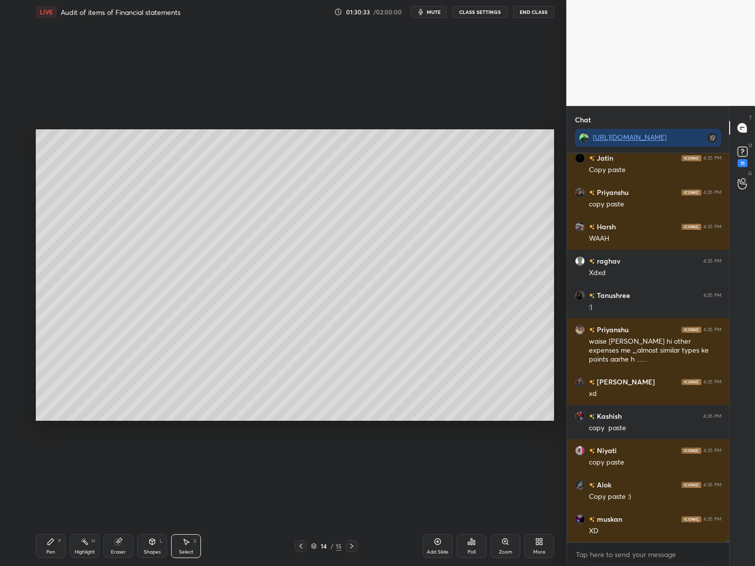
drag, startPoint x: 126, startPoint y: 549, endPoint x: 126, endPoint y: 521, distance: 27.4
click at [125, 548] on div "Eraser" at bounding box center [118, 546] width 30 height 24
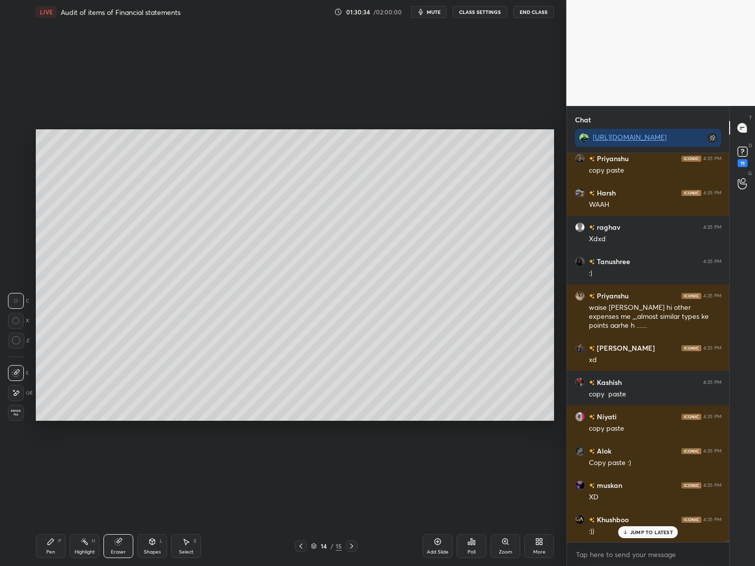
click at [17, 414] on div "Erase all" at bounding box center [17, 413] width 18 height 16
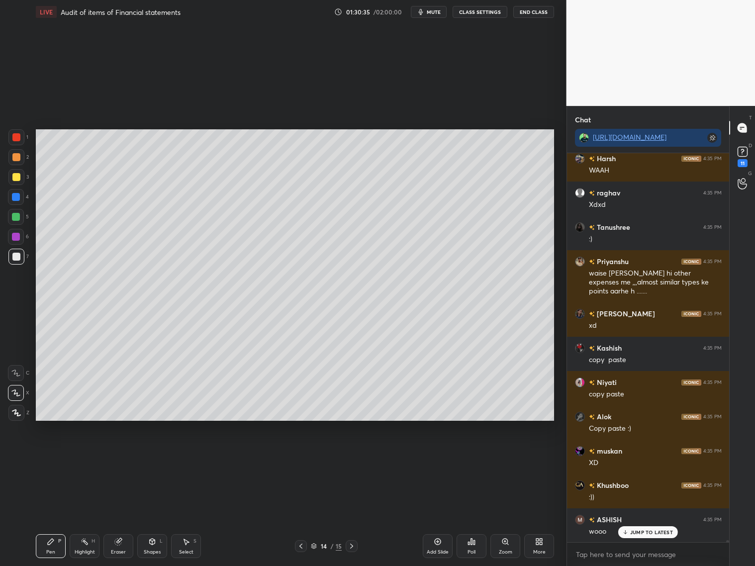
drag, startPoint x: 297, startPoint y: 548, endPoint x: 302, endPoint y: 544, distance: 6.4
click at [299, 547] on icon at bounding box center [301, 546] width 8 height 8
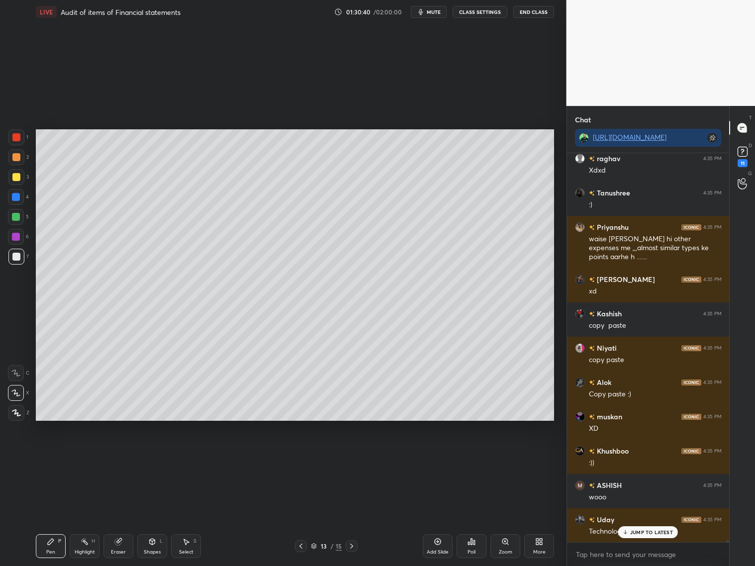
click at [54, 541] on div "Pen P" at bounding box center [51, 546] width 30 height 24
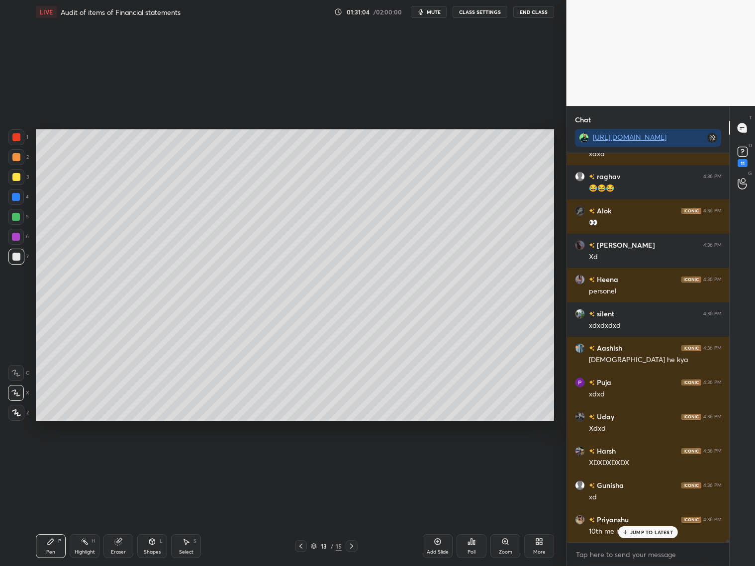
scroll to position [65449, 0]
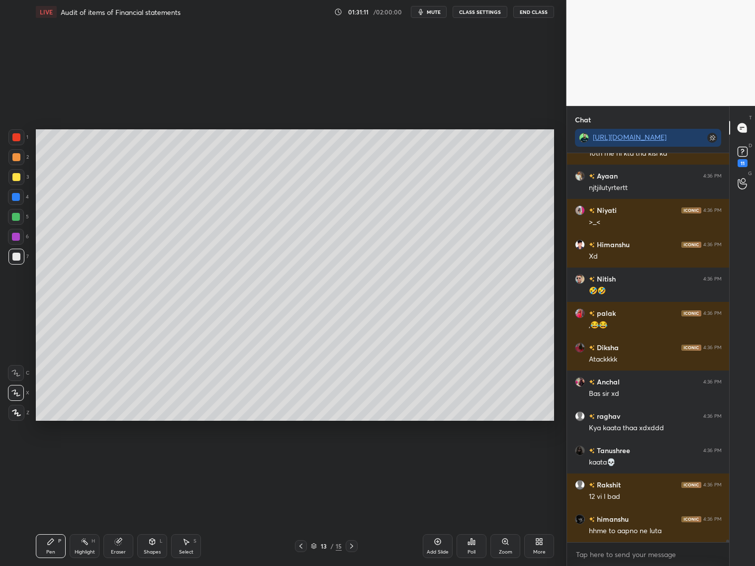
drag, startPoint x: 17, startPoint y: 239, endPoint x: 23, endPoint y: 212, distance: 27.4
click at [20, 237] on div at bounding box center [16, 237] width 16 height 16
click at [17, 160] on div at bounding box center [16, 157] width 8 height 8
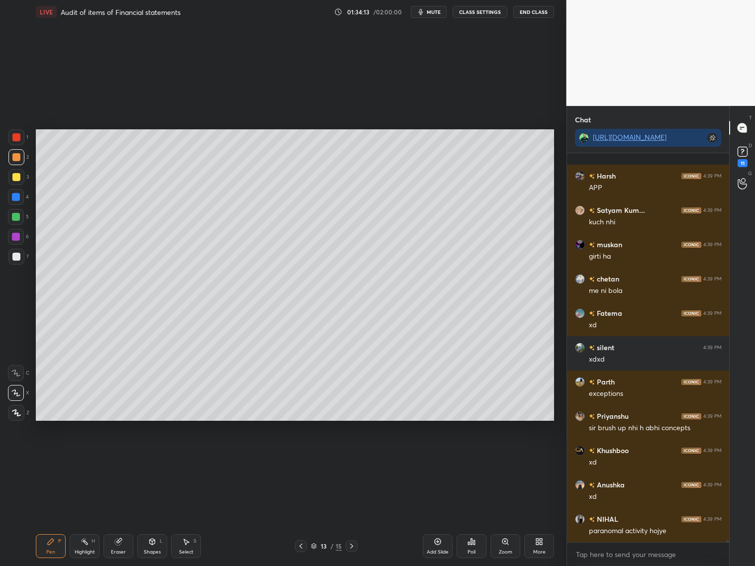
scroll to position [72940, 0]
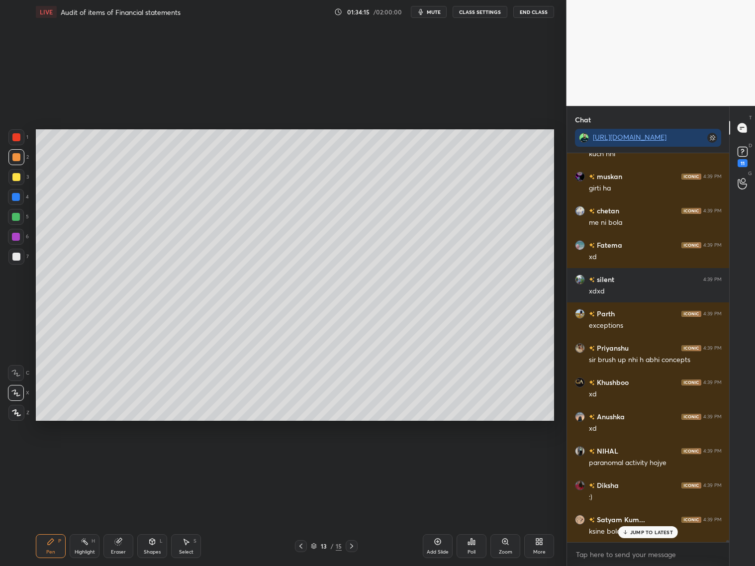
click at [18, 256] on div at bounding box center [16, 257] width 8 height 8
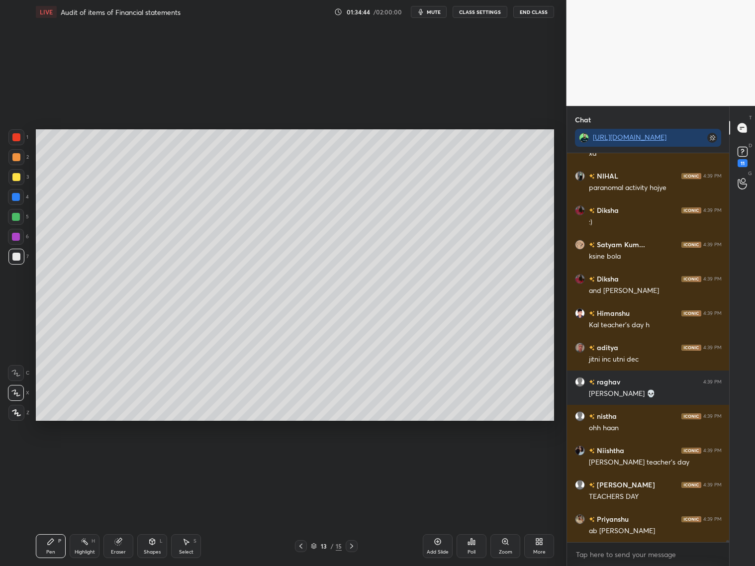
scroll to position [73249, 0]
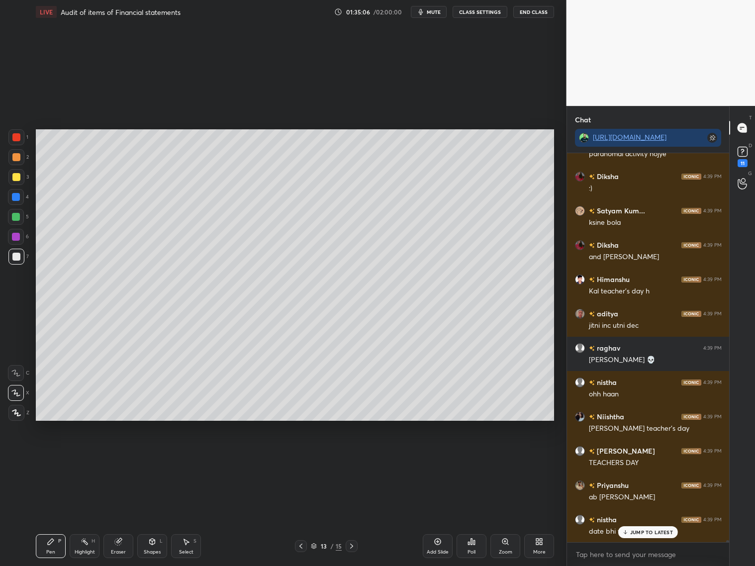
drag, startPoint x: 120, startPoint y: 552, endPoint x: 112, endPoint y: 529, distance: 24.7
click at [118, 551] on div "Eraser" at bounding box center [118, 552] width 15 height 5
click at [55, 550] on div "Pen P" at bounding box center [51, 546] width 30 height 24
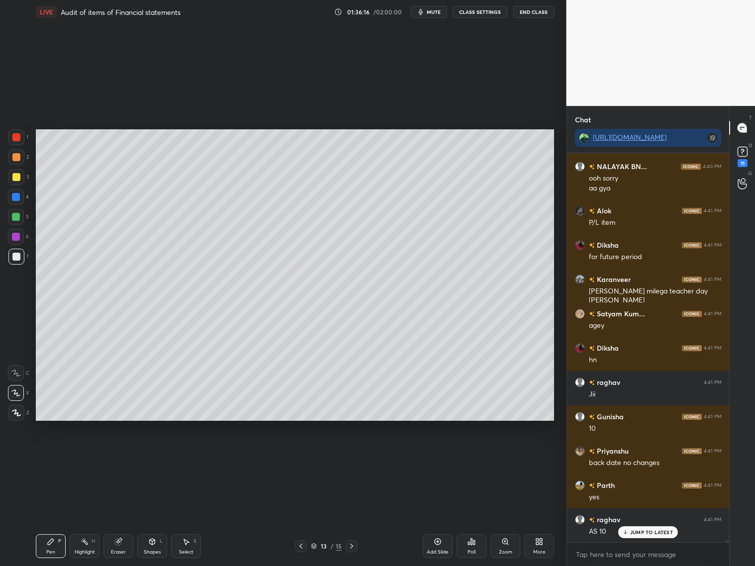
scroll to position [73979, 0]
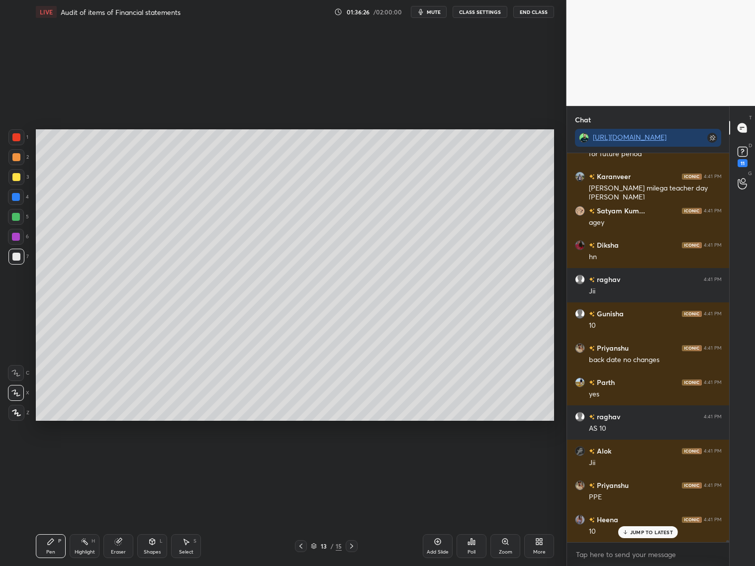
click at [296, 550] on div at bounding box center [301, 546] width 12 height 12
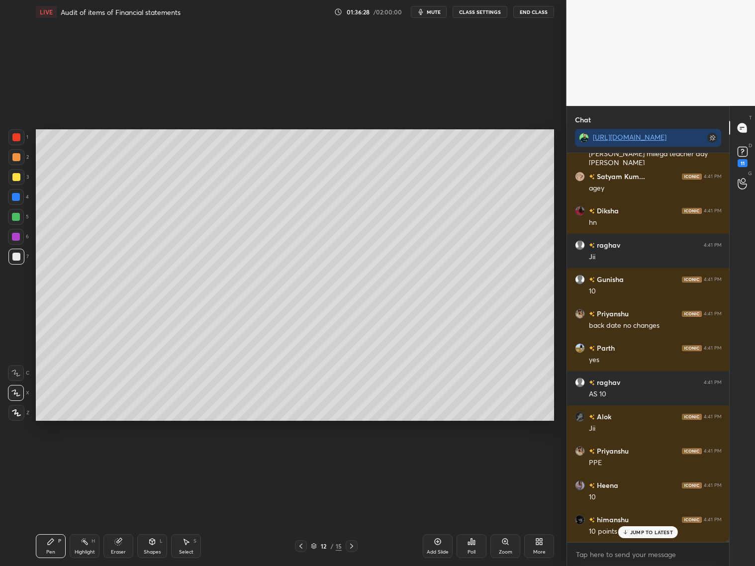
drag, startPoint x: 351, startPoint y: 550, endPoint x: 354, endPoint y: 545, distance: 5.1
click at [352, 548] on div at bounding box center [352, 546] width 12 height 12
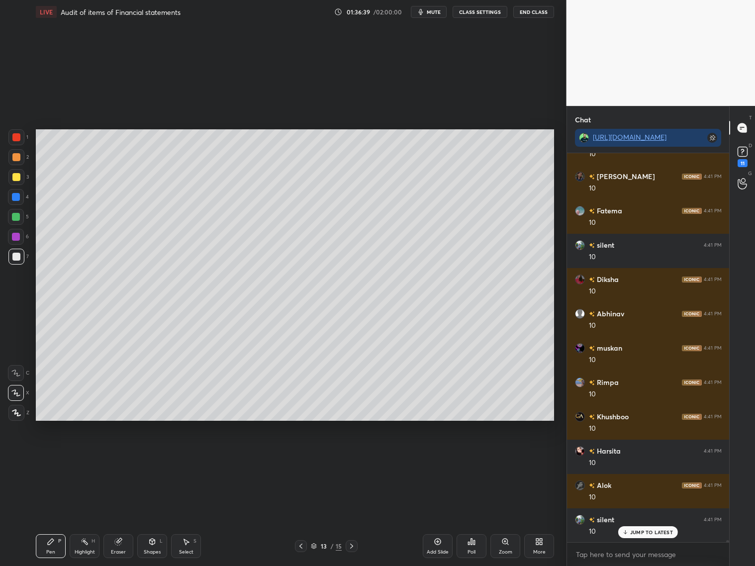
scroll to position [74563, 0]
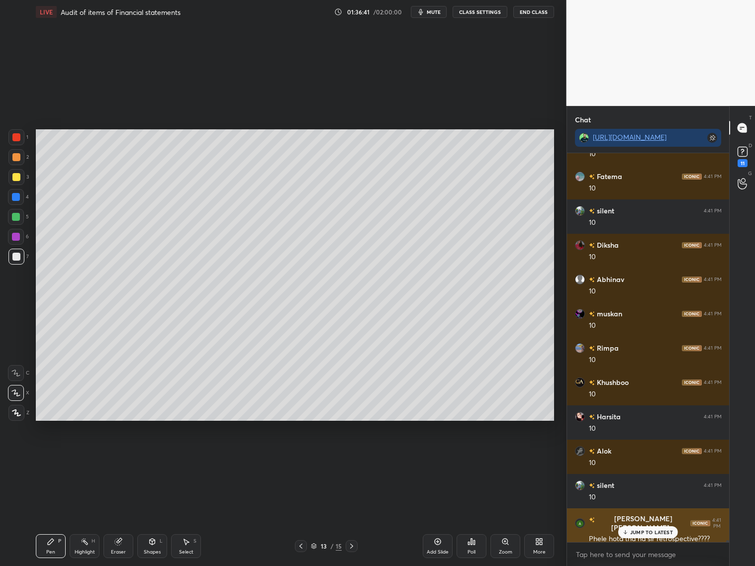
click at [639, 533] on p "JUMP TO LATEST" at bounding box center [651, 532] width 43 height 6
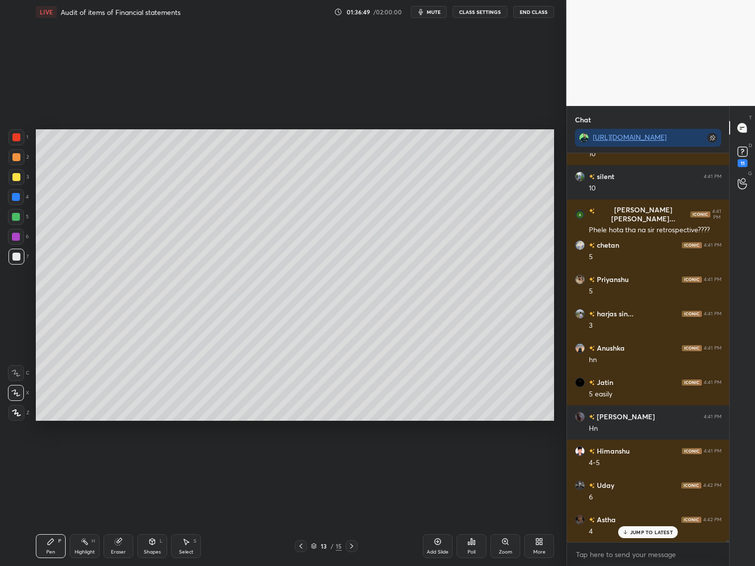
scroll to position [74906, 0]
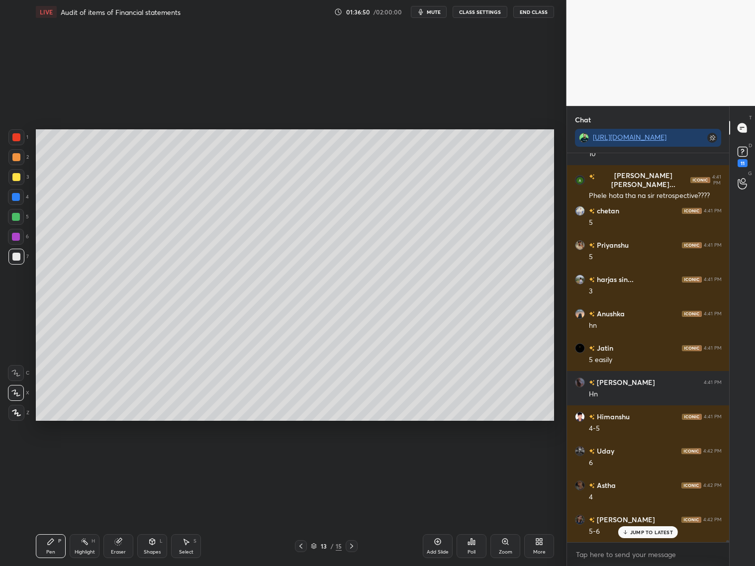
click at [437, 546] on div "Add Slide" at bounding box center [438, 546] width 30 height 24
click at [15, 173] on div at bounding box center [16, 177] width 8 height 8
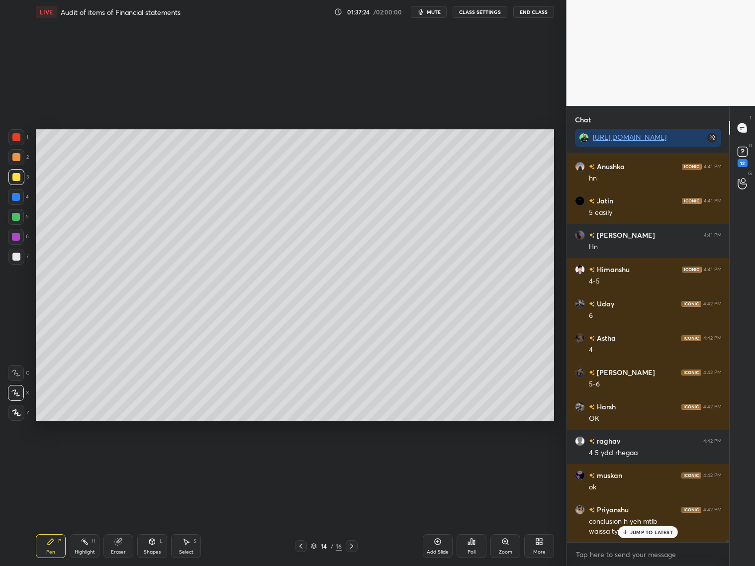
scroll to position [75088, 0]
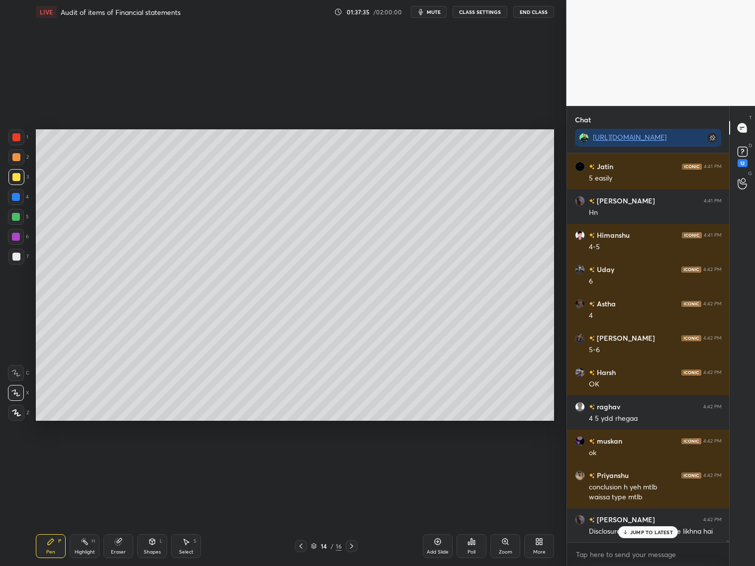
click at [19, 257] on div at bounding box center [16, 257] width 8 height 8
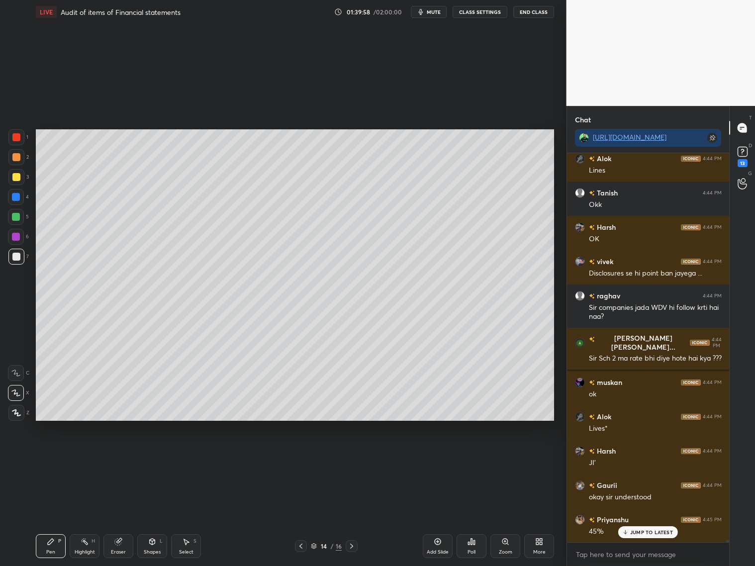
scroll to position [72850, 0]
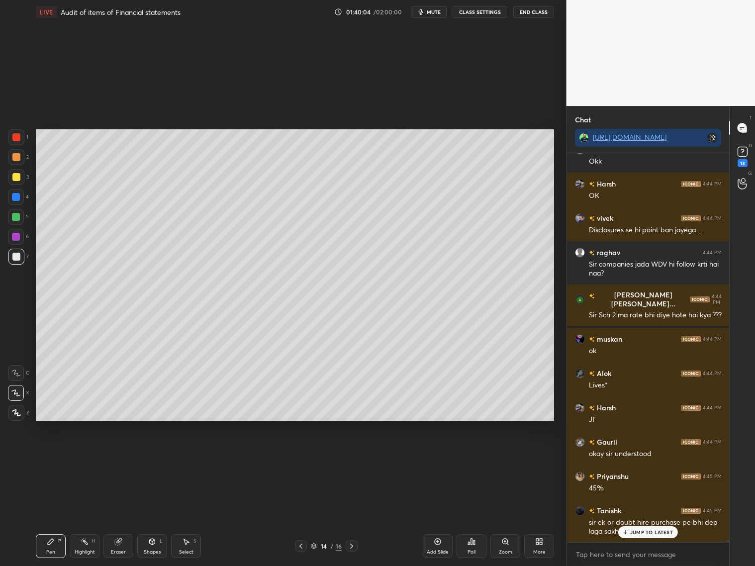
click at [633, 532] on p "JUMP TO LATEST" at bounding box center [651, 532] width 43 height 6
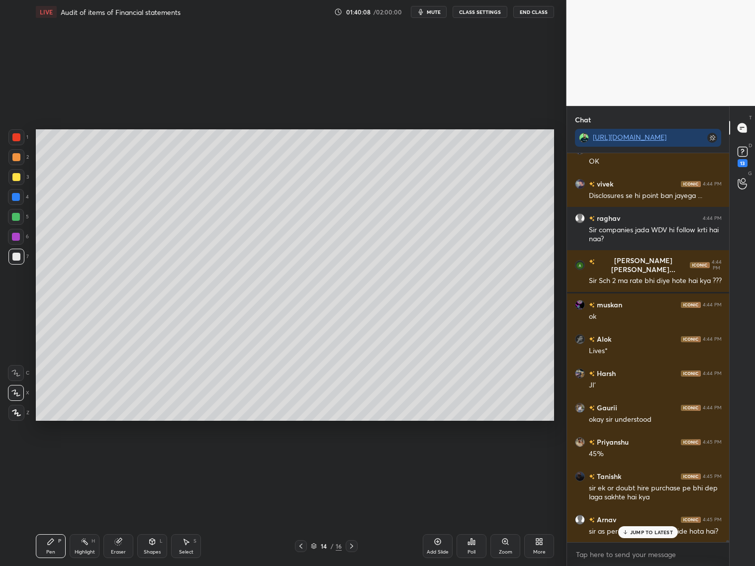
click at [654, 530] on p "JUMP TO LATEST" at bounding box center [651, 532] width 43 height 6
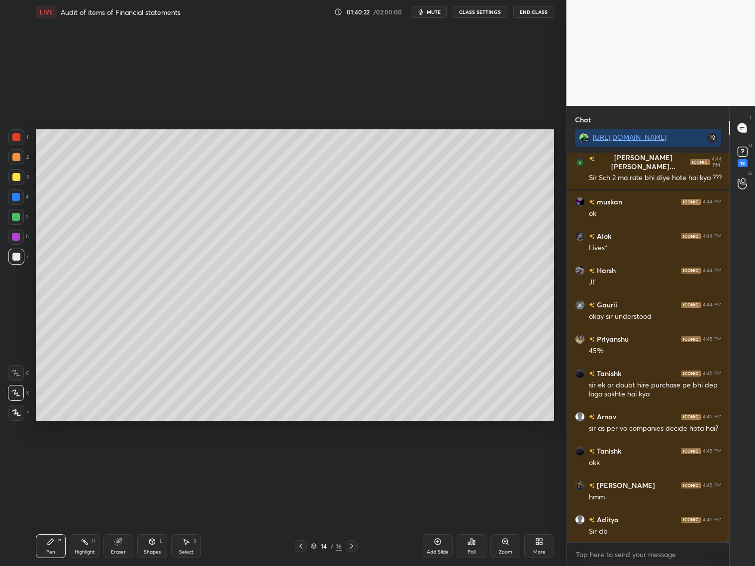
scroll to position [73022, 0]
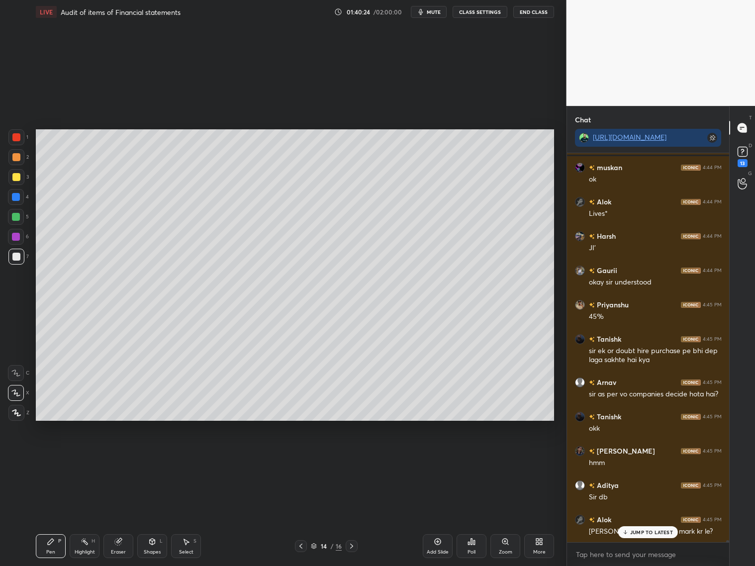
click at [665, 538] on div "JUMP TO LATEST" at bounding box center [648, 532] width 60 height 12
click at [741, 156] on rect at bounding box center [742, 151] width 9 height 9
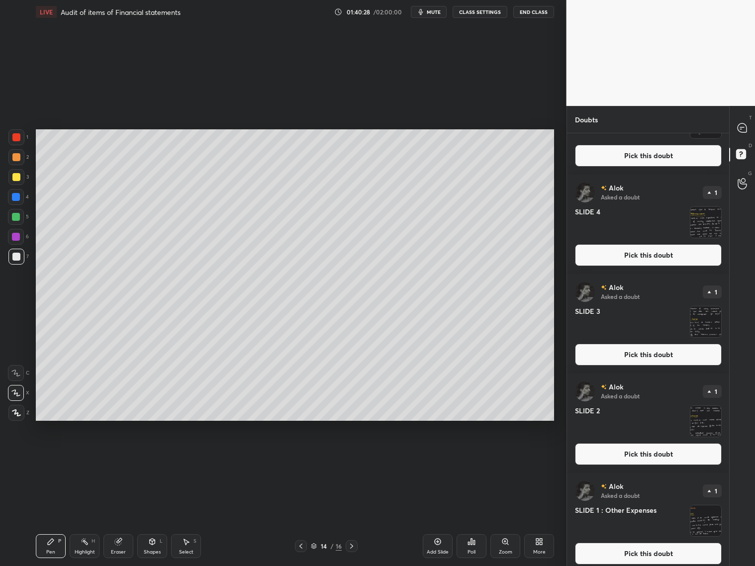
scroll to position [839, 0]
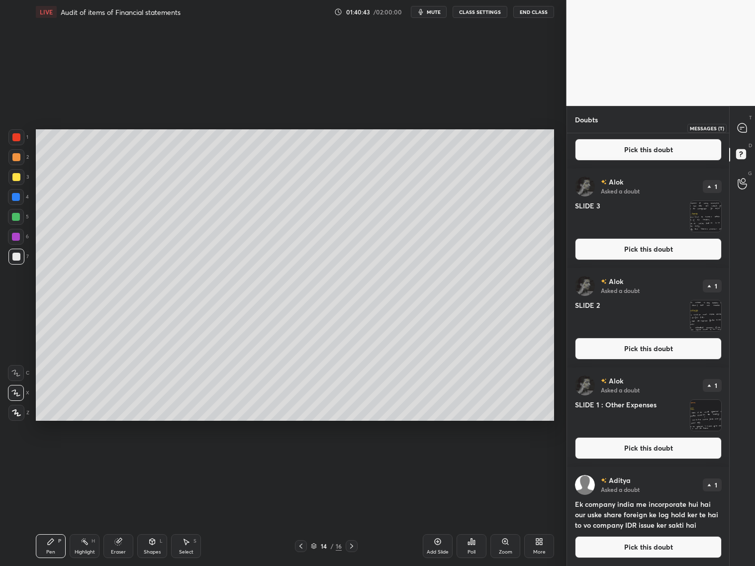
click at [745, 129] on icon at bounding box center [742, 127] width 9 height 9
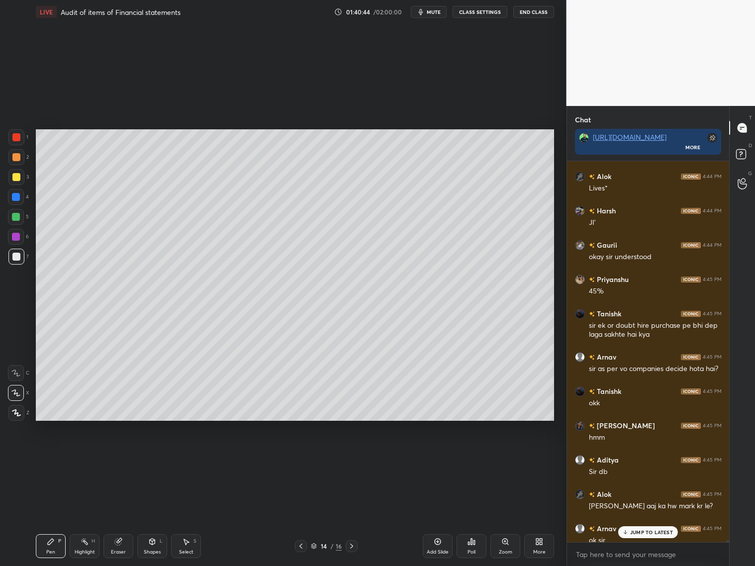
scroll to position [73363, 0]
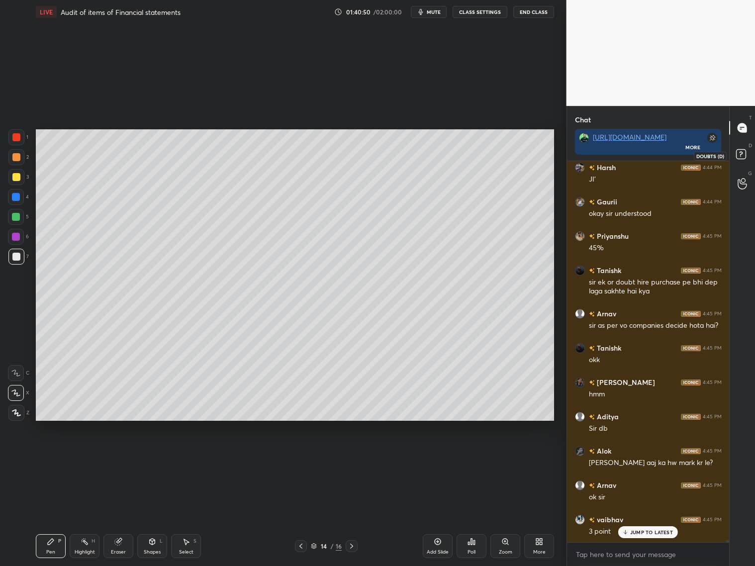
click at [740, 157] on rect at bounding box center [740, 154] width 9 height 9
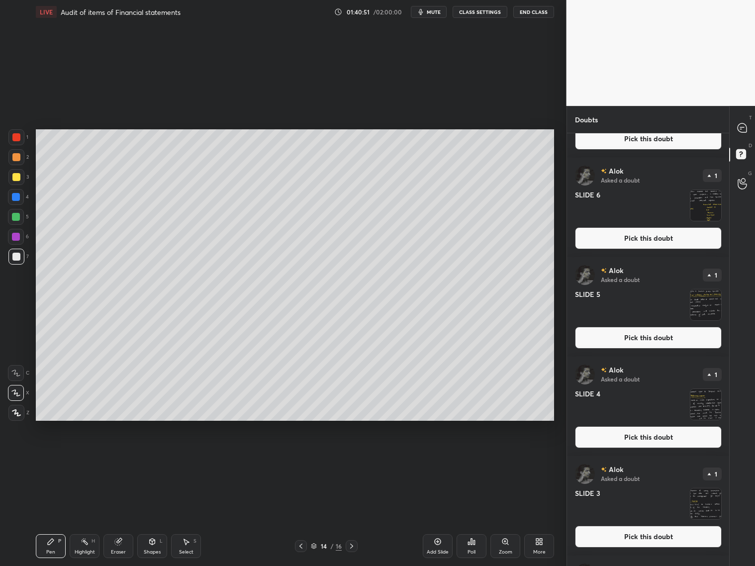
scroll to position [839, 0]
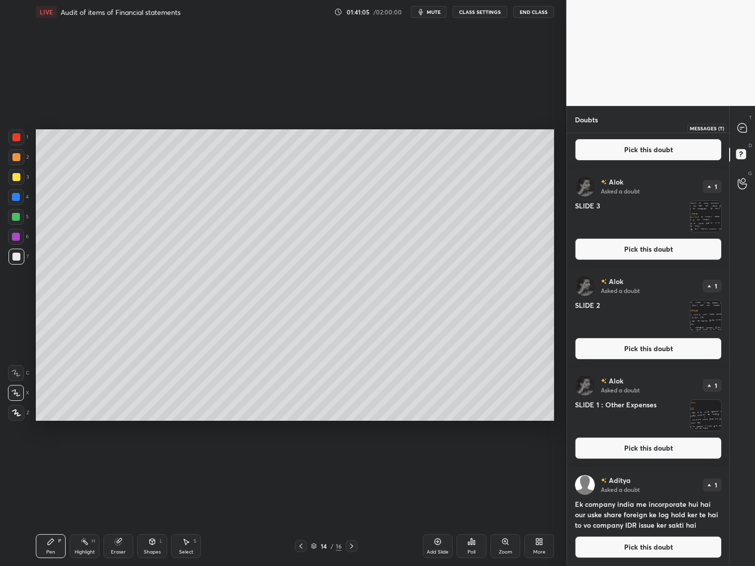
click at [742, 125] on icon at bounding box center [742, 127] width 9 height 9
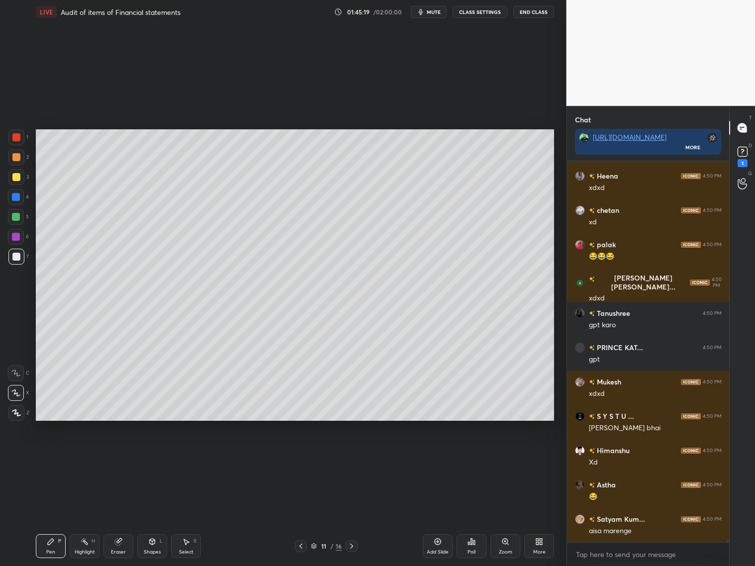
scroll to position [76704, 0]
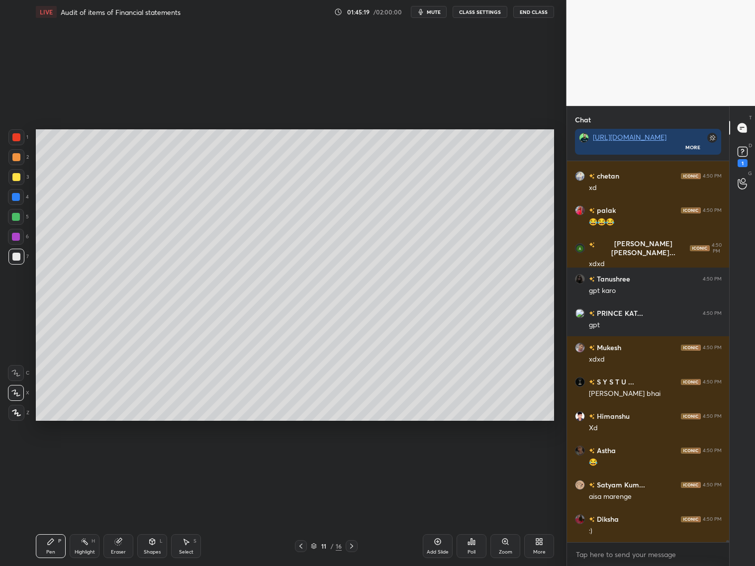
click at [352, 544] on icon at bounding box center [352, 546] width 8 height 8
click at [351, 545] on icon at bounding box center [352, 546] width 8 height 8
click at [353, 544] on icon at bounding box center [352, 546] width 8 height 8
click at [354, 544] on icon at bounding box center [352, 546] width 8 height 8
click at [304, 545] on icon at bounding box center [301, 546] width 8 height 8
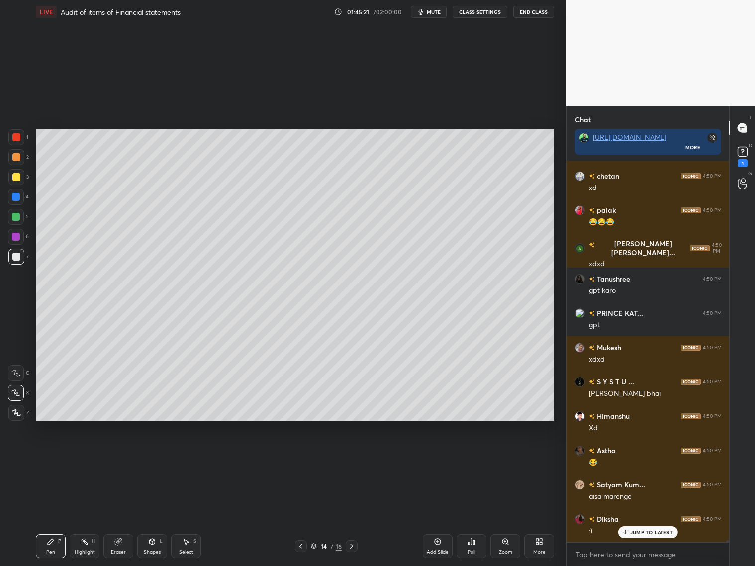
scroll to position [76738, 0]
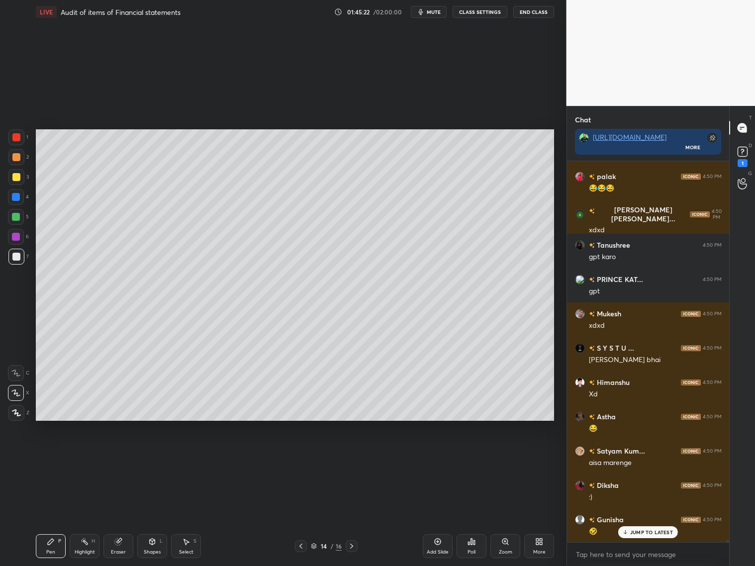
drag, startPoint x: 98, startPoint y: 441, endPoint x: 481, endPoint y: 428, distance: 383.2
click at [528, 426] on div "Setting up your live class Poll for secs No correct answer Start poll" at bounding box center [295, 275] width 527 height 502
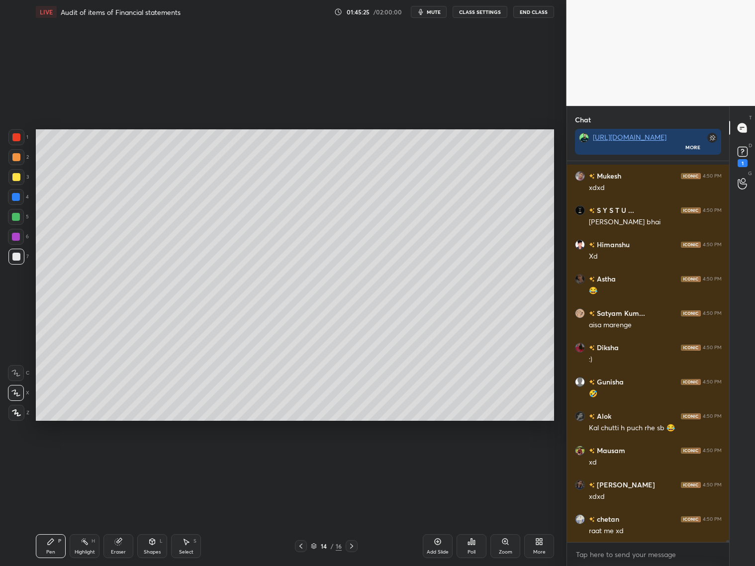
scroll to position [77013, 0]
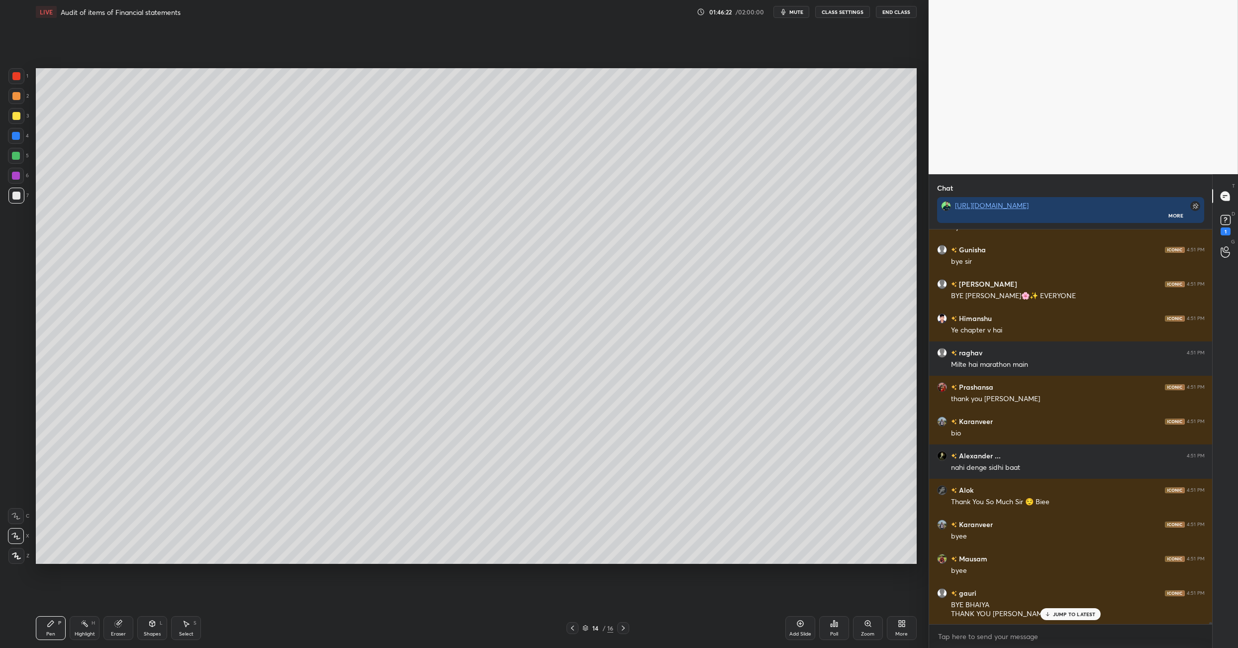
click at [888, 13] on button "End Class" at bounding box center [896, 12] width 41 height 12
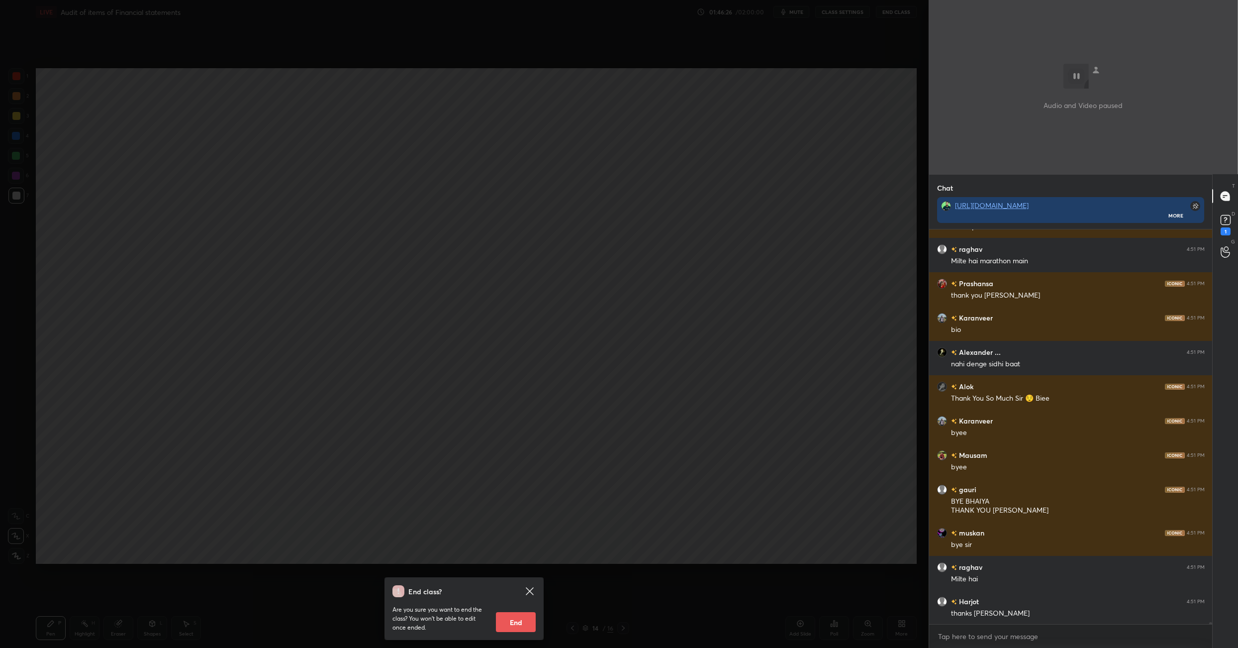
click at [523, 616] on button "End" at bounding box center [516, 622] width 40 height 20
type textarea "x"
